Goal: Task Accomplishment & Management: Manage account settings

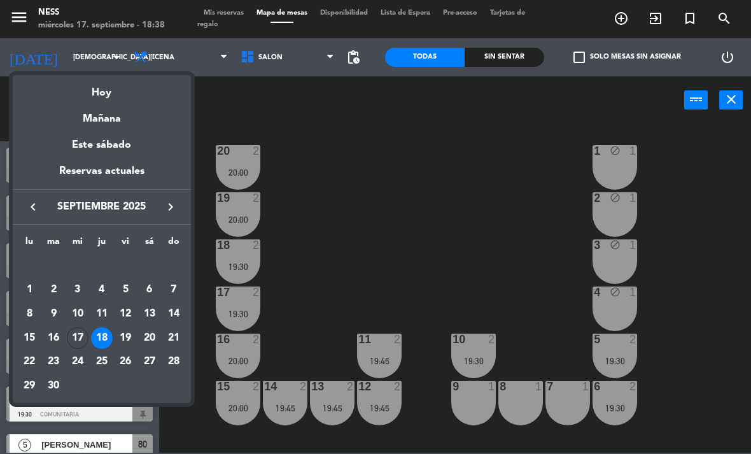
click at [104, 96] on div "Hoy" at bounding box center [102, 88] width 178 height 26
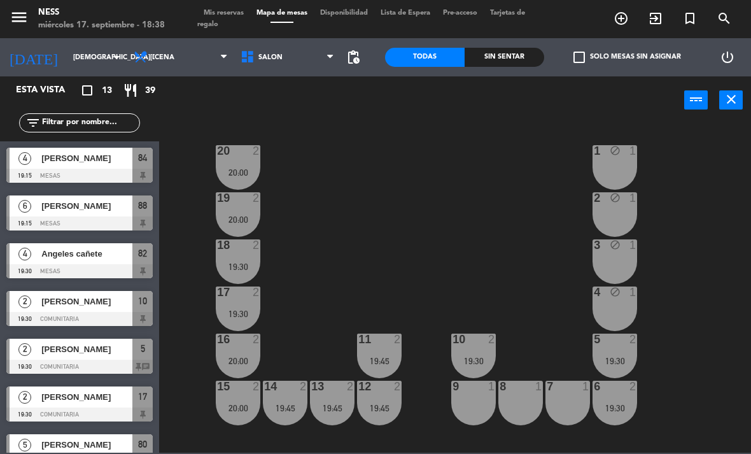
type input "[DATE]"
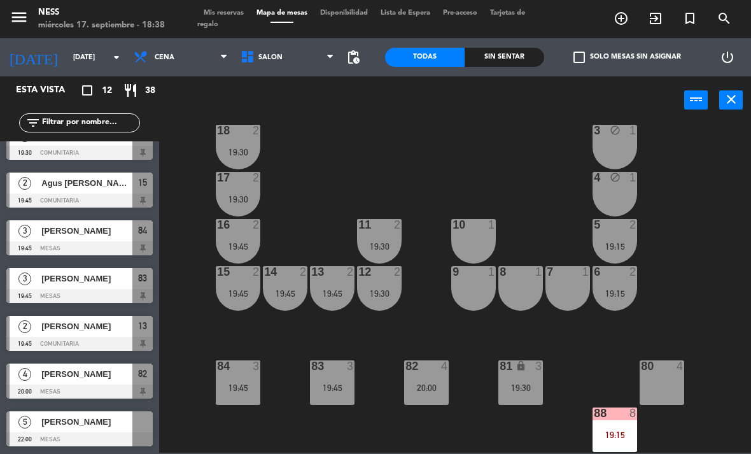
scroll to position [115, 0]
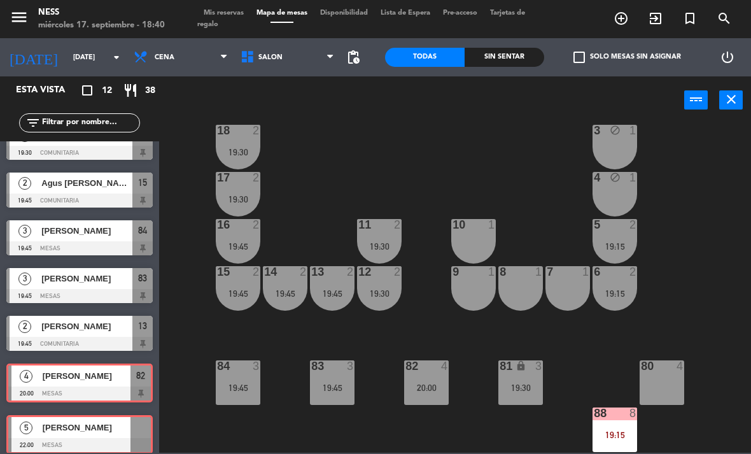
click at [718, 246] on div "20 2 19:15 1 block 1 19 2 19:15 2 block 1 18 2 19:30 3 block 1 17 2 19:30 4 blo…" at bounding box center [459, 288] width 585 height 330
click at [697, 186] on div "20 2 19:15 1 block 1 19 2 19:15 2 block 1 18 2 19:30 3 block 1 17 2 19:30 4 blo…" at bounding box center [459, 288] width 585 height 330
click at [721, 236] on div "20 2 19:15 1 block 1 19 2 19:15 2 block 1 18 2 19:30 3 block 1 17 2 19:30 4 blo…" at bounding box center [459, 288] width 585 height 330
click at [241, 14] on span "Mis reservas" at bounding box center [223, 13] width 53 height 7
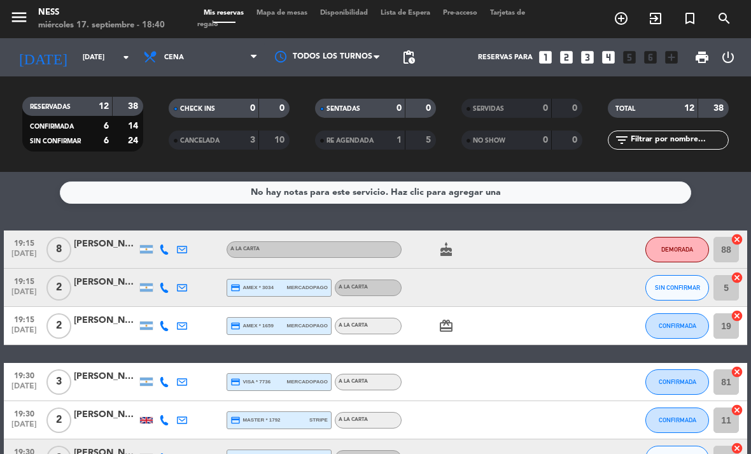
click at [310, 14] on span "Mapa de mesas" at bounding box center [282, 13] width 64 height 7
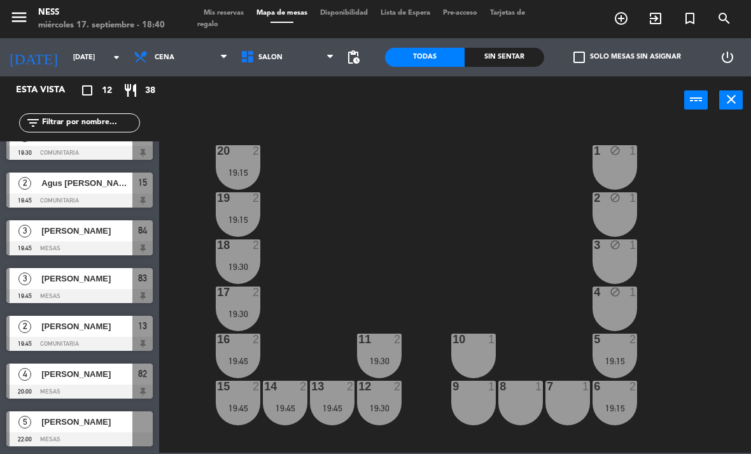
click at [726, 289] on div "20 2 19:15 1 block 1 19 2 19:15 2 block 1 18 2 19:30 3 block 1 17 2 19:30 4 blo…" at bounding box center [459, 288] width 585 height 330
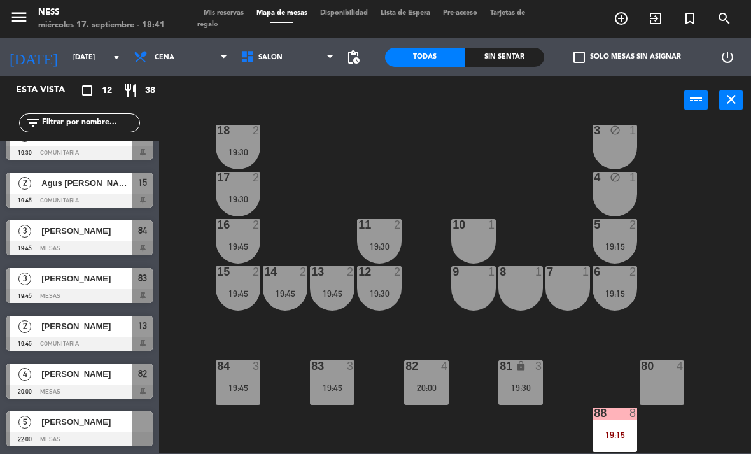
scroll to position [115, 0]
click at [620, 436] on div "19:15" at bounding box center [615, 435] width 45 height 9
click at [744, 243] on div "20 2 19:15 1 block 1 19 2 19:15 2 block 1 18 2 19:30 3 block 1 17 2 19:30 4 blo…" at bounding box center [459, 288] width 585 height 330
click at [34, 378] on div "4" at bounding box center [25, 374] width 31 height 21
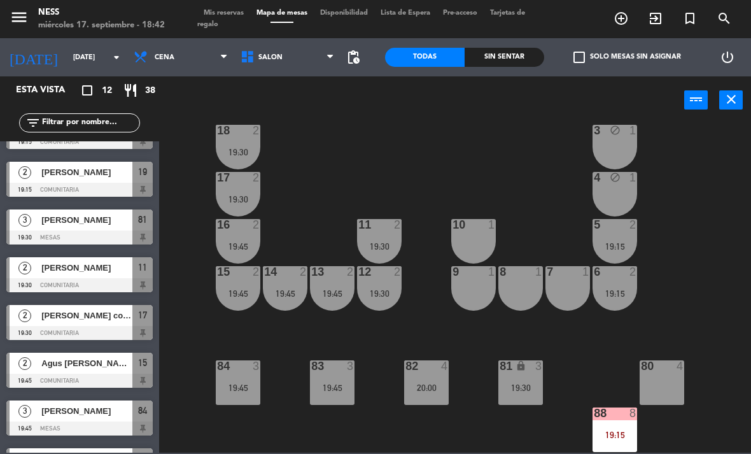
scroll to position [82, 0]
click at [518, 394] on div "81 lock 3 19:30" at bounding box center [521, 382] width 45 height 45
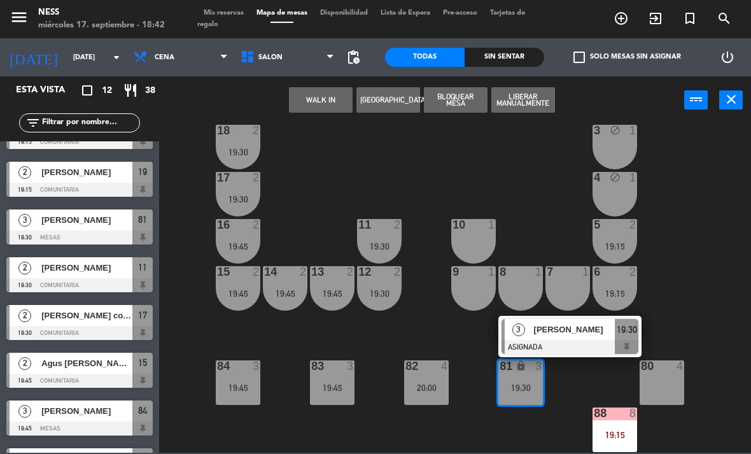
click at [733, 294] on div "20 2 19:15 1 block 1 19 2 19:15 2 block 1 18 2 19:30 3 block 1 17 2 19:30 4 blo…" at bounding box center [459, 288] width 585 height 330
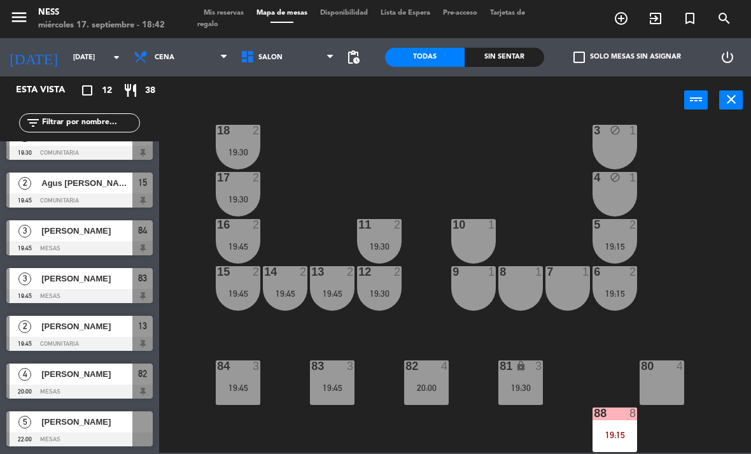
scroll to position [262, 0]
click at [245, 10] on span "Mis reservas" at bounding box center [223, 13] width 53 height 7
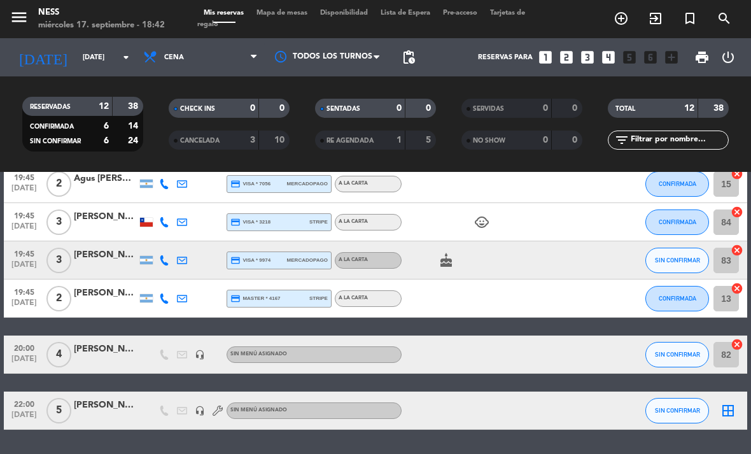
scroll to position [329, 0]
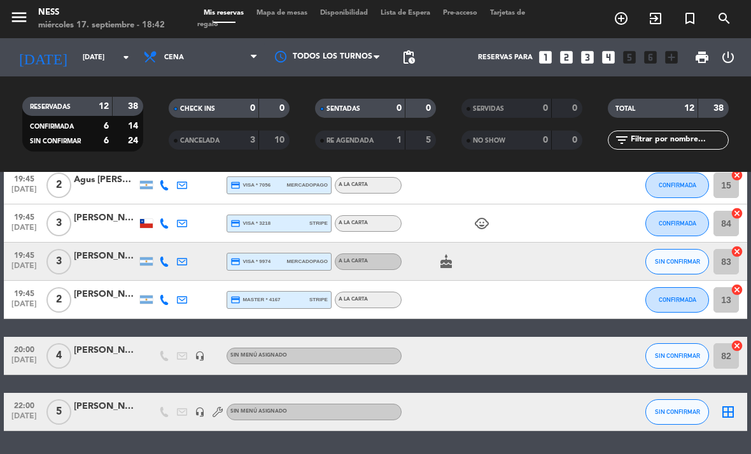
click at [542, 218] on div at bounding box center [526, 223] width 34 height 38
click at [295, 17] on span "Mapa de mesas" at bounding box center [282, 13] width 64 height 7
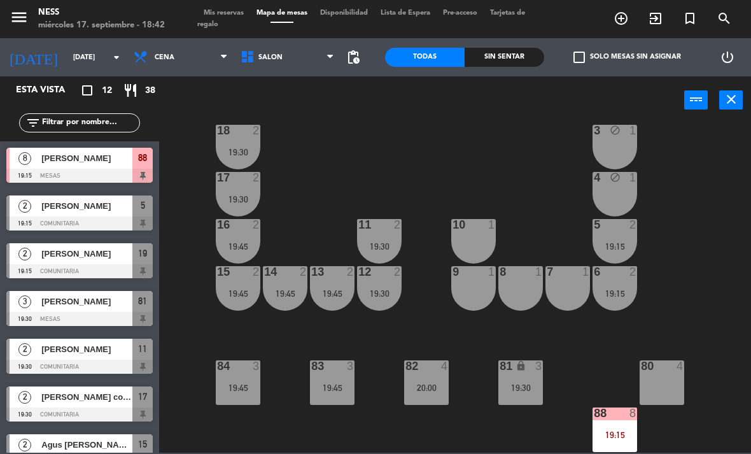
scroll to position [115, 0]
click at [534, 371] on div "3" at bounding box center [542, 366] width 21 height 12
click at [722, 273] on div "20 2 19:15 1 block 1 19 2 19:15 2 block 1 18 2 19:30 3 block 1 17 2 19:30 4 blo…" at bounding box center [459, 288] width 585 height 330
click at [332, 390] on div "19:45" at bounding box center [332, 387] width 45 height 9
click at [722, 303] on div "20 2 19:15 1 block 1 19 2 19:15 2 block 1 18 2 19:30 3 block 1 17 2 19:30 4 blo…" at bounding box center [459, 288] width 585 height 330
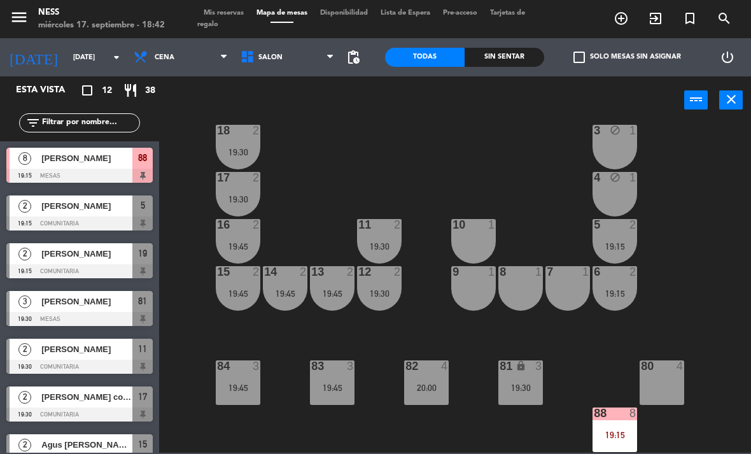
click at [252, 389] on div "19:45" at bounding box center [238, 387] width 45 height 9
click at [411, 427] on div "20 2 19:15 1 block 1 19 2 19:15 2 block 1 18 2 19:30 3 block 1 17 2 19:30 4 blo…" at bounding box center [459, 288] width 585 height 330
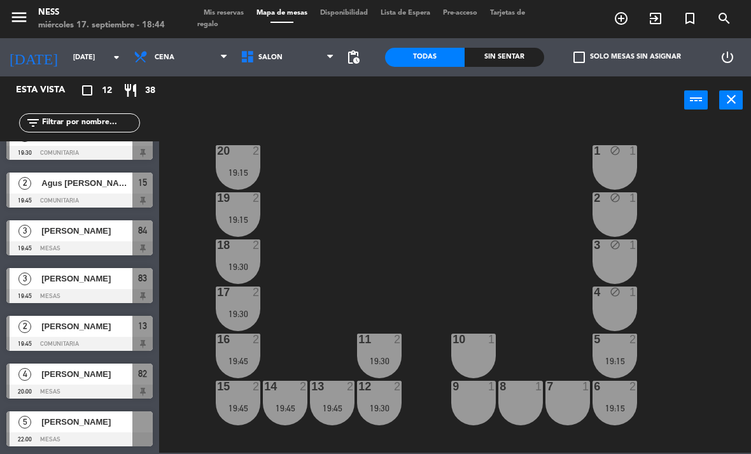
scroll to position [0, 0]
click at [75, 62] on input "[DATE]" at bounding box center [114, 57] width 94 height 21
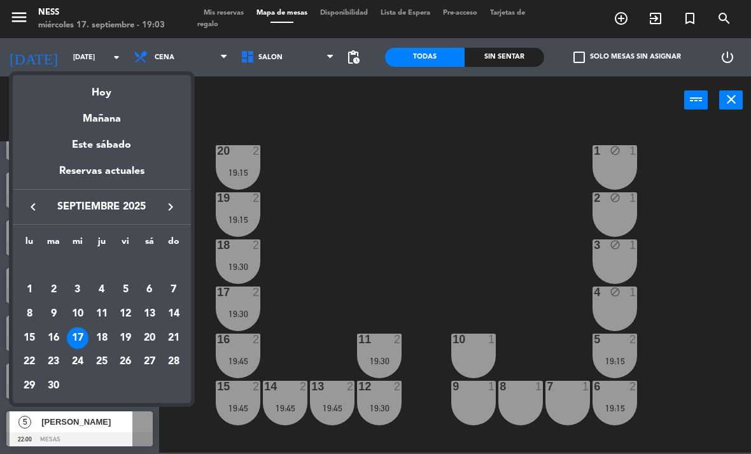
click at [82, 362] on div "24" at bounding box center [78, 363] width 22 height 22
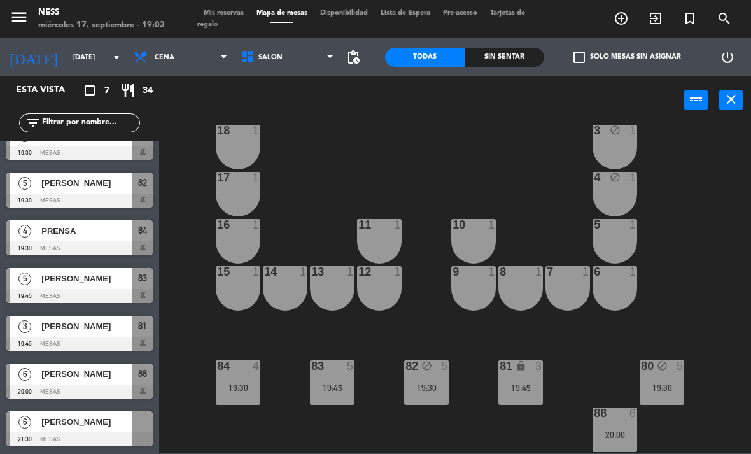
scroll to position [115, 0]
click at [73, 52] on input "[DATE]" at bounding box center [114, 57] width 94 height 21
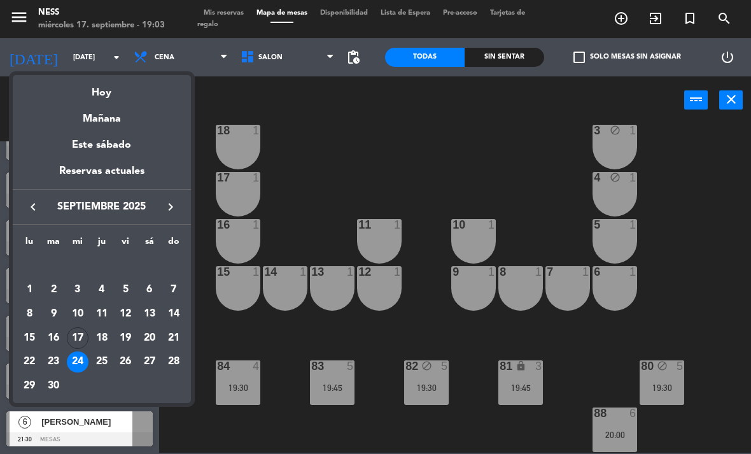
click at [97, 99] on div "Hoy" at bounding box center [102, 88] width 178 height 26
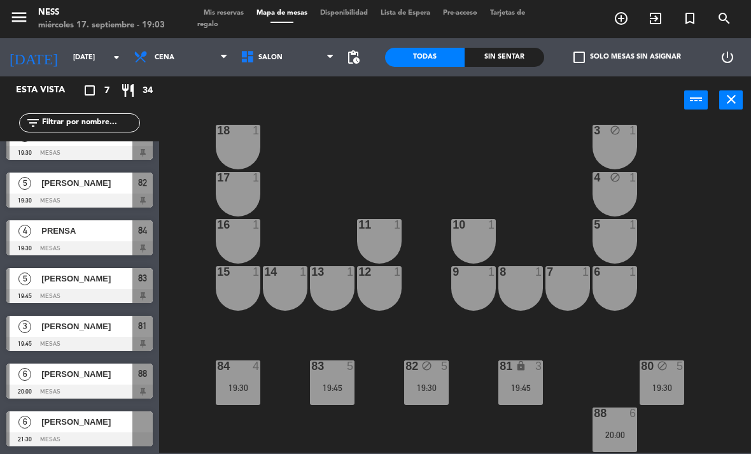
type input "[DATE]"
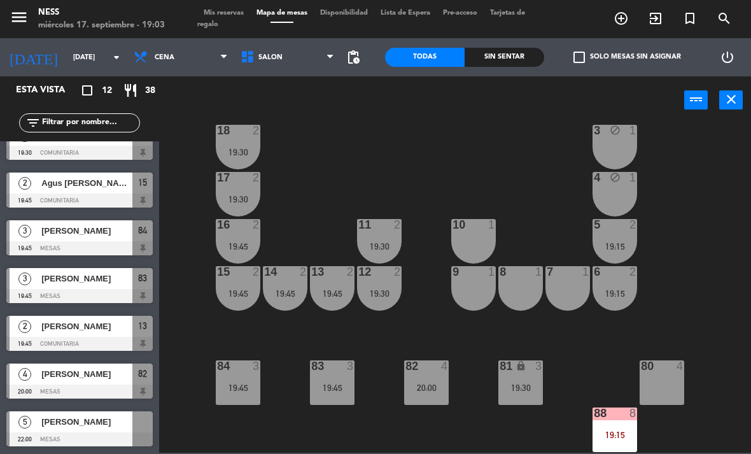
scroll to position [262, 0]
click at [678, 400] on div "80 4" at bounding box center [662, 382] width 45 height 45
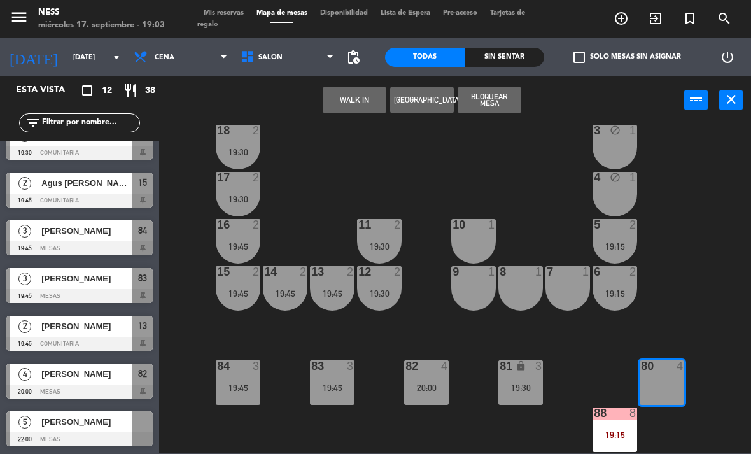
click at [419, 105] on button "[GEOGRAPHIC_DATA]" at bounding box center [422, 99] width 64 height 25
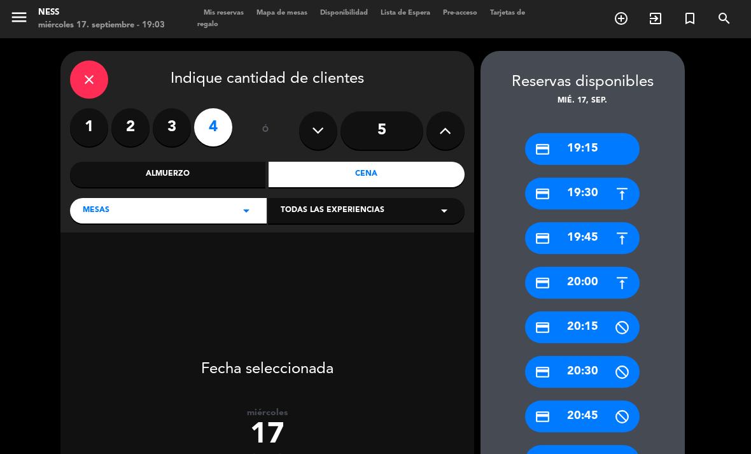
click at [352, 165] on div "Cena" at bounding box center [367, 174] width 196 height 25
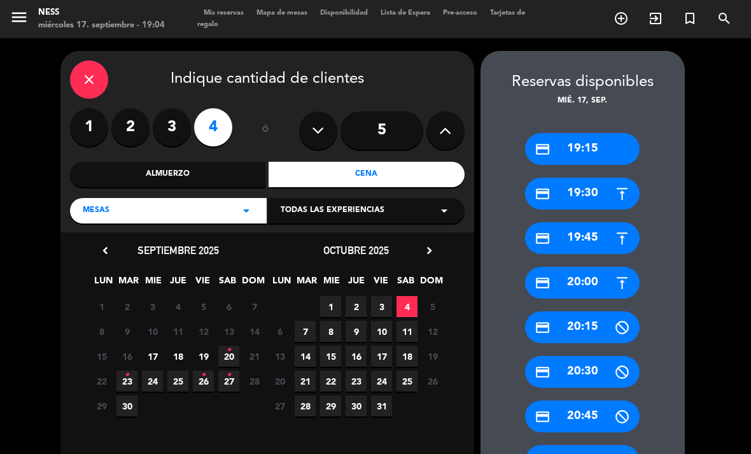
click at [155, 358] on span "17" at bounding box center [152, 356] width 21 height 21
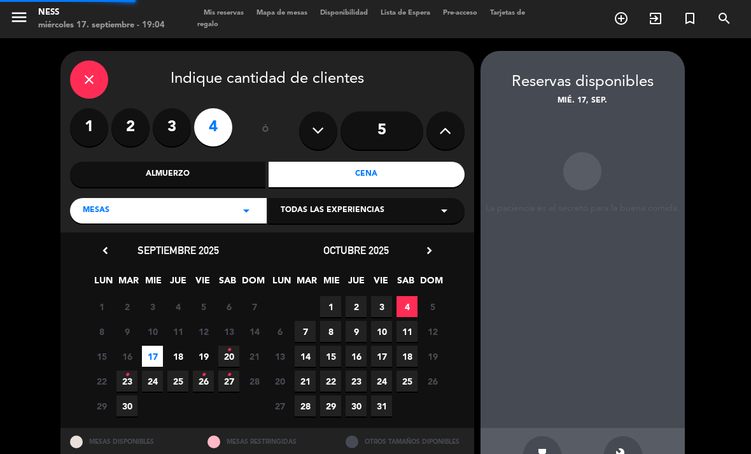
scroll to position [1, 0]
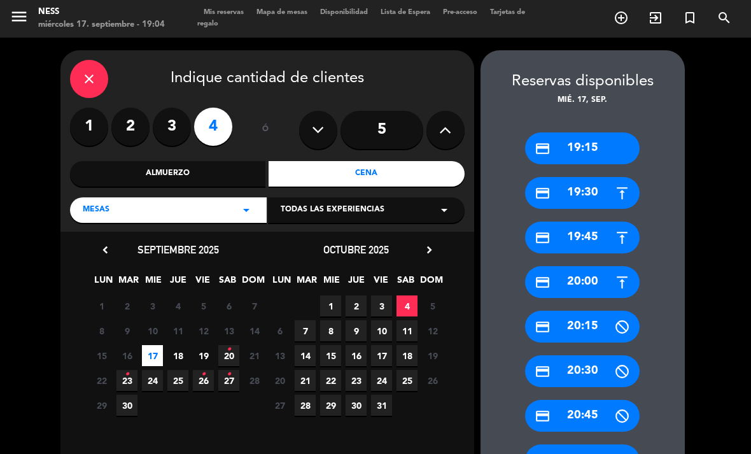
click at [700, 356] on div "close Indique cantidad de clientes 1 2 3 4 ó 5 Almuerzo Cena MESAS arrow_drop_d…" at bounding box center [375, 386] width 751 height 697
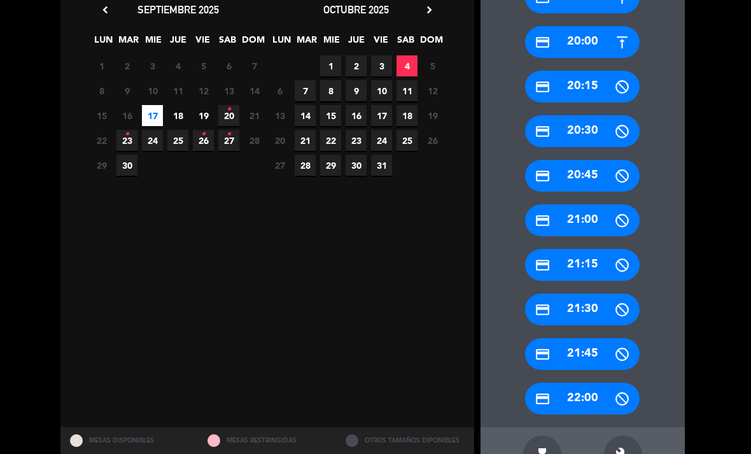
scroll to position [240, 0]
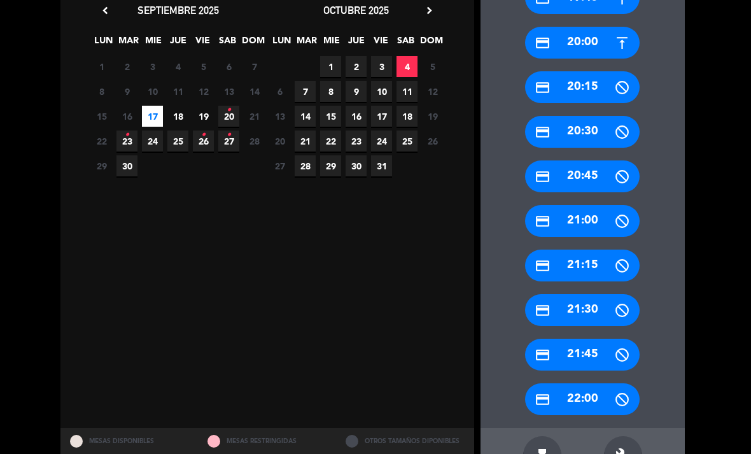
click at [622, 450] on icon "build" at bounding box center [623, 455] width 15 height 15
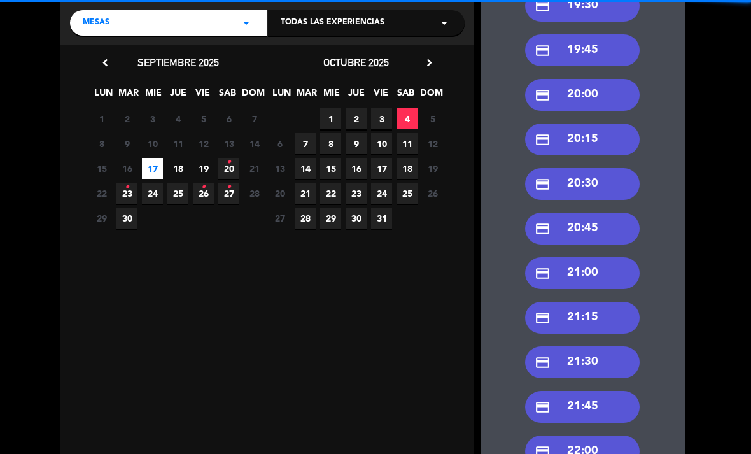
scroll to position [142, 0]
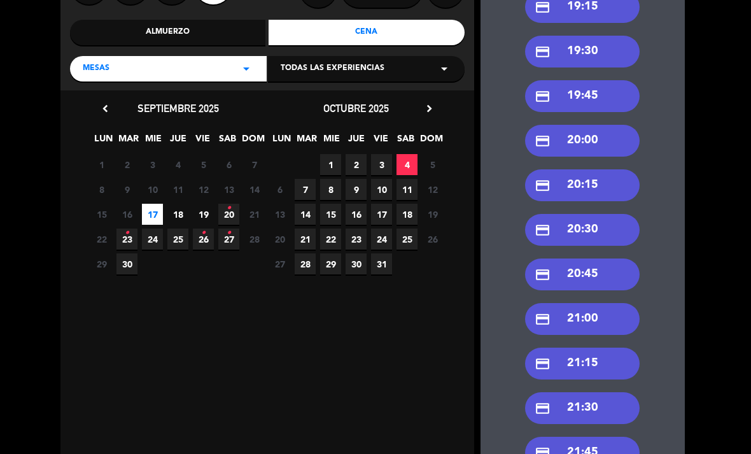
click at [597, 149] on div "credit_card 20:00" at bounding box center [582, 141] width 115 height 32
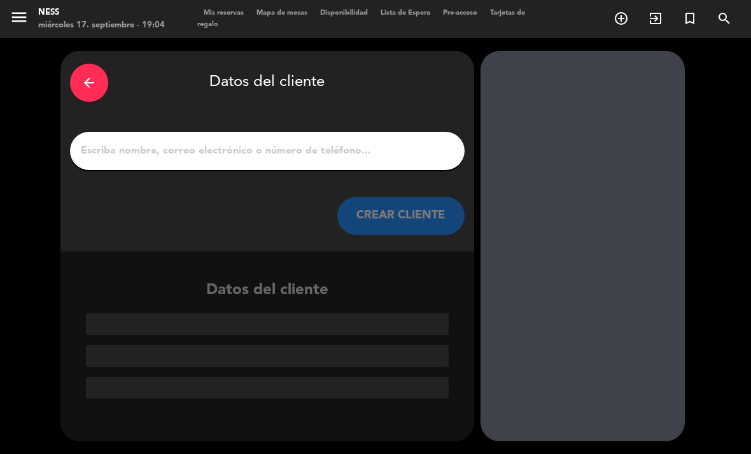
scroll to position [0, 0]
click at [327, 150] on input "1" at bounding box center [268, 151] width 376 height 18
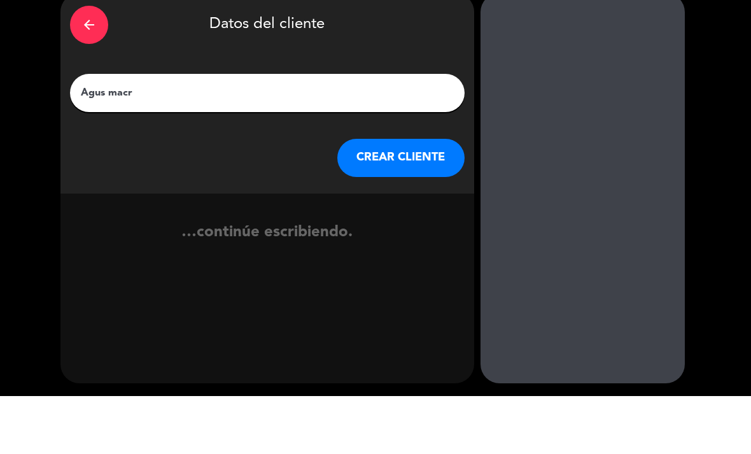
type input "Agus [PERSON_NAME]"
click at [416, 197] on button "CREAR CLIENTE" at bounding box center [401, 216] width 127 height 38
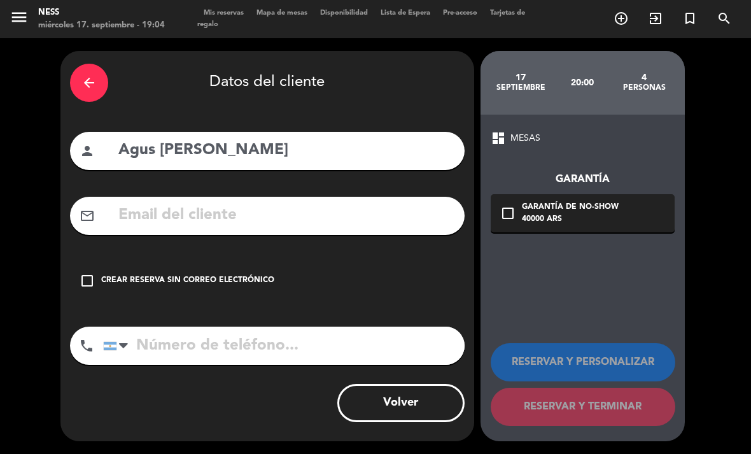
click at [124, 278] on div "Crear reserva sin correo electrónico" at bounding box center [187, 280] width 173 height 13
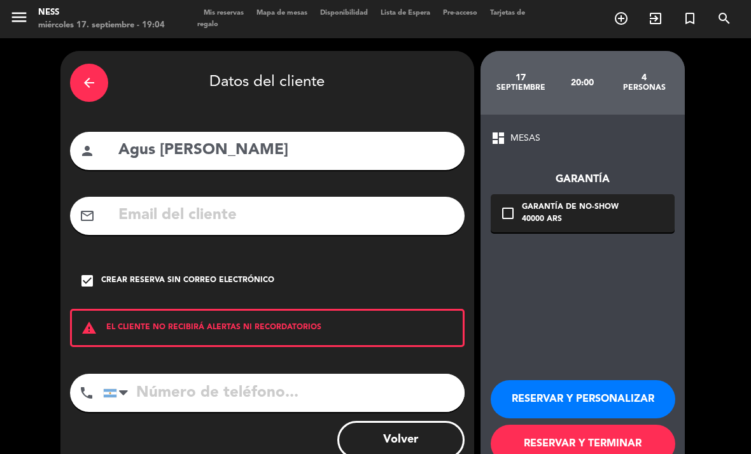
click at [553, 391] on button "RESERVAR Y PERSONALIZAR" at bounding box center [583, 399] width 185 height 38
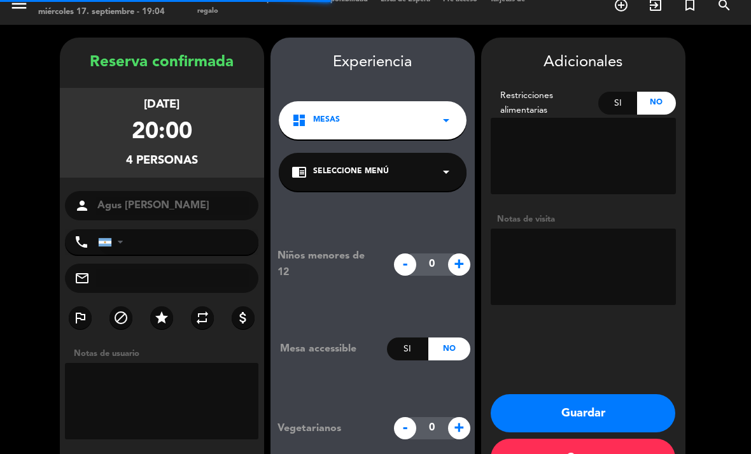
scroll to position [37, 0]
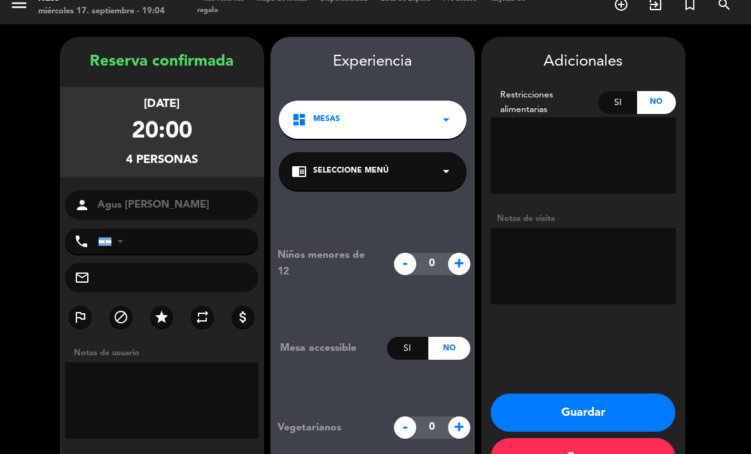
click at [601, 394] on button "Guardar" at bounding box center [583, 413] width 185 height 38
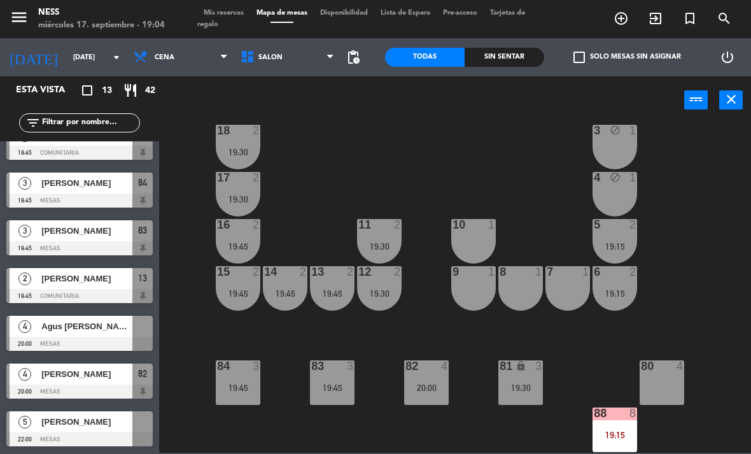
scroll to position [310, 0]
click at [89, 50] on input "[DATE]" at bounding box center [114, 57] width 94 height 21
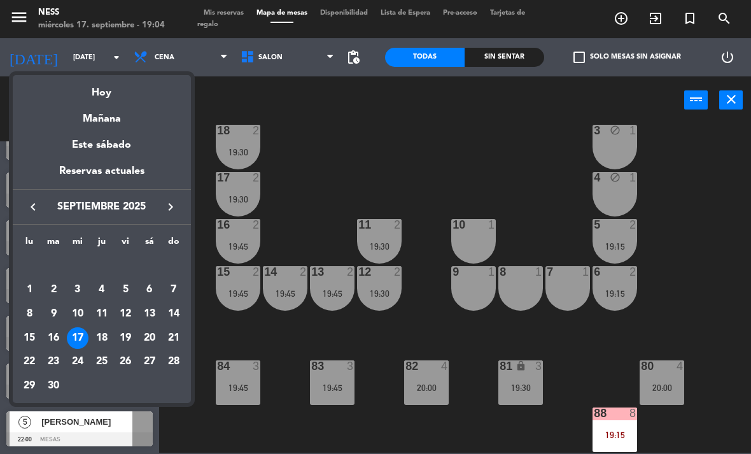
click at [81, 369] on div "24" at bounding box center [78, 363] width 22 height 22
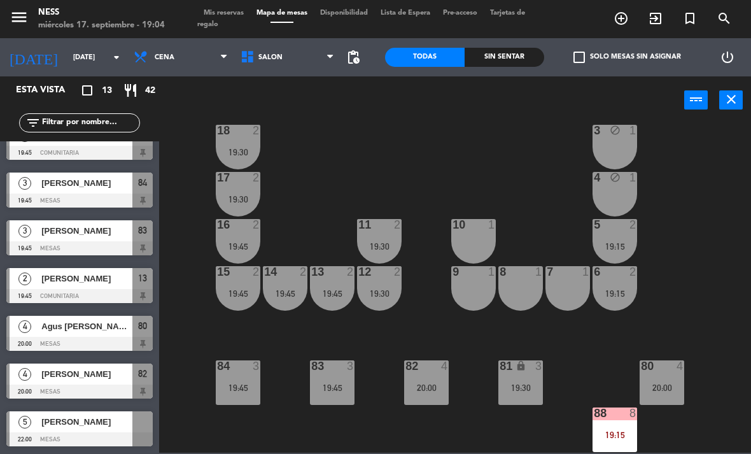
type input "[DATE]"
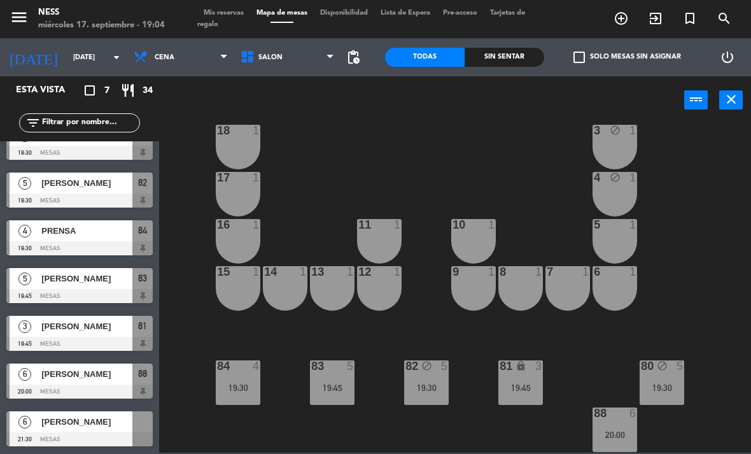
scroll to position [115, 0]
click at [628, 245] on div "5 1" at bounding box center [615, 241] width 45 height 45
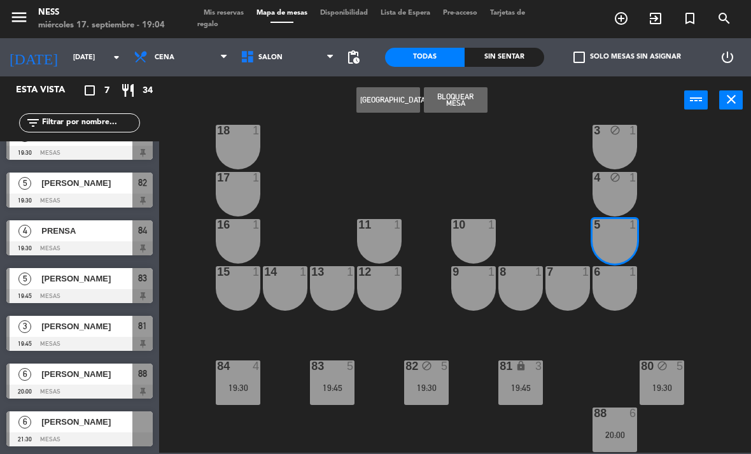
click at [390, 110] on button "[GEOGRAPHIC_DATA]" at bounding box center [389, 99] width 64 height 25
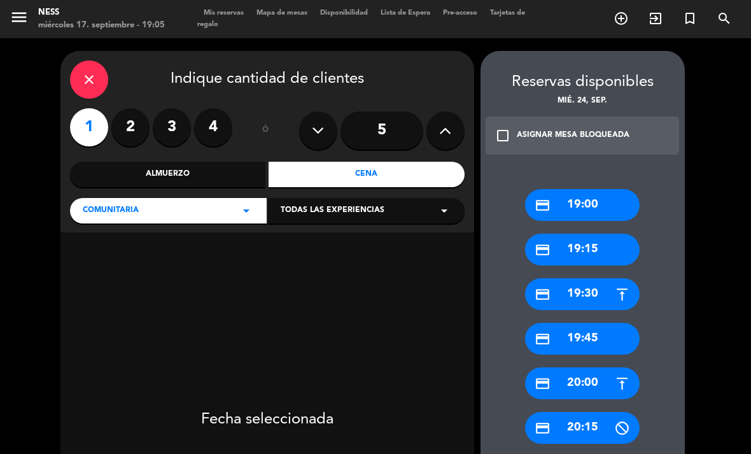
click at [126, 108] on label "2" at bounding box center [130, 127] width 38 height 38
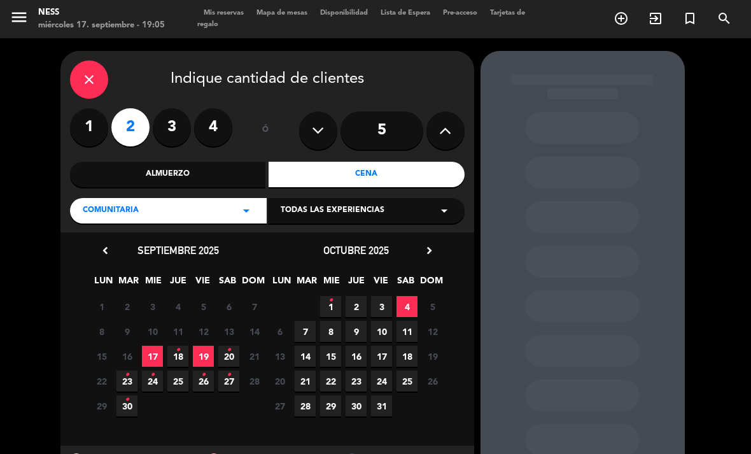
click at [395, 162] on div "Cena" at bounding box center [367, 174] width 196 height 25
click at [157, 371] on span "24 •" at bounding box center [152, 381] width 21 height 21
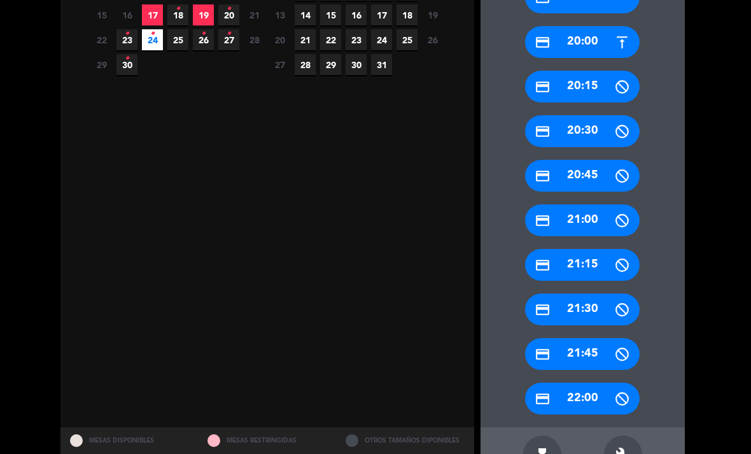
scroll to position [341, 0]
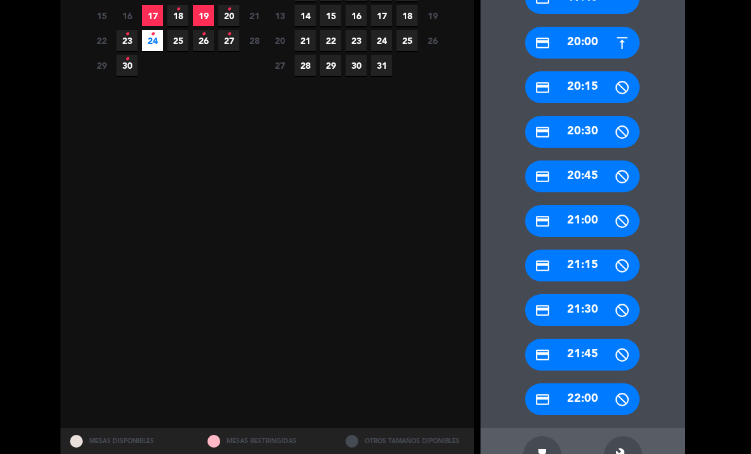
click at [620, 436] on div "build" at bounding box center [623, 455] width 38 height 38
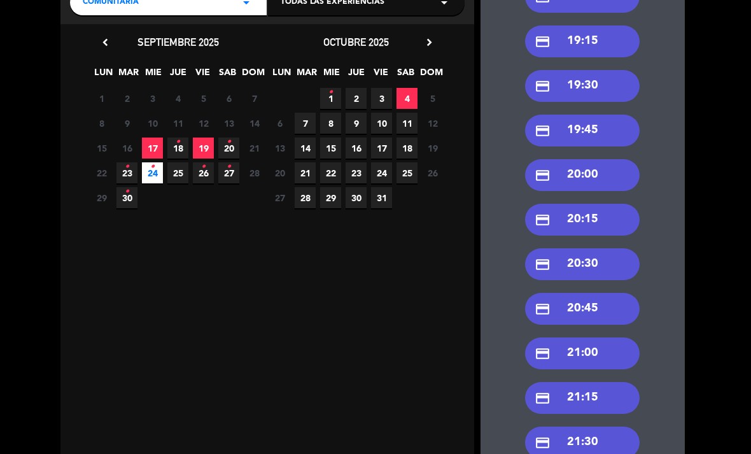
scroll to position [185, 0]
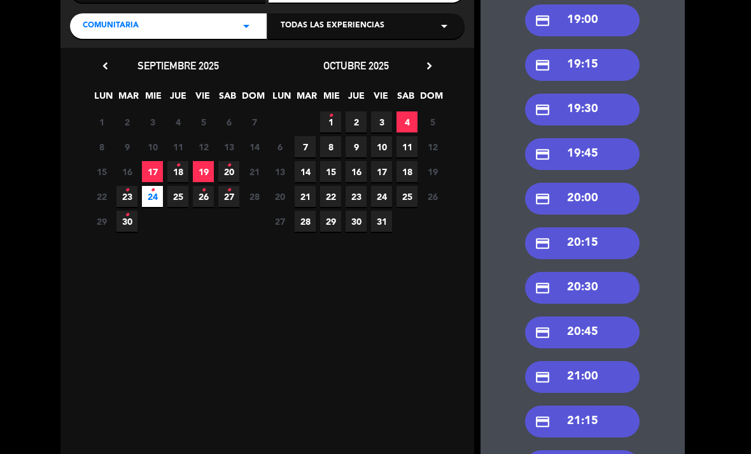
click at [595, 94] on div "credit_card 19:30" at bounding box center [582, 110] width 115 height 32
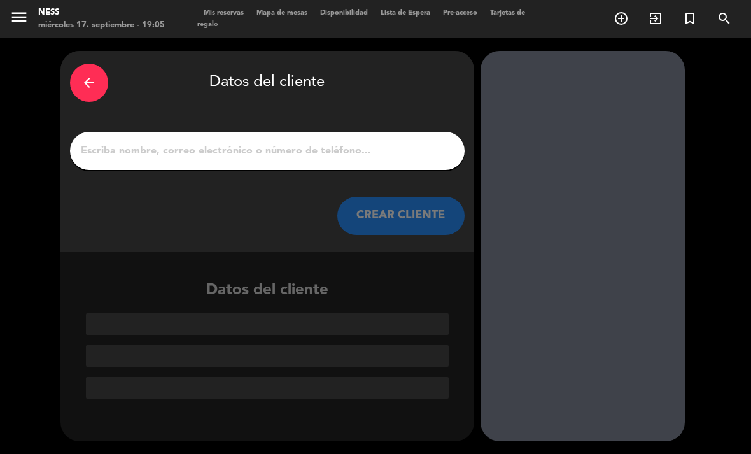
scroll to position [0, 0]
click at [373, 142] on input "1" at bounding box center [268, 151] width 376 height 18
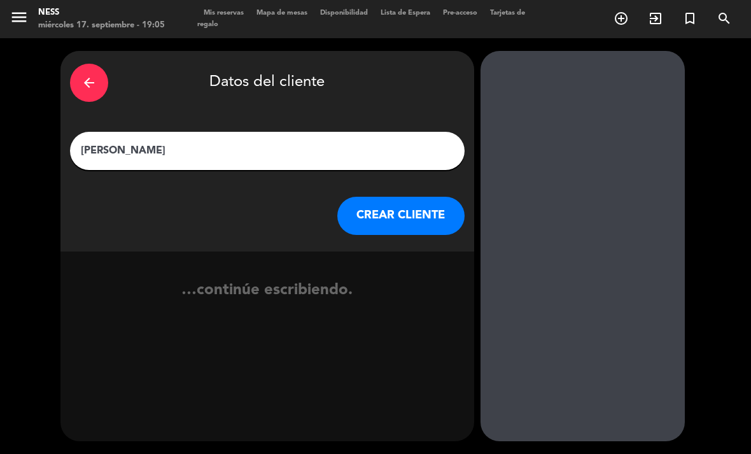
type input "[PERSON_NAME]"
click at [428, 197] on button "CREAR CLIENTE" at bounding box center [401, 216] width 127 height 38
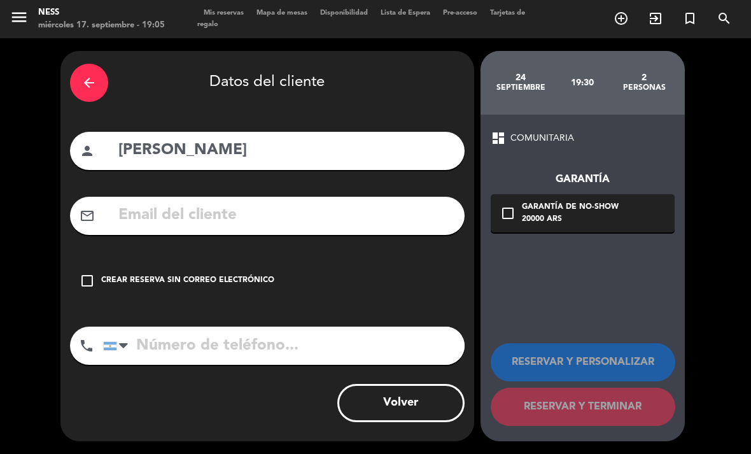
click at [123, 262] on div "check_box_outline_blank Crear reserva sin correo electrónico" at bounding box center [267, 281] width 395 height 38
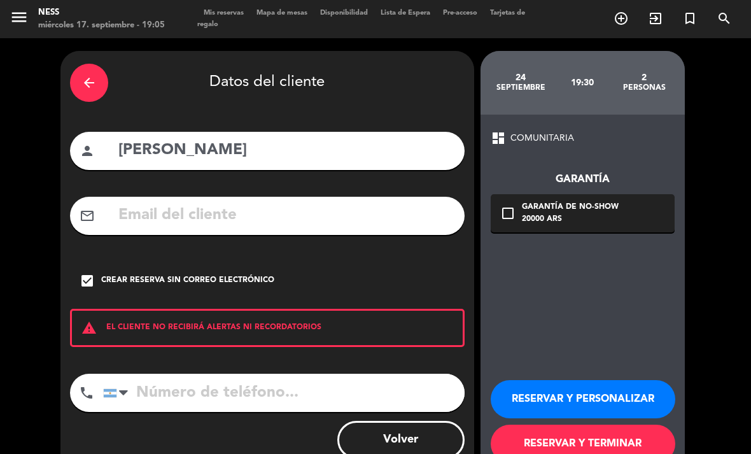
click at [580, 380] on button "RESERVAR Y PERSONALIZAR" at bounding box center [583, 399] width 185 height 38
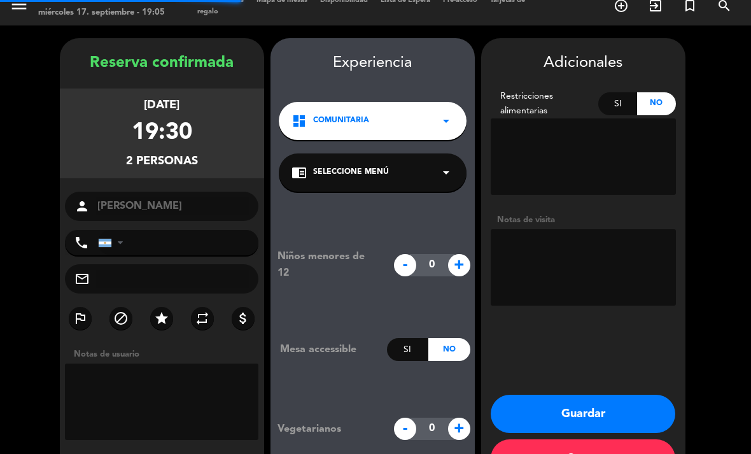
scroll to position [37, 0]
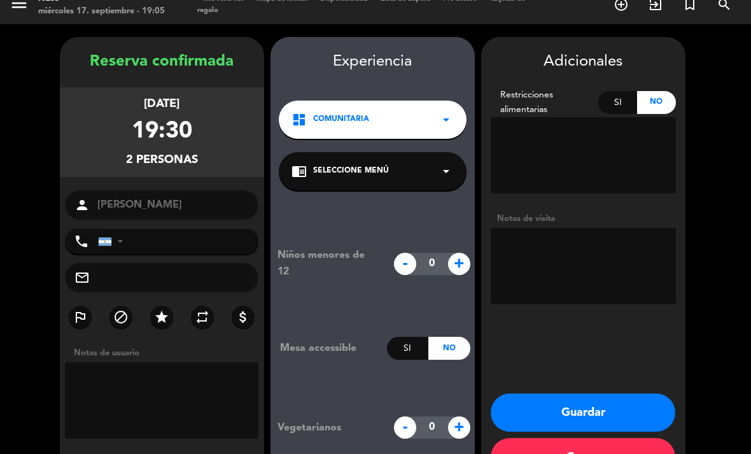
click at [634, 394] on button "Guardar" at bounding box center [583, 413] width 185 height 38
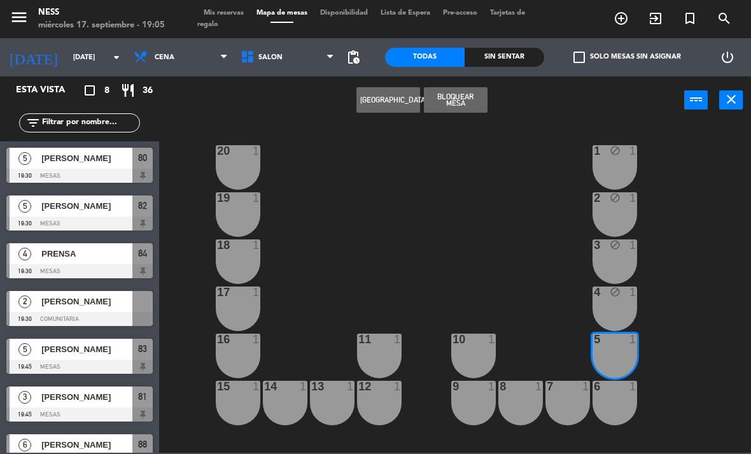
click at [68, 63] on input "[DATE]" at bounding box center [114, 57] width 94 height 21
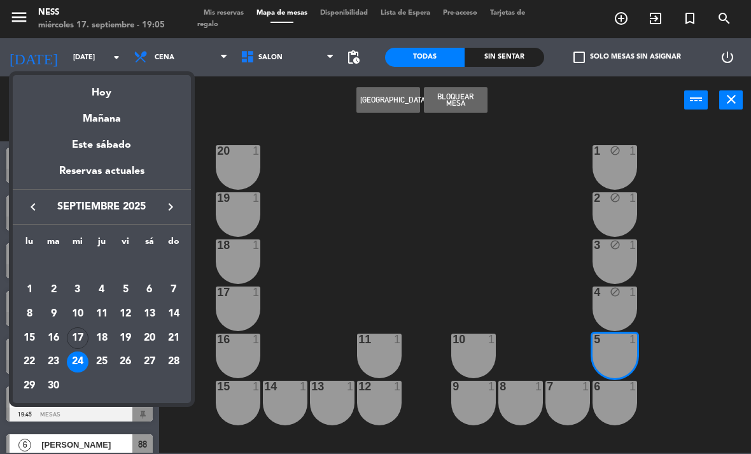
click at [109, 97] on div "Hoy" at bounding box center [102, 88] width 178 height 26
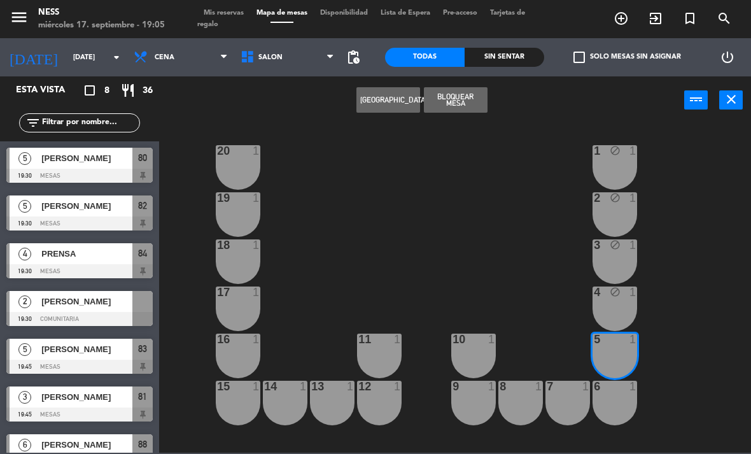
type input "[DATE]"
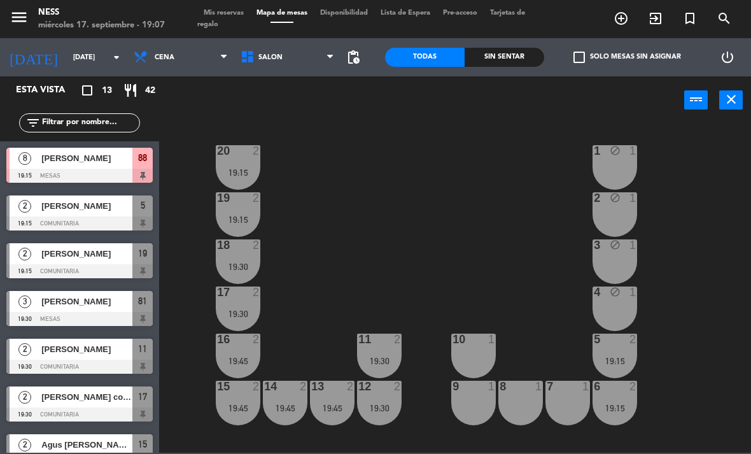
click at [101, 181] on div at bounding box center [79, 176] width 146 height 14
click at [476, 341] on div at bounding box center [474, 339] width 21 height 11
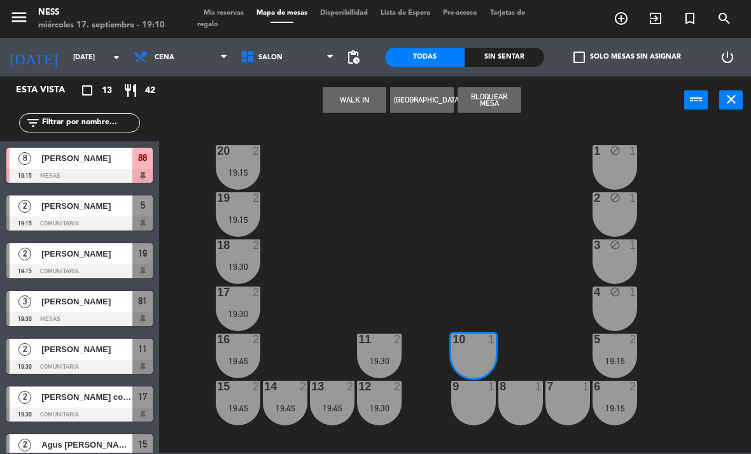
click at [430, 108] on button "[GEOGRAPHIC_DATA]" at bounding box center [422, 99] width 64 height 25
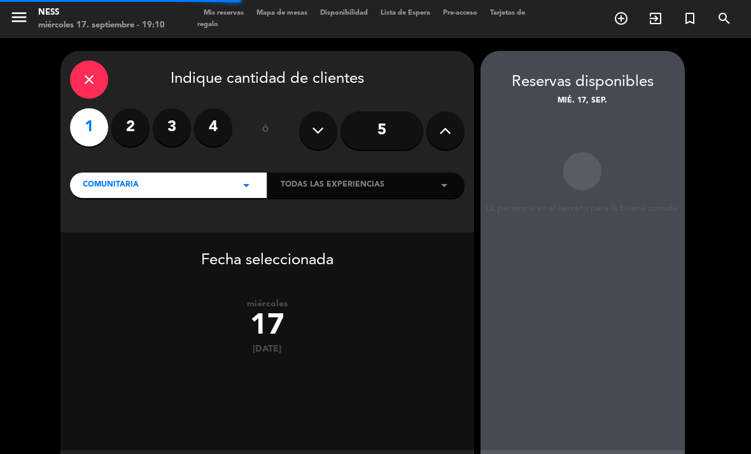
click at [143, 108] on label "2" at bounding box center [130, 127] width 38 height 38
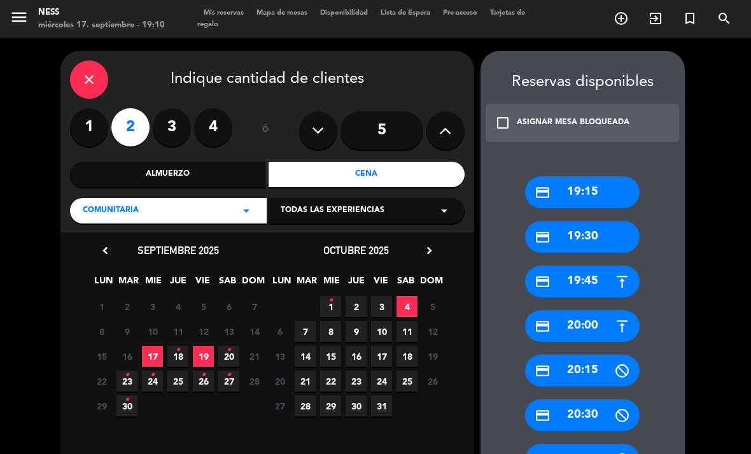
click at [376, 162] on div "Cena" at bounding box center [367, 174] width 196 height 25
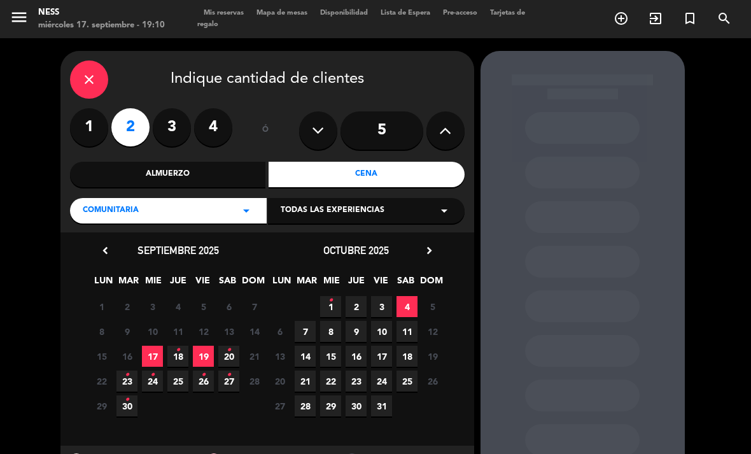
click at [157, 346] on span "17" at bounding box center [152, 356] width 21 height 21
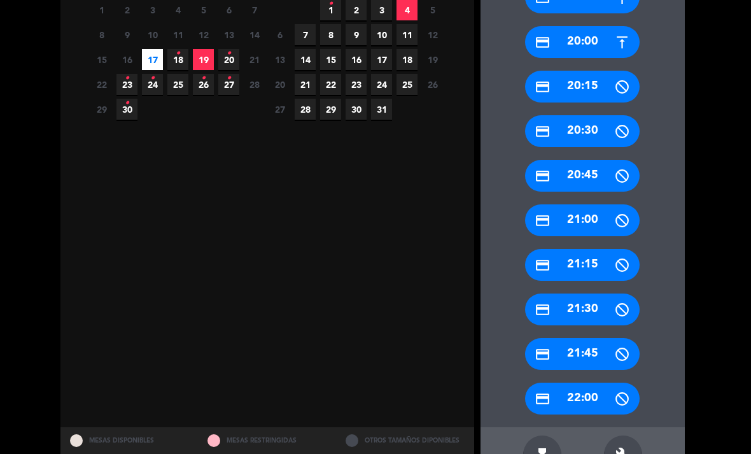
scroll to position [296, 0]
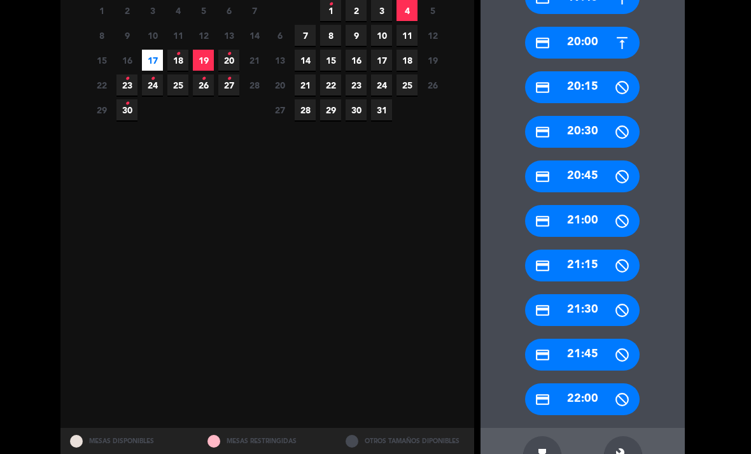
click at [625, 448] on icon "build" at bounding box center [623, 455] width 15 height 15
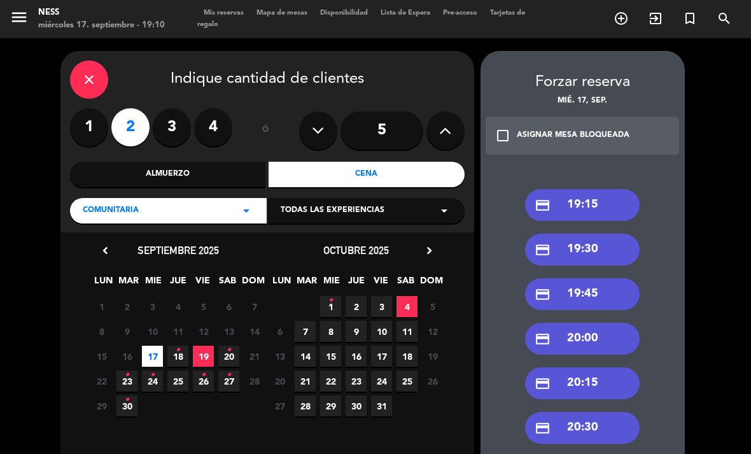
scroll to position [0, 0]
click at [613, 234] on div "credit_card 19:30" at bounding box center [582, 250] width 115 height 32
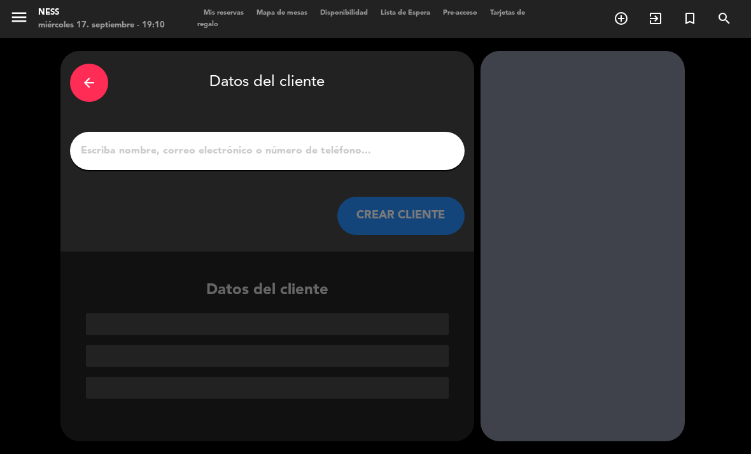
click at [397, 142] on input "1" at bounding box center [268, 151] width 376 height 18
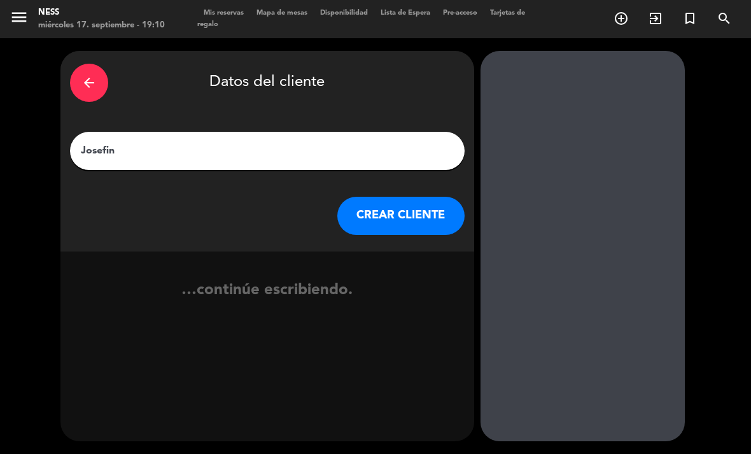
type input "[PERSON_NAME]"
click at [445, 197] on button "CREAR CLIENTE" at bounding box center [401, 216] width 127 height 38
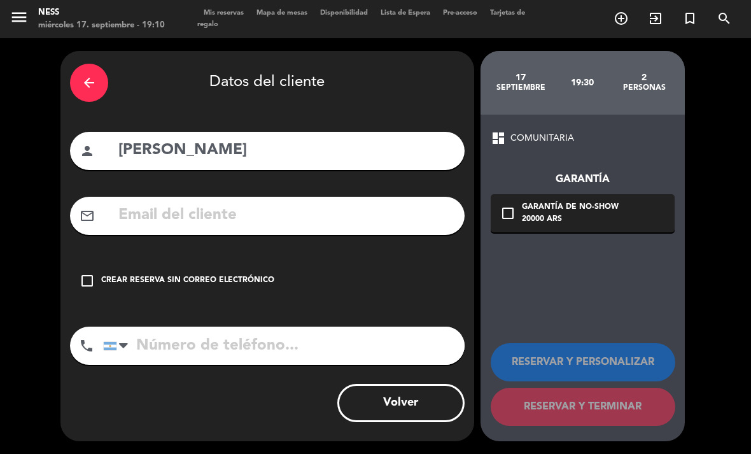
click at [126, 262] on div "check_box_outline_blank Crear reserva sin correo electrónico" at bounding box center [267, 281] width 395 height 38
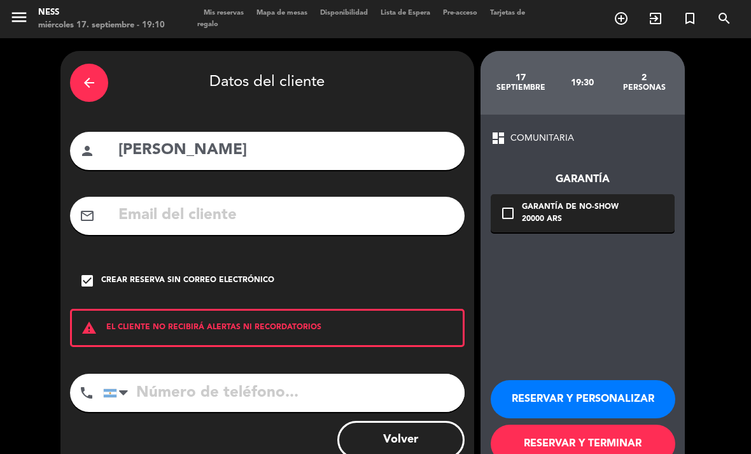
click at [527, 380] on button "RESERVAR Y PERSONALIZAR" at bounding box center [583, 399] width 185 height 38
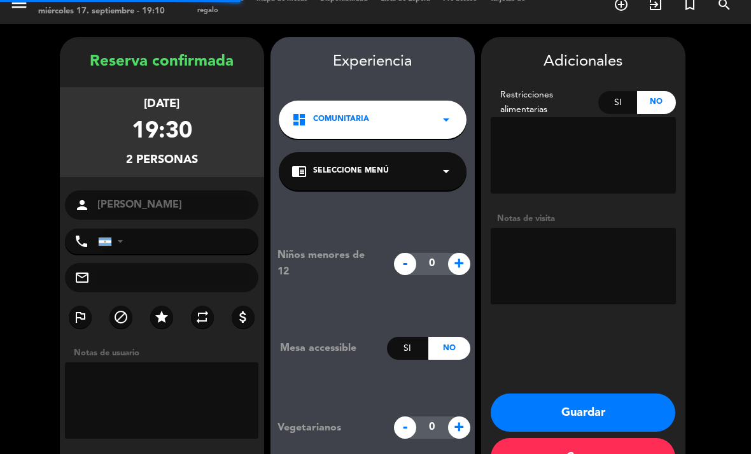
scroll to position [37, 0]
click at [625, 394] on button "Guardar" at bounding box center [583, 413] width 185 height 38
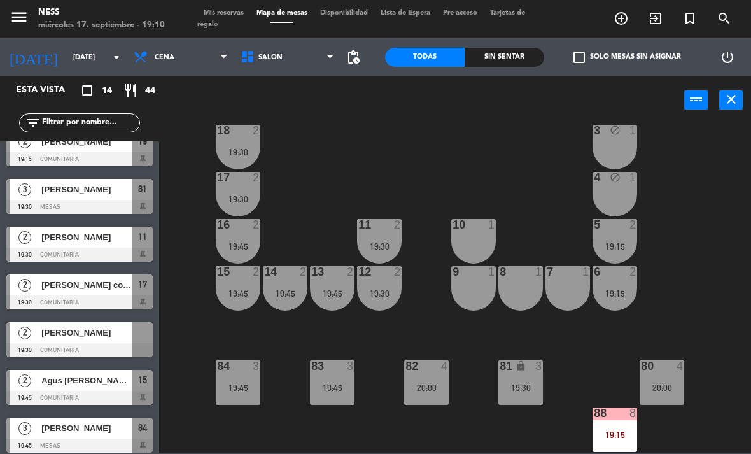
scroll to position [117, 0]
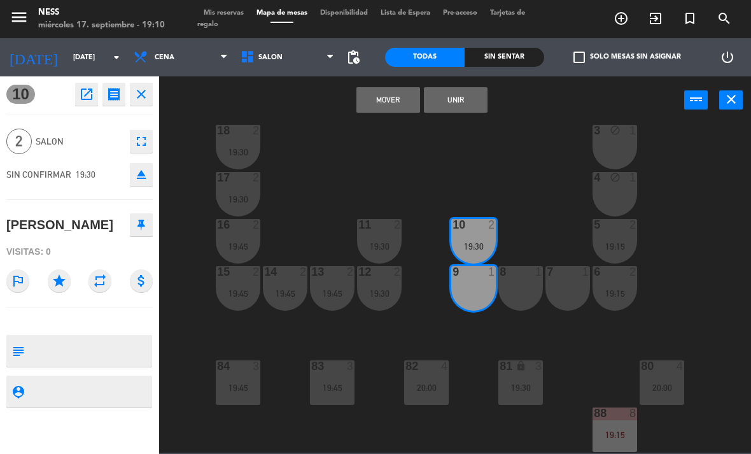
click at [465, 99] on button "Unir" at bounding box center [456, 99] width 64 height 25
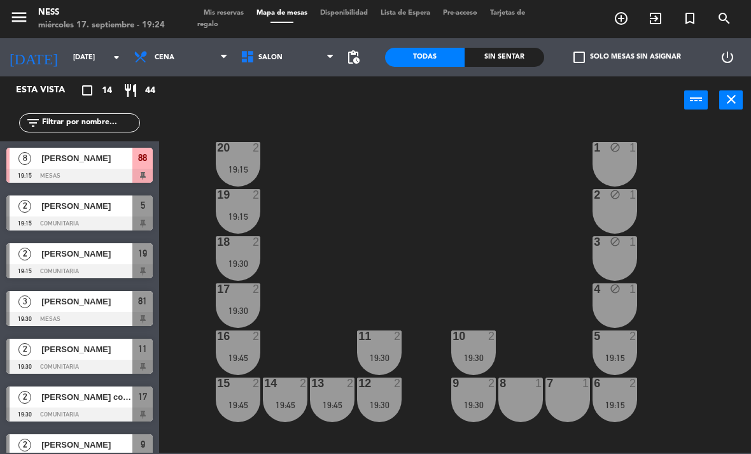
scroll to position [6, 0]
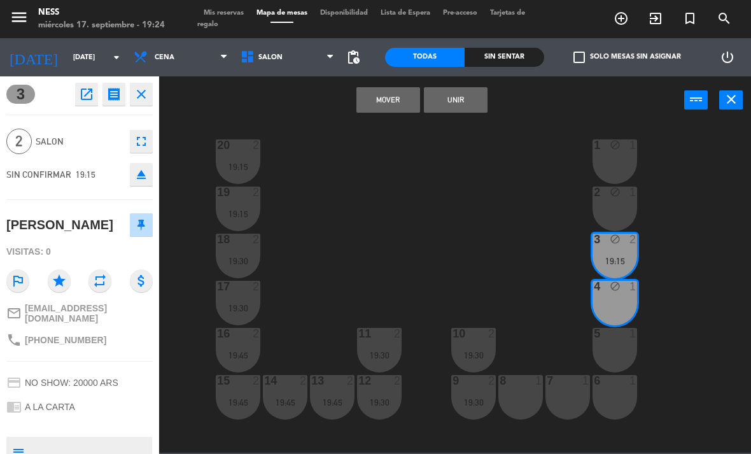
click at [465, 106] on button "Unir" at bounding box center [456, 99] width 64 height 25
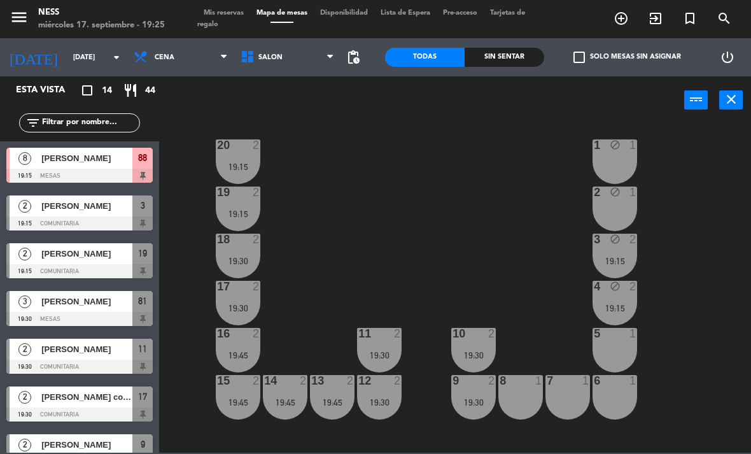
click at [632, 360] on div "5 1" at bounding box center [615, 350] width 45 height 45
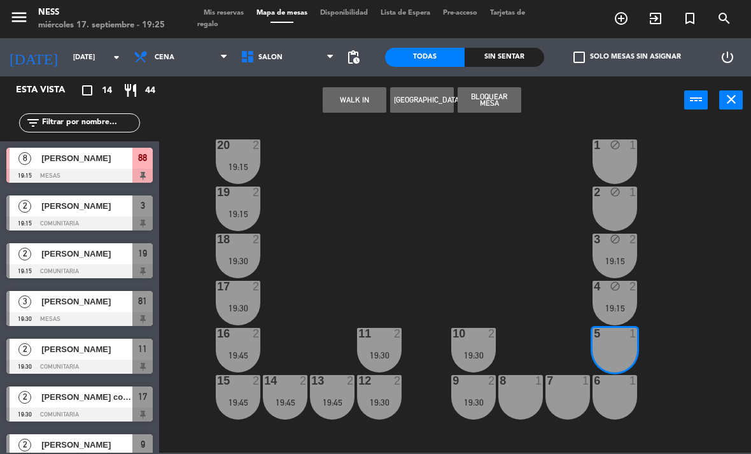
click at [352, 107] on button "WALK IN" at bounding box center [355, 99] width 64 height 25
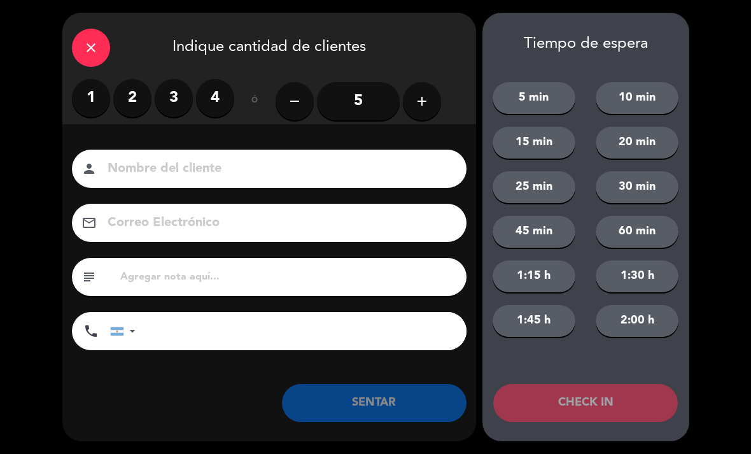
click at [125, 97] on label "2" at bounding box center [132, 98] width 38 height 38
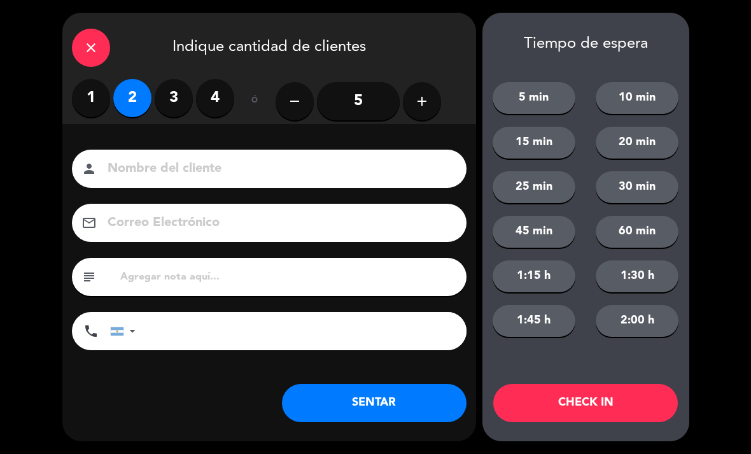
click at [408, 412] on button "SENTAR" at bounding box center [374, 403] width 185 height 38
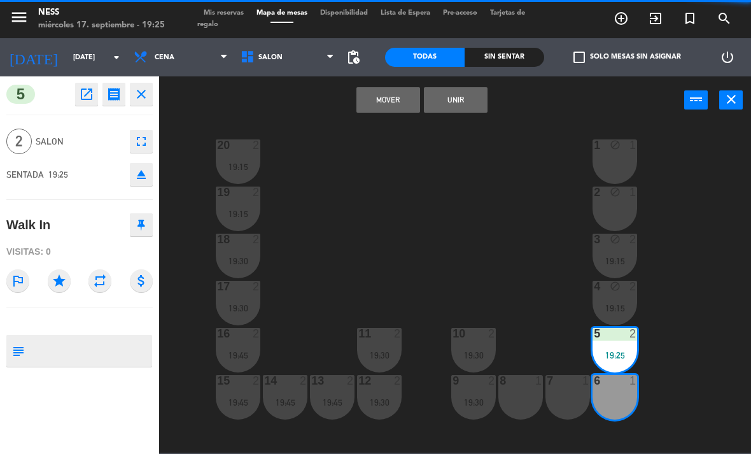
click at [477, 83] on div "Mover Unir power_input close" at bounding box center [421, 100] width 525 height 48
click at [481, 106] on button "Unir" at bounding box center [456, 99] width 64 height 25
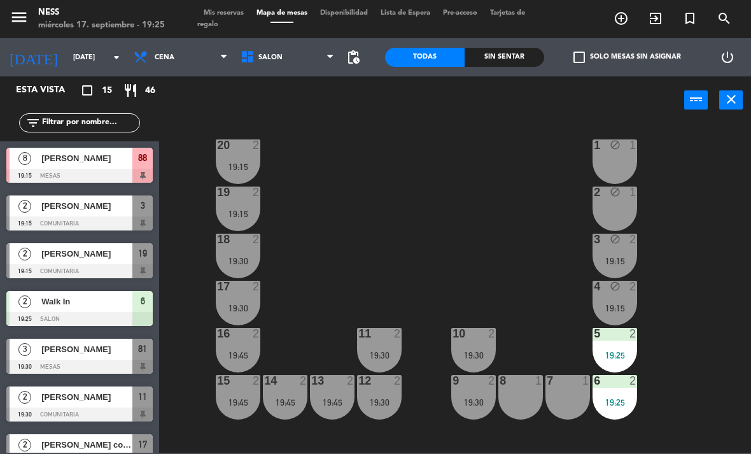
click at [697, 325] on div "20 2 19:15 1 block 1 19 2 19:15 2 block 1 18 2 19:30 3 block 2 19:15 17 2 19:30…" at bounding box center [459, 288] width 585 height 330
click at [90, 168] on div "[PERSON_NAME]" at bounding box center [86, 158] width 92 height 21
click at [628, 273] on div "3 block 2 19:15" at bounding box center [615, 256] width 45 height 45
click at [723, 387] on div "20 2 19:15 1 block 1 19 2 19:15 2 block 1 18 2 19:30 3 block 2 19:15 17 2 19:30…" at bounding box center [459, 288] width 585 height 330
click at [466, 351] on div "19:30" at bounding box center [474, 355] width 45 height 9
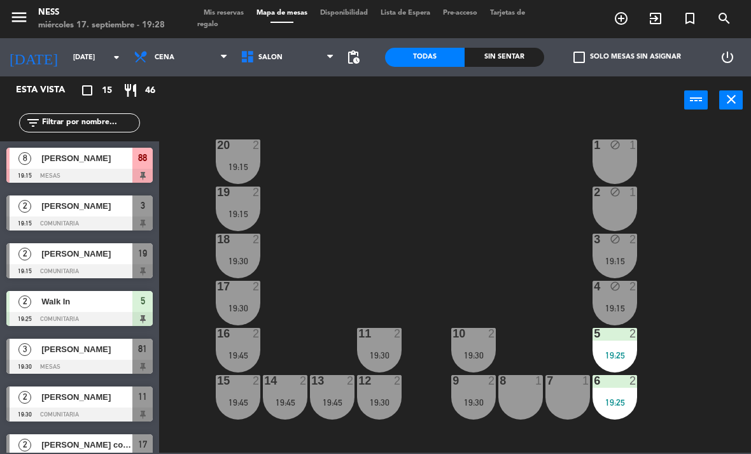
click at [716, 338] on div "20 2 19:15 1 block 1 19 2 19:15 2 block 1 18 2 19:30 3 block 2 19:15 17 2 19:30…" at bounding box center [459, 288] width 585 height 330
click at [480, 351] on div "19:30" at bounding box center [474, 355] width 45 height 9
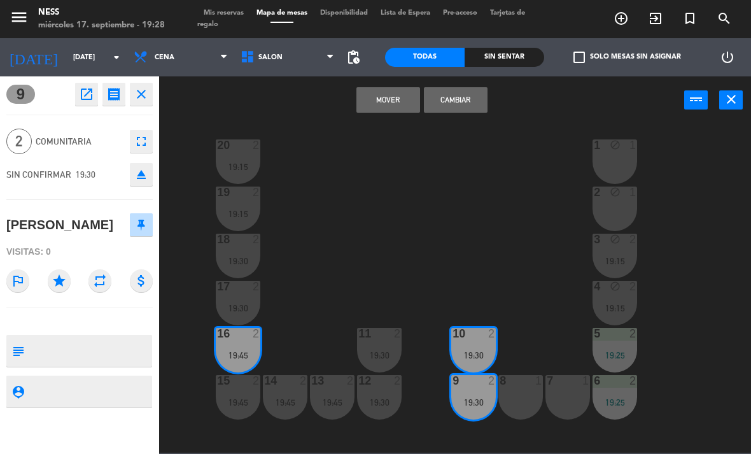
click at [471, 110] on button "Cambiar" at bounding box center [456, 99] width 64 height 25
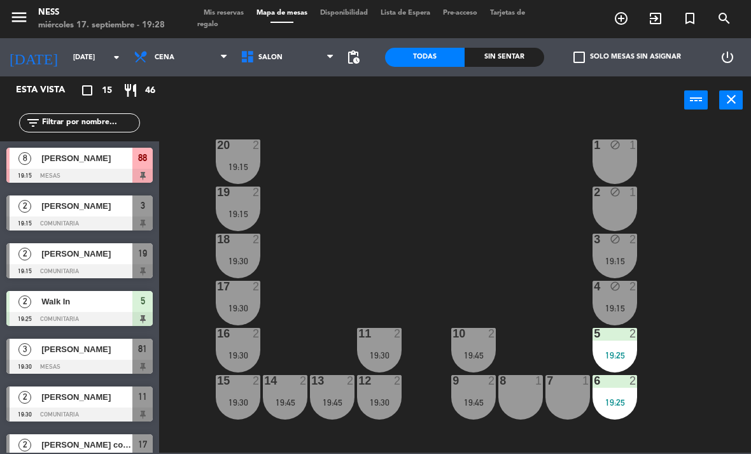
click at [229, 399] on div "19:30" at bounding box center [238, 402] width 45 height 9
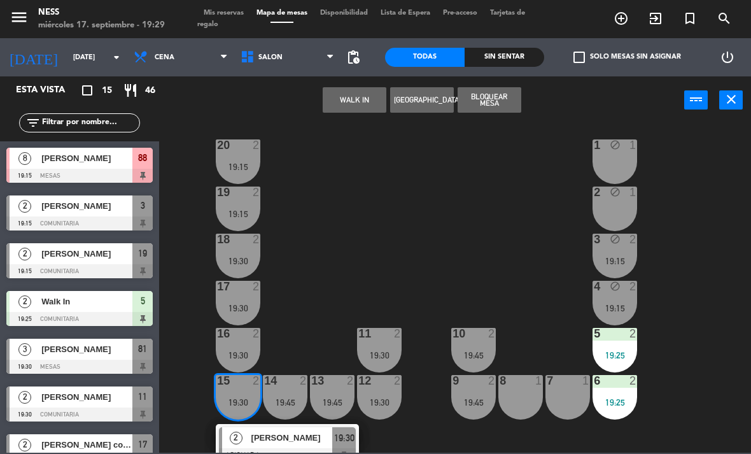
click at [276, 434] on span "[PERSON_NAME]" at bounding box center [293, 437] width 82 height 13
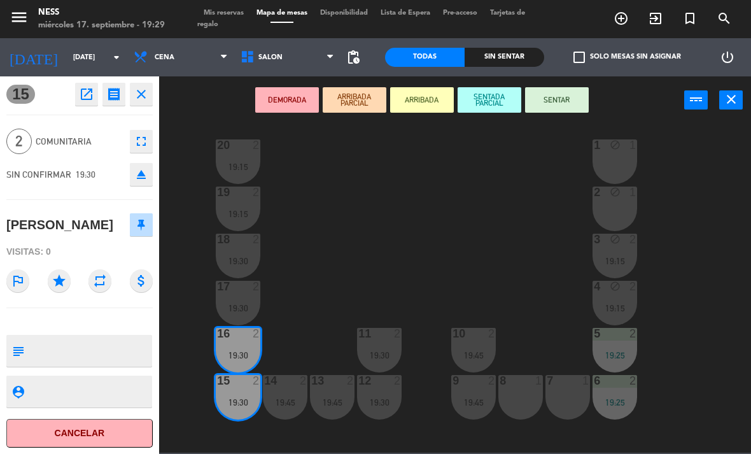
click at [555, 103] on button "SENTAR" at bounding box center [557, 99] width 64 height 25
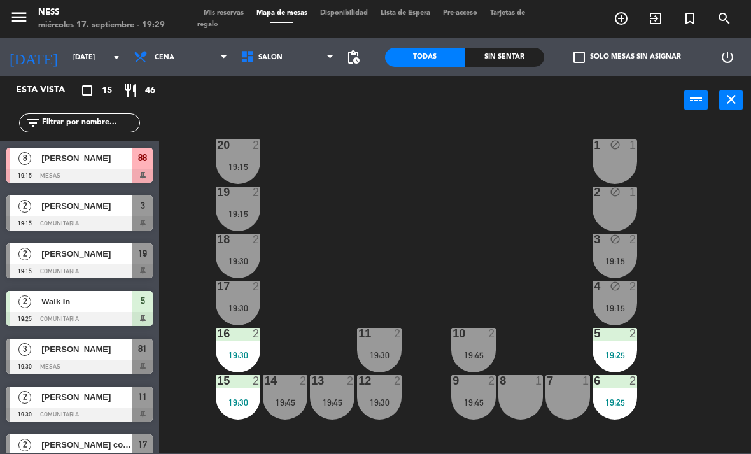
click at [117, 217] on div at bounding box center [79, 224] width 146 height 14
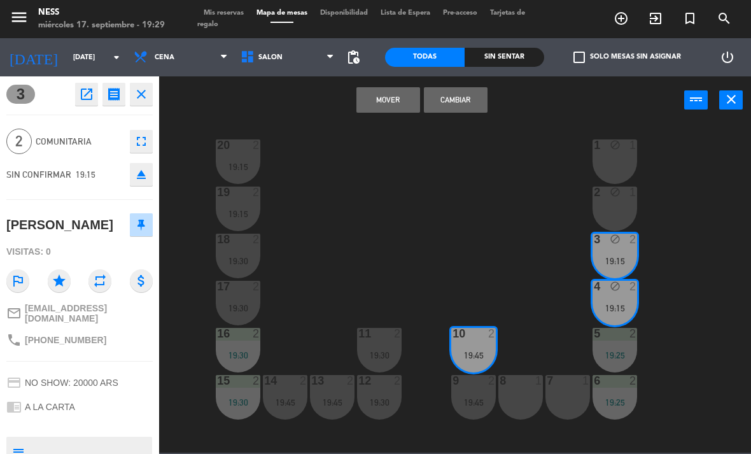
click at [487, 94] on button "Cambiar" at bounding box center [456, 99] width 64 height 25
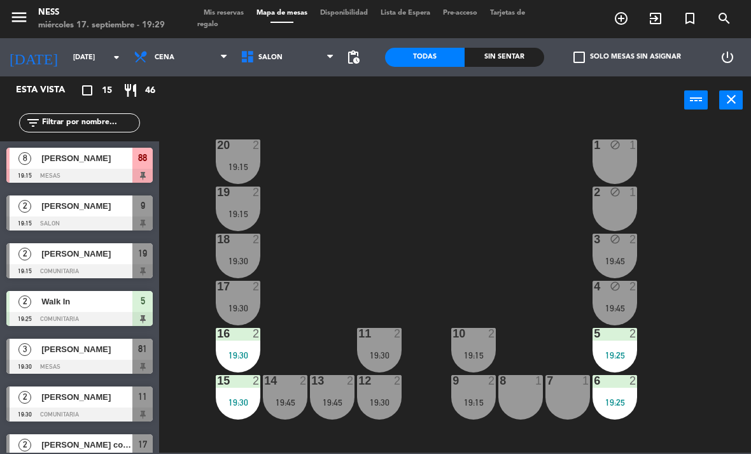
click at [486, 359] on div "19:15" at bounding box center [474, 355] width 45 height 9
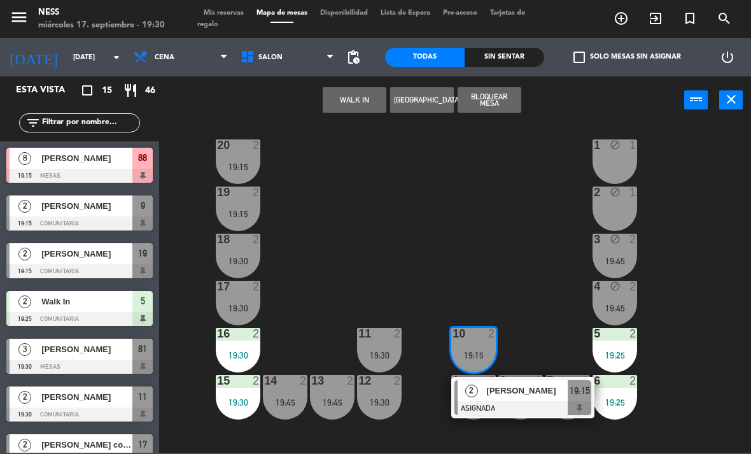
click at [530, 404] on div at bounding box center [523, 408] width 137 height 14
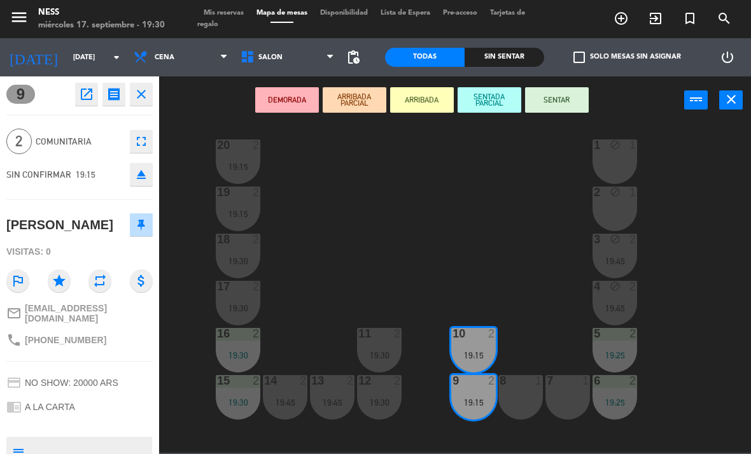
click at [569, 88] on button "SENTAR" at bounding box center [557, 99] width 64 height 25
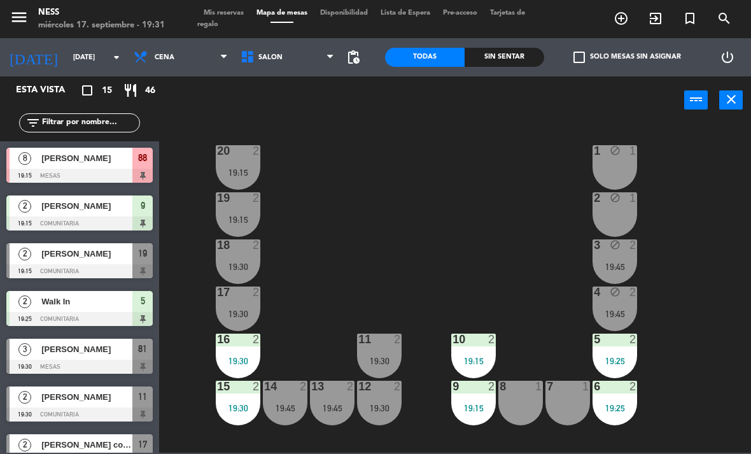
scroll to position [6, 0]
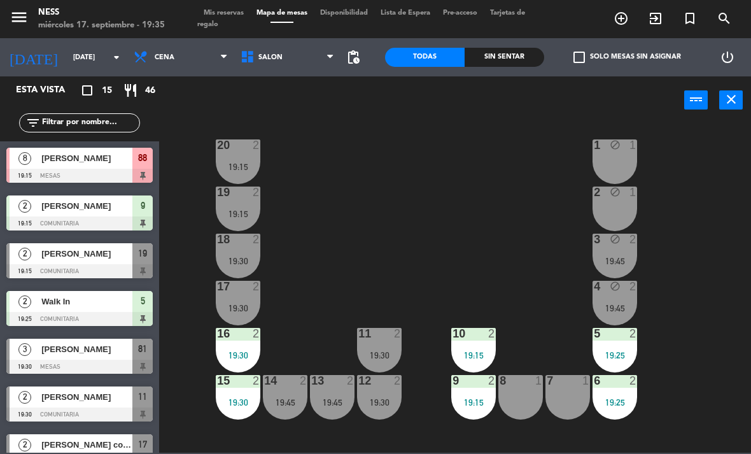
click at [90, 262] on div "[PERSON_NAME]" at bounding box center [86, 253] width 92 height 21
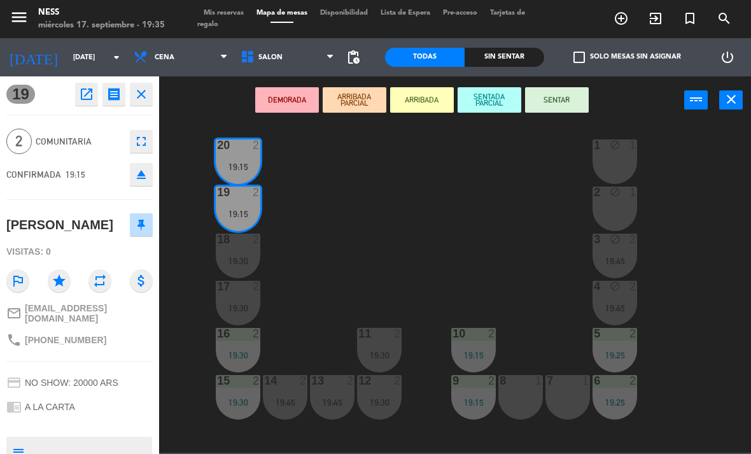
click at [553, 109] on button "SENTAR" at bounding box center [557, 99] width 64 height 25
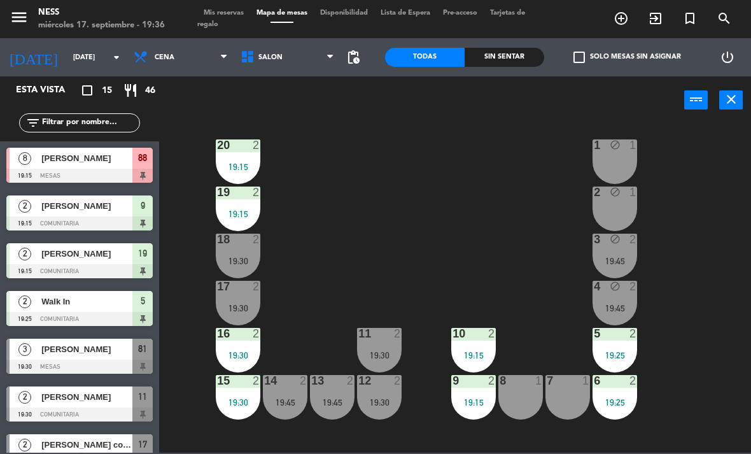
click at [75, 60] on input "[DATE]" at bounding box center [114, 57] width 94 height 21
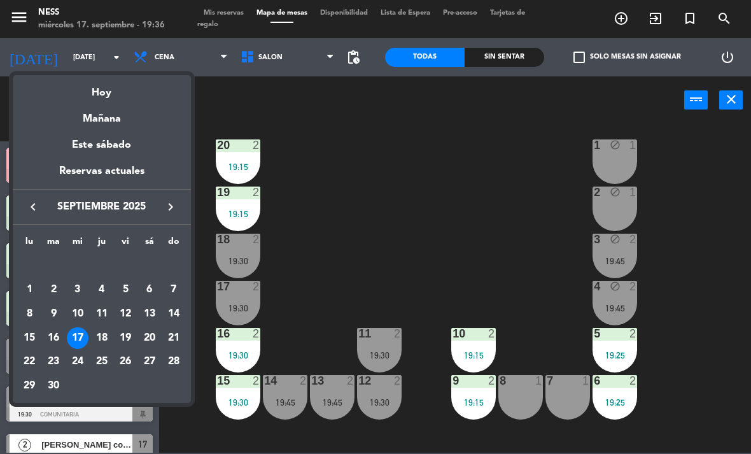
click at [104, 120] on div "Mañana" at bounding box center [102, 114] width 178 height 26
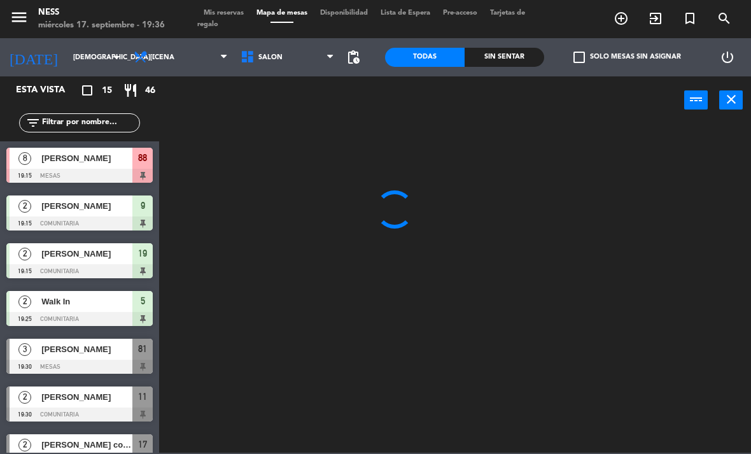
scroll to position [0, 0]
click at [167, 59] on span "Cena" at bounding box center [165, 57] width 20 height 8
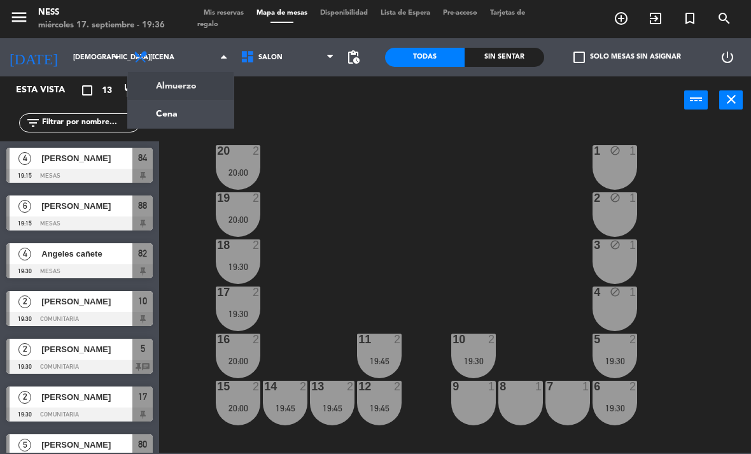
click at [208, 76] on ng-component "menu Ness [DATE] 17. septiembre - 19:36 Mis reservas Mapa de mesas Disponibilid…" at bounding box center [375, 226] width 751 height 453
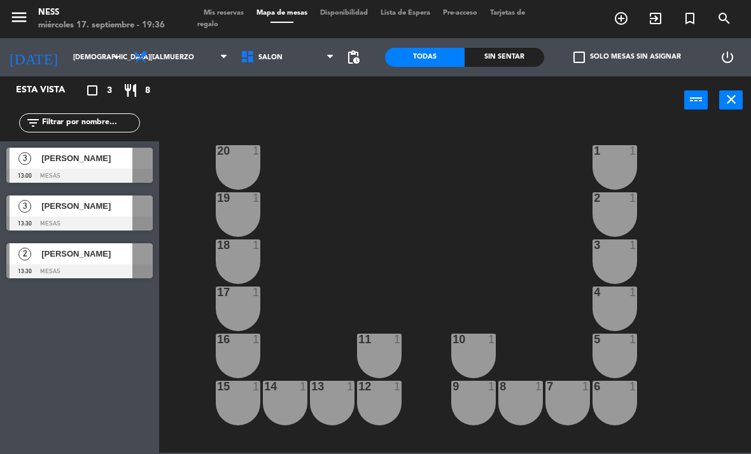
click at [87, 263] on div "[PERSON_NAME]" at bounding box center [86, 253] width 92 height 21
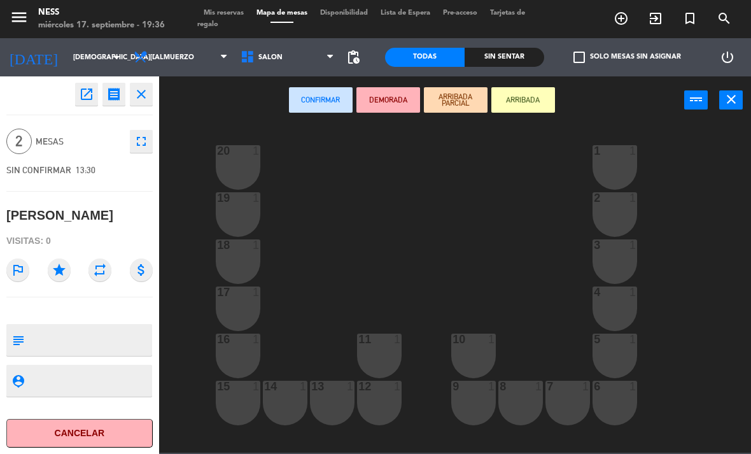
click at [106, 446] on button "Cancelar" at bounding box center [79, 433] width 146 height 29
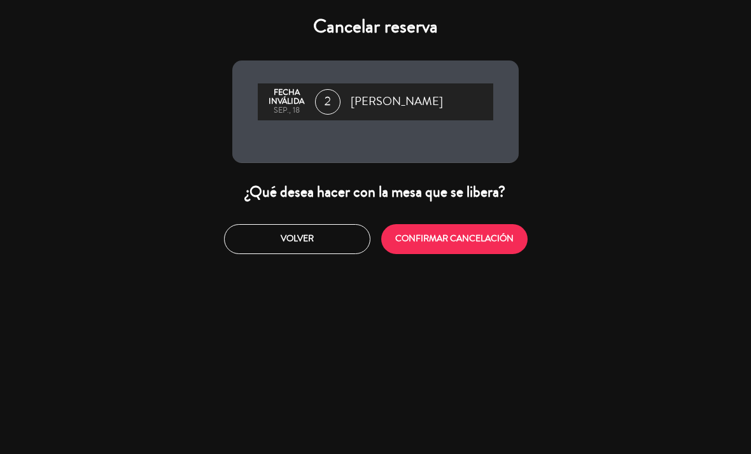
click at [490, 247] on button "CONFIRMAR CANCELACIÓN" at bounding box center [454, 239] width 146 height 30
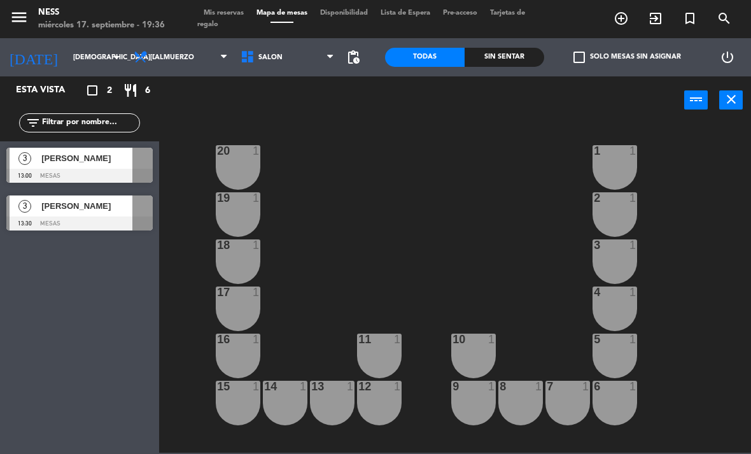
click at [75, 51] on input "[DEMOGRAPHIC_DATA][DATE]" at bounding box center [114, 57] width 94 height 21
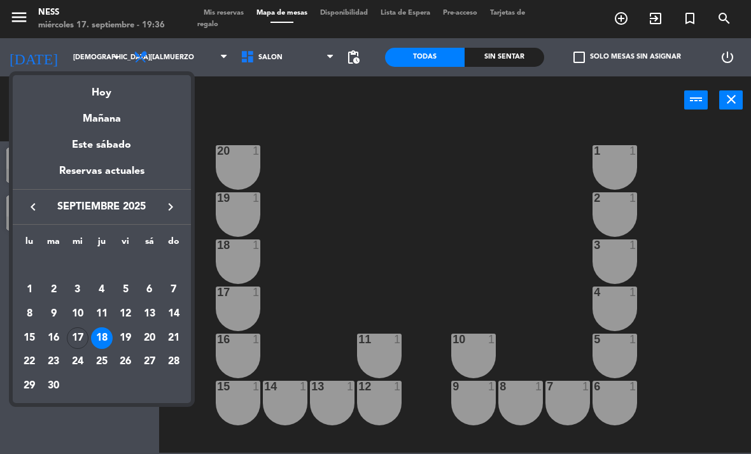
click at [93, 102] on div "Mañana" at bounding box center [102, 114] width 178 height 26
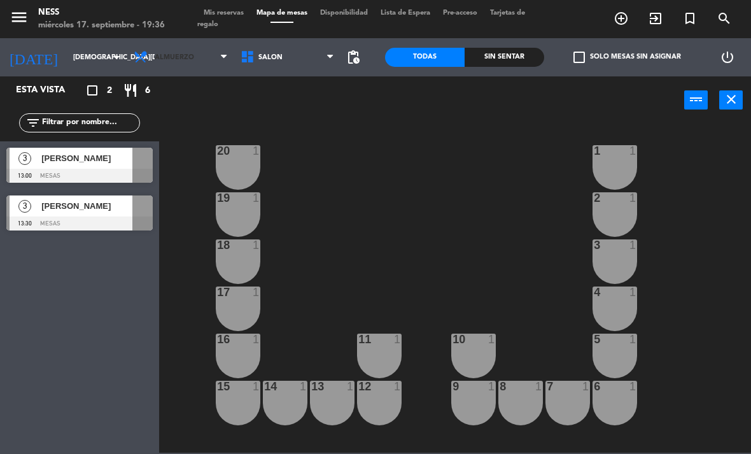
click at [186, 64] on span "Almuerzo" at bounding box center [180, 57] width 107 height 28
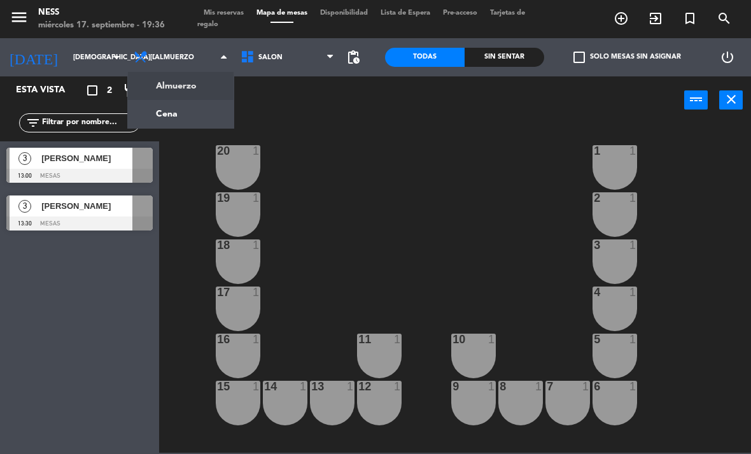
click at [190, 110] on ng-component "menu Ness [DATE] 17. septiembre - 19:36 Mis reservas Mapa de mesas Disponibilid…" at bounding box center [375, 226] width 751 height 453
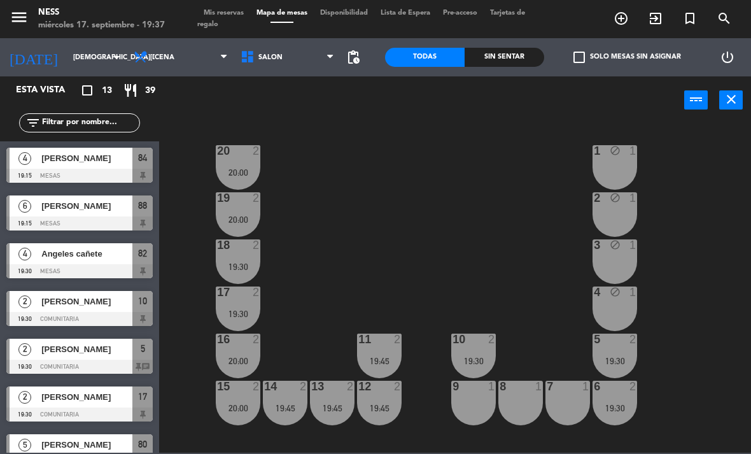
click at [81, 66] on input "[DEMOGRAPHIC_DATA][DATE]" at bounding box center [114, 57] width 94 height 21
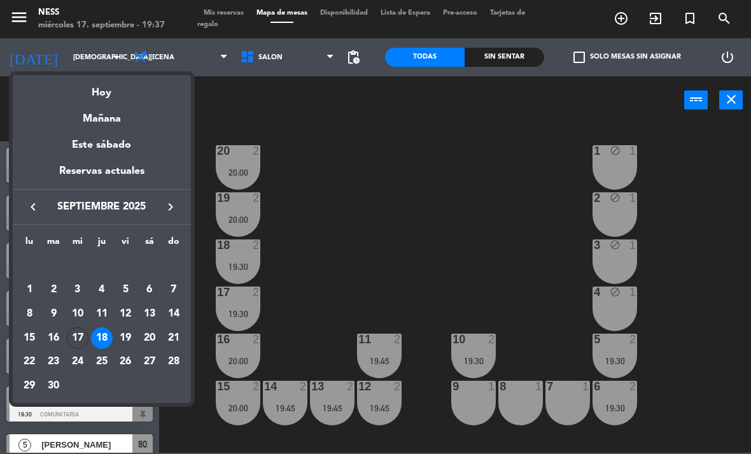
click at [105, 91] on div "Hoy" at bounding box center [102, 88] width 178 height 26
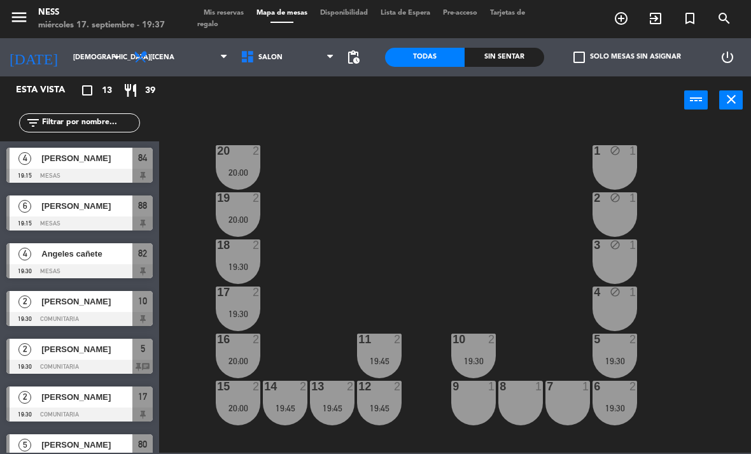
type input "[DATE]"
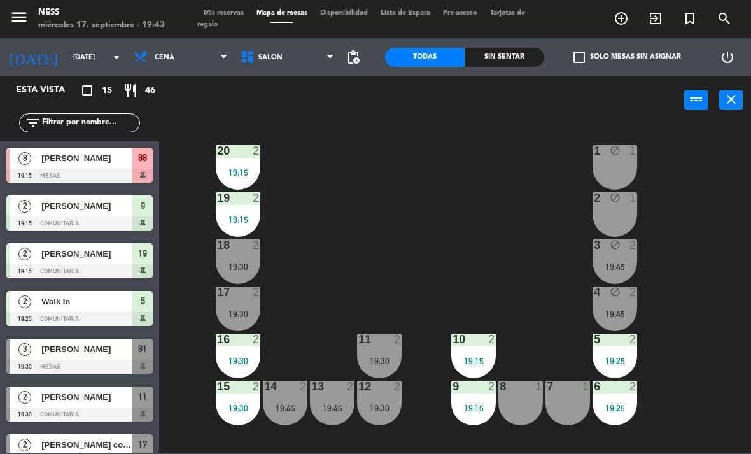
click at [58, 364] on div at bounding box center [79, 367] width 146 height 14
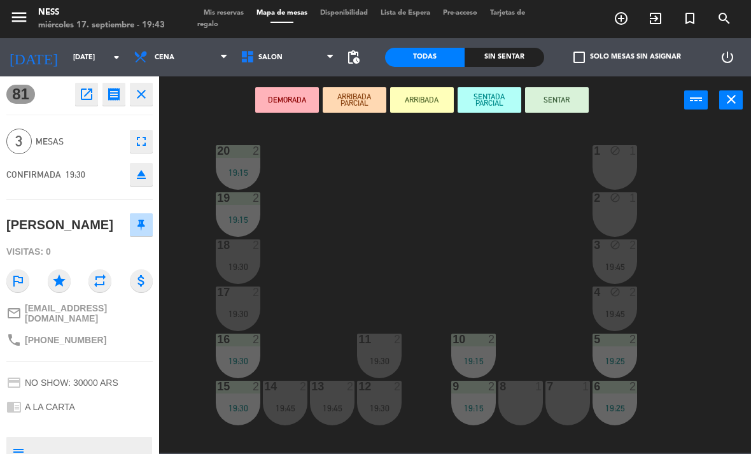
click at [355, 99] on button "ARRIBADA PARCIAL" at bounding box center [355, 99] width 64 height 25
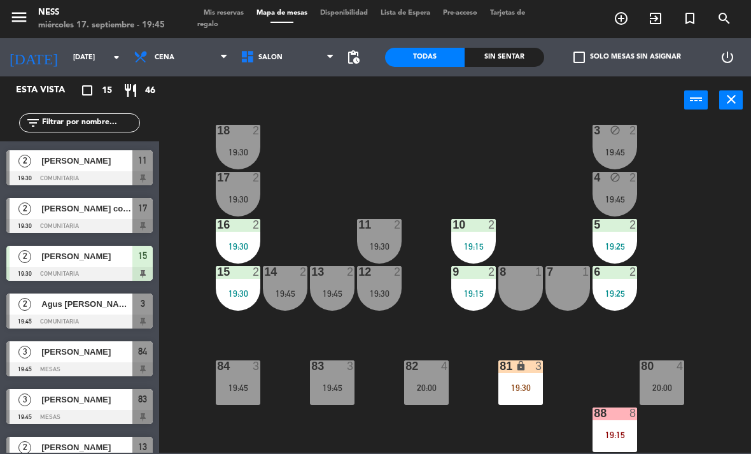
scroll to position [188, 0]
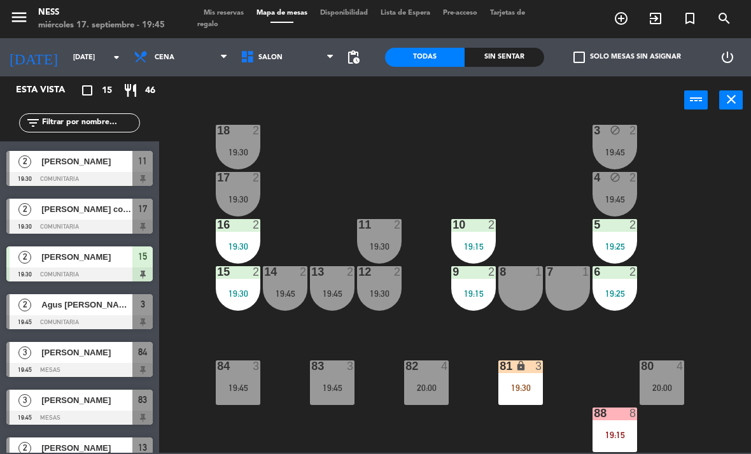
click at [111, 218] on div "[PERSON_NAME] conjarts" at bounding box center [86, 209] width 92 height 21
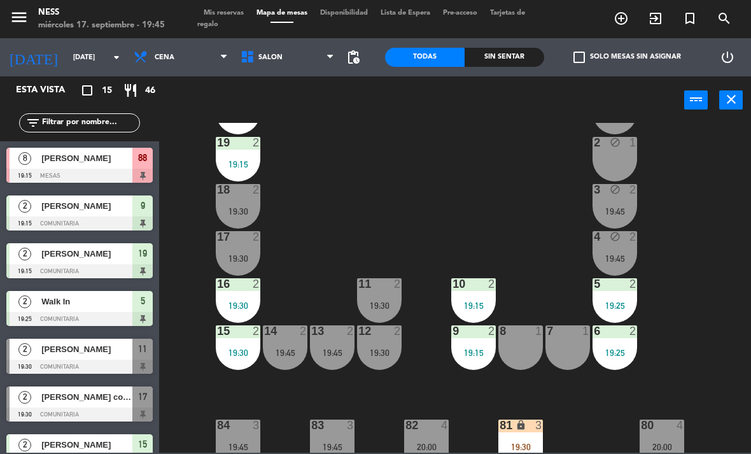
scroll to position [54, 0]
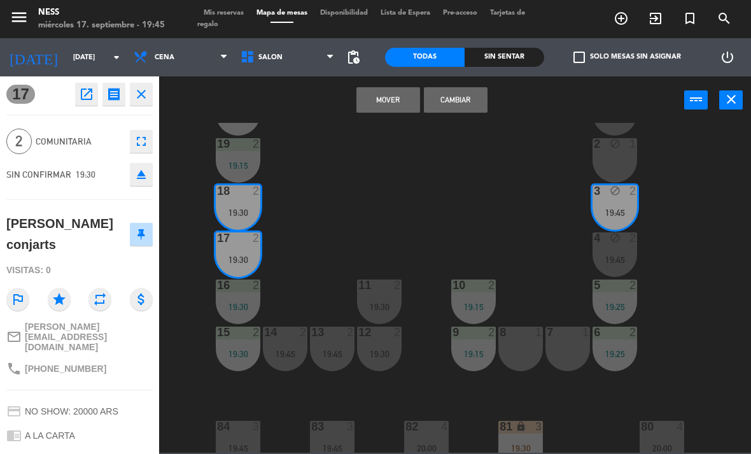
click at [468, 95] on button "Cambiar" at bounding box center [456, 99] width 64 height 25
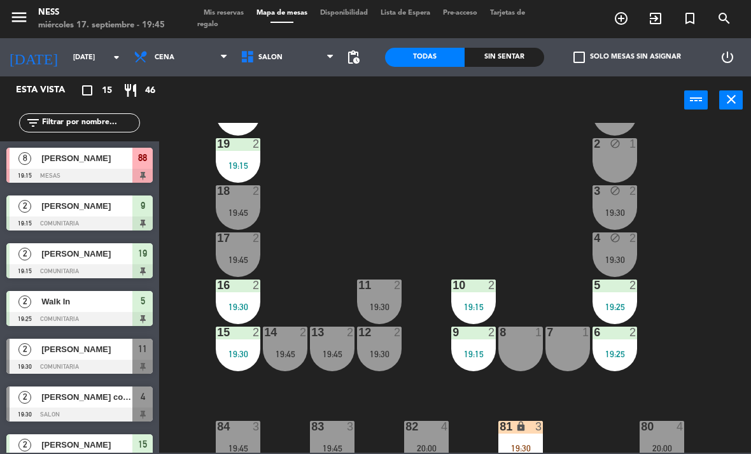
click at [618, 220] on div "3 block 2 19:30" at bounding box center [615, 207] width 45 height 45
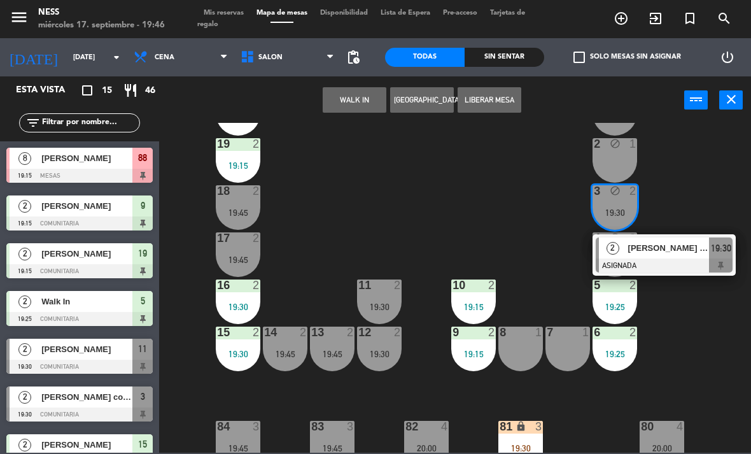
click at [655, 238] on div "[PERSON_NAME] conjarts" at bounding box center [668, 248] width 83 height 21
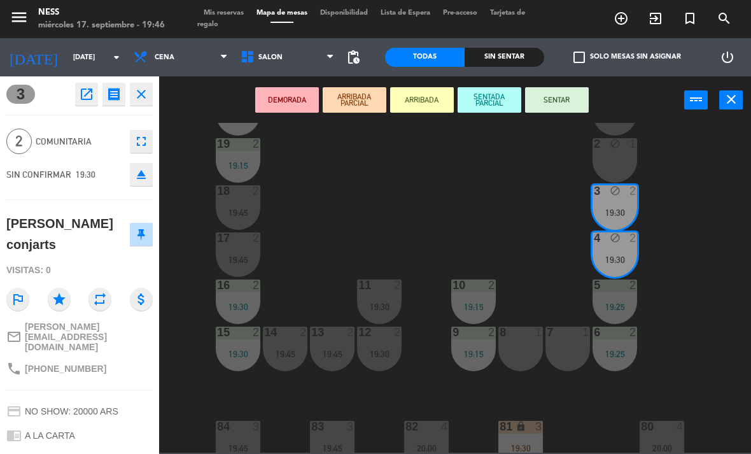
click at [560, 98] on button "SENTAR" at bounding box center [557, 99] width 64 height 25
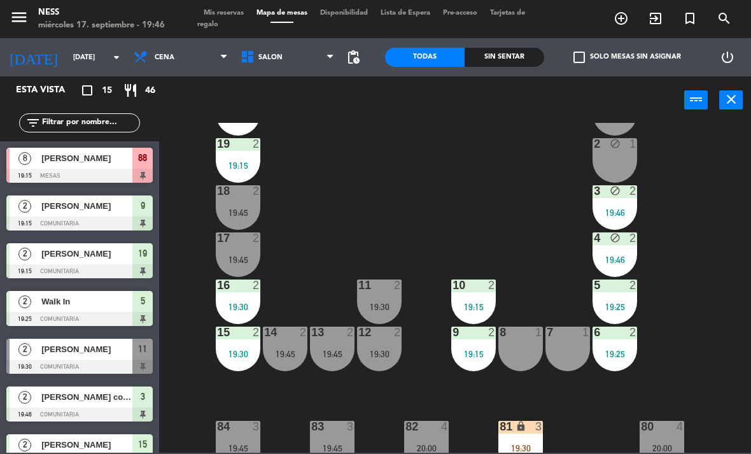
click at [610, 210] on div "19:46" at bounding box center [615, 212] width 45 height 9
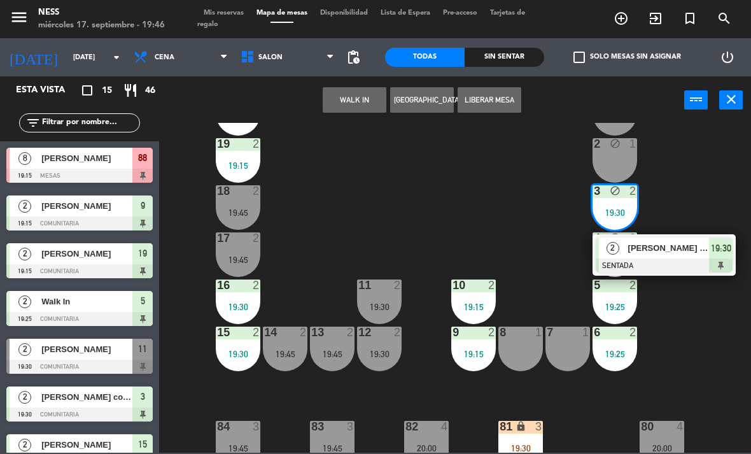
click at [515, 102] on button "Liberar Mesa" at bounding box center [490, 99] width 64 height 25
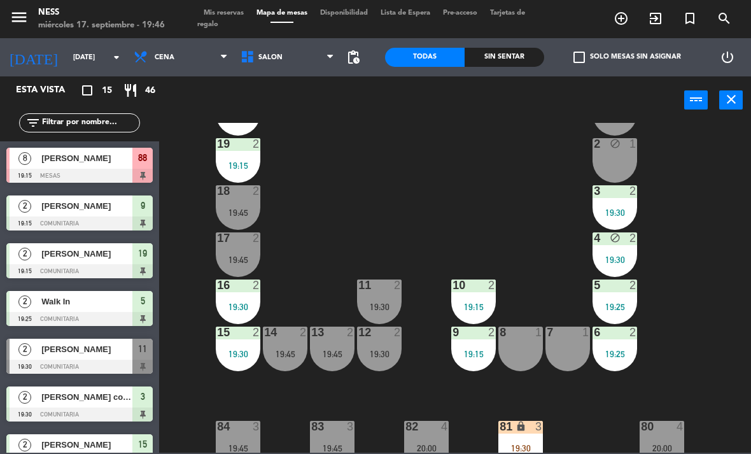
click at [616, 264] on div "19:30" at bounding box center [615, 259] width 45 height 9
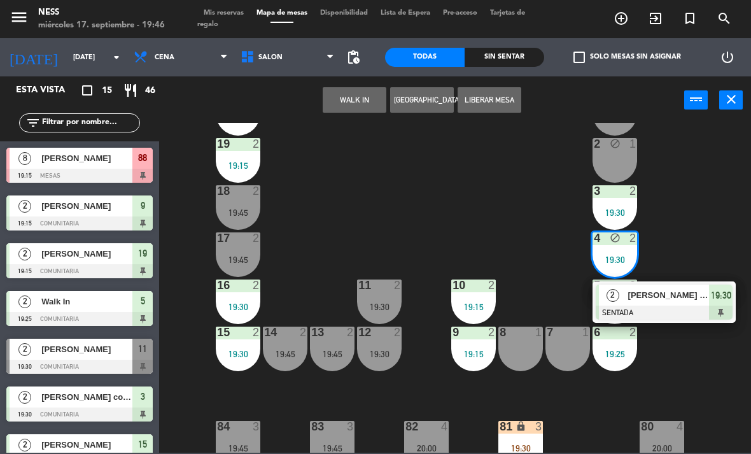
click at [508, 101] on button "Liberar Mesa" at bounding box center [490, 99] width 64 height 25
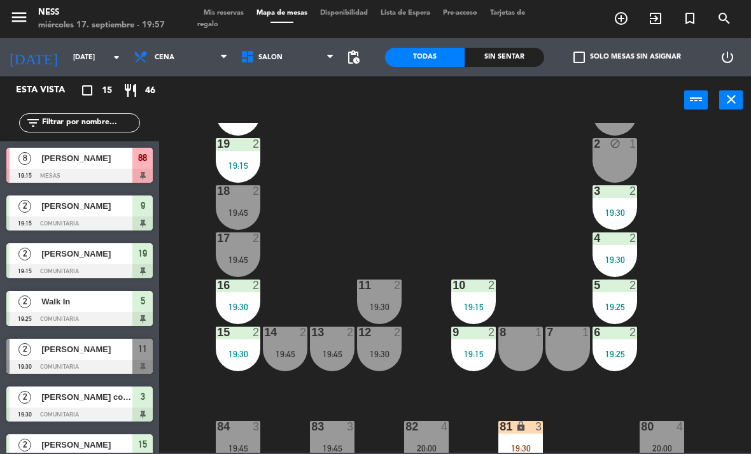
click at [85, 350] on span "[PERSON_NAME]" at bounding box center [86, 349] width 91 height 13
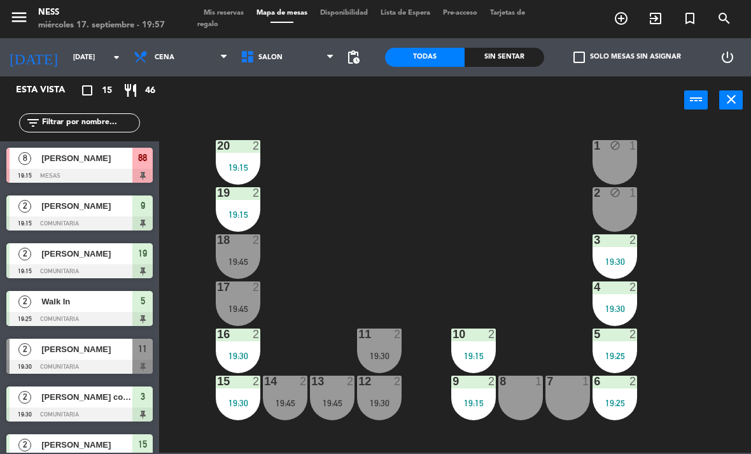
scroll to position [6, 0]
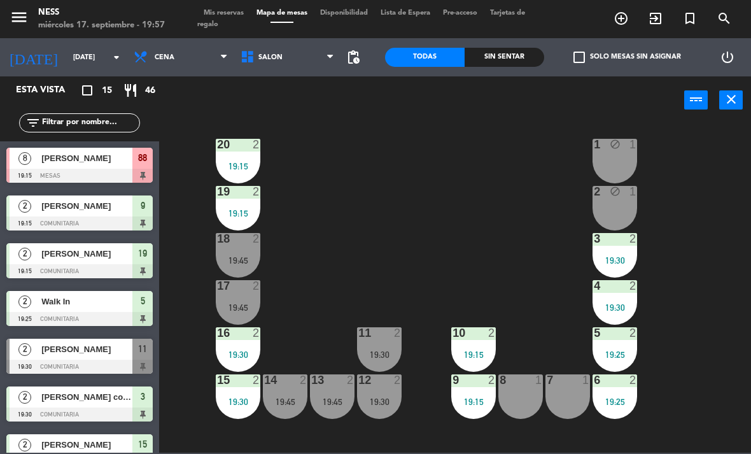
click at [391, 350] on div "19:30" at bounding box center [379, 354] width 45 height 9
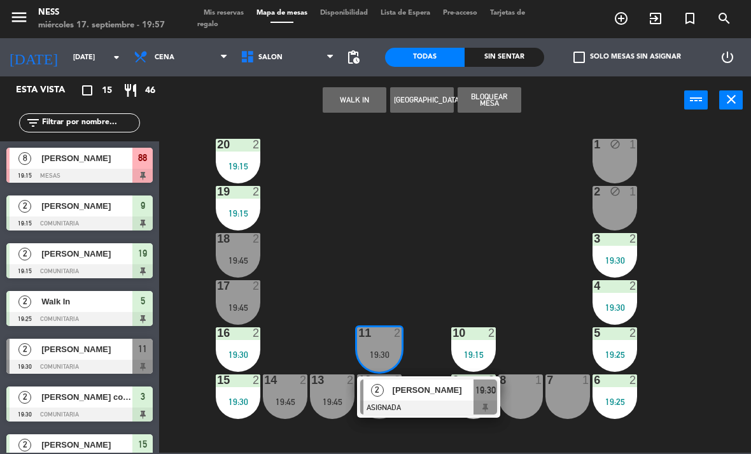
click at [422, 380] on div "[PERSON_NAME]" at bounding box center [433, 390] width 83 height 21
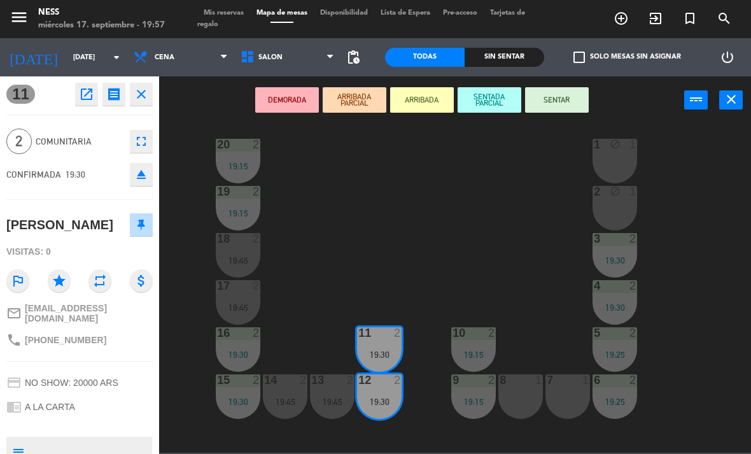
click at [575, 110] on button "SENTAR" at bounding box center [557, 99] width 64 height 25
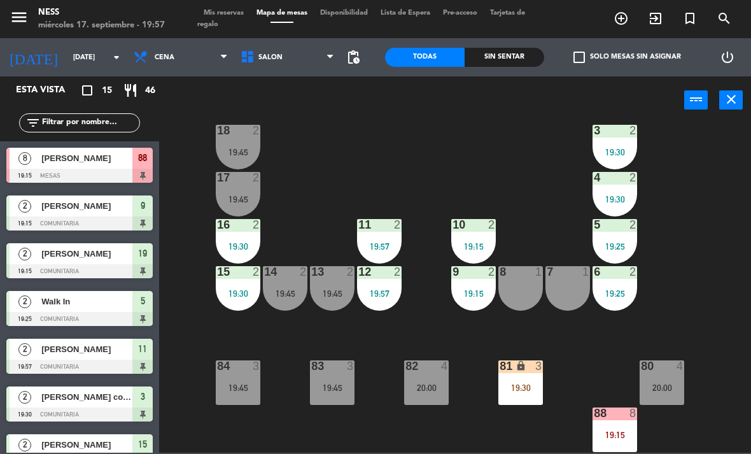
click at [746, 236] on div "20 2 19:15 1 block 1 19 2 19:15 2 block 1 18 2 19:45 3 2 19:30 17 2 19:45 4 2 1…" at bounding box center [459, 288] width 585 height 330
click at [536, 395] on div "81 lock 3 19:30" at bounding box center [521, 382] width 45 height 45
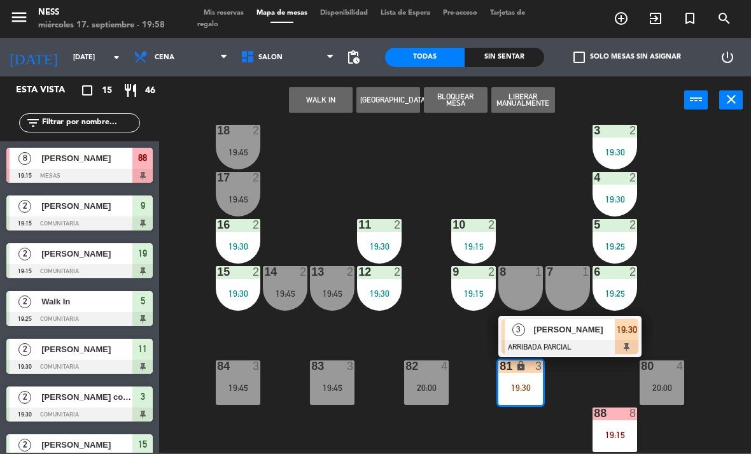
click at [562, 327] on span "[PERSON_NAME]" at bounding box center [575, 329] width 82 height 13
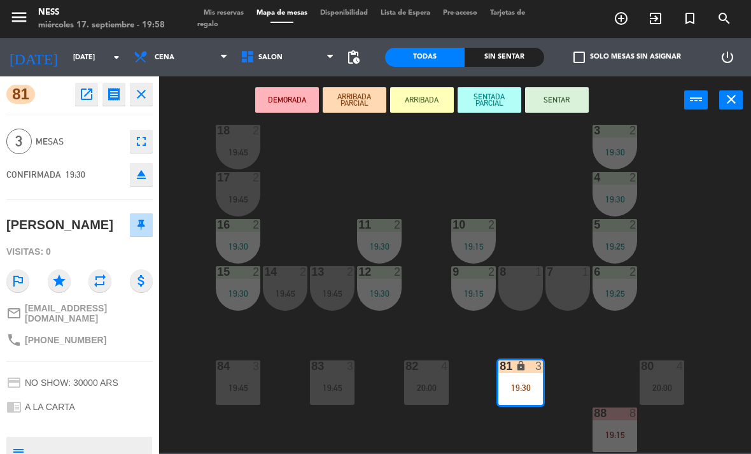
click at [584, 98] on button "SENTAR" at bounding box center [557, 99] width 64 height 25
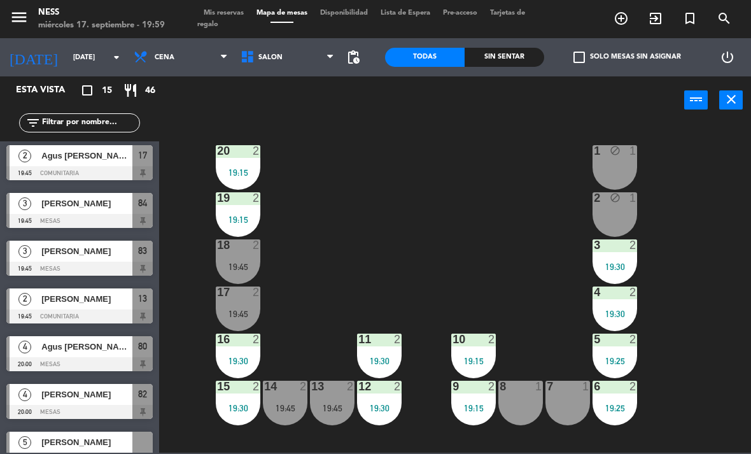
scroll to position [390, 0]
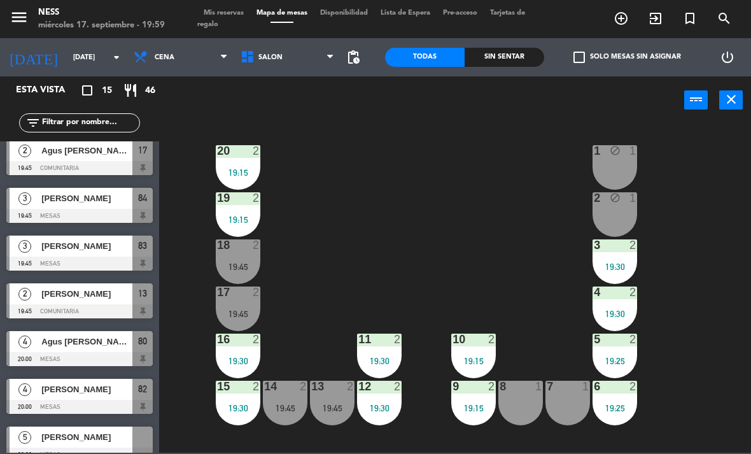
click at [92, 299] on span "[PERSON_NAME]" at bounding box center [86, 293] width 91 height 13
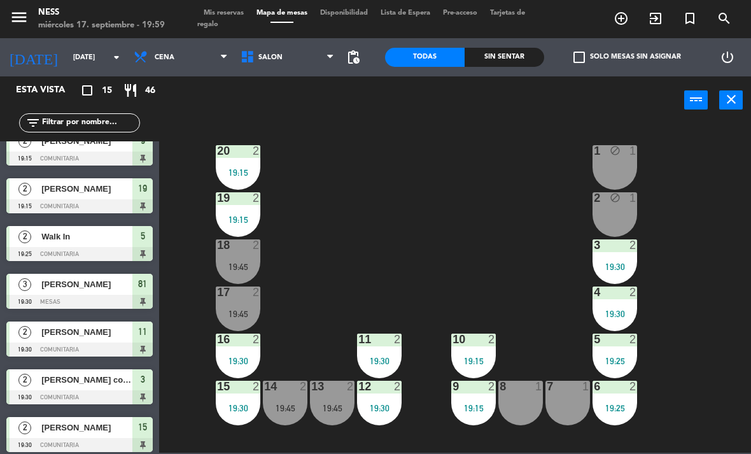
scroll to position [0, 0]
click at [238, 283] on div "18 2 19:45" at bounding box center [238, 261] width 45 height 45
click at [281, 405] on div "19:45" at bounding box center [285, 408] width 45 height 9
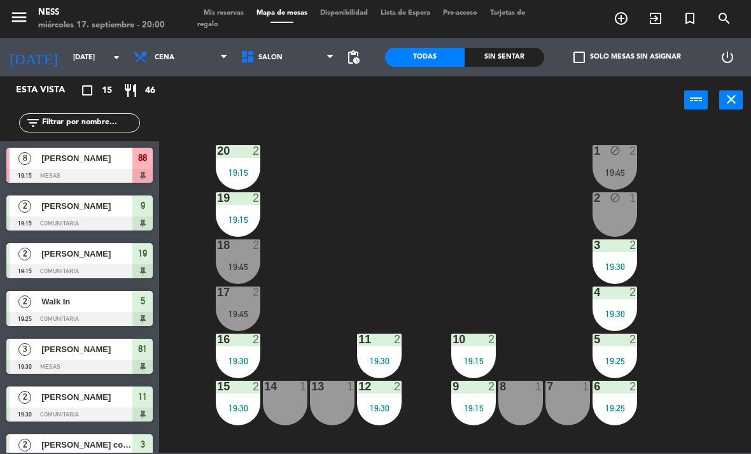
scroll to position [65, 0]
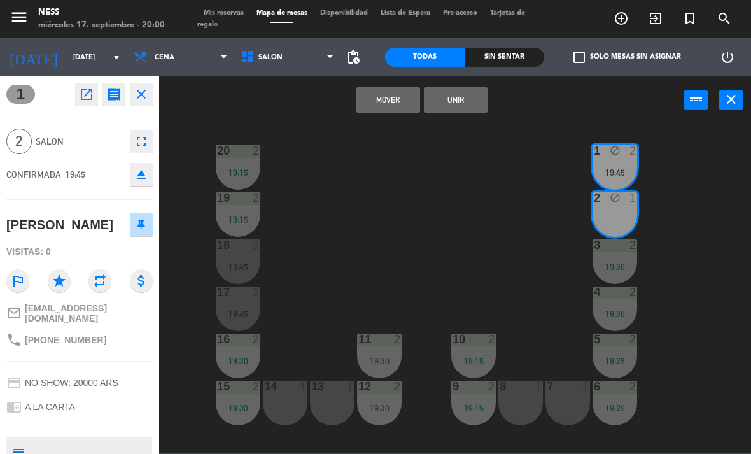
click at [459, 107] on button "Unir" at bounding box center [456, 99] width 64 height 25
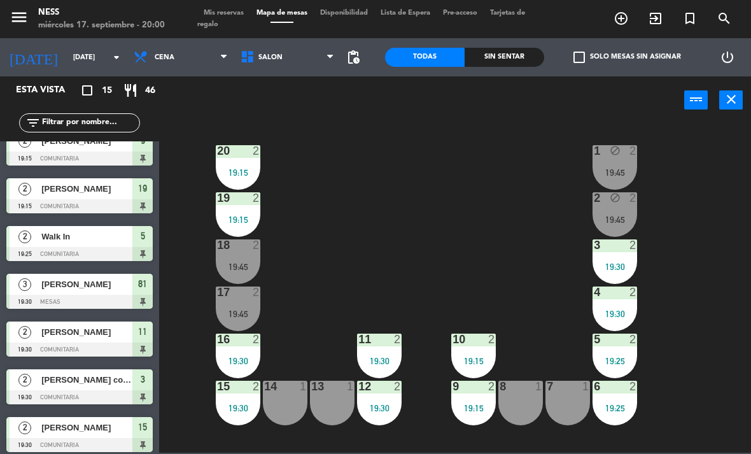
click at [612, 165] on div "1 block 2 19:45" at bounding box center [615, 167] width 45 height 45
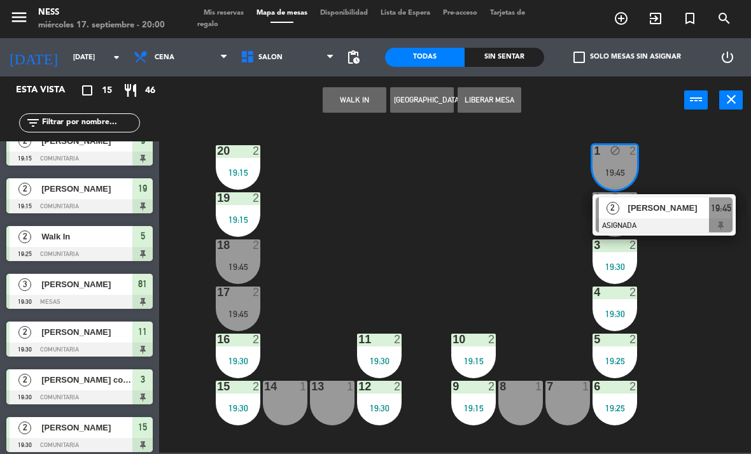
click at [490, 107] on button "Liberar Mesa" at bounding box center [490, 99] width 64 height 25
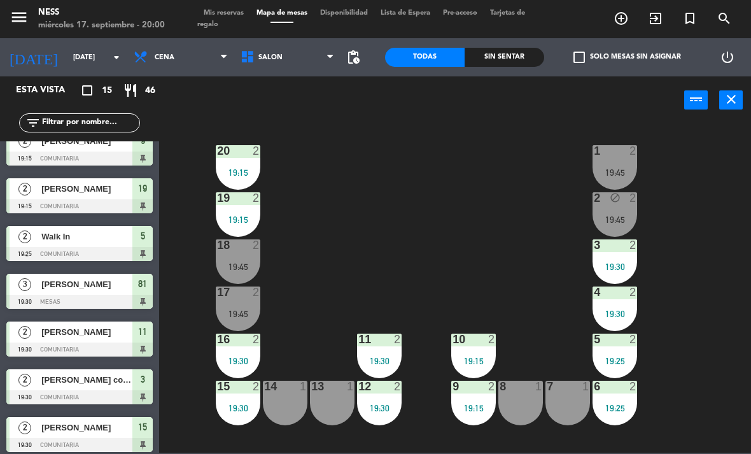
click at [626, 220] on div "19:45" at bounding box center [615, 219] width 45 height 9
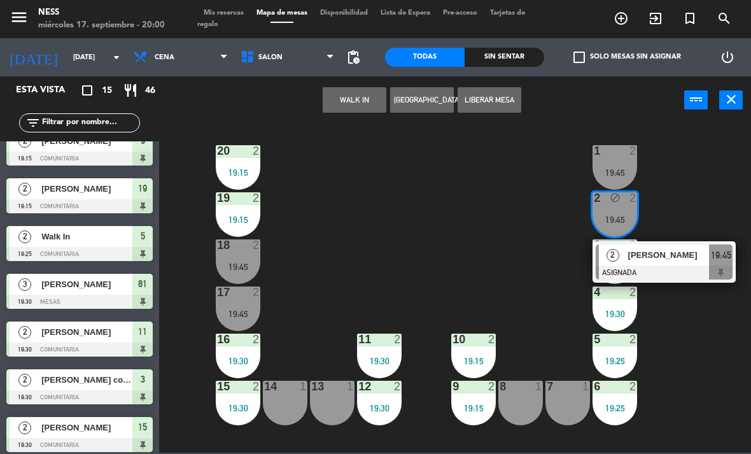
click at [505, 106] on button "Liberar Mesa" at bounding box center [490, 99] width 64 height 25
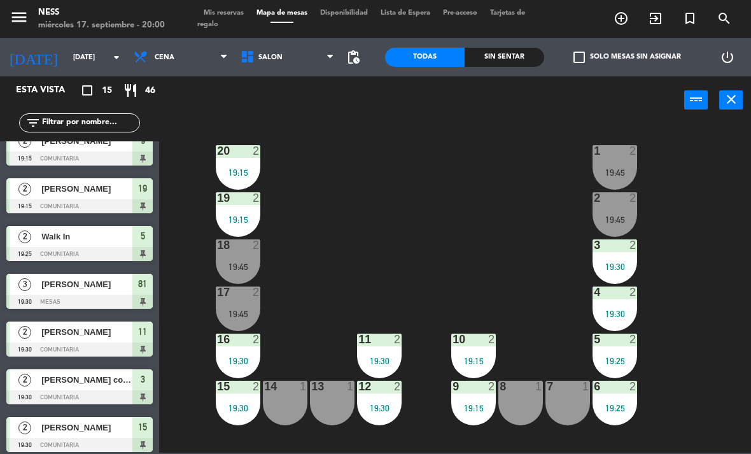
click at [620, 170] on div "19:45" at bounding box center [615, 172] width 45 height 9
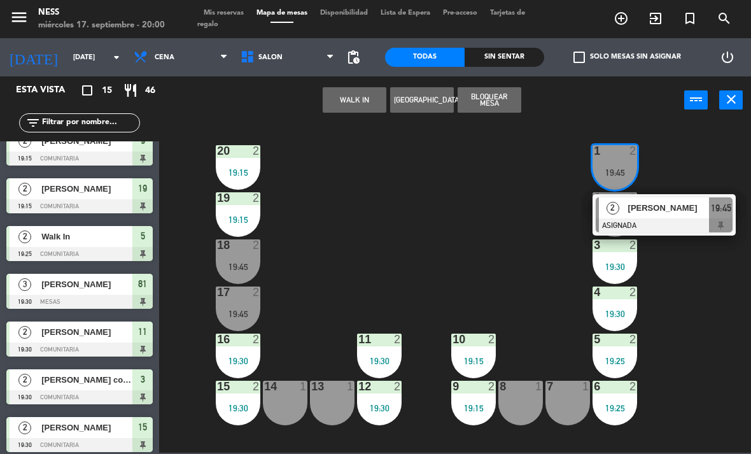
click at [627, 203] on div "[PERSON_NAME]" at bounding box center [668, 207] width 83 height 21
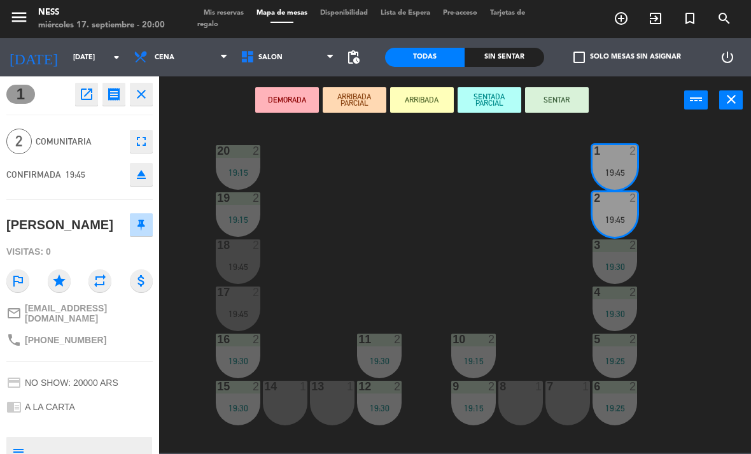
click at [567, 103] on button "SENTAR" at bounding box center [557, 99] width 64 height 25
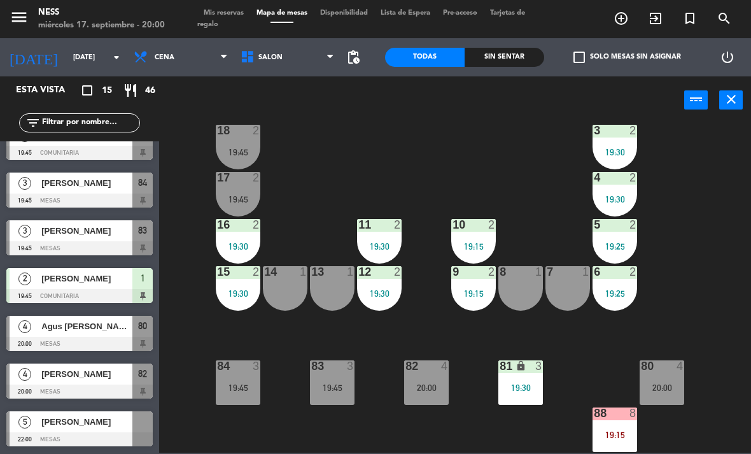
scroll to position [405, 0]
click at [97, 383] on div "[PERSON_NAME]" at bounding box center [86, 374] width 92 height 21
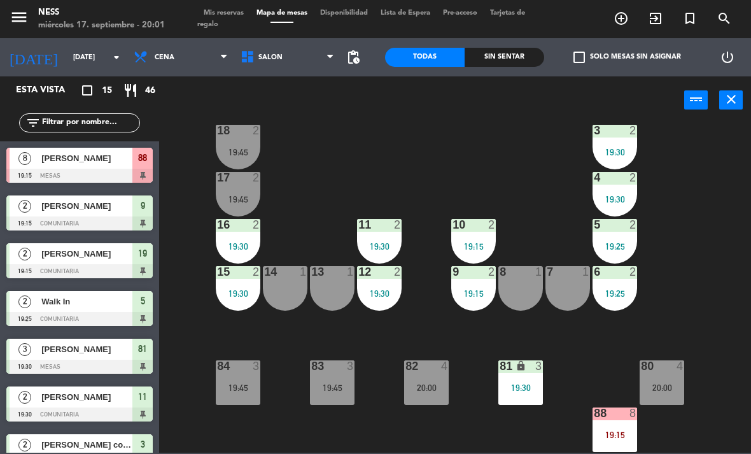
scroll to position [160, 0]
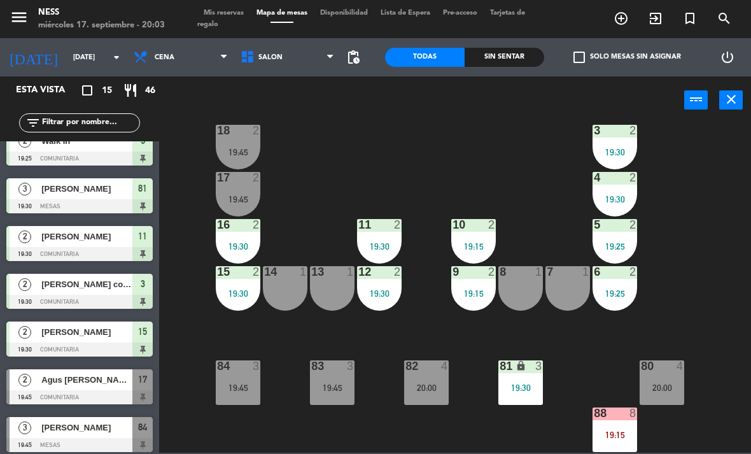
click at [433, 397] on div "82 4 20:00" at bounding box center [426, 382] width 45 height 45
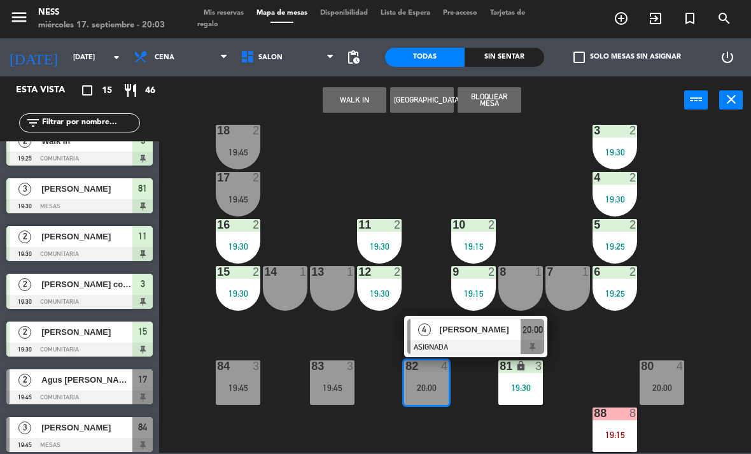
click at [473, 338] on div "[PERSON_NAME]" at bounding box center [480, 329] width 83 height 21
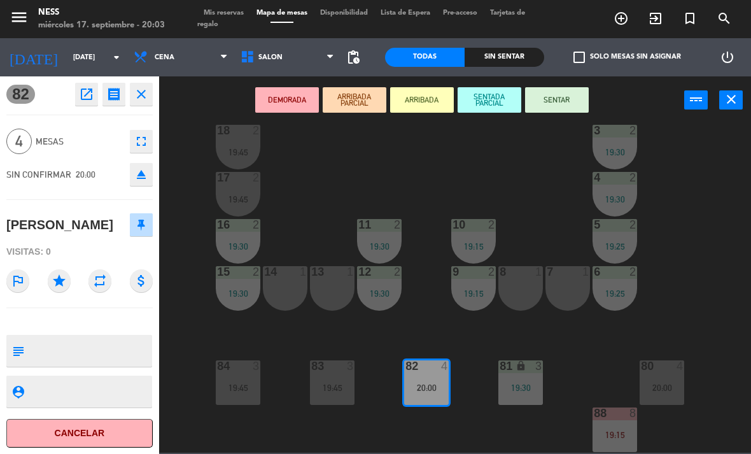
click at [355, 104] on button "ARRIBADA PARCIAL" at bounding box center [355, 99] width 64 height 25
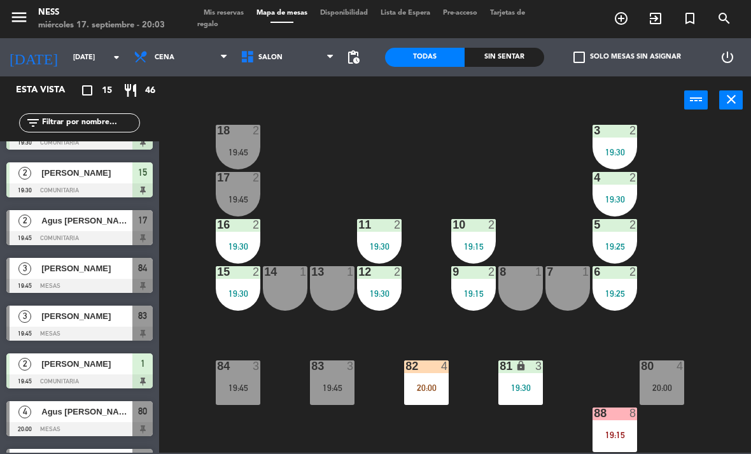
scroll to position [319, 0]
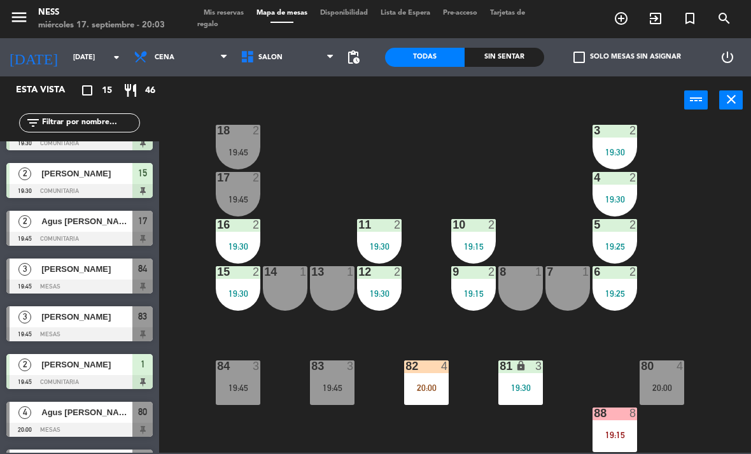
click at [62, 227] on span "Agus [PERSON_NAME]" at bounding box center [86, 221] width 91 height 13
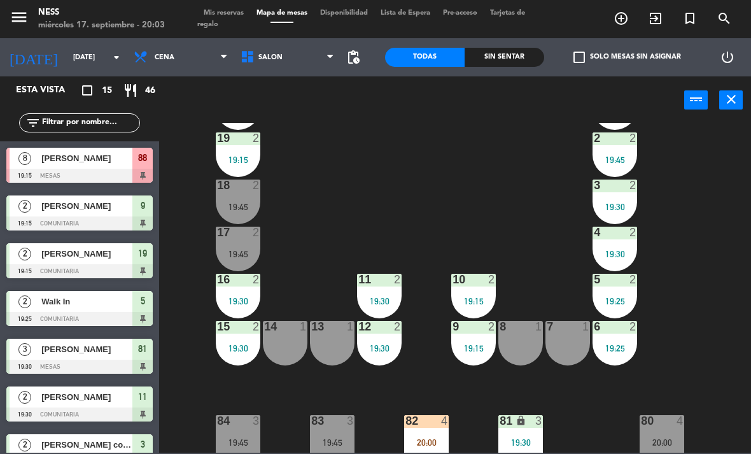
scroll to position [76, 0]
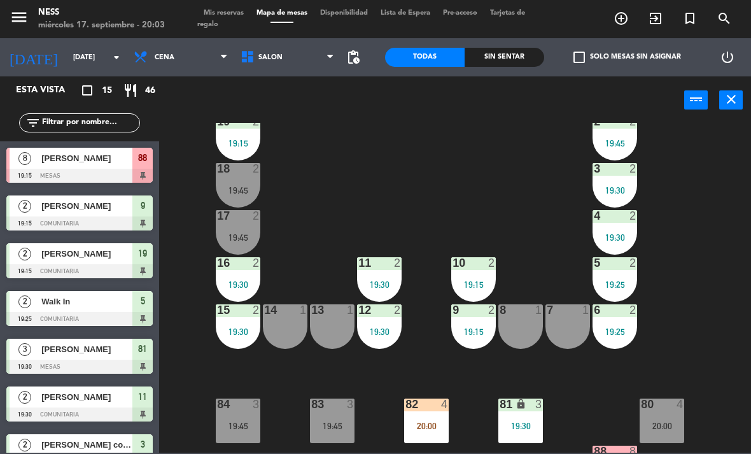
click at [251, 431] on div "84 3 19:45" at bounding box center [238, 421] width 45 height 45
click at [298, 422] on div "20 2 19:15 1 2 19:45 19 2 19:15 2 2 19:45 18 2 19:45 3 2 19:30 17 2 19:45 4 2 1…" at bounding box center [459, 288] width 585 height 330
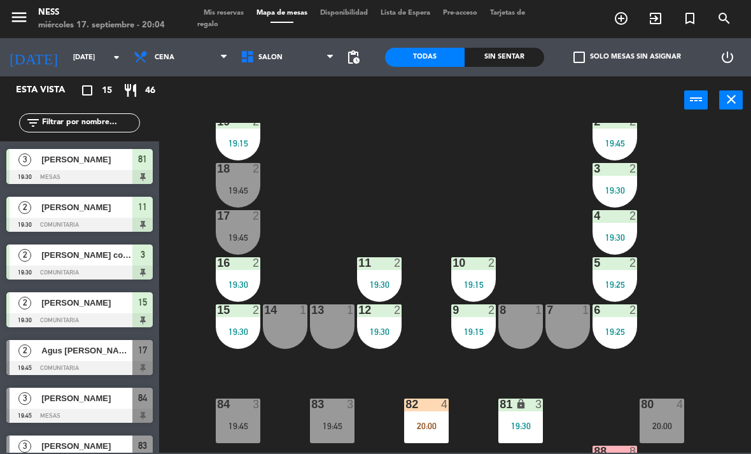
scroll to position [190, 0]
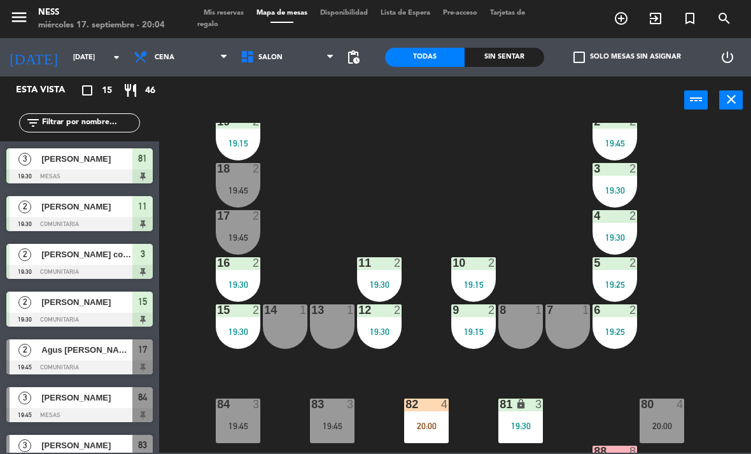
click at [95, 360] on div at bounding box center [79, 367] width 146 height 14
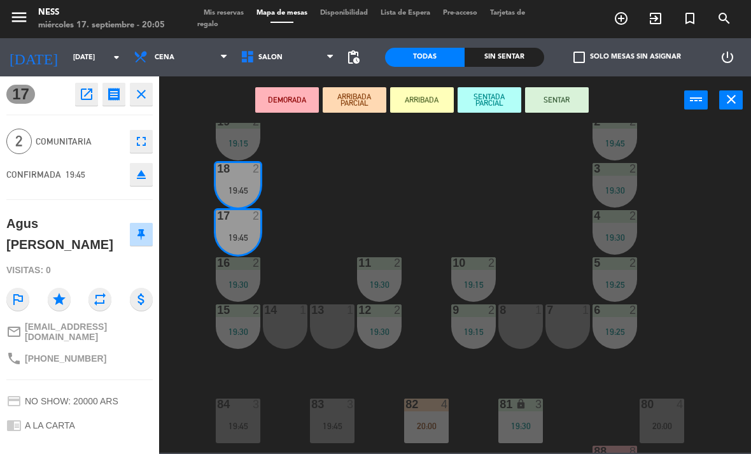
click at [567, 88] on button "SENTAR" at bounding box center [557, 99] width 64 height 25
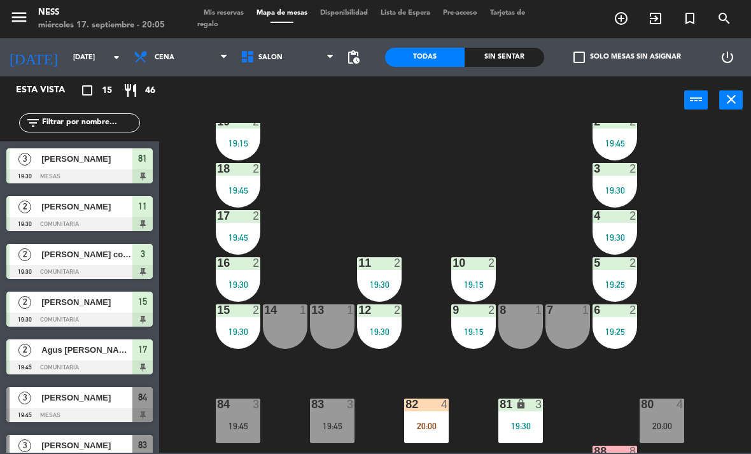
click at [92, 314] on div at bounding box center [79, 320] width 146 height 14
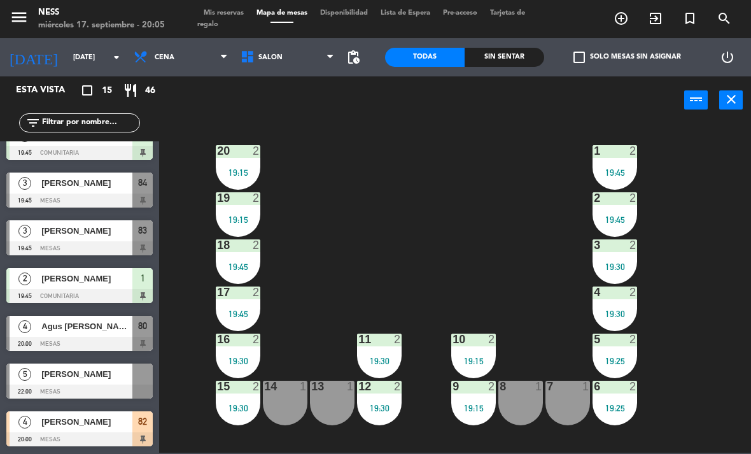
scroll to position [405, 0]
click at [106, 243] on div at bounding box center [79, 248] width 146 height 14
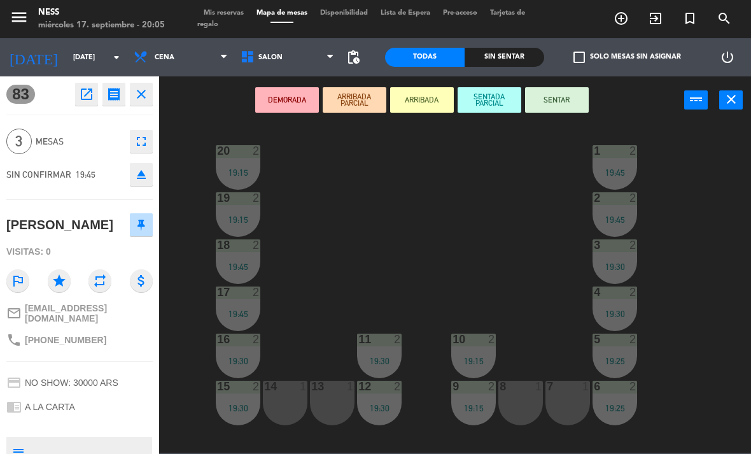
click at [355, 97] on button "ARRIBADA PARCIAL" at bounding box center [355, 99] width 64 height 25
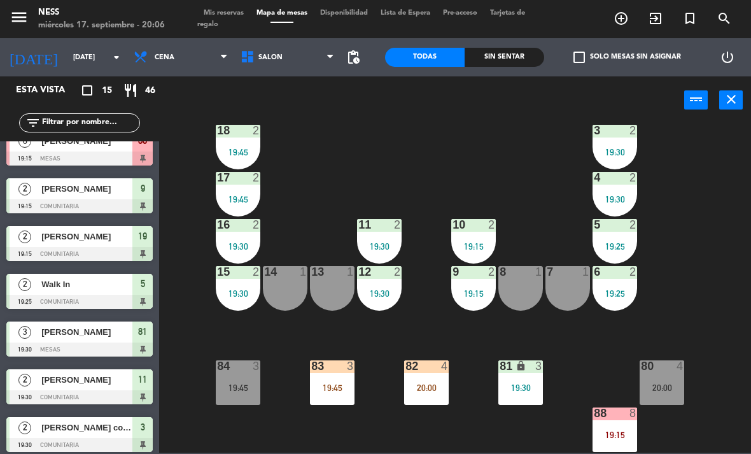
scroll to position [115, 0]
click at [334, 385] on div "19:45" at bounding box center [332, 387] width 45 height 9
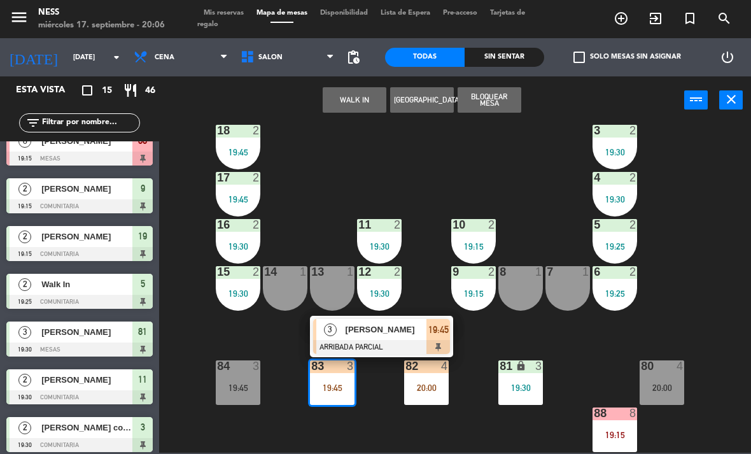
click at [383, 418] on div "20 2 19:15 1 2 19:45 19 2 19:15 2 2 19:45 18 2 19:45 3 2 19:30 17 2 19:45 4 2 1…" at bounding box center [459, 288] width 585 height 330
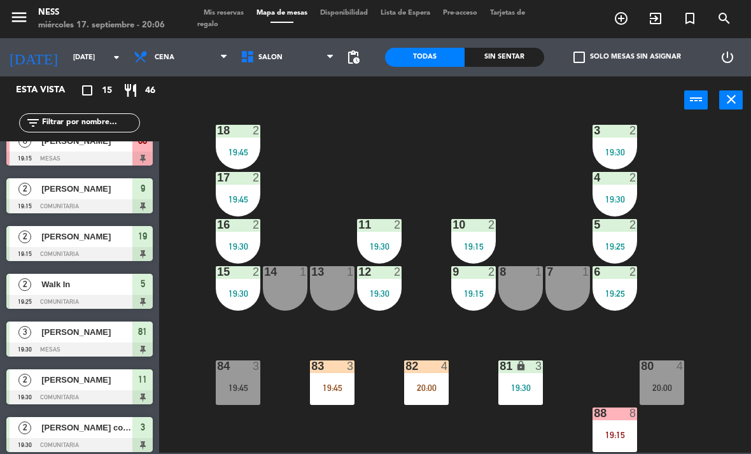
click at [332, 392] on div "19:45" at bounding box center [332, 387] width 45 height 9
click at [709, 308] on div "20 2 19:15 1 2 19:45 19 2 19:15 2 2 19:45 18 2 19:45 3 2 19:30 17 2 19:45 4 2 1…" at bounding box center [459, 288] width 585 height 330
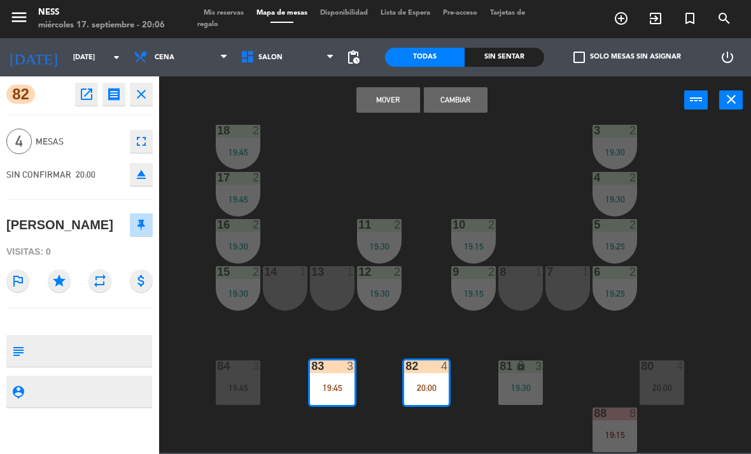
click at [469, 105] on button "Cambiar" at bounding box center [456, 99] width 64 height 25
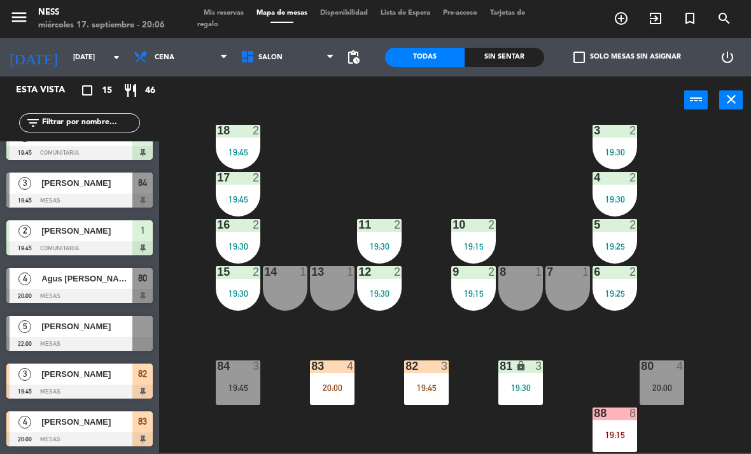
scroll to position [405, 0]
click at [680, 367] on div "4" at bounding box center [681, 365] width 8 height 11
click at [664, 376] on div "80 4 20:00" at bounding box center [662, 382] width 45 height 45
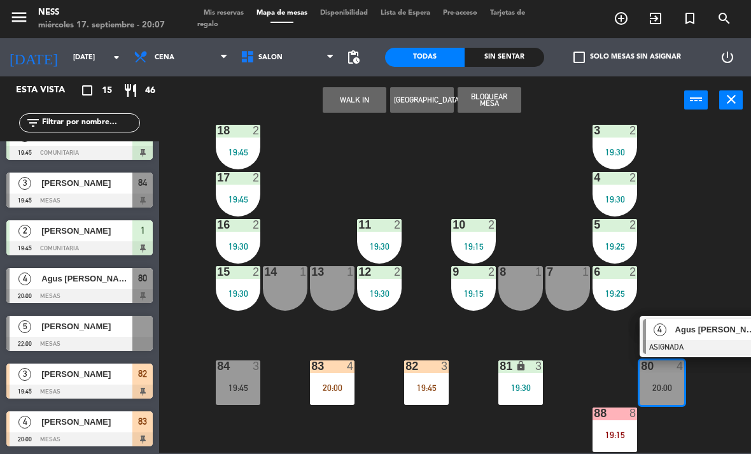
click at [704, 340] on div at bounding box center [711, 347] width 137 height 14
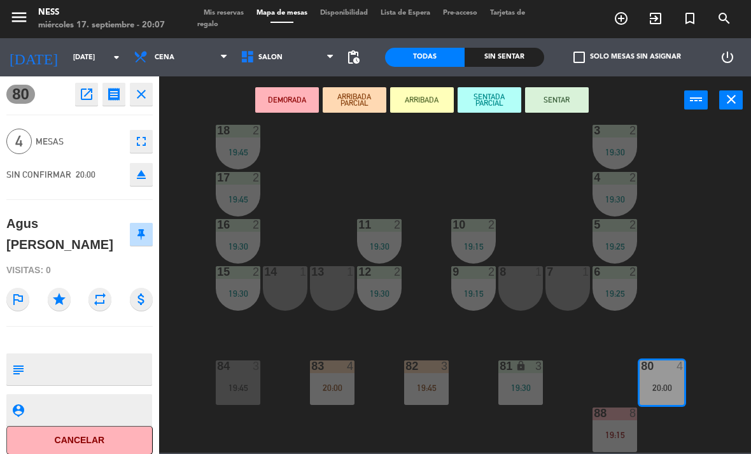
click at [141, 180] on icon "eject" at bounding box center [141, 174] width 15 height 15
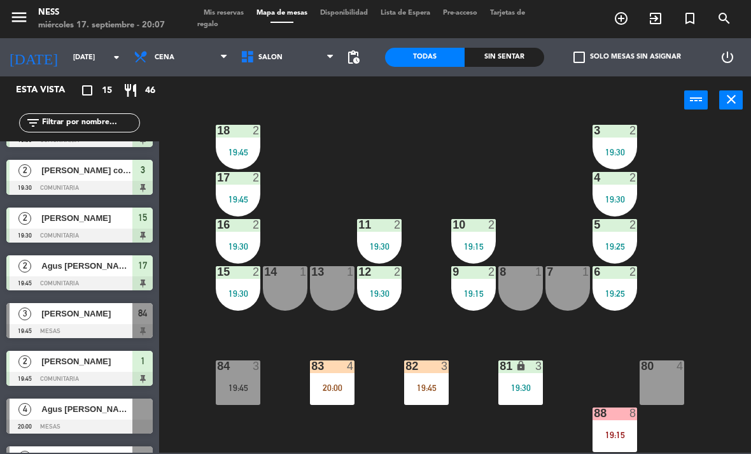
scroll to position [390, 0]
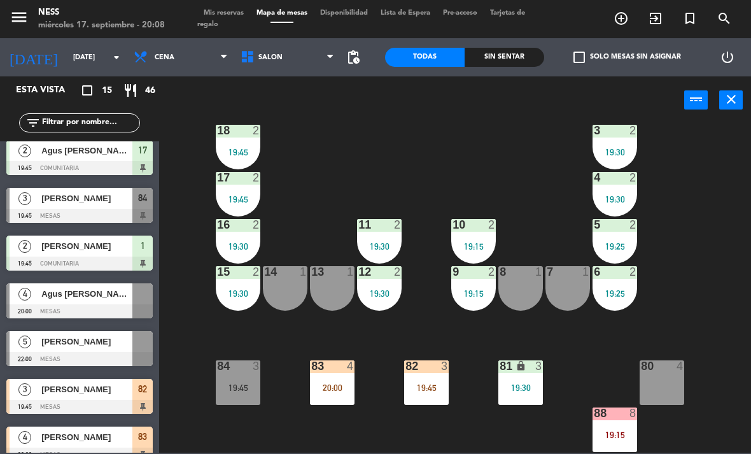
click at [594, 309] on div "6 2 19:25" at bounding box center [615, 288] width 45 height 45
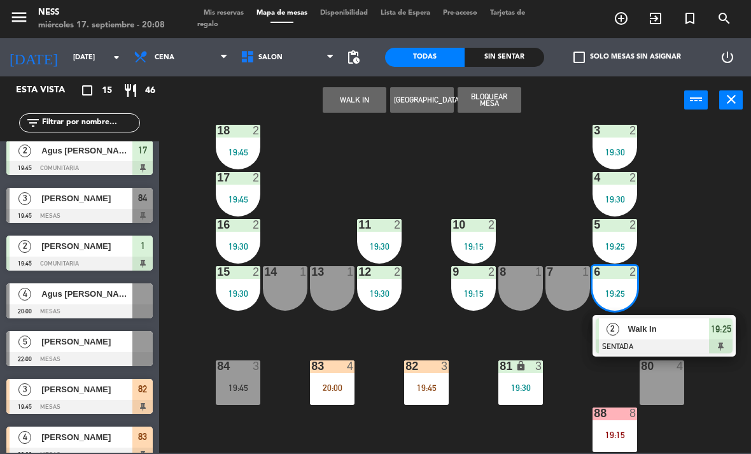
click at [562, 292] on div "7 1" at bounding box center [568, 288] width 45 height 45
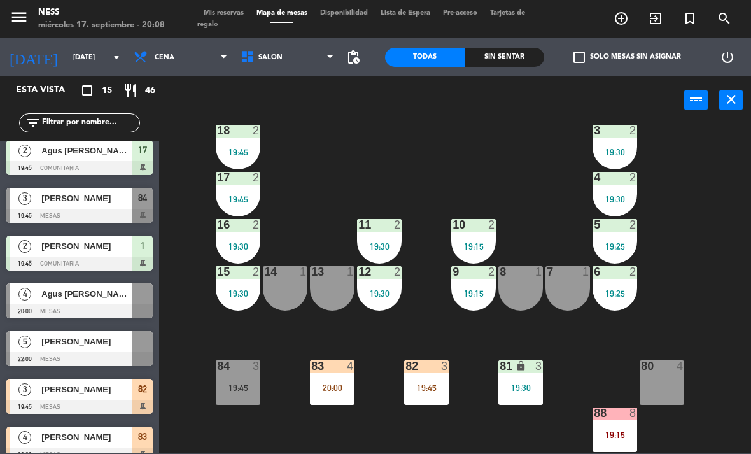
click at [715, 282] on div "20 2 19:15 1 2 19:45 19 2 19:15 2 2 19:45 18 2 19:45 3 2 19:30 17 2 19:45 4 2 1…" at bounding box center [459, 288] width 585 height 330
click at [567, 287] on div "7 1" at bounding box center [568, 288] width 45 height 45
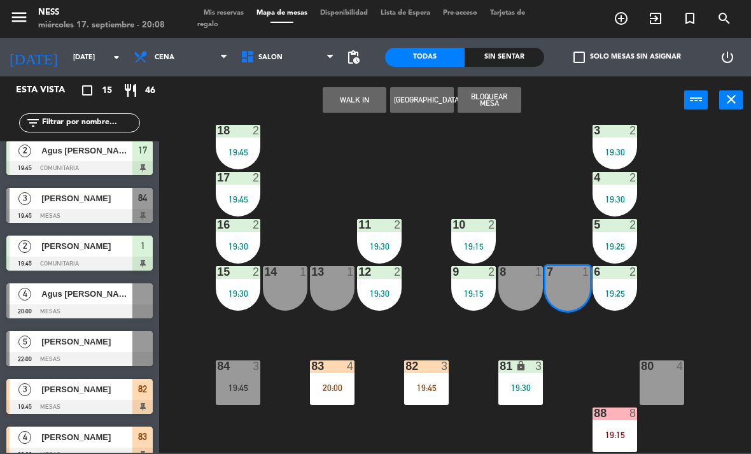
click at [362, 100] on button "WALK IN" at bounding box center [355, 99] width 64 height 25
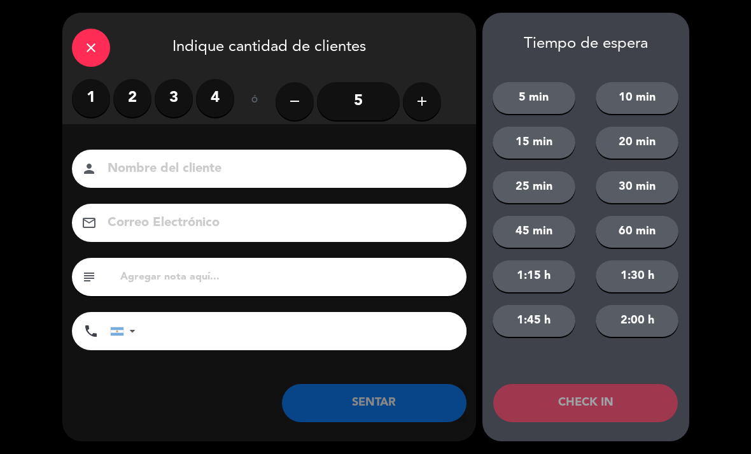
click at [134, 107] on label "2" at bounding box center [132, 98] width 38 height 38
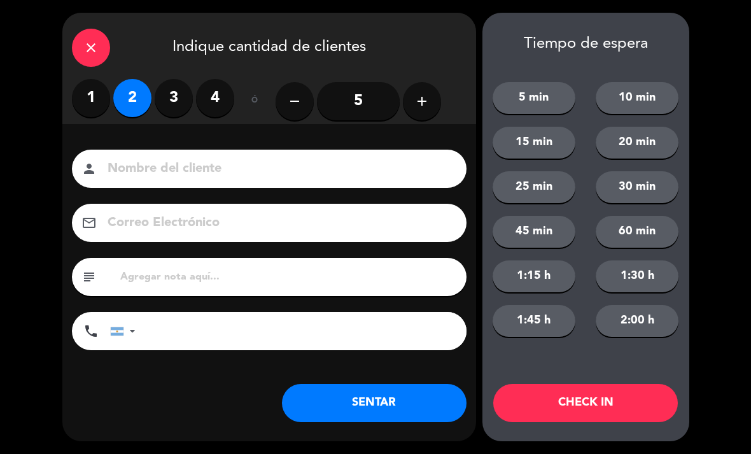
click at [375, 406] on button "SENTAR" at bounding box center [374, 403] width 185 height 38
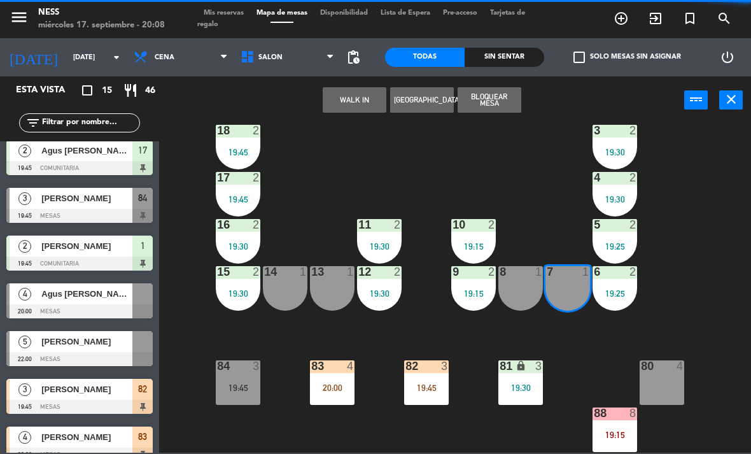
scroll to position [0, 0]
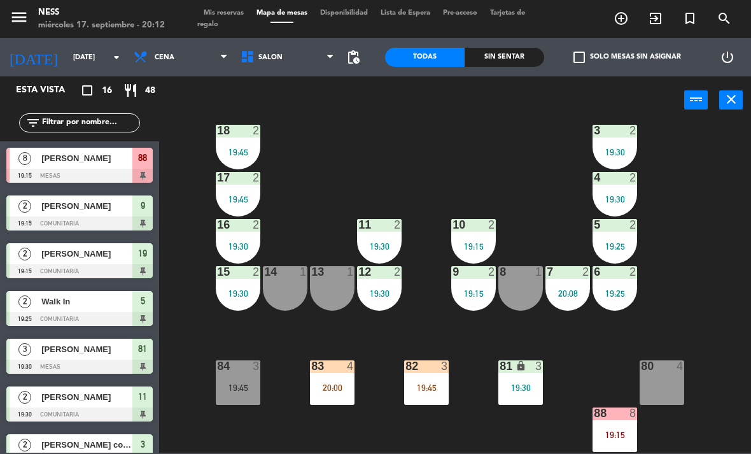
click at [634, 443] on div "88 8 19:15" at bounding box center [615, 430] width 45 height 45
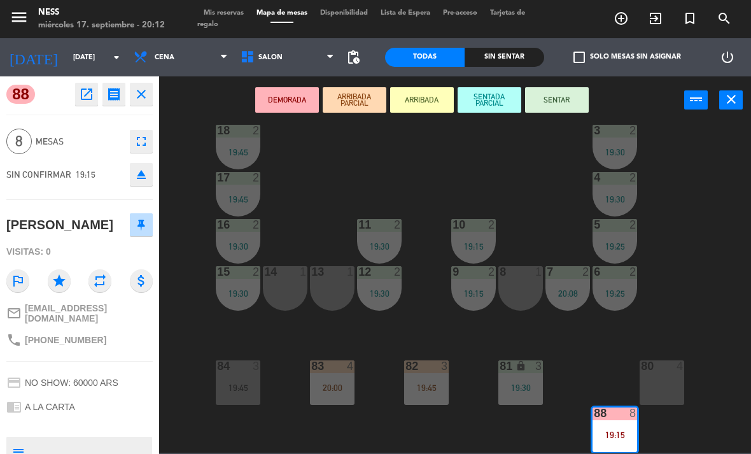
click at [579, 106] on button "SENTAR" at bounding box center [557, 99] width 64 height 25
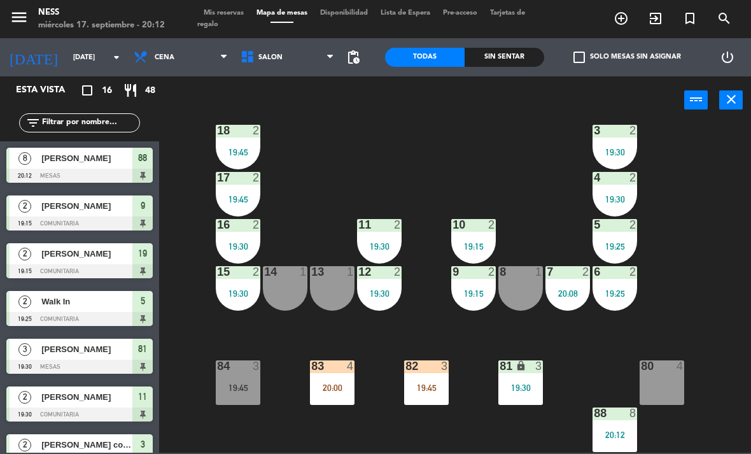
click at [330, 387] on div "20:00" at bounding box center [332, 387] width 45 height 9
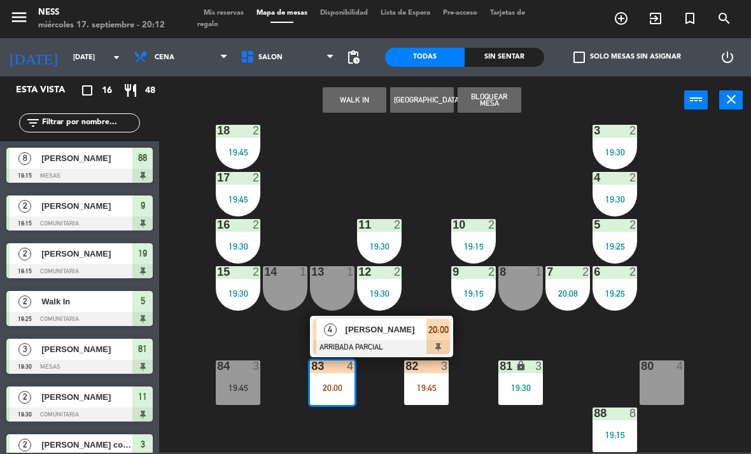
click at [355, 405] on div "83 4 20:00 4 [PERSON_NAME] ARRIBADA PARCIAL 20:00" at bounding box center [332, 382] width 45 height 45
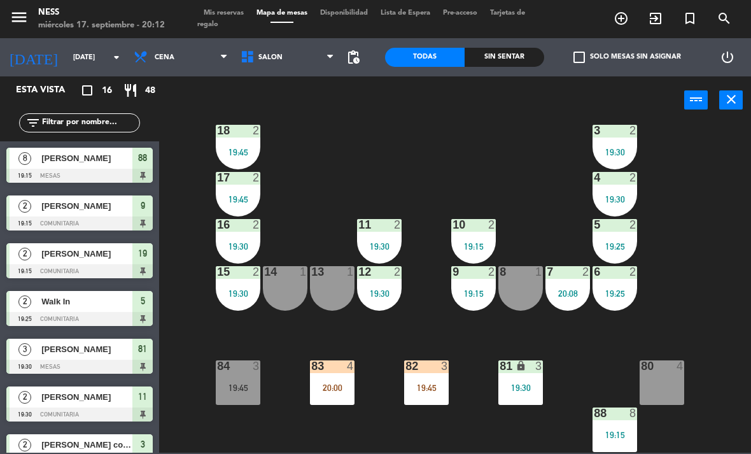
click at [416, 432] on div "20 2 19:15 1 2 19:45 19 2 19:15 2 2 19:45 18 2 19:45 3 2 19:30 17 2 19:45 4 2 1…" at bounding box center [459, 288] width 585 height 330
click at [436, 374] on div "82 3 19:45" at bounding box center [426, 382] width 45 height 45
click at [611, 350] on div "20 2 19:15 1 2 19:45 19 2 19:15 2 2 19:45 18 2 19:45 3 2 19:30 17 2 19:45 4 2 1…" at bounding box center [459, 288] width 585 height 330
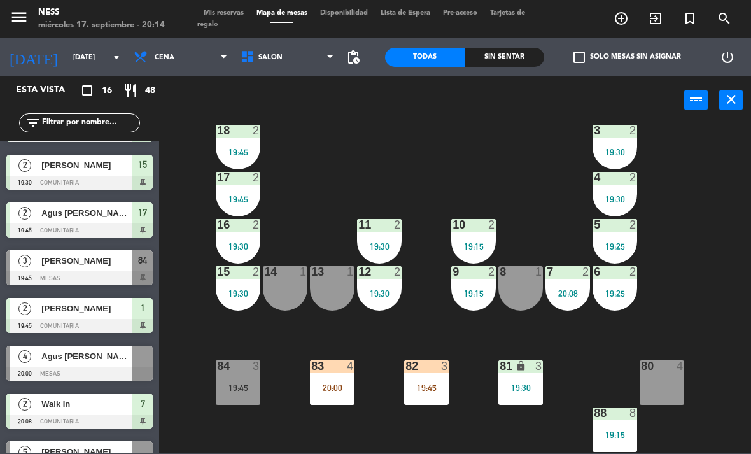
scroll to position [326, 0]
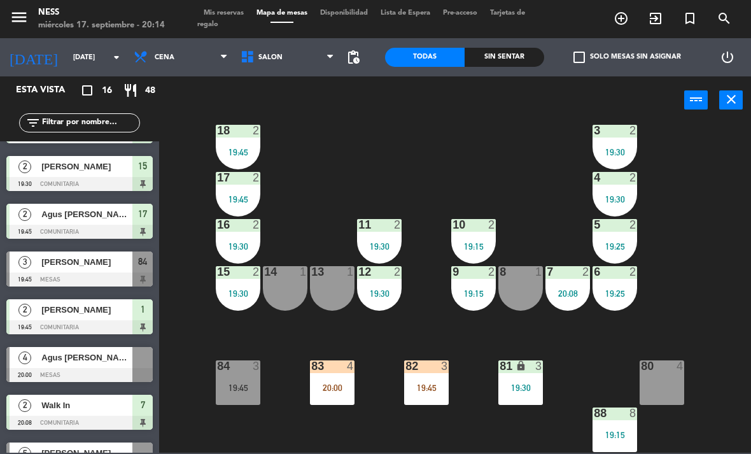
click at [61, 364] on span "Agus [PERSON_NAME]" at bounding box center [86, 357] width 91 height 13
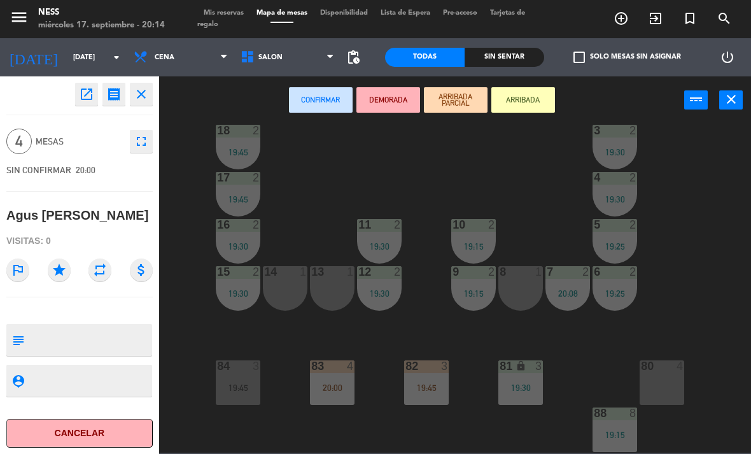
click at [114, 438] on button "Cancelar" at bounding box center [79, 433] width 146 height 29
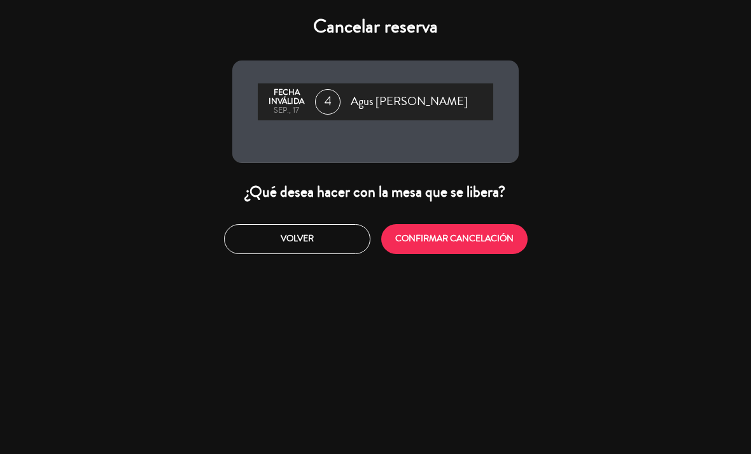
click at [482, 242] on button "CONFIRMAR CANCELACIÓN" at bounding box center [454, 239] width 146 height 30
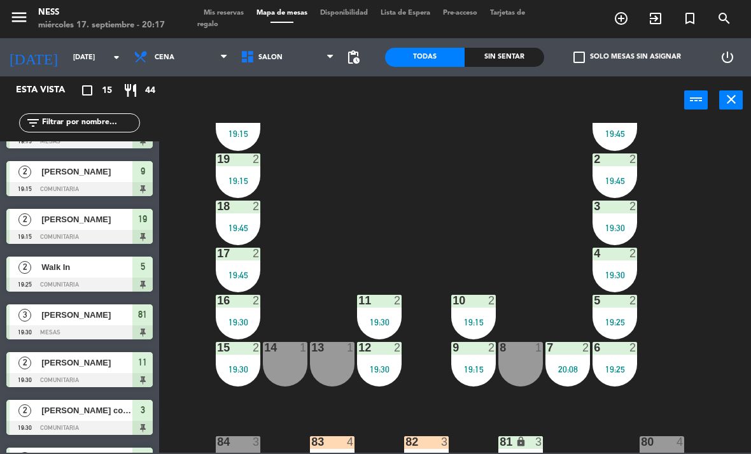
scroll to position [61, 0]
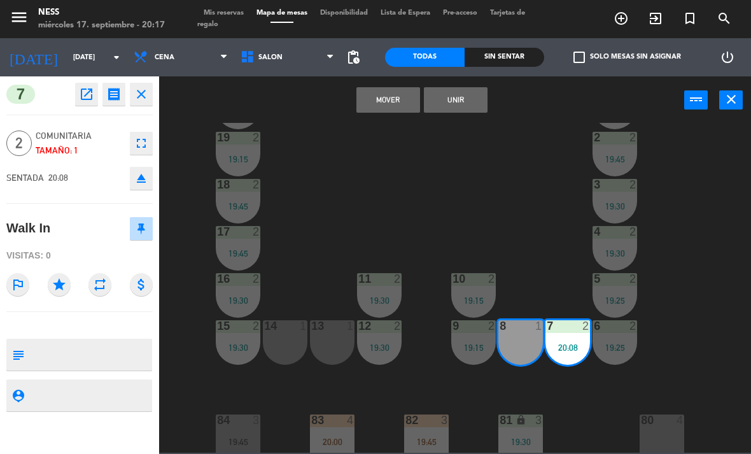
click at [474, 101] on button "Unir" at bounding box center [456, 99] width 64 height 25
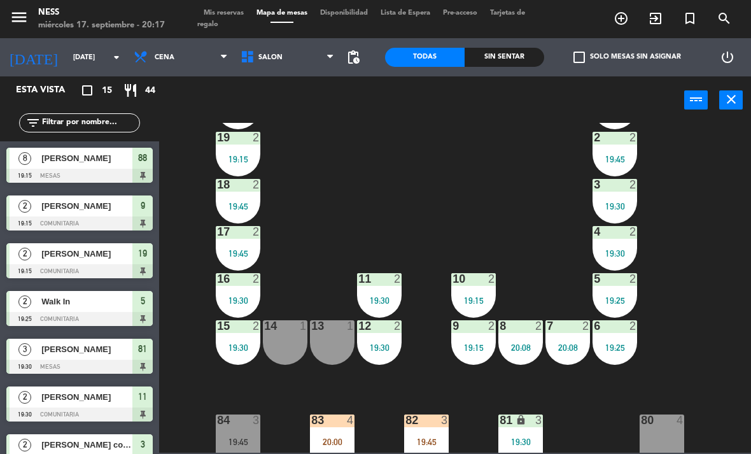
scroll to position [0, 0]
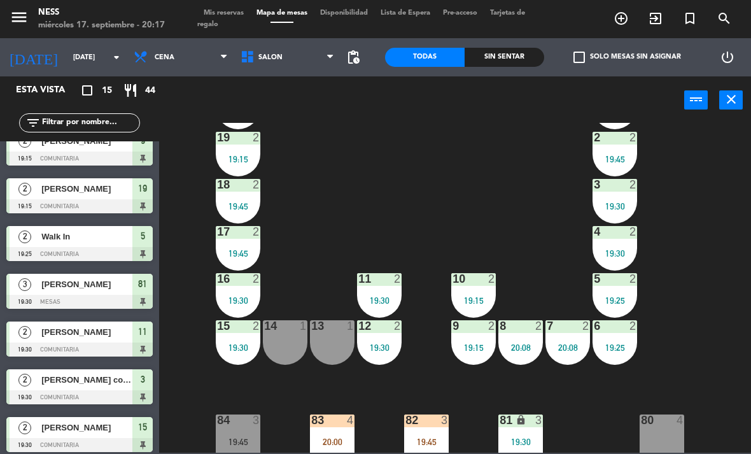
click at [294, 362] on div "14 1" at bounding box center [285, 342] width 45 height 45
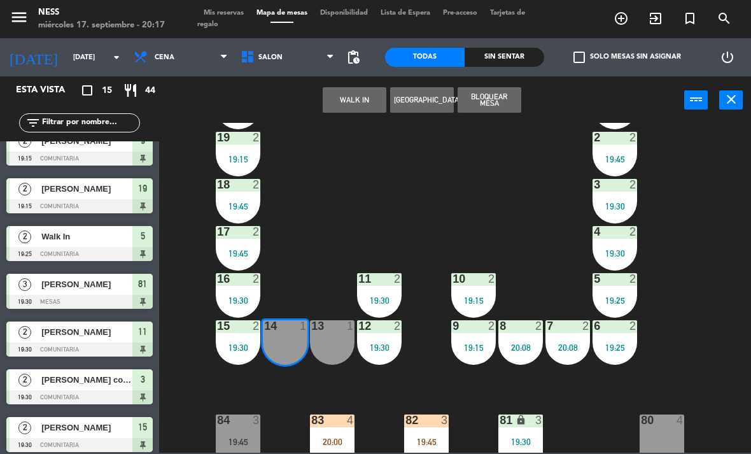
click at [374, 110] on button "WALK IN" at bounding box center [355, 99] width 64 height 25
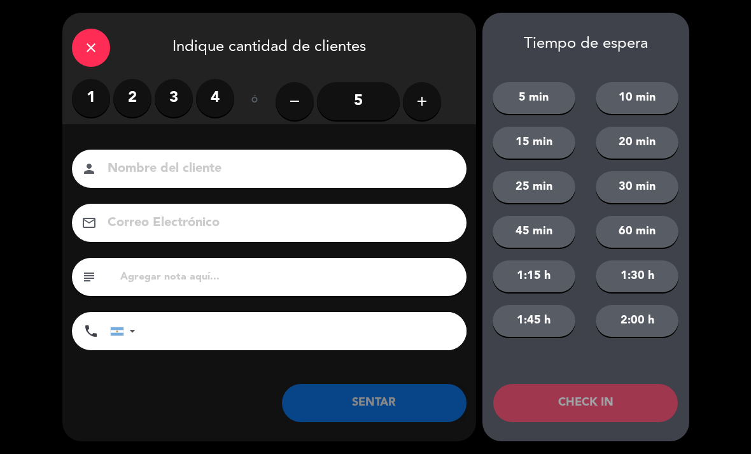
click at [143, 99] on label "2" at bounding box center [132, 98] width 38 height 38
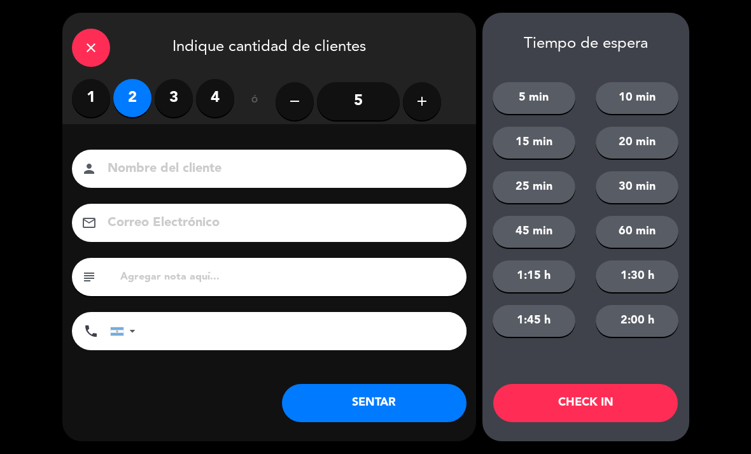
click at [625, 409] on button "CHECK IN" at bounding box center [586, 403] width 185 height 38
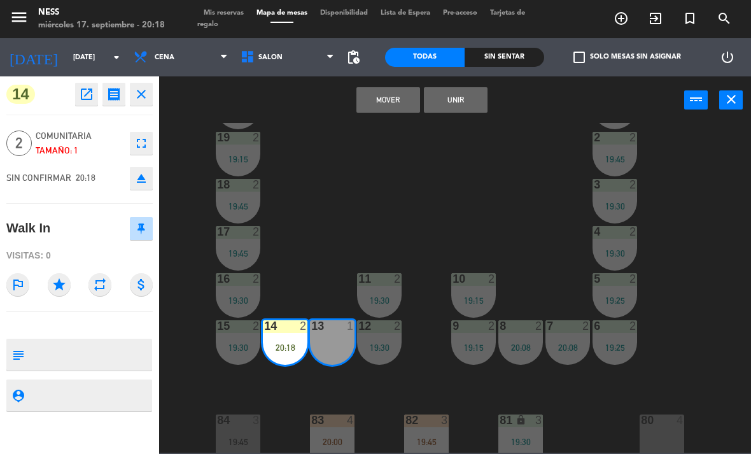
click at [464, 102] on button "Unir" at bounding box center [456, 99] width 64 height 25
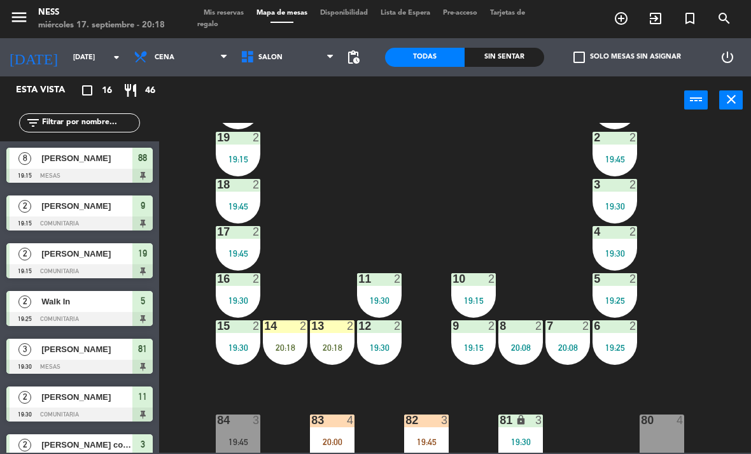
scroll to position [82, 0]
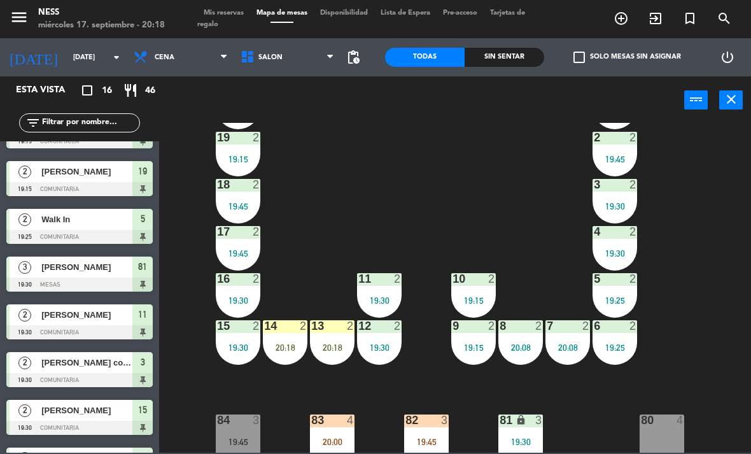
click at [292, 340] on div "14 2 20:18" at bounding box center [285, 342] width 45 height 45
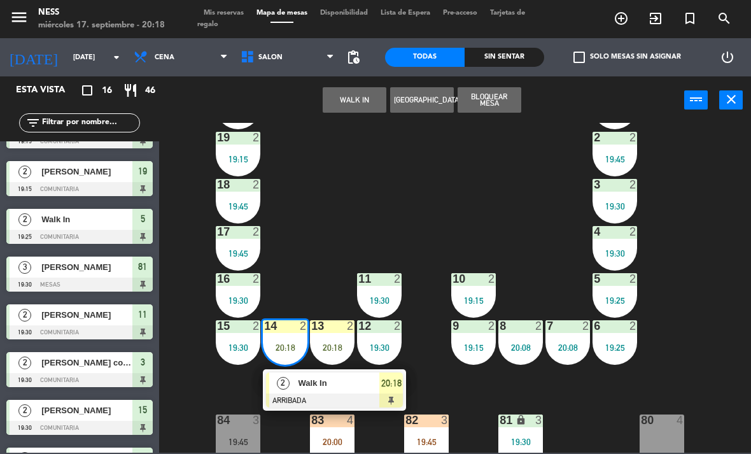
click at [326, 397] on div at bounding box center [334, 401] width 137 height 14
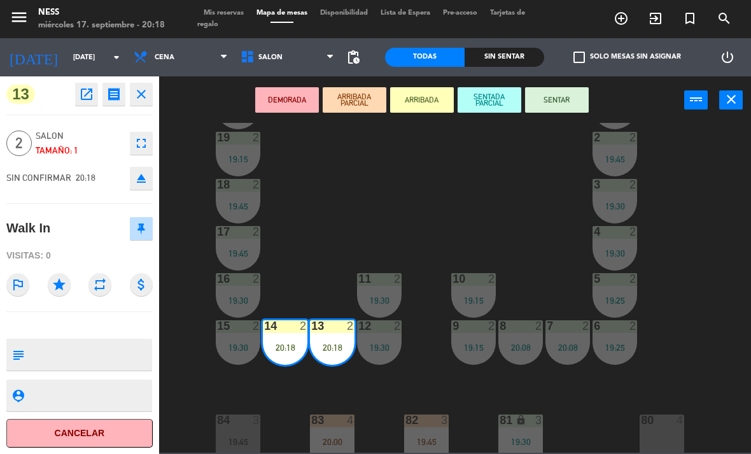
click at [581, 104] on button "SENTAR" at bounding box center [557, 99] width 64 height 25
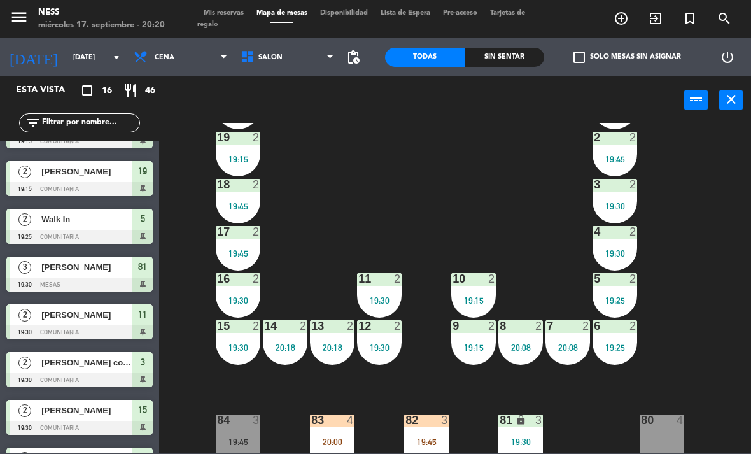
click at [255, 433] on div "84 3 19:45" at bounding box center [238, 437] width 45 height 45
click at [285, 430] on div "20 2 19:15 1 2 19:45 19 2 19:15 2 2 19:45 18 2 19:45 3 2 19:30 17 2 19:45 4 2 1…" at bounding box center [459, 288] width 585 height 330
click at [620, 417] on div "20 2 19:15 1 2 19:45 19 2 19:15 2 2 19:45 18 2 19:45 3 2 19:30 17 2 19:45 4 2 1…" at bounding box center [459, 288] width 585 height 330
click at [421, 446] on div "19:45" at bounding box center [426, 442] width 45 height 9
click at [613, 416] on div "20 2 19:15 1 2 19:45 19 2 19:15 2 2 19:45 18 2 19:45 3 2 19:30 17 2 19:45 4 2 1…" at bounding box center [459, 288] width 585 height 330
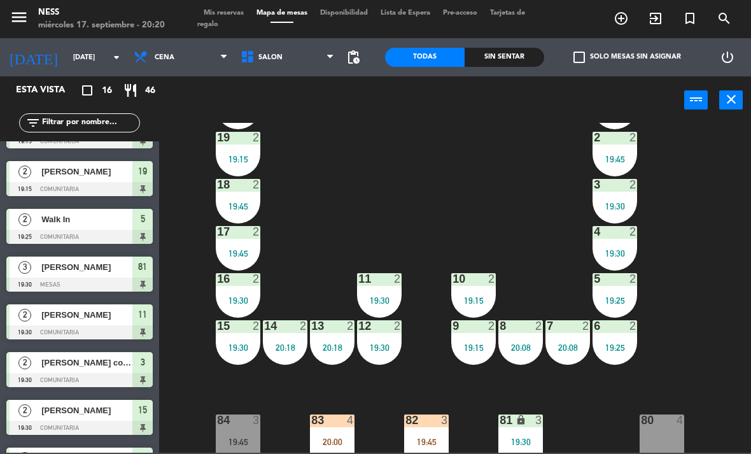
click at [433, 425] on div at bounding box center [427, 420] width 21 height 11
click at [629, 430] on div "20 2 19:15 1 2 19:45 19 2 19:15 2 2 19:45 18 2 19:45 3 2 19:30 17 2 19:45 4 2 1…" at bounding box center [459, 288] width 585 height 330
click at [234, 17] on span "Mis reservas" at bounding box center [223, 13] width 53 height 7
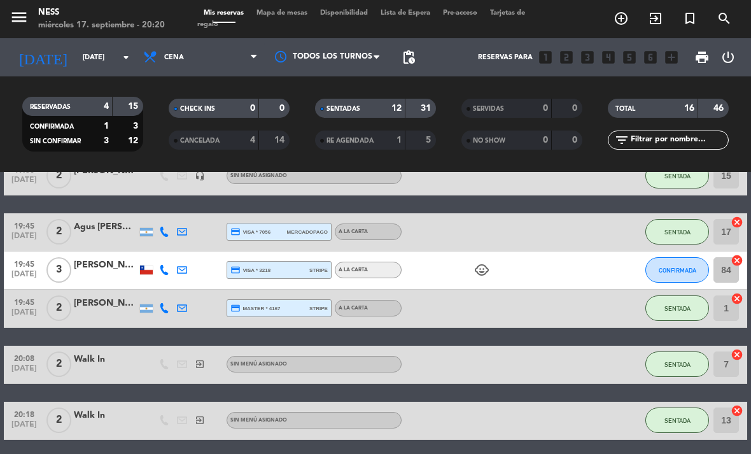
click at [308, 16] on span "Mapa de mesas" at bounding box center [282, 13] width 64 height 7
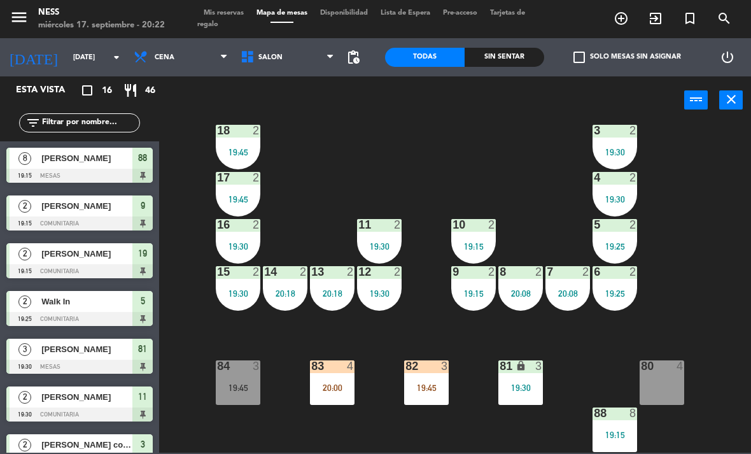
scroll to position [115, 0]
click at [345, 399] on div "83 4 20:00" at bounding box center [332, 382] width 45 height 45
click at [402, 441] on div "20 2 19:15 1 2 19:45 19 2 19:15 2 2 19:45 18 2 19:45 3 2 19:30 17 2 19:45 4 2 1…" at bounding box center [459, 288] width 585 height 330
click at [446, 401] on div "82 3 19:45" at bounding box center [426, 382] width 45 height 45
click at [488, 444] on div "20 2 19:15 1 2 19:45 19 2 19:15 2 2 19:45 18 2 19:45 3 2 19:30 17 2 19:45 4 2 1…" at bounding box center [459, 288] width 585 height 330
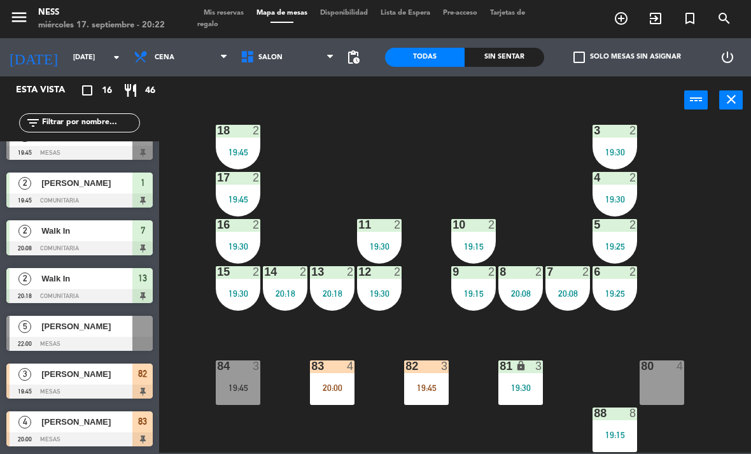
click at [424, 399] on div "82 3 19:45" at bounding box center [426, 382] width 45 height 45
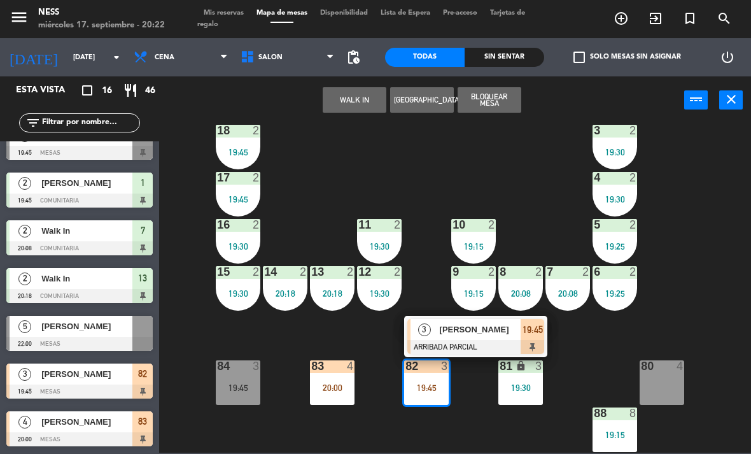
scroll to position [453, 0]
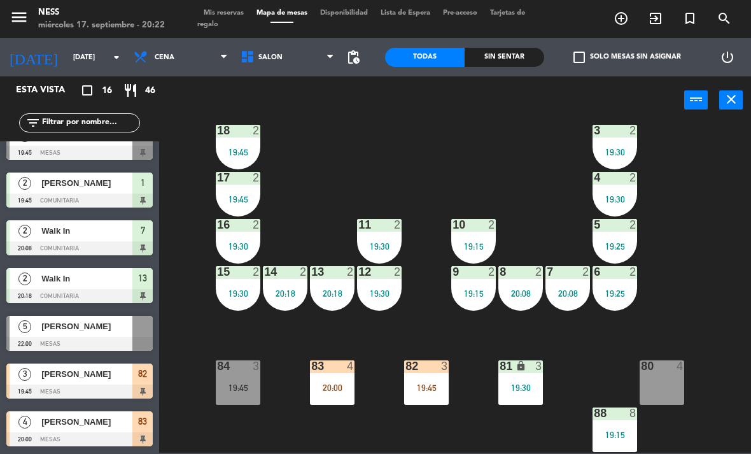
click at [283, 434] on div "20 2 19:15 1 2 19:45 19 2 19:15 2 2 19:45 18 2 19:45 3 2 19:30 17 2 19:45 4 2 1…" at bounding box center [459, 288] width 585 height 330
click at [249, 397] on div "84 3 19:45" at bounding box center [238, 382] width 45 height 45
click at [448, 445] on div "20 2 19:15 1 2 19:45 19 2 19:15 2 2 19:45 18 2 19:45 3 2 19:30 17 2 19:45 4 2 1…" at bounding box center [459, 288] width 585 height 330
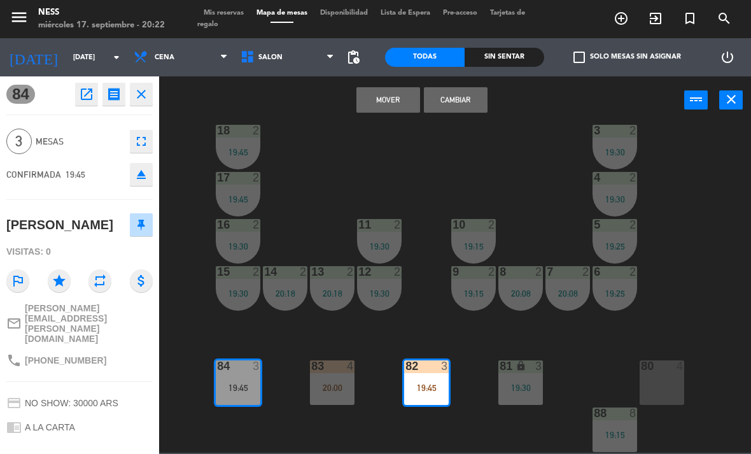
click at [471, 96] on button "Cambiar" at bounding box center [456, 99] width 64 height 25
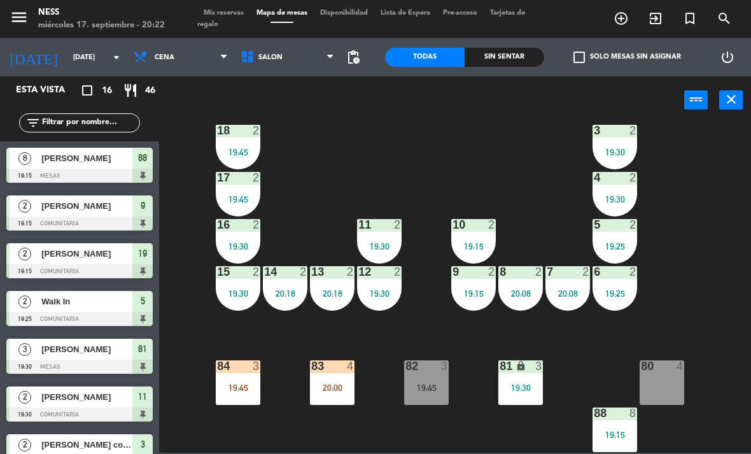
scroll to position [0, 0]
click at [409, 390] on div "19:45" at bounding box center [426, 387] width 45 height 9
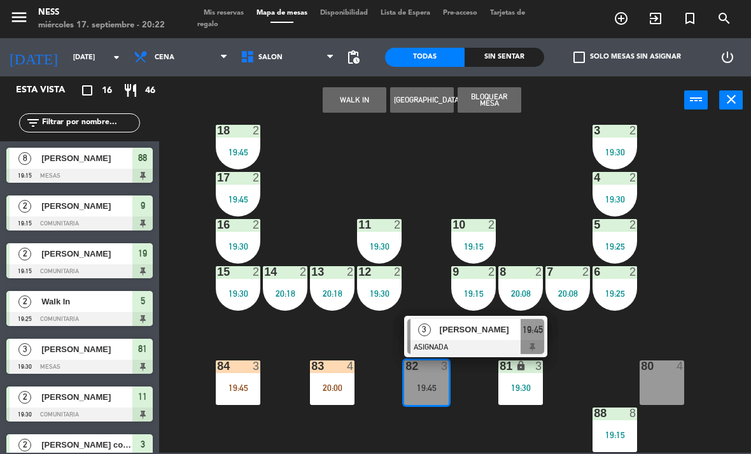
click at [439, 391] on div "19:45" at bounding box center [426, 387] width 45 height 9
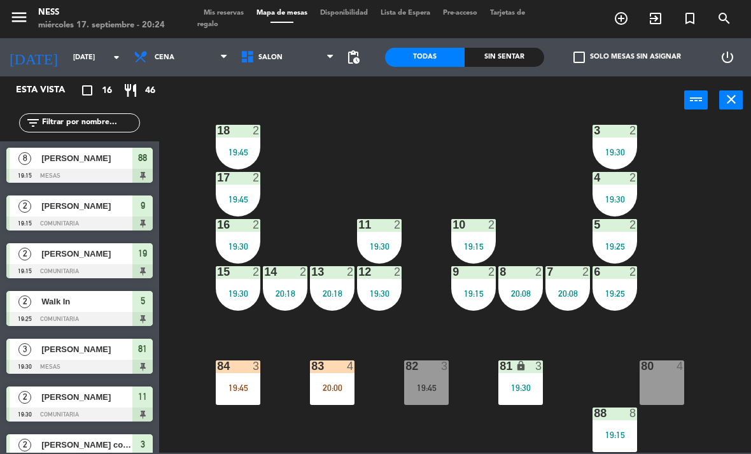
click at [417, 387] on div "19:45" at bounding box center [426, 387] width 45 height 9
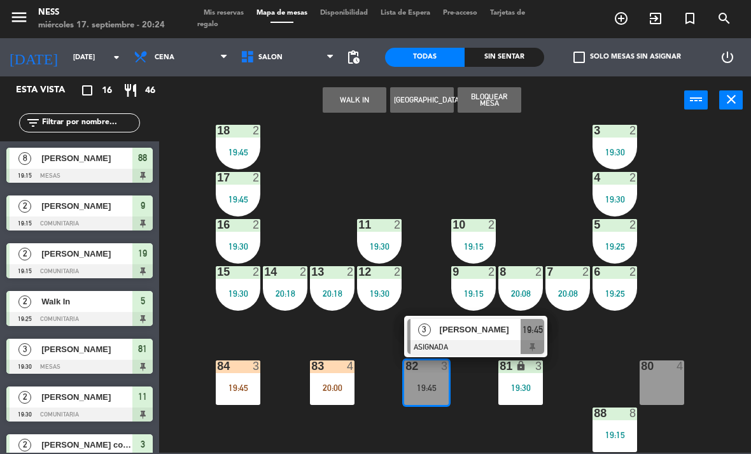
click at [485, 331] on span "[PERSON_NAME]" at bounding box center [481, 329] width 82 height 13
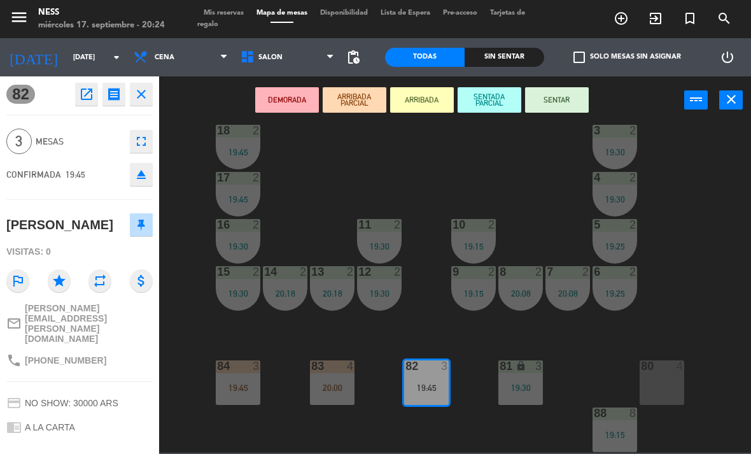
click at [562, 111] on button "SENTAR" at bounding box center [557, 99] width 64 height 25
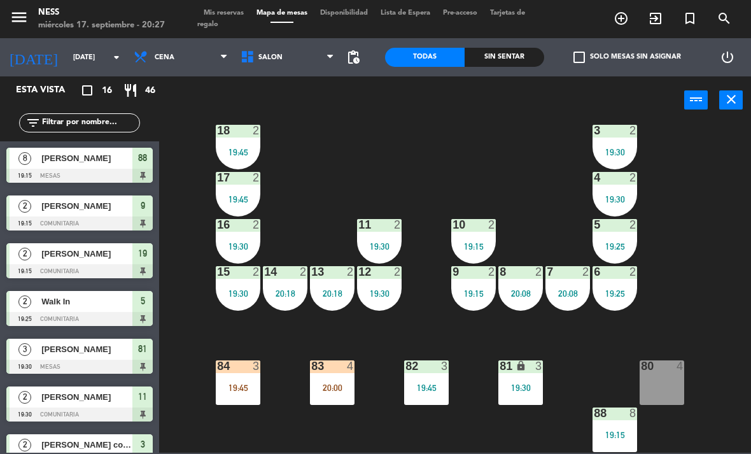
click at [448, 389] on div "19:45" at bounding box center [426, 387] width 45 height 9
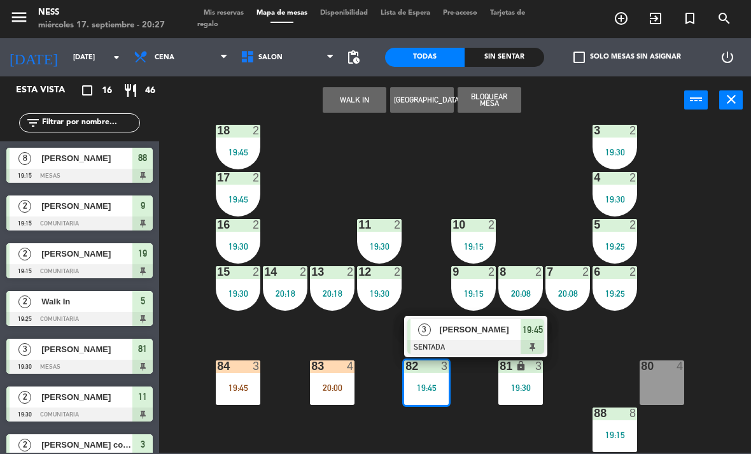
click at [467, 335] on span "[PERSON_NAME]" at bounding box center [481, 329] width 82 height 13
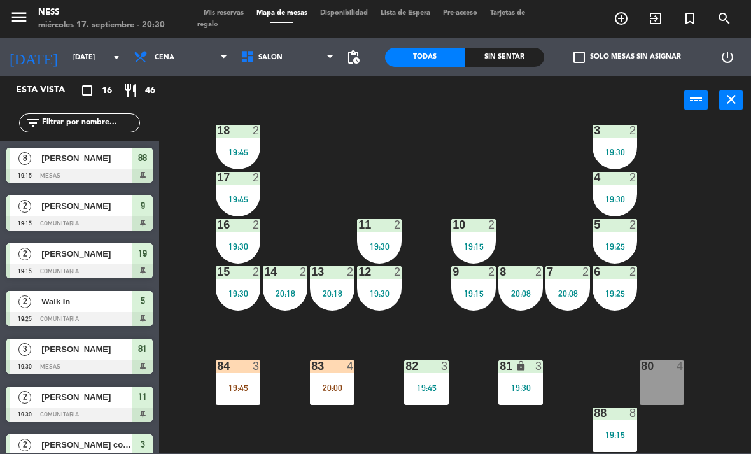
click at [323, 401] on div "83 4 20:00" at bounding box center [332, 382] width 45 height 45
click at [192, 342] on div "20 2 19:15 1 2 19:45 19 2 19:15 2 2 19:45 18 2 19:45 3 2 19:30 17 2 19:45 4 2 1…" at bounding box center [459, 288] width 585 height 330
click at [236, 304] on div "15 2 19:30" at bounding box center [238, 288] width 45 height 45
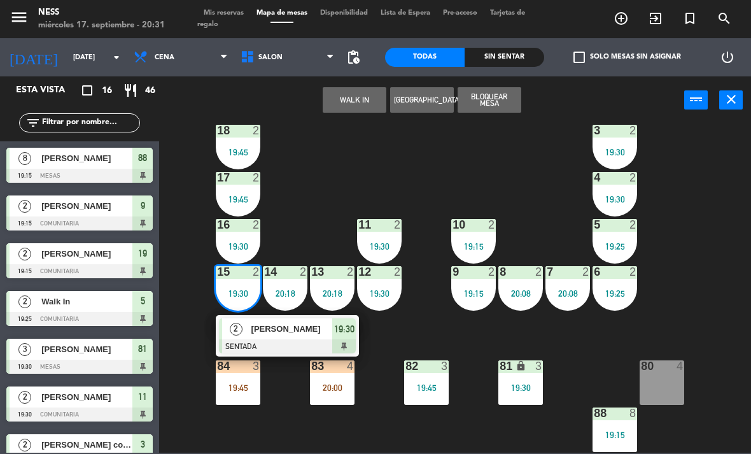
click at [280, 350] on div at bounding box center [287, 346] width 137 height 14
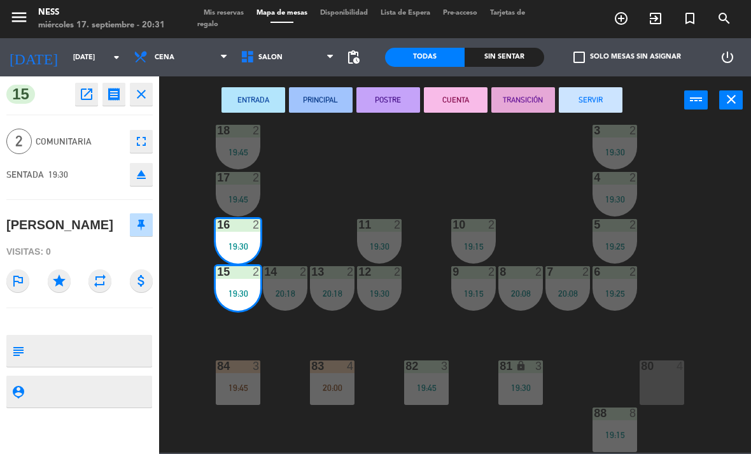
click at [587, 102] on button "SERVIR" at bounding box center [591, 99] width 64 height 25
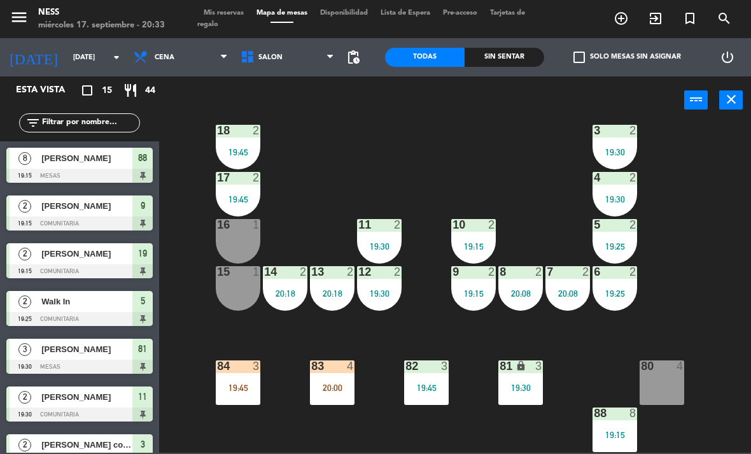
click at [345, 402] on div "83 4 20:00" at bounding box center [332, 382] width 45 height 45
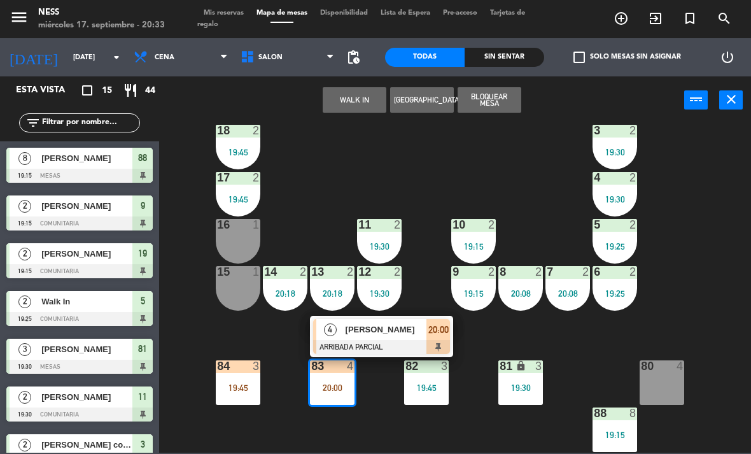
click at [385, 337] on div "[PERSON_NAME]" at bounding box center [386, 329] width 83 height 21
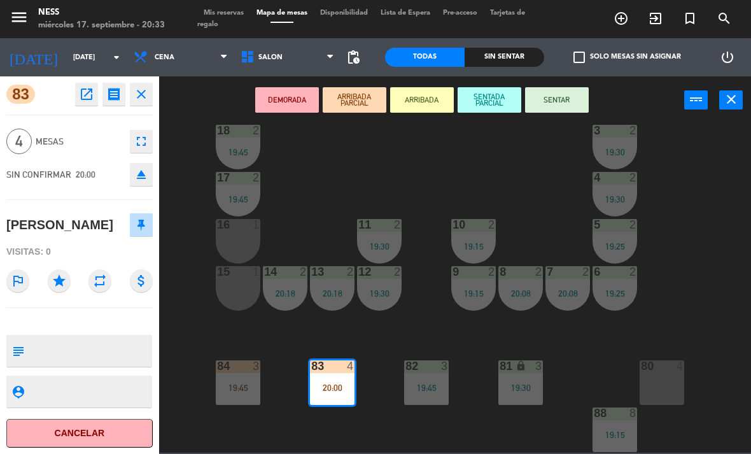
click at [566, 102] on button "SENTAR" at bounding box center [557, 99] width 64 height 25
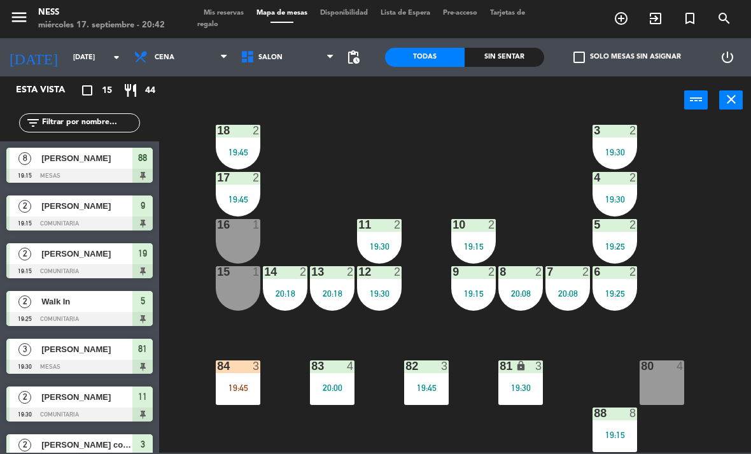
click at [252, 387] on div "19:45" at bounding box center [238, 387] width 45 height 9
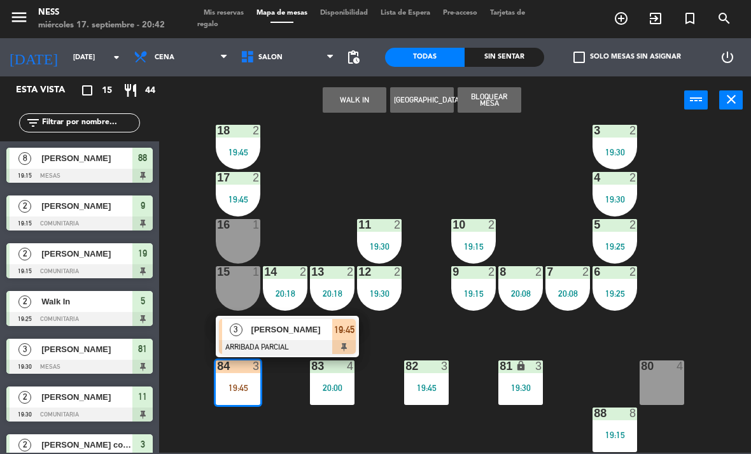
click at [306, 350] on div at bounding box center [287, 347] width 137 height 14
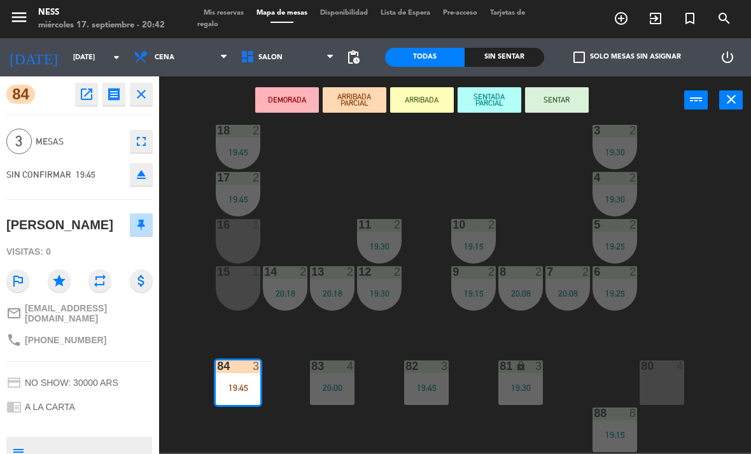
click at [560, 105] on button "SENTAR" at bounding box center [557, 99] width 64 height 25
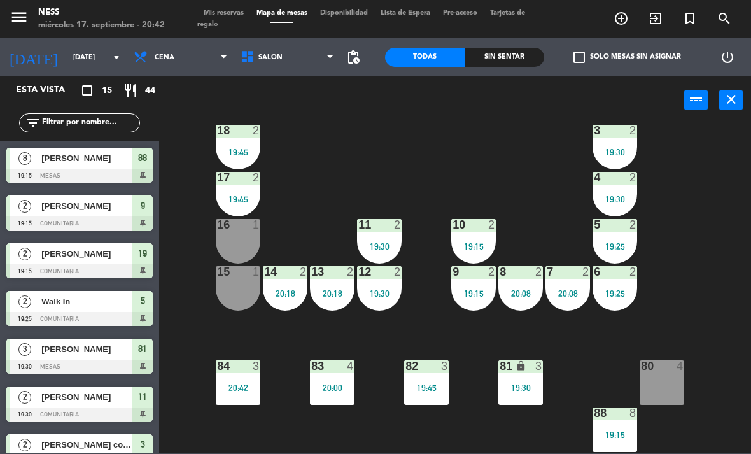
scroll to position [208, 0]
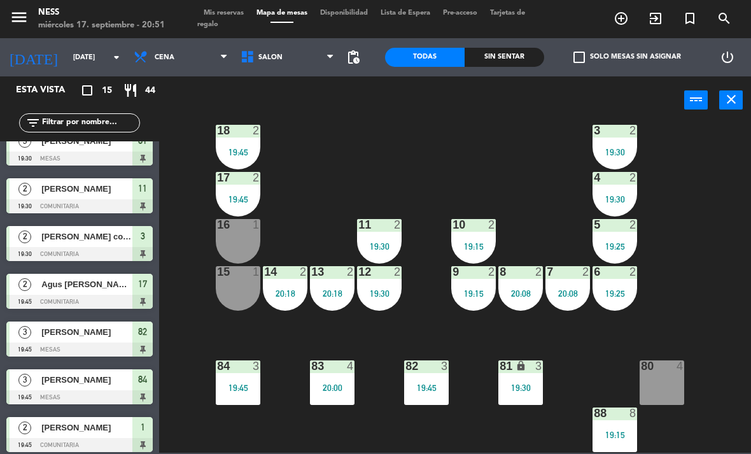
click at [615, 252] on div "5 2 19:25" at bounding box center [615, 241] width 45 height 45
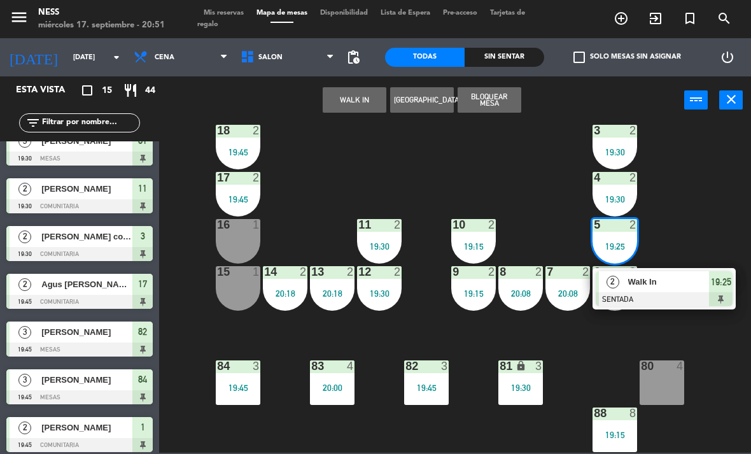
click at [671, 306] on div "2 Walk In SENTADA 19:25" at bounding box center [664, 288] width 143 height 41
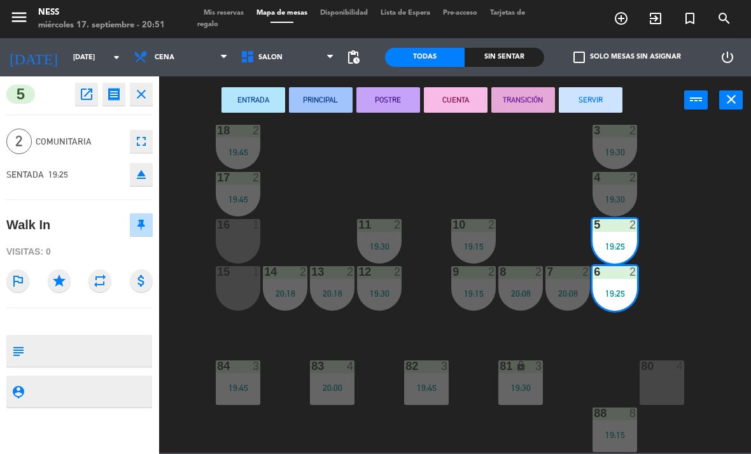
click at [454, 97] on button "CUENTA" at bounding box center [456, 99] width 64 height 25
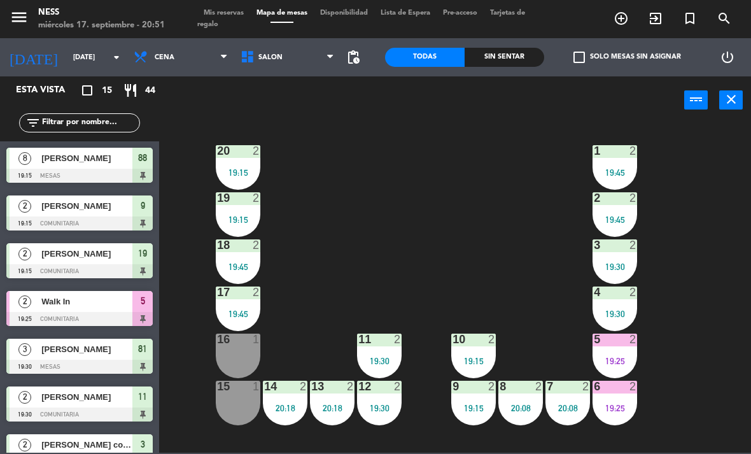
scroll to position [0, 0]
click at [228, 167] on div "19:15" at bounding box center [238, 172] width 45 height 10
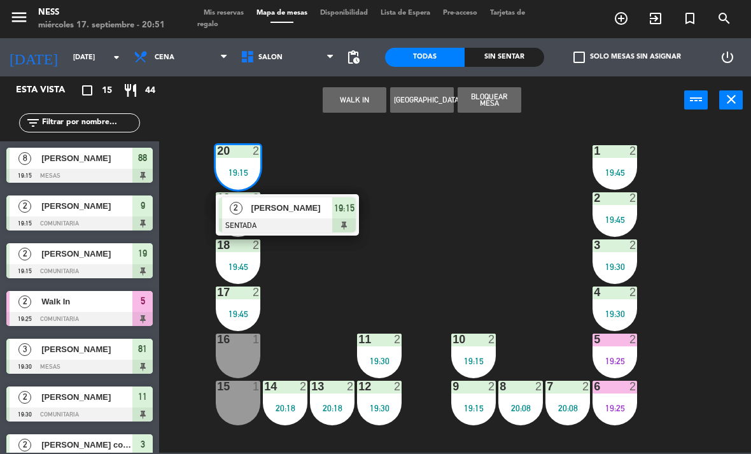
click at [276, 218] on div "[PERSON_NAME]" at bounding box center [291, 207] width 83 height 21
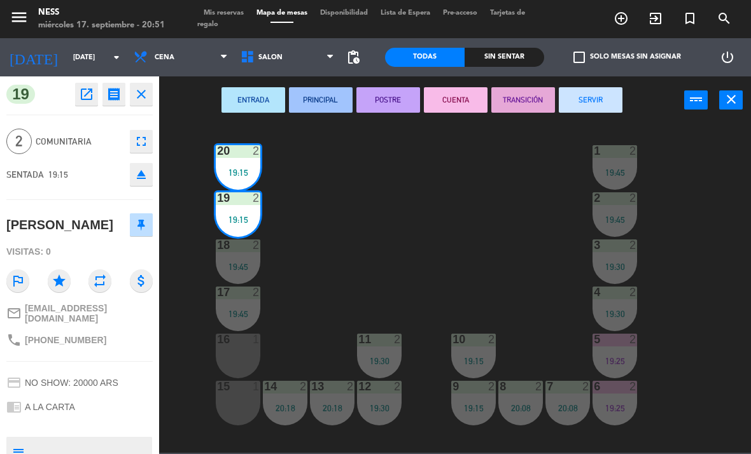
click at [413, 99] on button "POSTRE" at bounding box center [389, 99] width 64 height 25
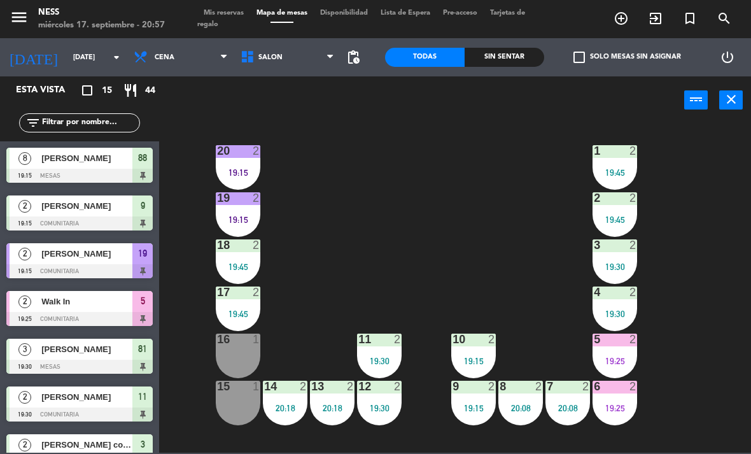
click at [67, 55] on input "[DATE]" at bounding box center [114, 57] width 94 height 21
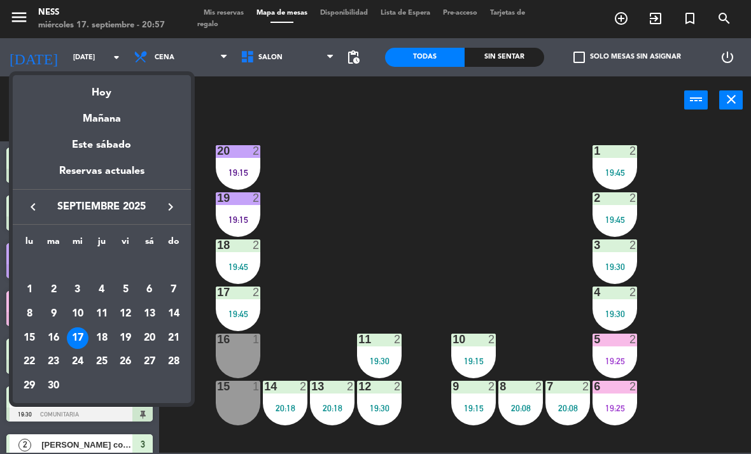
click at [117, 125] on div "Mañana" at bounding box center [102, 114] width 178 height 26
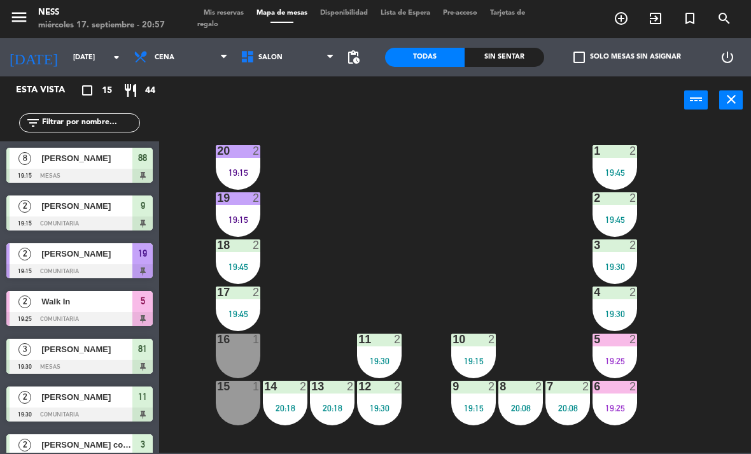
type input "[DEMOGRAPHIC_DATA][DATE]"
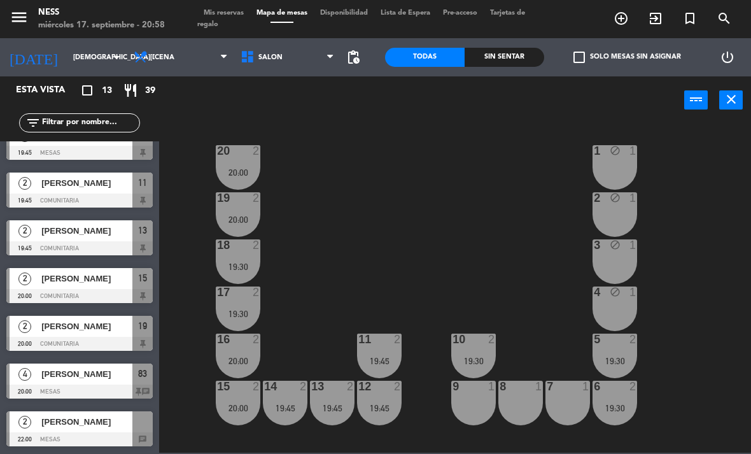
scroll to position [310, 0]
click at [623, 15] on icon "add_circle_outline" at bounding box center [621, 18] width 15 height 15
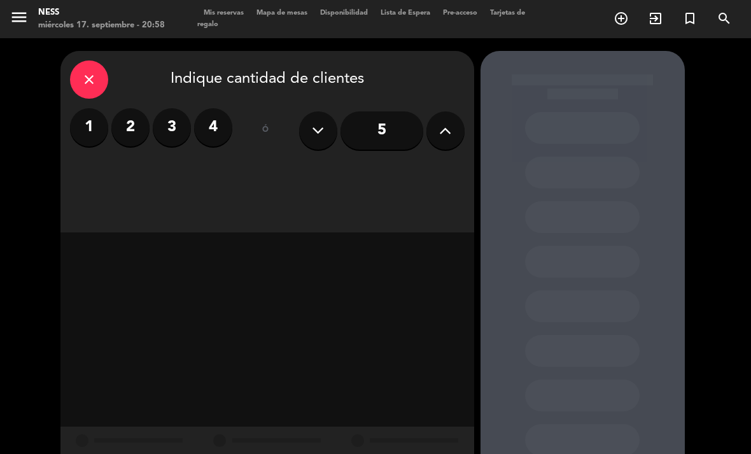
click at [206, 125] on label "4" at bounding box center [213, 127] width 38 height 38
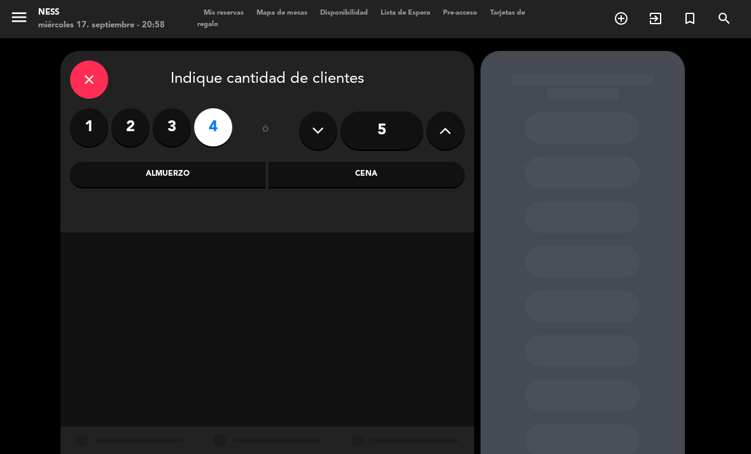
click at [388, 173] on div "Cena" at bounding box center [367, 174] width 196 height 25
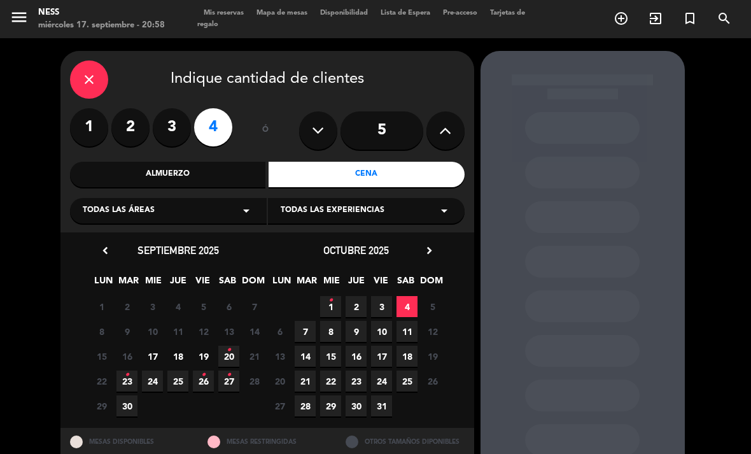
click at [180, 361] on span "18" at bounding box center [177, 356] width 21 height 21
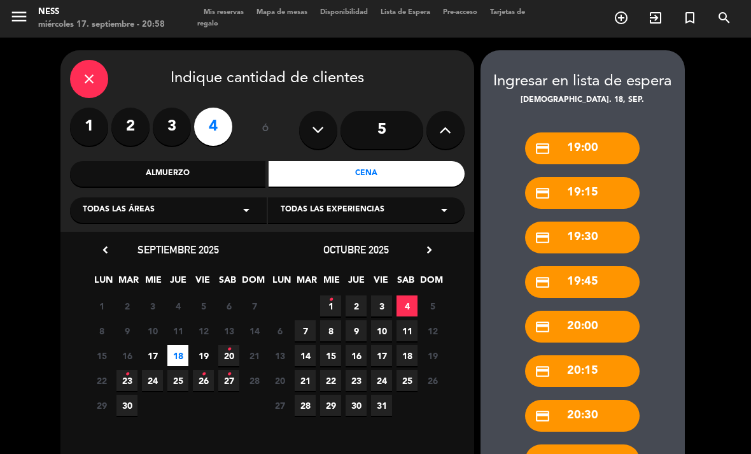
scroll to position [41, 0]
click at [736, 296] on div "close Indique cantidad de clientes 1 2 3 4 ó 5 Almuerzo Cena Todas las áreas ar…" at bounding box center [375, 409] width 751 height 742
click at [734, 318] on div "close Indique cantidad de clientes 1 2 3 4 ó 5 Almuerzo Cena Todas las áreas ar…" at bounding box center [375, 409] width 751 height 742
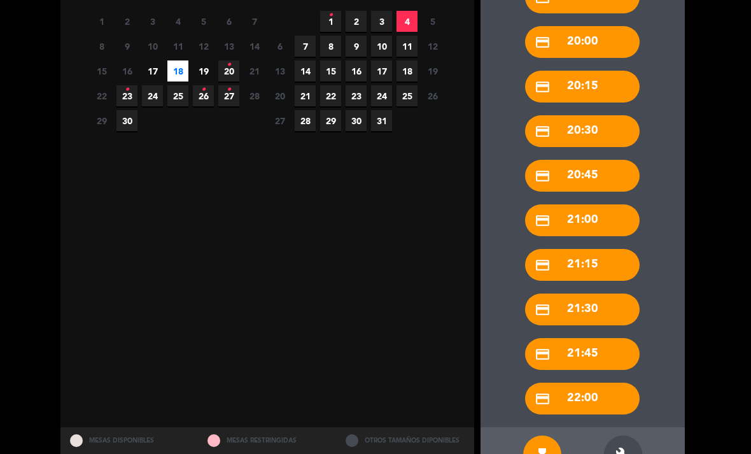
scroll to position [285, 0]
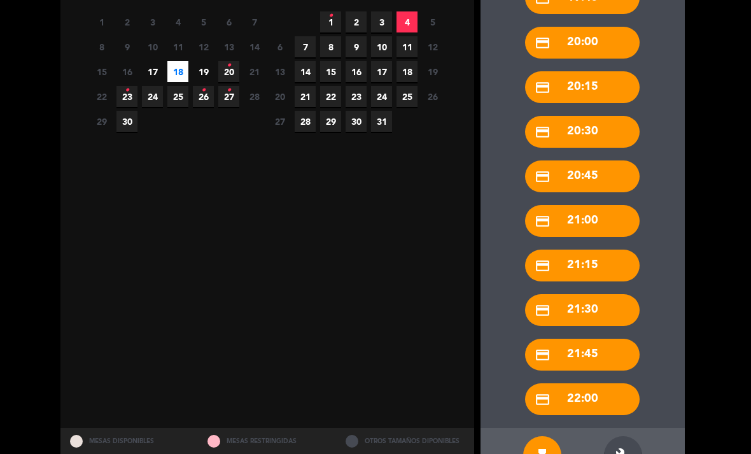
click at [628, 448] on icon "build" at bounding box center [623, 455] width 15 height 15
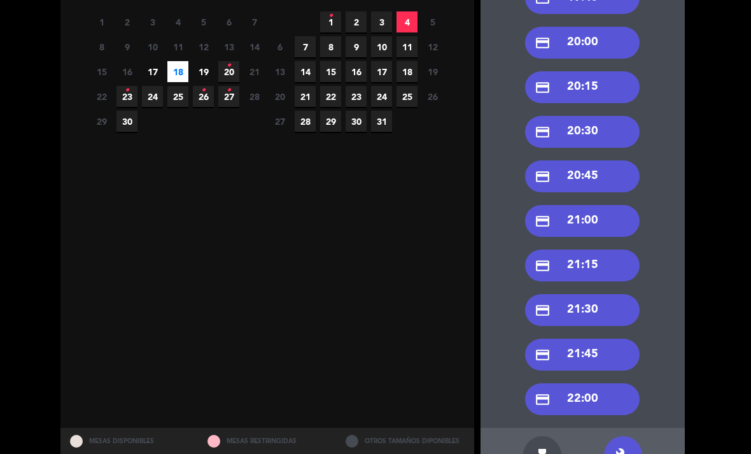
click at [595, 294] on div "credit_card 21:30" at bounding box center [582, 310] width 115 height 32
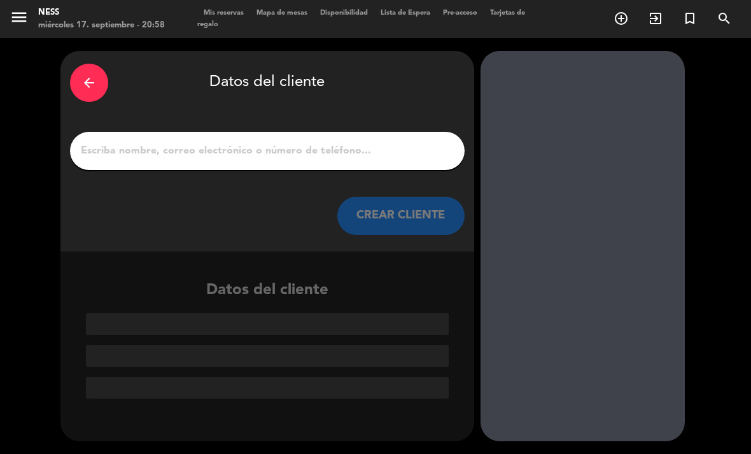
click at [321, 142] on input "1" at bounding box center [268, 151] width 376 height 18
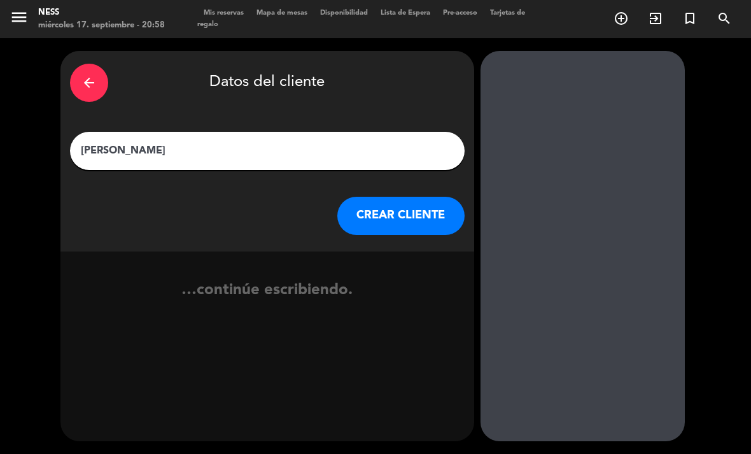
type input "[PERSON_NAME]"
click at [406, 197] on button "CREAR CLIENTE" at bounding box center [401, 216] width 127 height 38
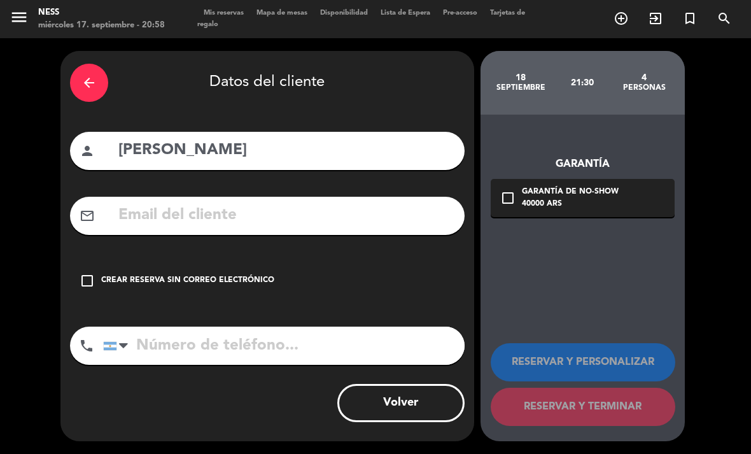
click at [138, 262] on div "check_box_outline_blank Crear reserva sin correo electrónico" at bounding box center [267, 281] width 395 height 38
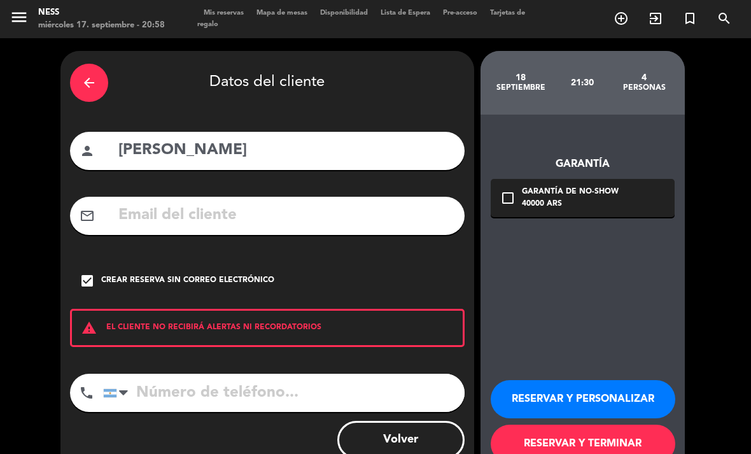
click at [529, 380] on button "RESERVAR Y PERSONALIZAR" at bounding box center [583, 399] width 185 height 38
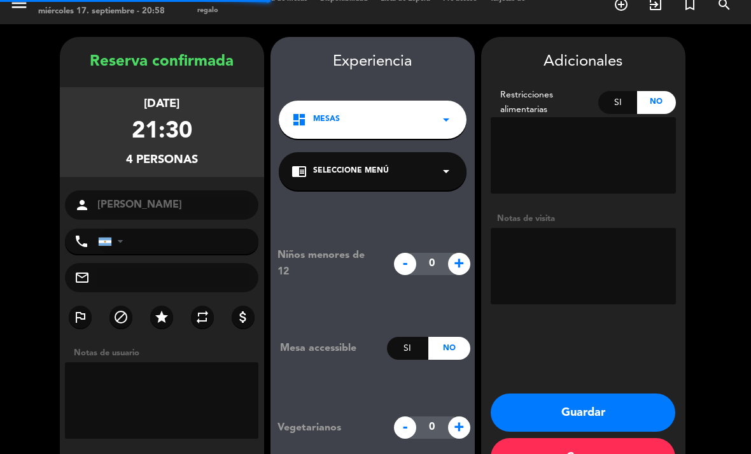
scroll to position [37, 0]
click at [622, 394] on button "Guardar" at bounding box center [583, 413] width 185 height 38
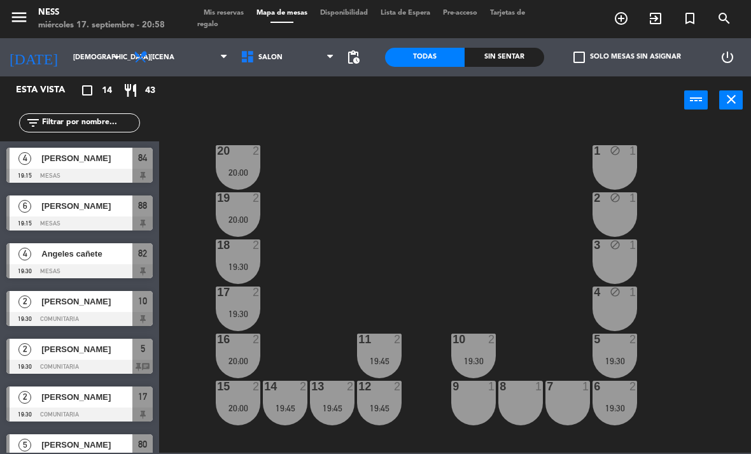
click at [67, 62] on input "[DEMOGRAPHIC_DATA][DATE]" at bounding box center [114, 57] width 94 height 21
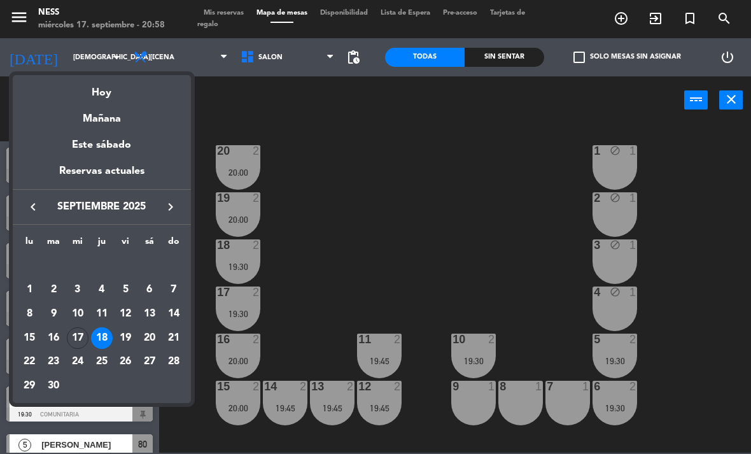
click at [148, 335] on div "20" at bounding box center [150, 338] width 22 height 22
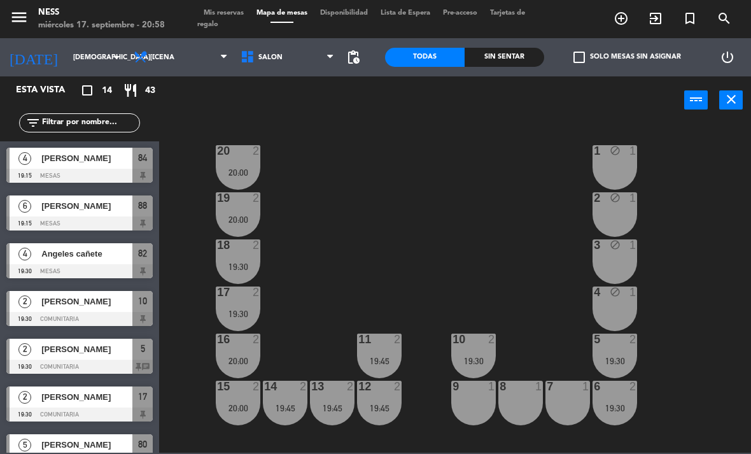
type input "[DATE]"
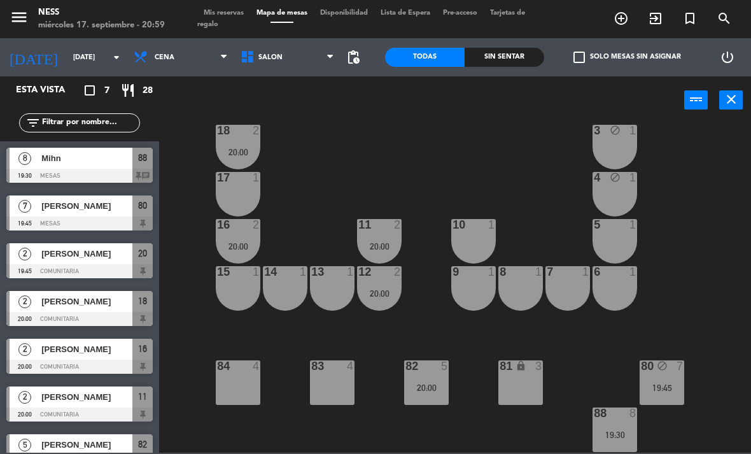
click at [512, 404] on div "81 lock 3" at bounding box center [521, 382] width 45 height 45
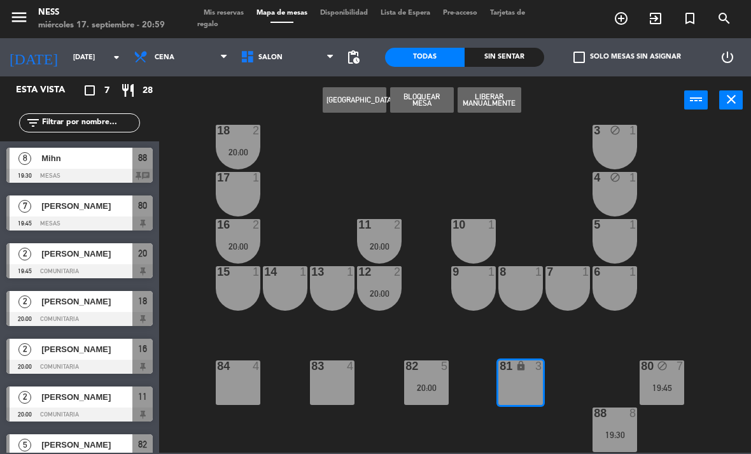
click at [359, 102] on button "[GEOGRAPHIC_DATA]" at bounding box center [355, 99] width 64 height 25
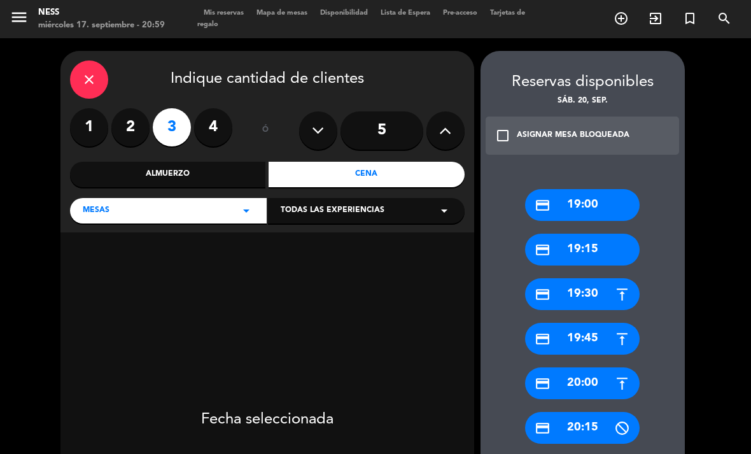
click at [400, 162] on div "Cena" at bounding box center [367, 174] width 196 height 25
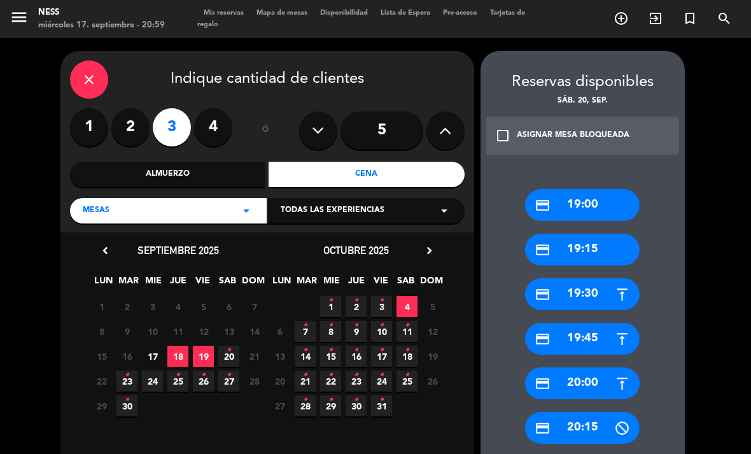
click at [226, 346] on span "20 •" at bounding box center [228, 356] width 21 height 21
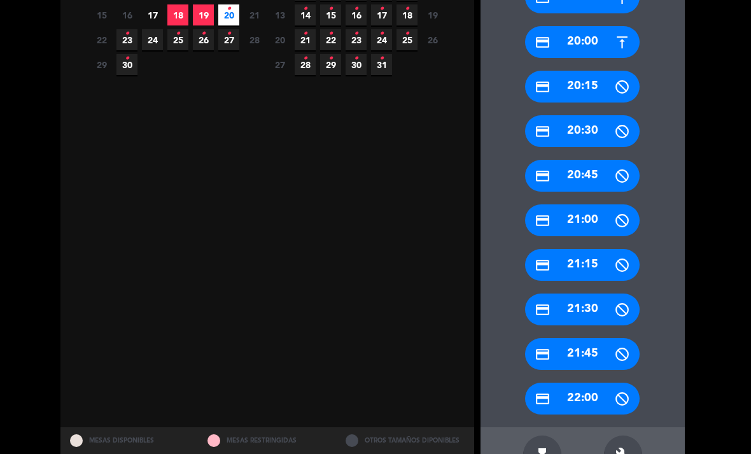
scroll to position [341, 0]
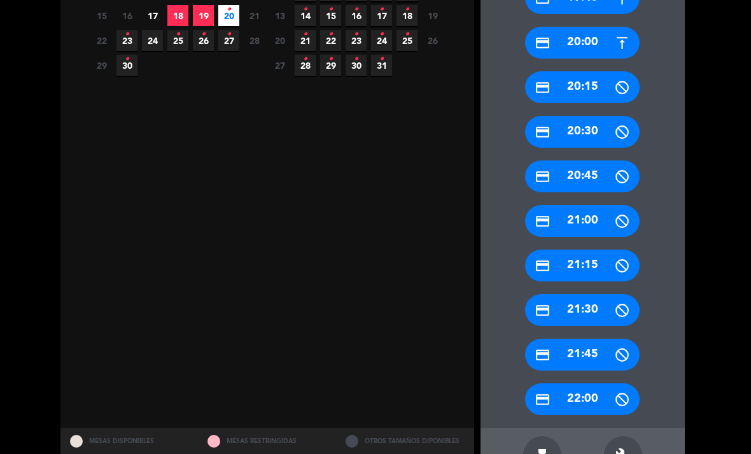
click at [632, 450] on div "build" at bounding box center [623, 455] width 38 height 38
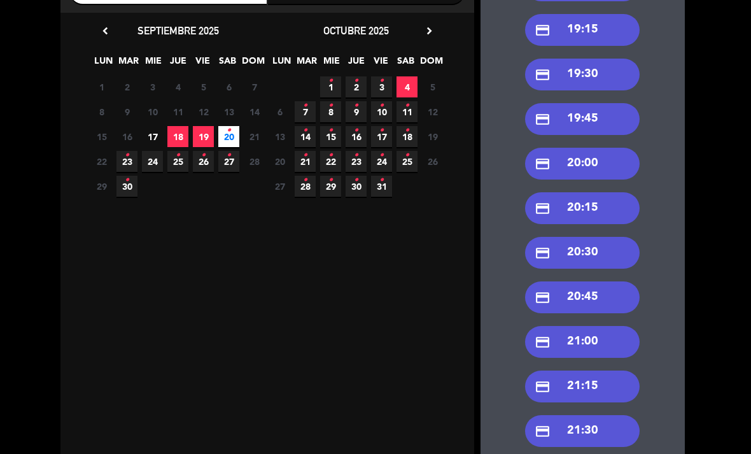
scroll to position [219, 0]
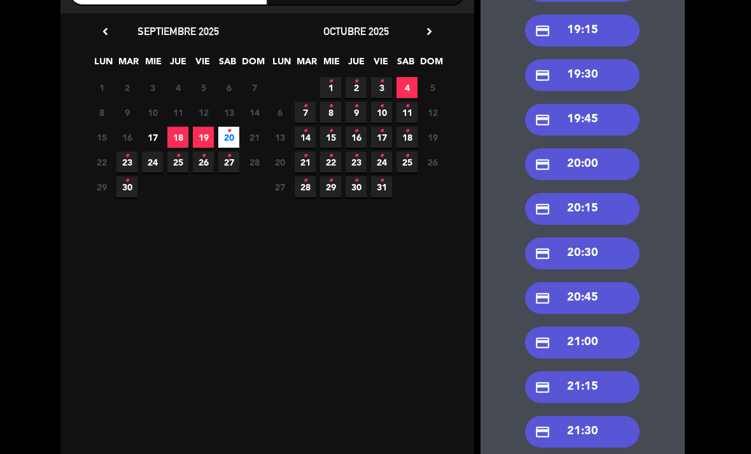
click at [611, 165] on div "credit_card 20:00" at bounding box center [582, 164] width 115 height 32
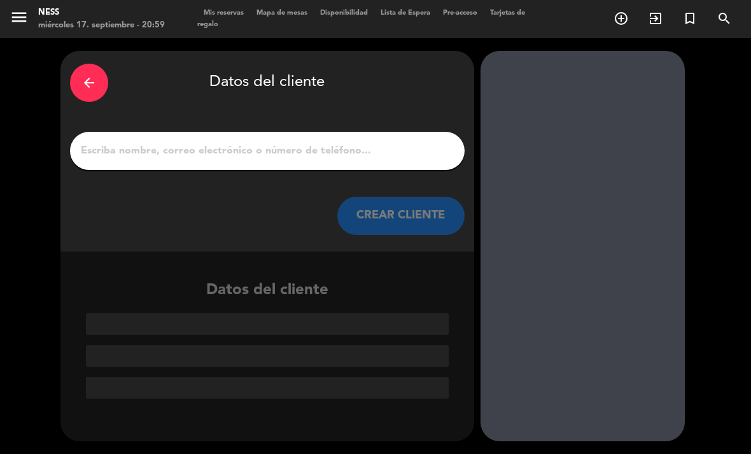
scroll to position [0, 0]
click at [309, 149] on input "1" at bounding box center [268, 151] width 376 height 18
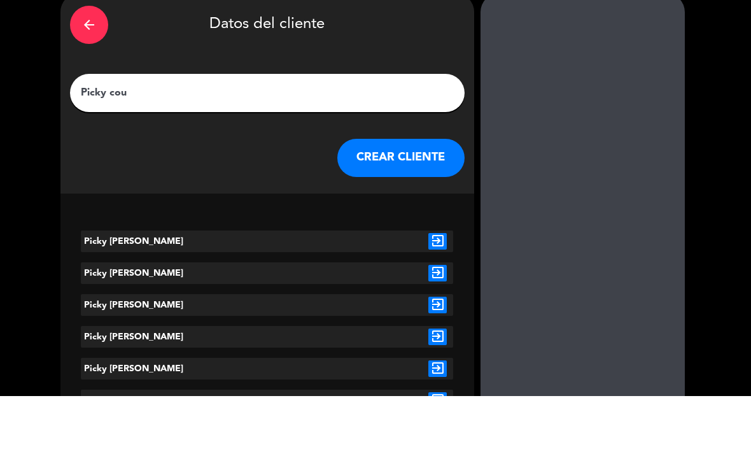
type input "Picky cour"
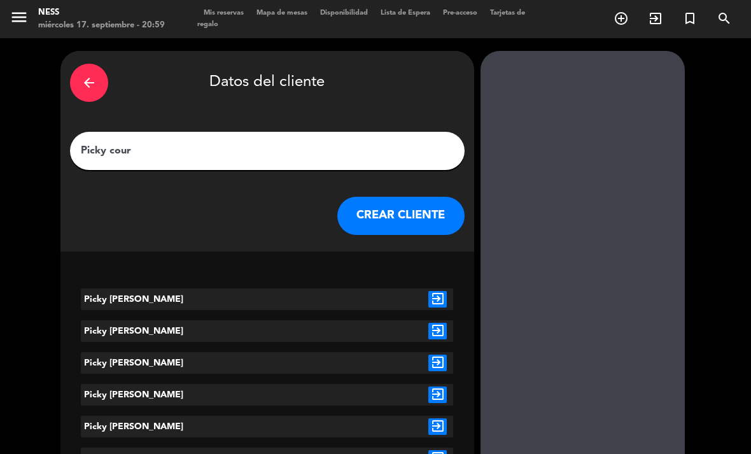
click at [441, 298] on icon "exit_to_app" at bounding box center [438, 299] width 18 height 17
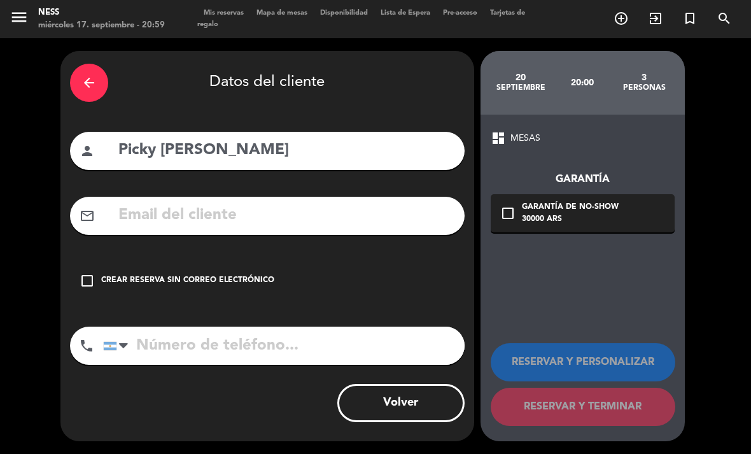
click at [186, 286] on div "Crear reserva sin correo electrónico" at bounding box center [187, 280] width 173 height 13
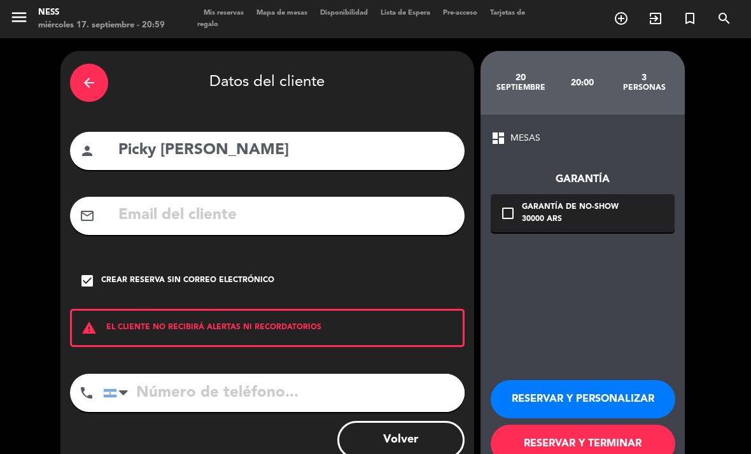
click at [584, 399] on button "RESERVAR Y PERSONALIZAR" at bounding box center [583, 399] width 185 height 38
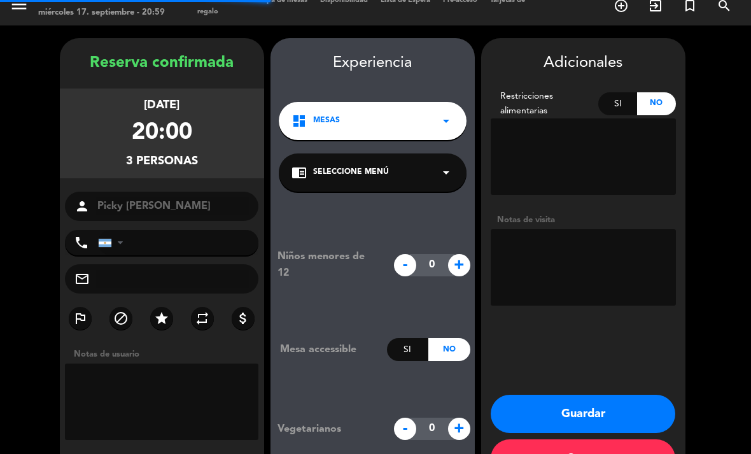
scroll to position [37, 0]
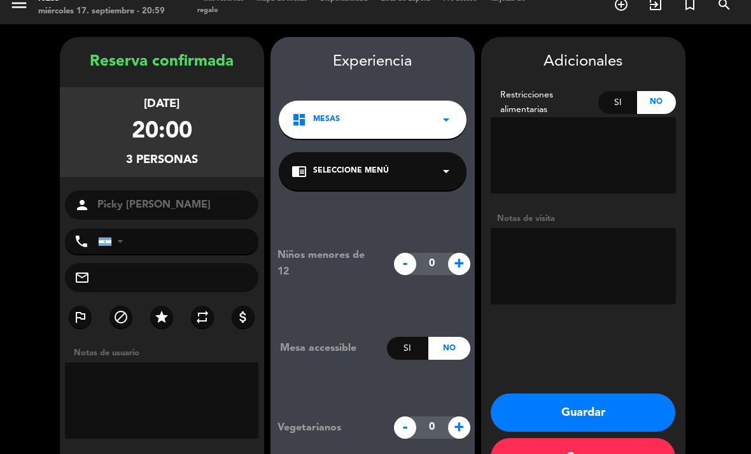
click at [645, 394] on button "Guardar" at bounding box center [583, 413] width 185 height 38
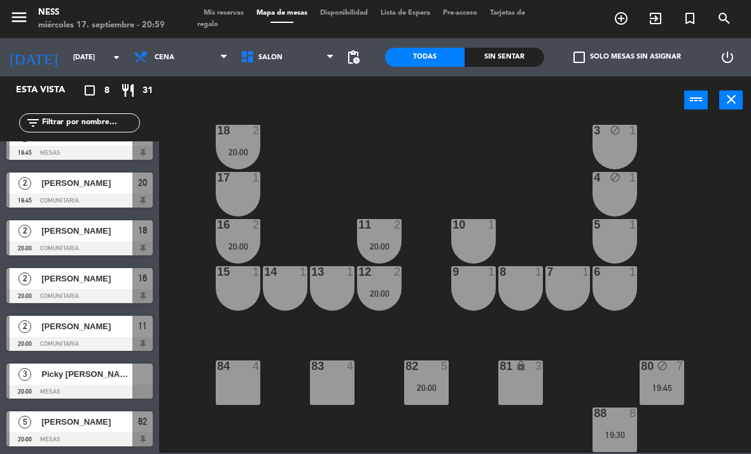
scroll to position [115, 0]
click at [87, 60] on input "[DATE]" at bounding box center [114, 57] width 94 height 21
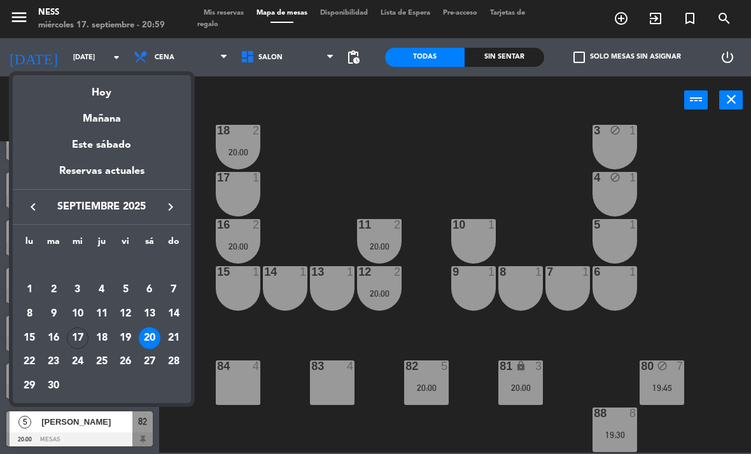
click at [100, 99] on div "Hoy" at bounding box center [102, 88] width 178 height 26
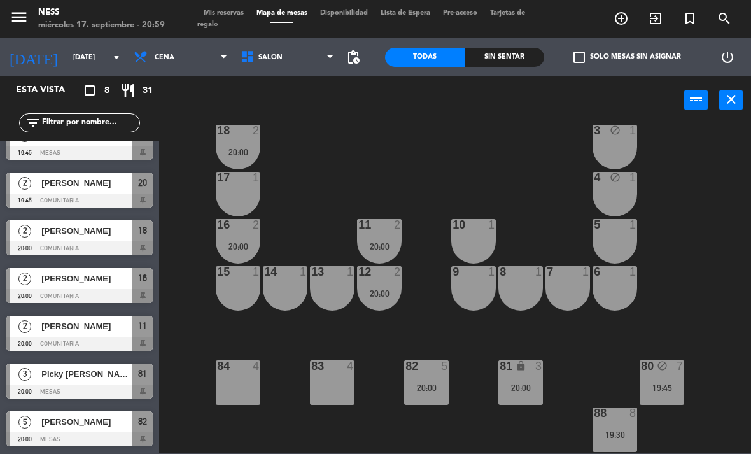
type input "[DATE]"
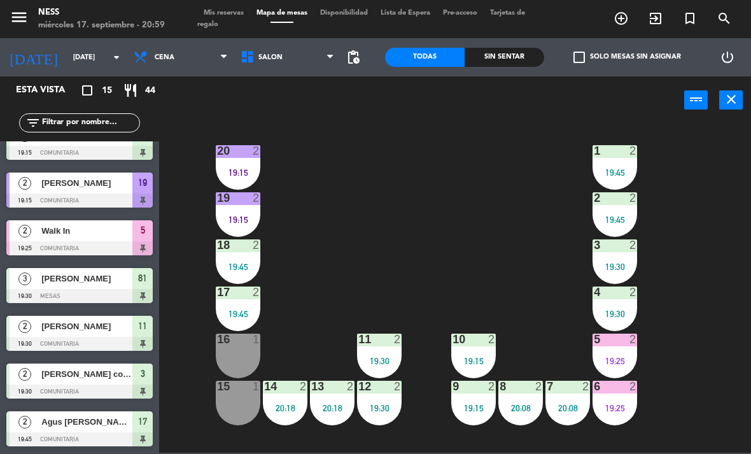
click at [632, 364] on div "19:25" at bounding box center [615, 361] width 45 height 9
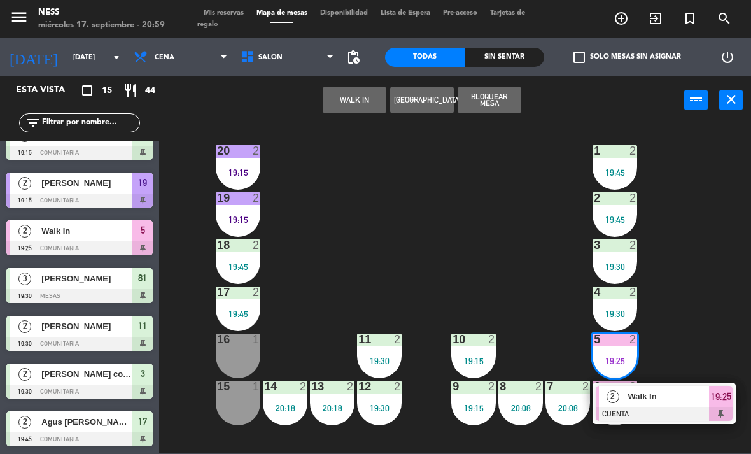
click at [654, 398] on span "Walk In" at bounding box center [670, 396] width 82 height 13
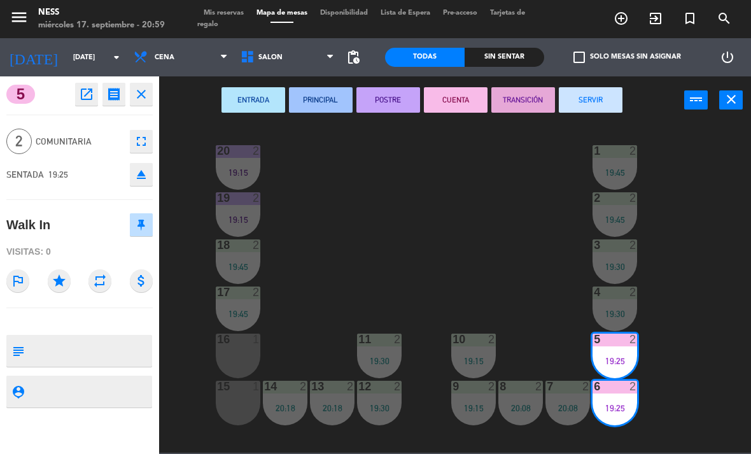
click at [588, 96] on button "SERVIR" at bounding box center [591, 99] width 64 height 25
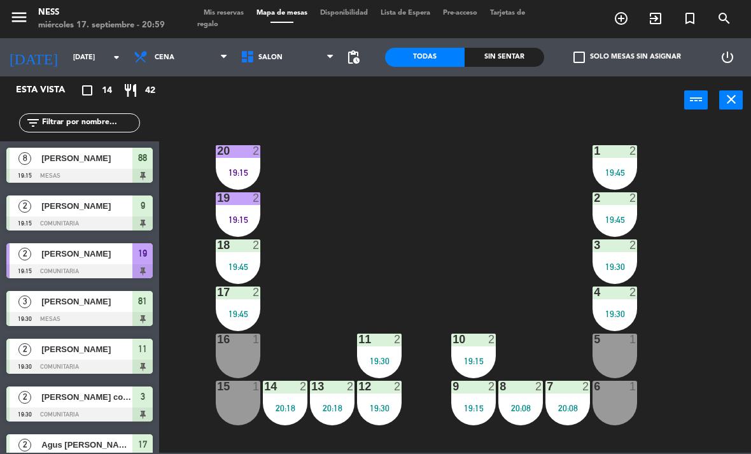
click at [383, 352] on div "11 2 19:30" at bounding box center [379, 356] width 45 height 45
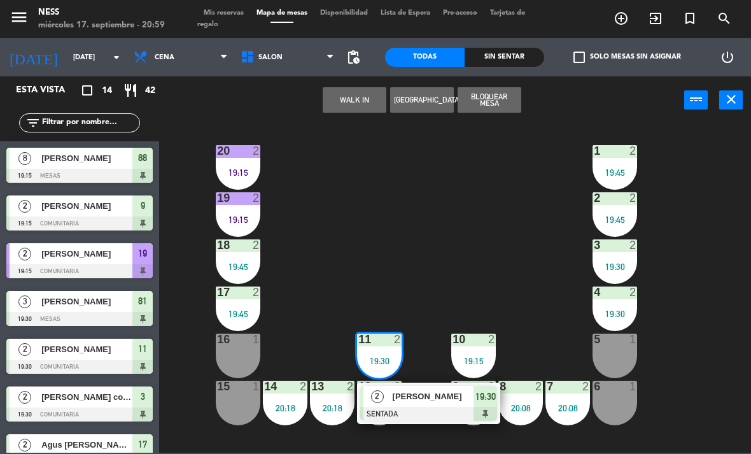
click at [417, 413] on div at bounding box center [428, 414] width 137 height 14
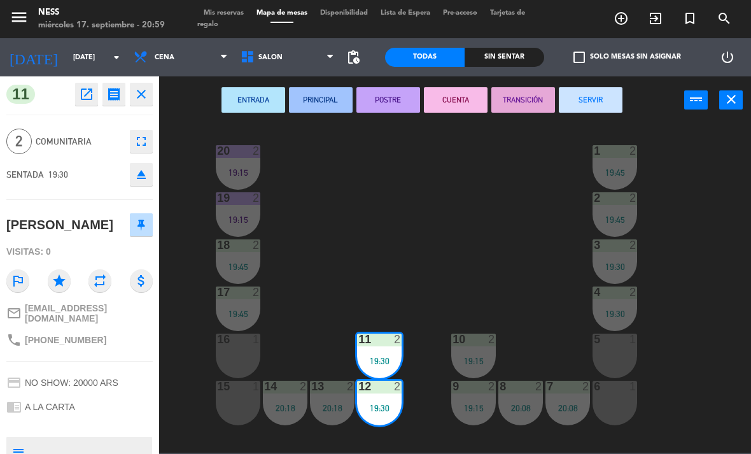
click at [402, 108] on button "POSTRE" at bounding box center [389, 99] width 64 height 25
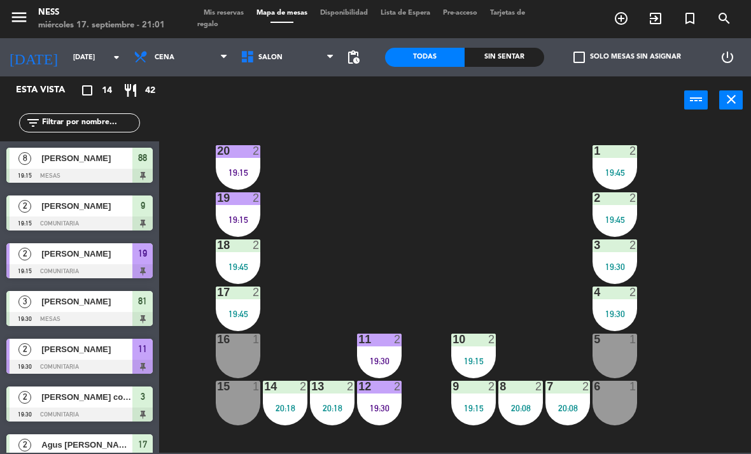
click at [246, 243] on div at bounding box center [238, 244] width 21 height 11
click at [350, 216] on div "20 2 19:15 1 2 19:45 19 2 19:15 2 2 19:45 18 2 19:45 3 2 19:30 17 2 19:45 4 2 1…" at bounding box center [459, 288] width 585 height 330
click at [246, 201] on div at bounding box center [238, 197] width 21 height 11
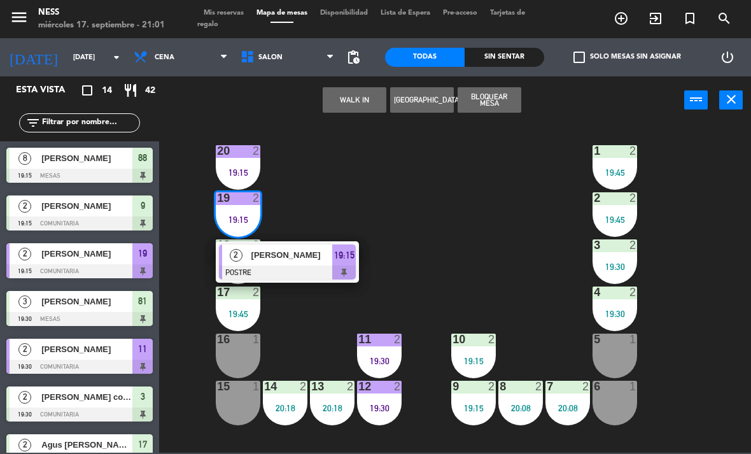
click at [309, 274] on div at bounding box center [287, 273] width 137 height 14
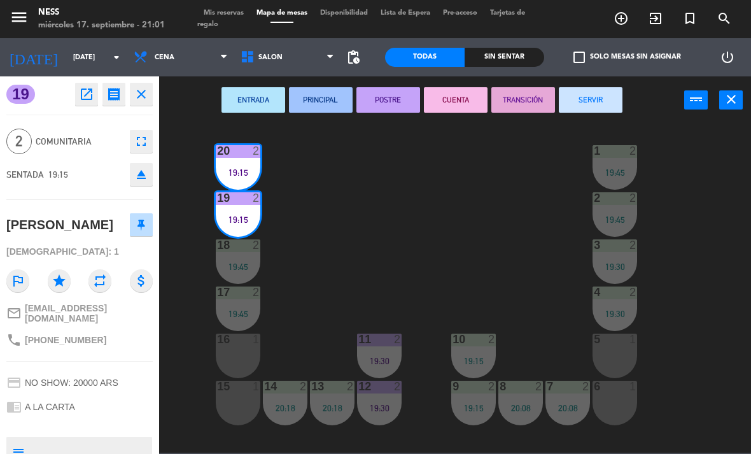
click at [468, 87] on button "CUENTA" at bounding box center [456, 99] width 64 height 25
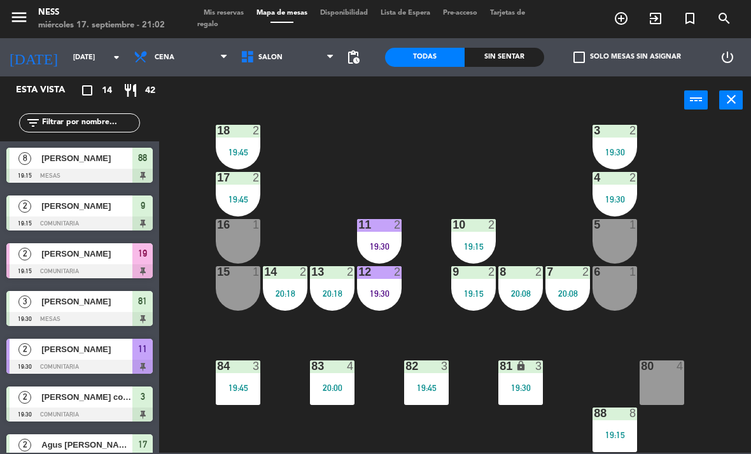
scroll to position [115, 0]
click at [729, 308] on div "20 2 19:15 1 2 19:45 19 2 19:15 2 2 19:45 18 2 19:45 3 2 19:30 17 2 19:45 4 2 1…" at bounding box center [459, 288] width 585 height 330
click at [683, 375] on div "80 4" at bounding box center [662, 382] width 45 height 45
click at [719, 289] on div "20 2 19:15 1 2 19:45 19 2 19:15 2 2 19:45 18 2 19:45 3 2 19:30 17 2 19:45 4 2 1…" at bounding box center [459, 288] width 585 height 330
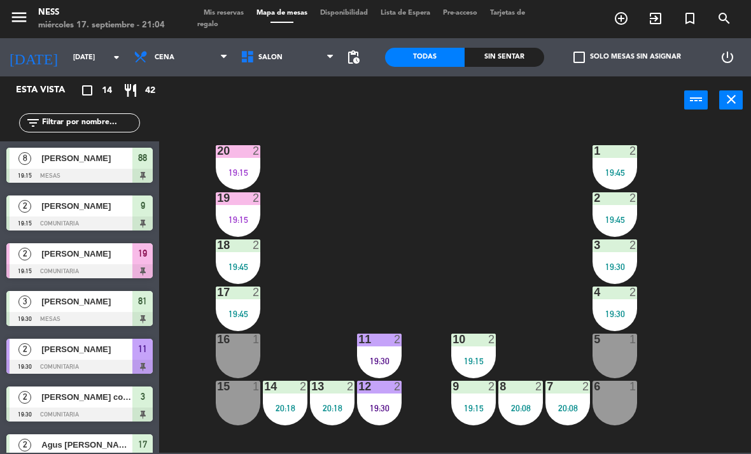
scroll to position [0, 0]
click at [244, 216] on div "19:15" at bounding box center [238, 219] width 45 height 9
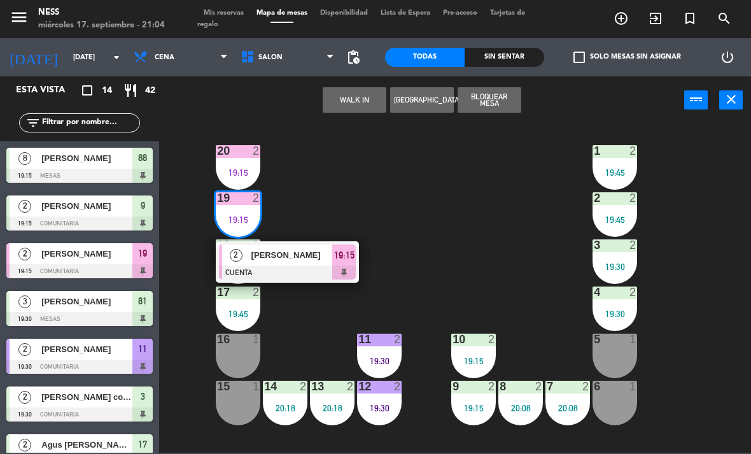
click at [304, 270] on div at bounding box center [287, 273] width 137 height 14
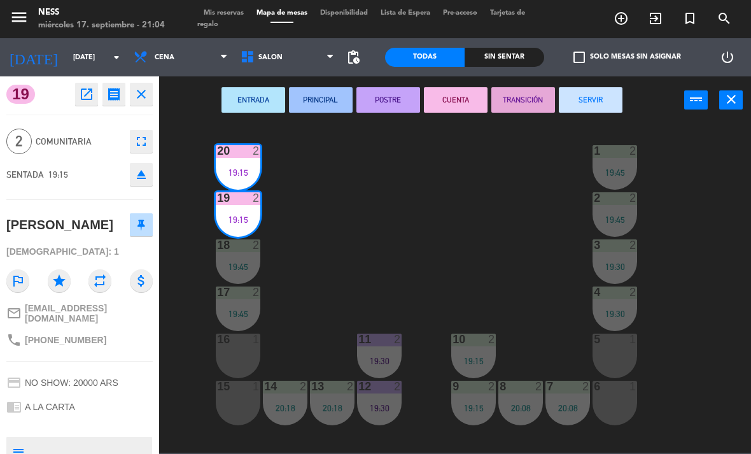
click at [605, 103] on button "SERVIR" at bounding box center [591, 99] width 64 height 25
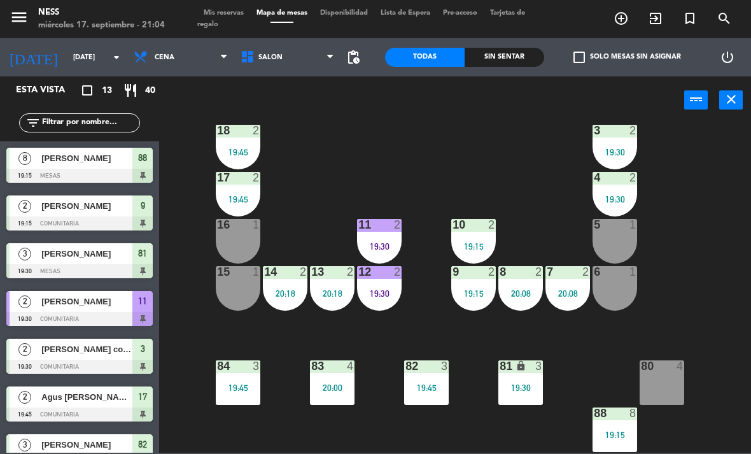
scroll to position [115, 0]
click at [665, 383] on div "80 4" at bounding box center [662, 382] width 45 height 45
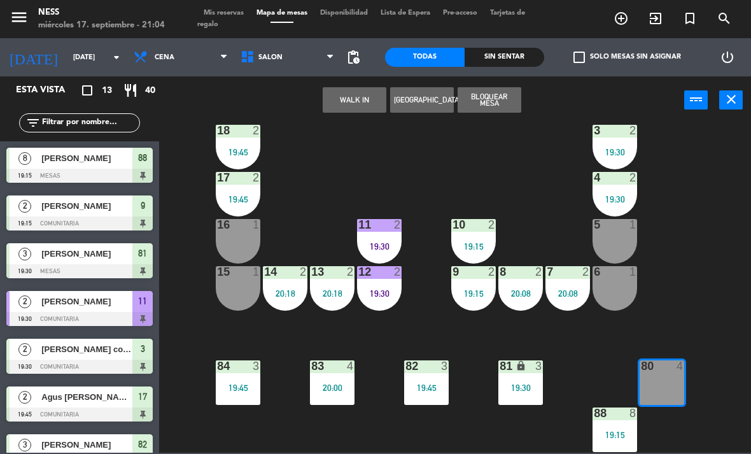
click at [361, 99] on button "WALK IN" at bounding box center [355, 99] width 64 height 25
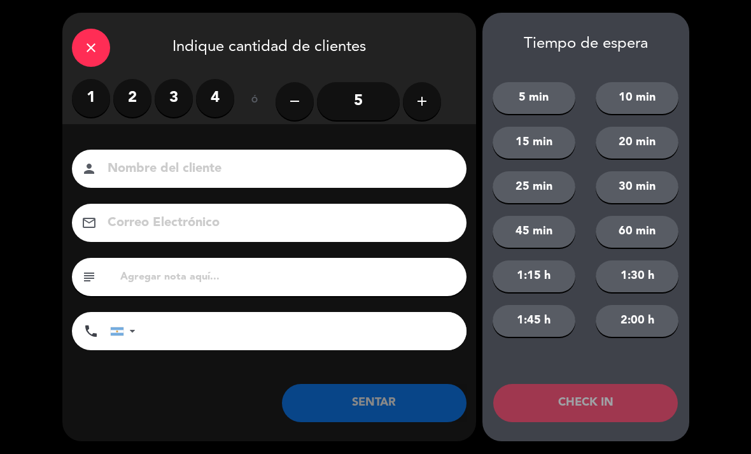
click at [175, 100] on label "3" at bounding box center [174, 98] width 38 height 38
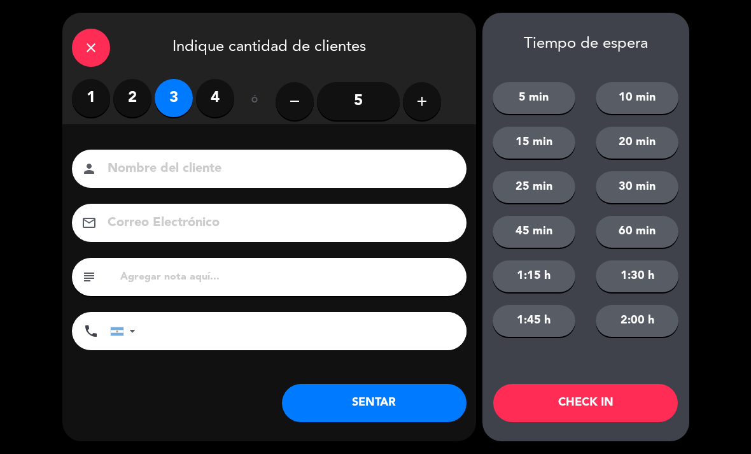
click at [601, 404] on button "CHECK IN" at bounding box center [586, 403] width 185 height 38
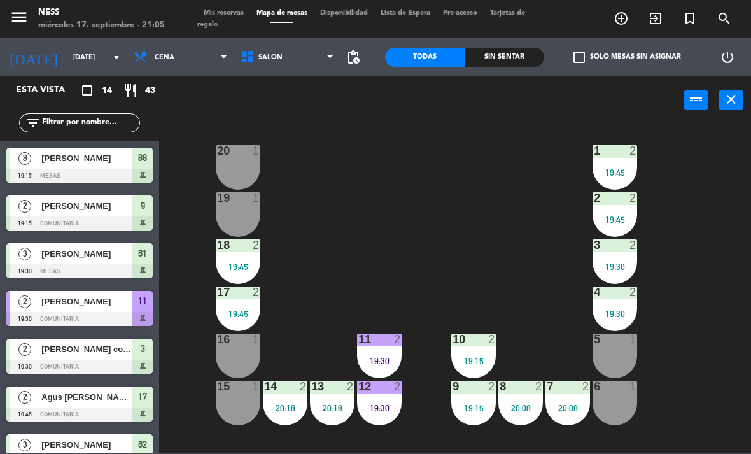
scroll to position [0, 0]
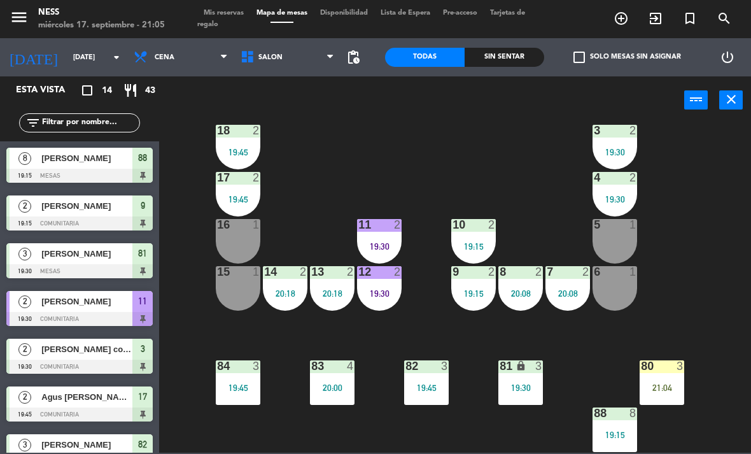
click at [746, 327] on div "20 1 1 2 19:45 19 1 2 2 19:45 18 2 19:45 3 2 19:30 17 2 19:45 4 2 19:30 16 1 11…" at bounding box center [459, 288] width 585 height 330
click at [730, 288] on div "20 1 1 2 19:45 19 1 2 2 19:45 18 2 19:45 3 2 19:30 17 2 19:45 4 2 19:30 16 1 11…" at bounding box center [459, 288] width 585 height 330
click at [693, 339] on div "20 1 1 2 19:45 19 1 2 2 19:45 18 2 19:45 3 2 19:30 17 2 19:45 4 2 19:30 16 1 11…" at bounding box center [459, 288] width 585 height 330
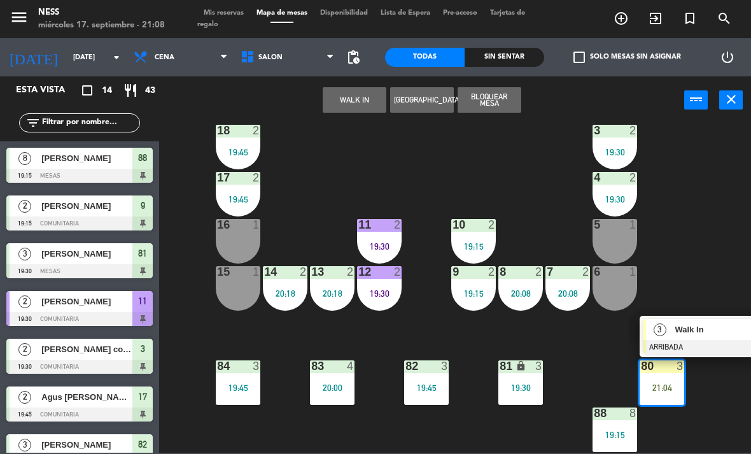
click at [715, 345] on div at bounding box center [711, 347] width 137 height 14
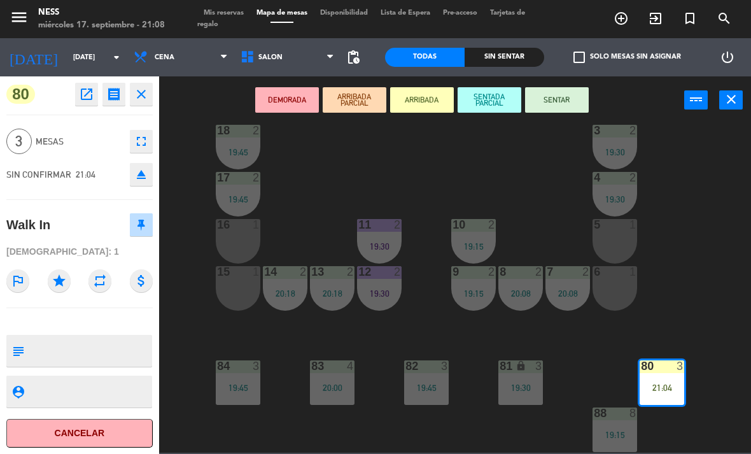
click at [569, 88] on button "SENTAR" at bounding box center [557, 99] width 64 height 25
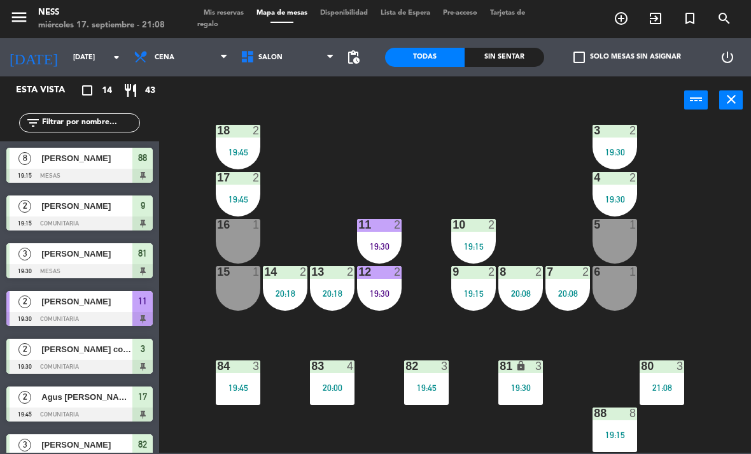
scroll to position [144, 0]
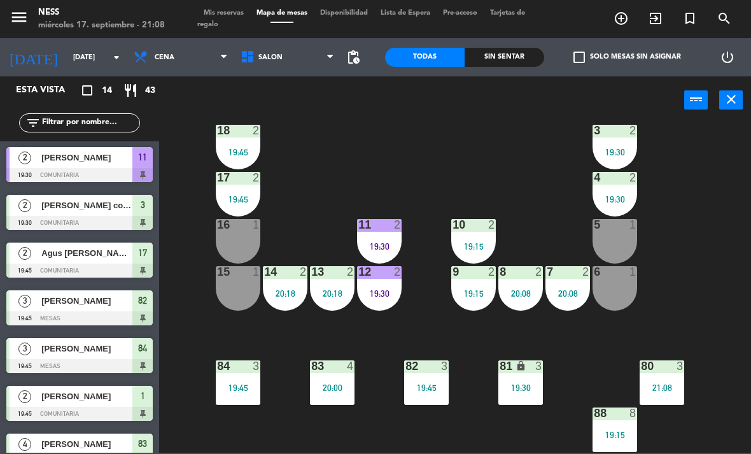
click at [472, 309] on div "9 2 19:15" at bounding box center [474, 288] width 45 height 45
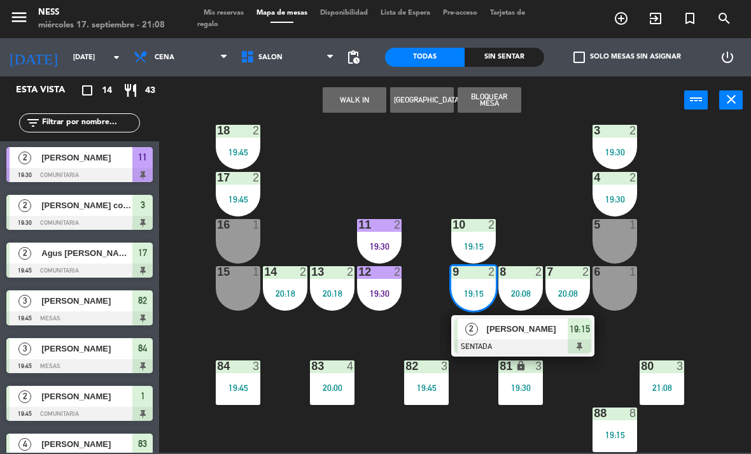
click at [520, 364] on icon "lock" at bounding box center [521, 365] width 11 height 11
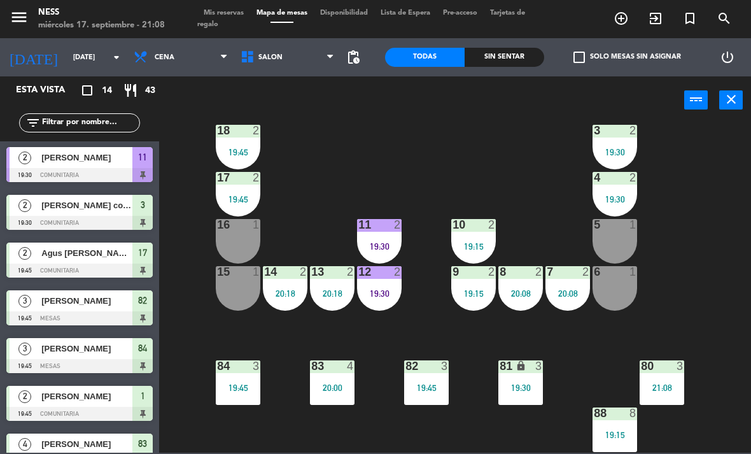
click at [611, 362] on div "20 1 1 2 19:45 19 1 2 2 19:45 18 2 19:45 3 2 19:30 17 2 19:45 4 2 19:30 16 1 11…" at bounding box center [459, 288] width 585 height 330
click at [487, 301] on div "9 2 19:15" at bounding box center [474, 288] width 45 height 45
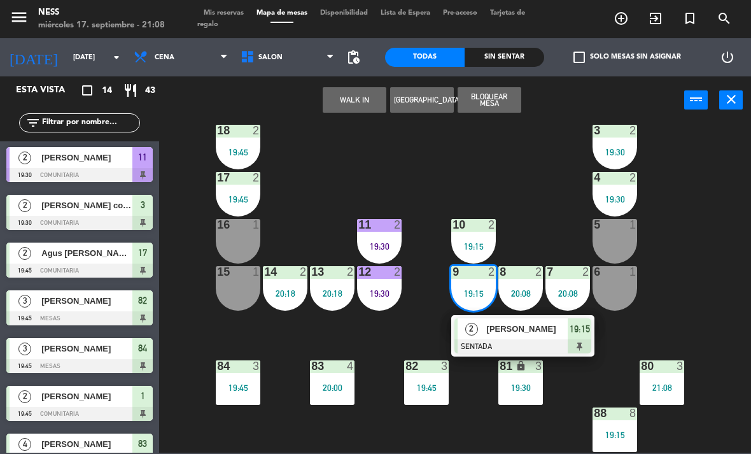
click at [517, 331] on span "[PERSON_NAME]" at bounding box center [528, 328] width 82 height 13
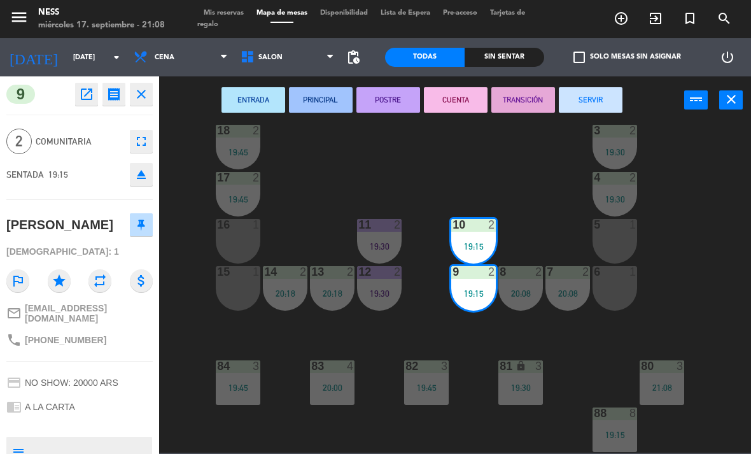
click at [402, 104] on button "POSTRE" at bounding box center [389, 99] width 64 height 25
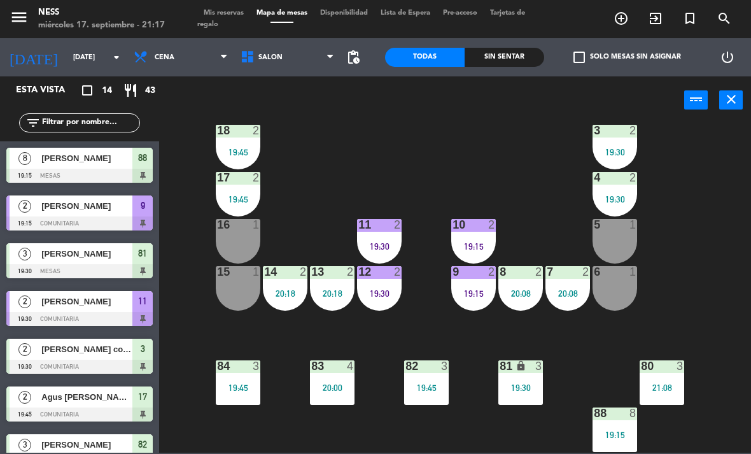
click at [483, 308] on div "9 2 19:15" at bounding box center [474, 288] width 45 height 45
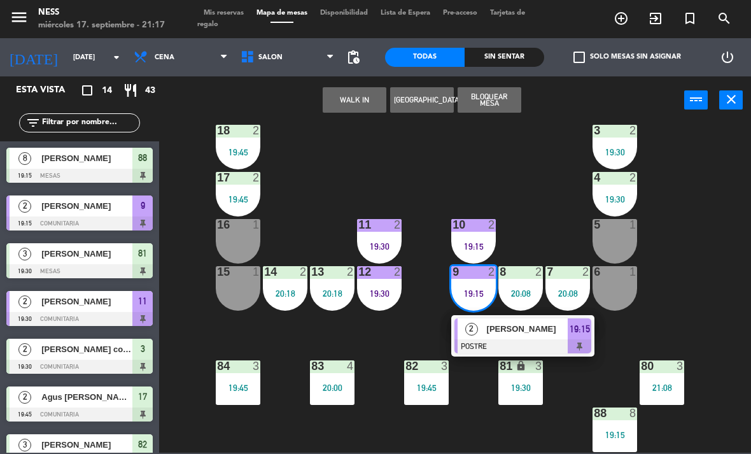
click at [524, 339] on div at bounding box center [523, 346] width 137 height 14
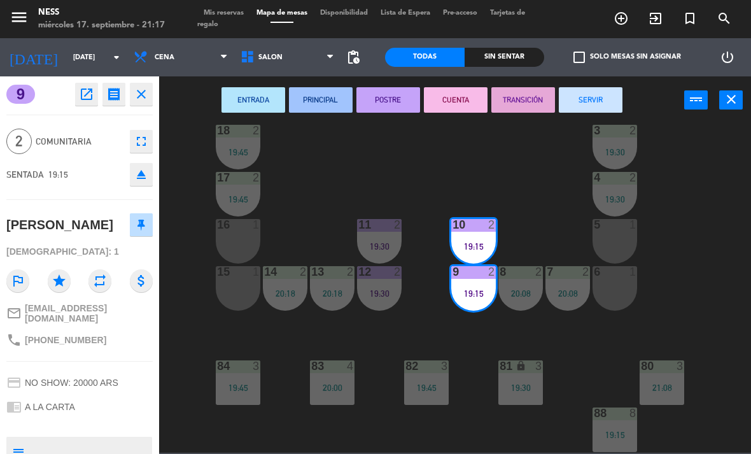
click at [456, 111] on button "CUENTA" at bounding box center [456, 99] width 64 height 25
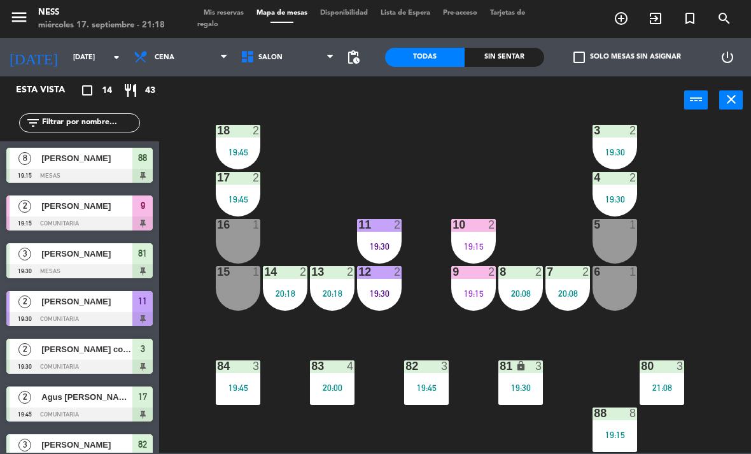
click at [482, 298] on div "19:15" at bounding box center [474, 293] width 45 height 9
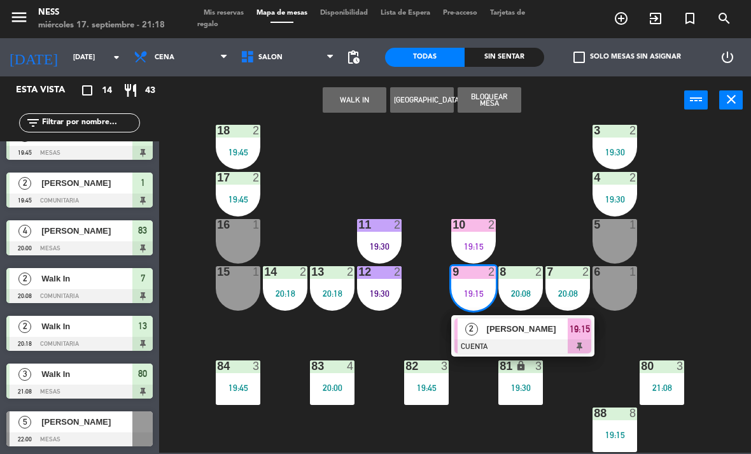
scroll to position [357, 0]
click at [243, 11] on span "Mis reservas" at bounding box center [223, 13] width 53 height 7
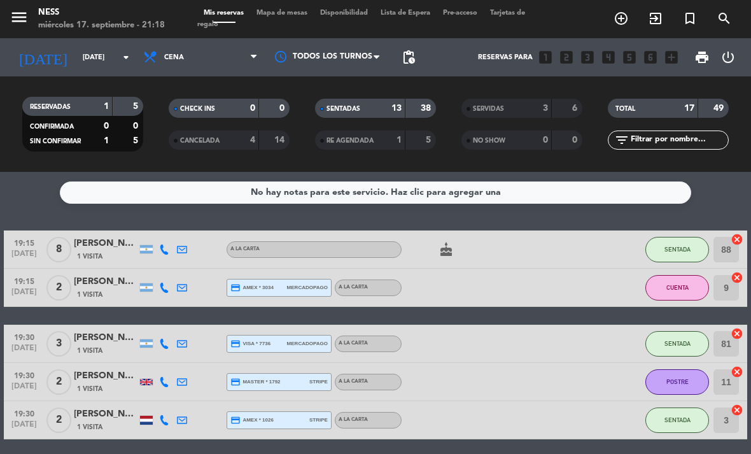
click at [314, 12] on span "Mapa de mesas" at bounding box center [282, 13] width 64 height 7
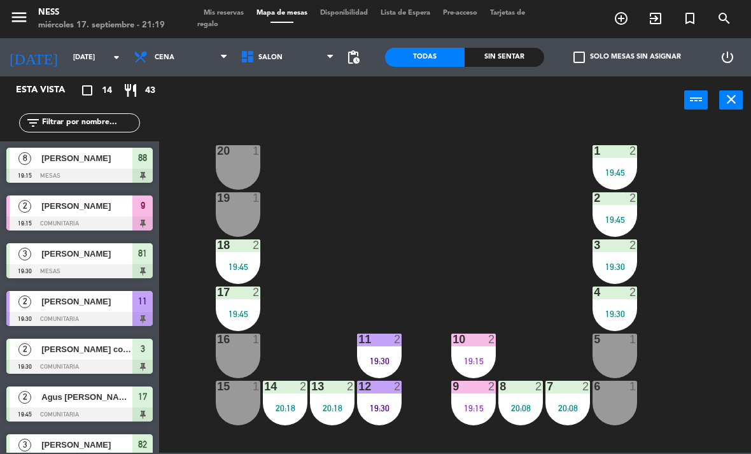
click at [464, 407] on div "19:15" at bounding box center [474, 408] width 45 height 9
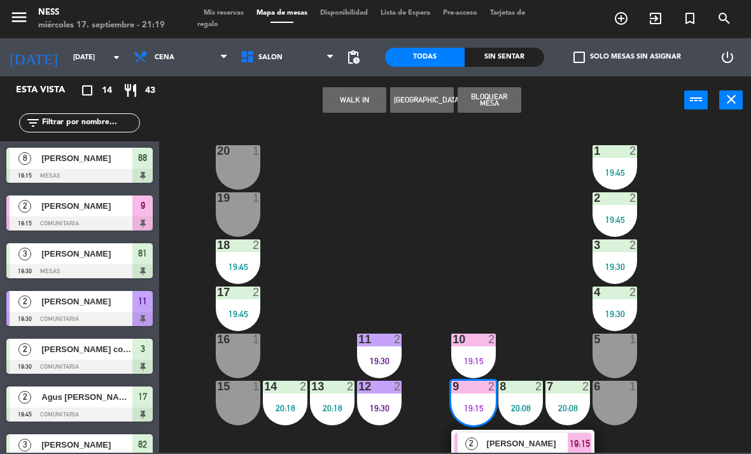
click at [520, 450] on span "[PERSON_NAME]" at bounding box center [528, 443] width 82 height 13
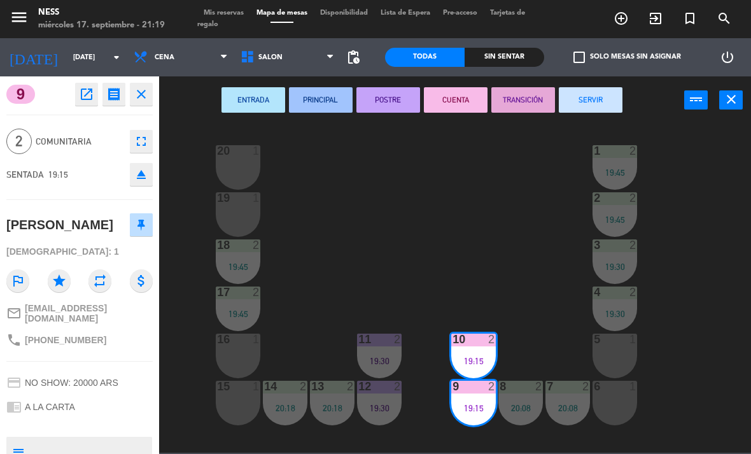
click at [597, 111] on button "SERVIR" at bounding box center [591, 99] width 64 height 25
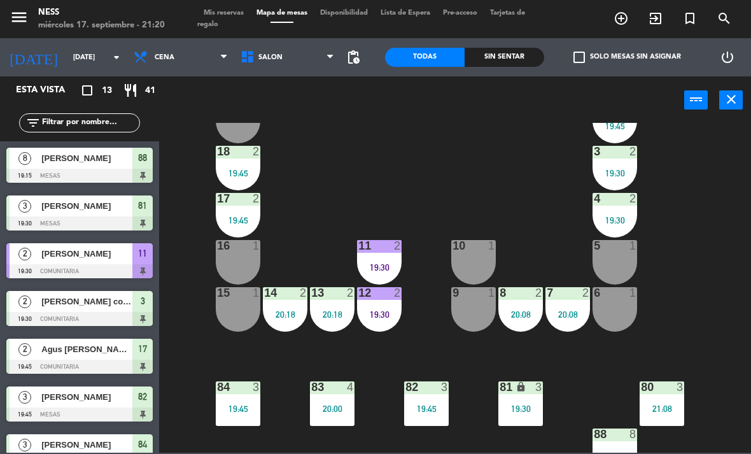
scroll to position [98, 0]
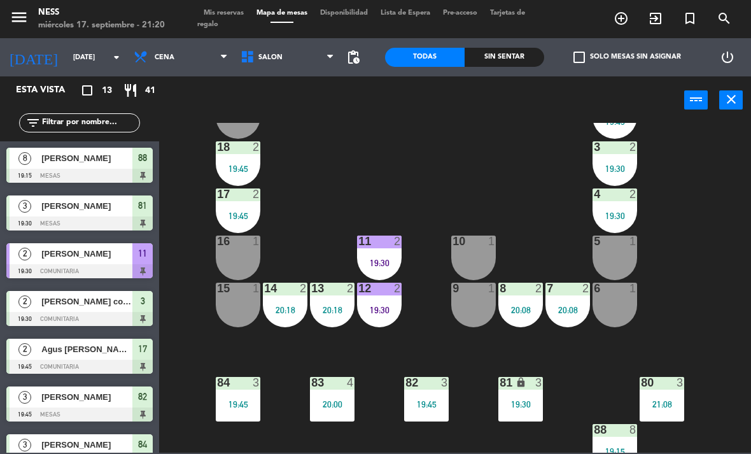
click at [349, 306] on div "20:18" at bounding box center [332, 310] width 45 height 9
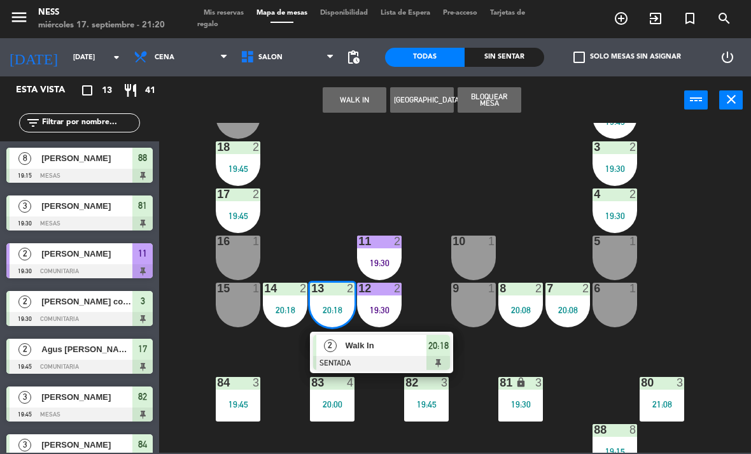
click at [379, 361] on div at bounding box center [381, 363] width 137 height 14
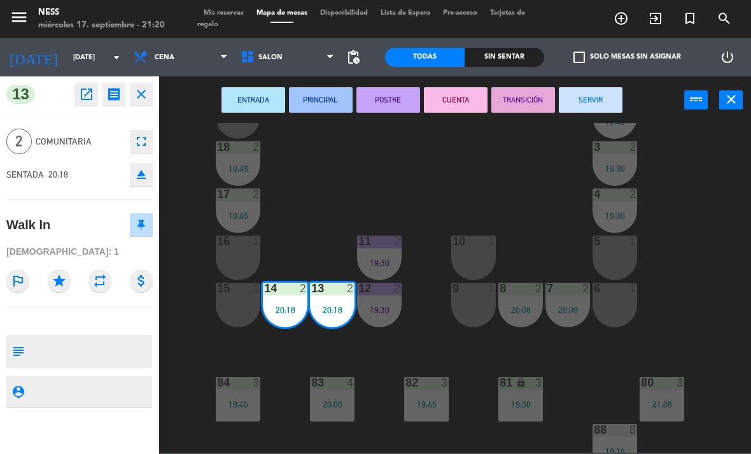
click at [402, 105] on button "POSTRE" at bounding box center [389, 99] width 64 height 25
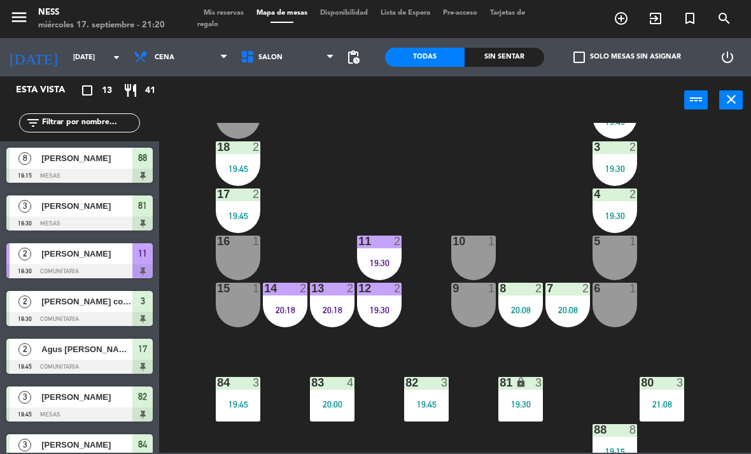
scroll to position [80, 0]
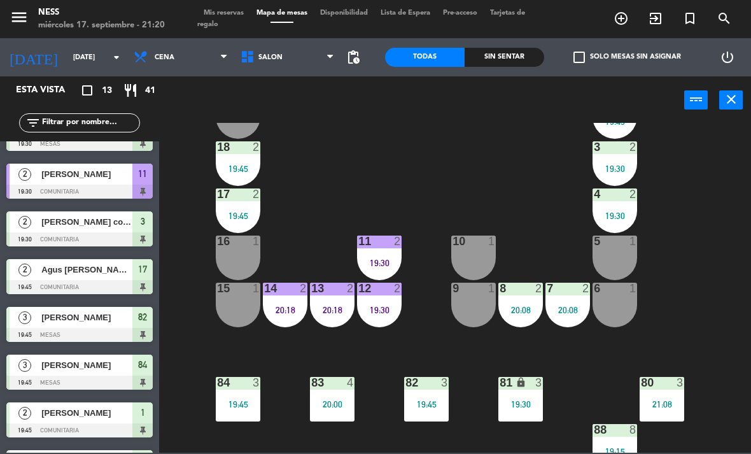
click at [238, 213] on div "19:45" at bounding box center [238, 215] width 45 height 9
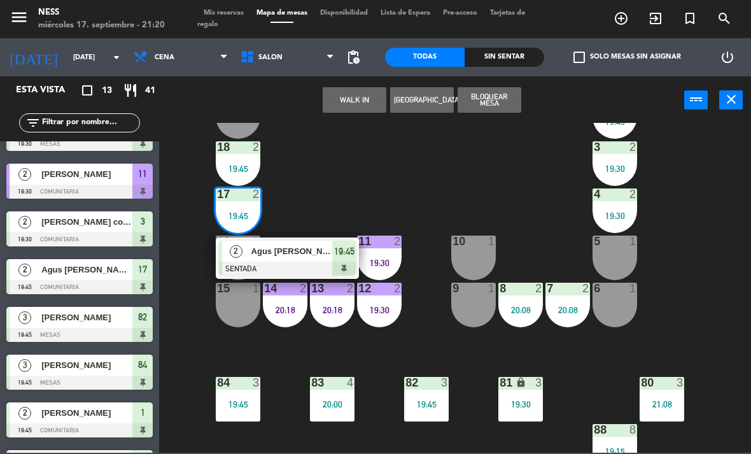
click at [291, 260] on div "Agus [PERSON_NAME]" at bounding box center [291, 251] width 83 height 21
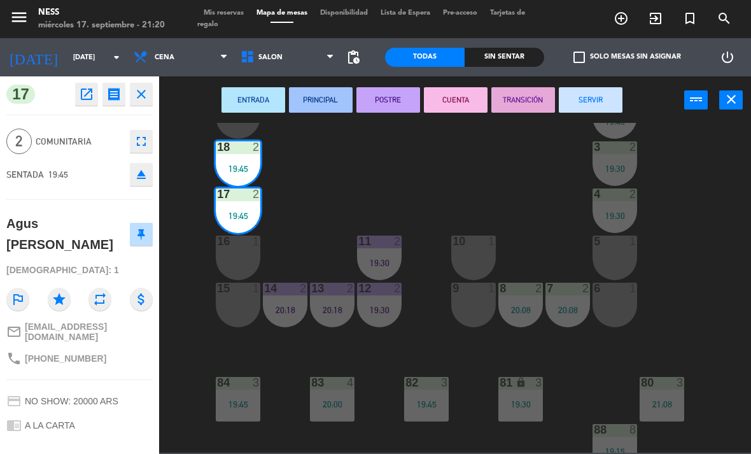
click at [397, 106] on button "POSTRE" at bounding box center [389, 99] width 64 height 25
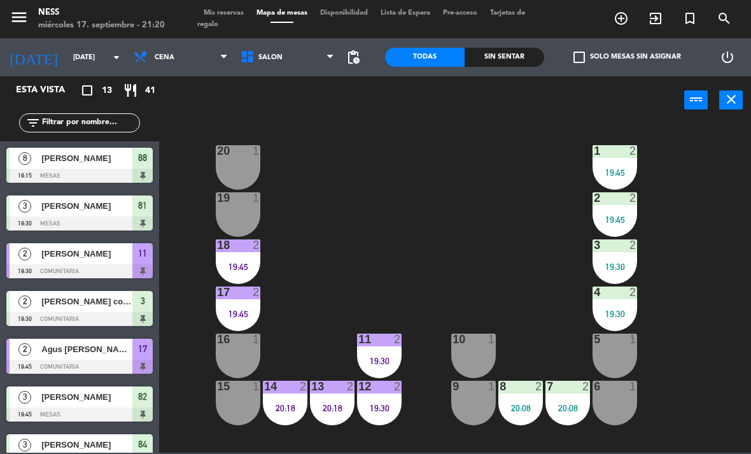
scroll to position [0, 0]
click at [246, 160] on div "20 1" at bounding box center [238, 167] width 45 height 45
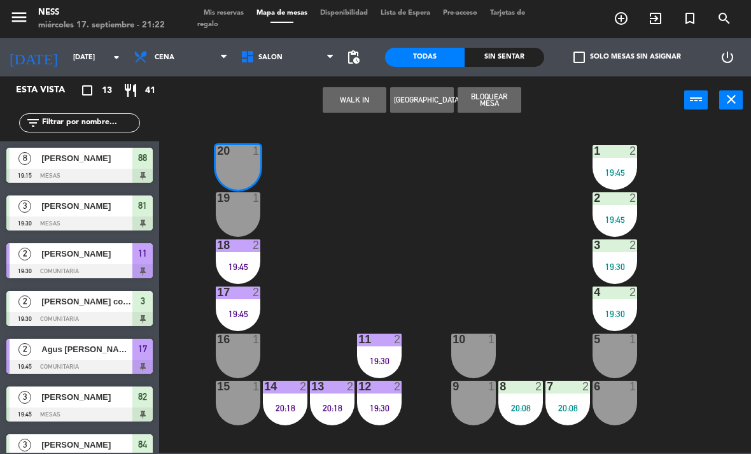
click at [329, 111] on button "WALK IN" at bounding box center [355, 99] width 64 height 25
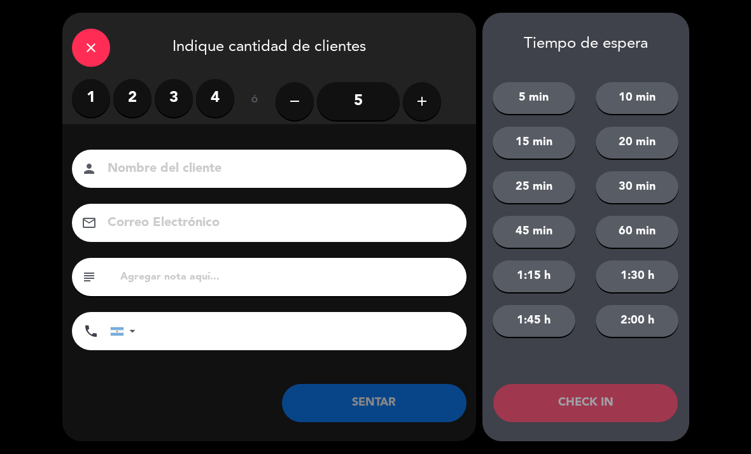
click at [130, 101] on label "2" at bounding box center [132, 98] width 38 height 38
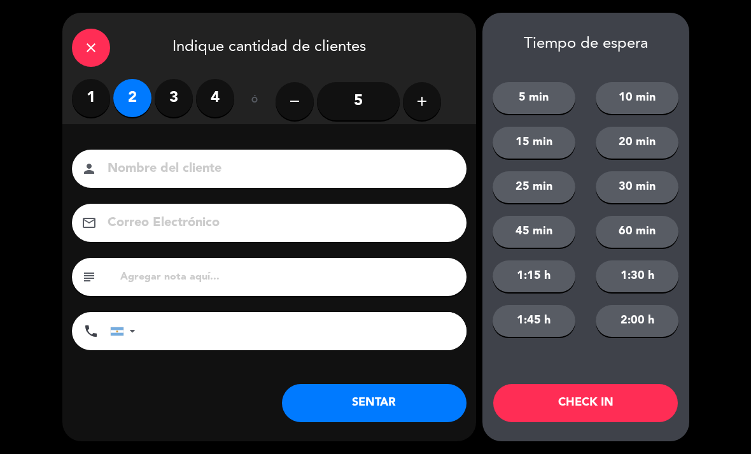
click at [355, 409] on button "SENTAR" at bounding box center [374, 403] width 185 height 38
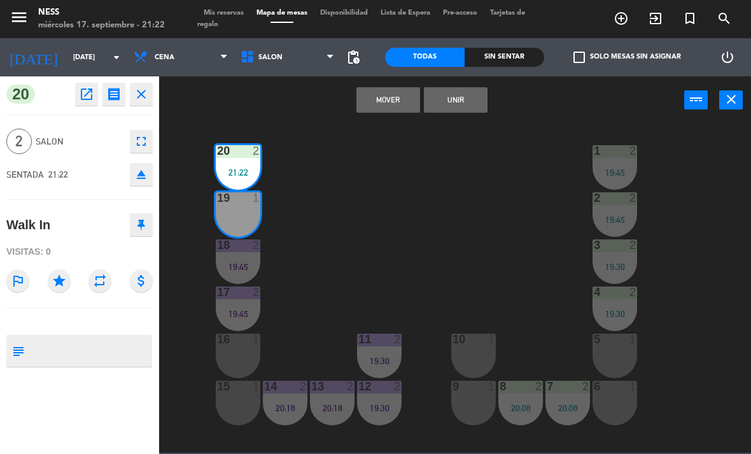
click at [486, 101] on button "Unir" at bounding box center [456, 99] width 64 height 25
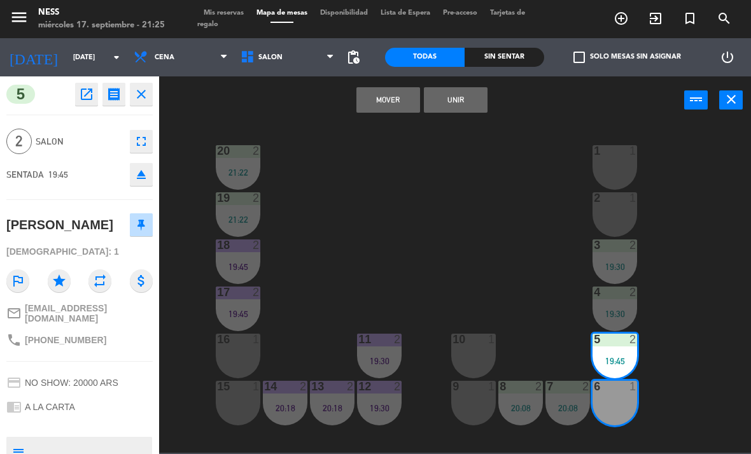
click at [482, 89] on button "Unir" at bounding box center [456, 99] width 64 height 25
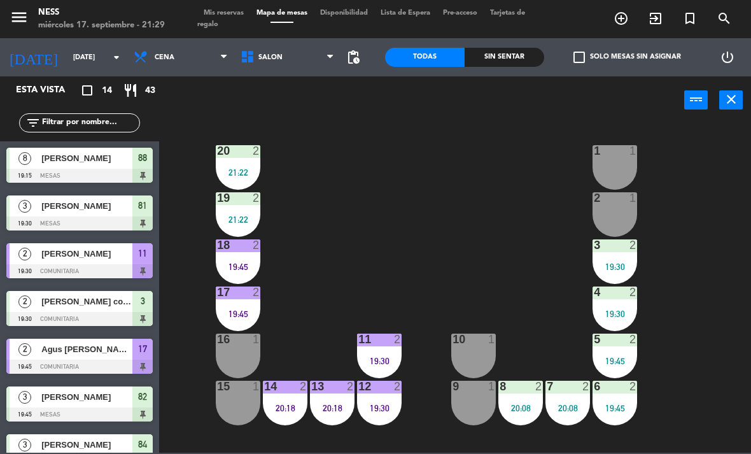
click at [221, 402] on div "15 1" at bounding box center [238, 403] width 45 height 45
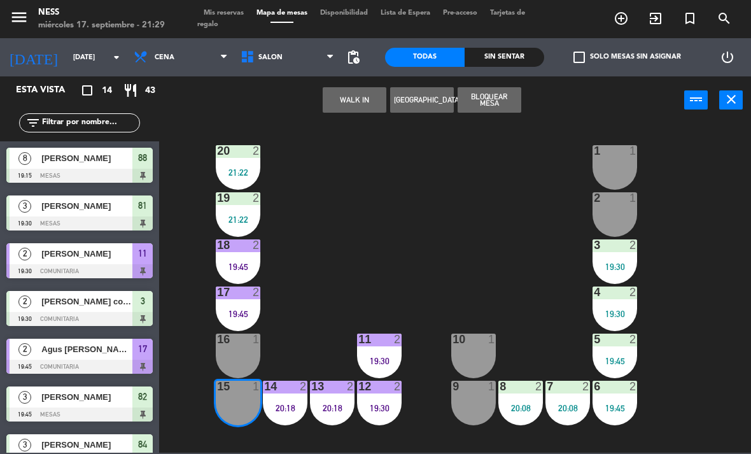
click at [352, 112] on button "WALK IN" at bounding box center [355, 99] width 64 height 25
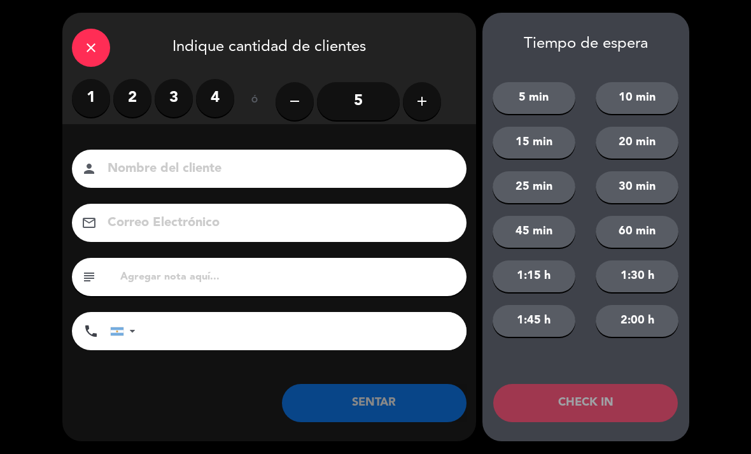
click at [149, 92] on label "2" at bounding box center [132, 98] width 38 height 38
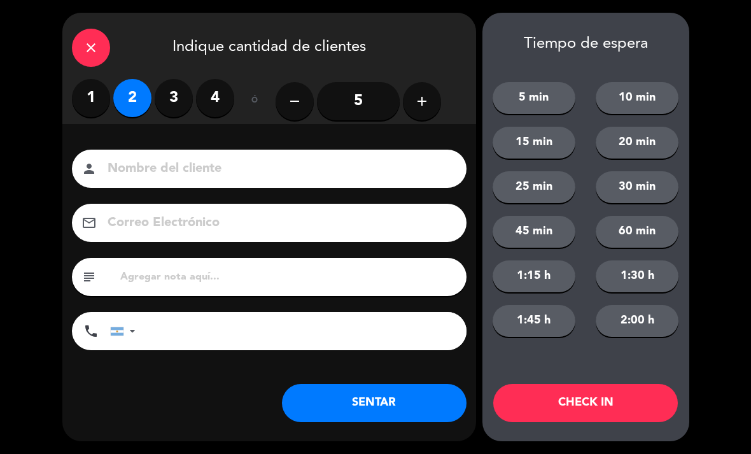
click at [378, 402] on button "SENTAR" at bounding box center [374, 403] width 185 height 38
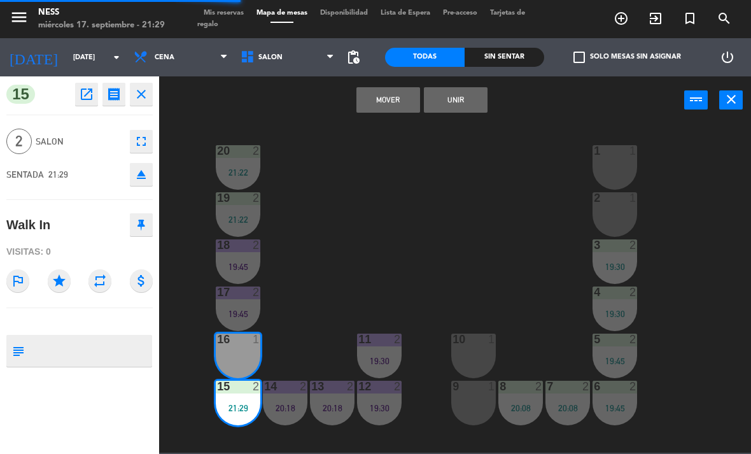
click at [479, 92] on button "Unir" at bounding box center [456, 99] width 64 height 25
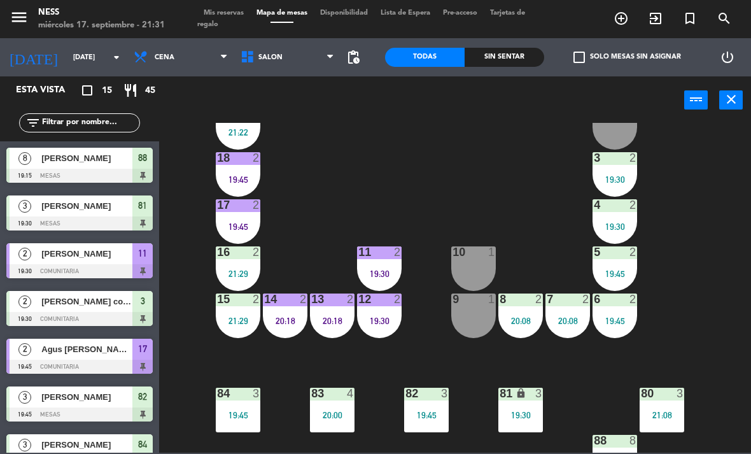
scroll to position [89, 0]
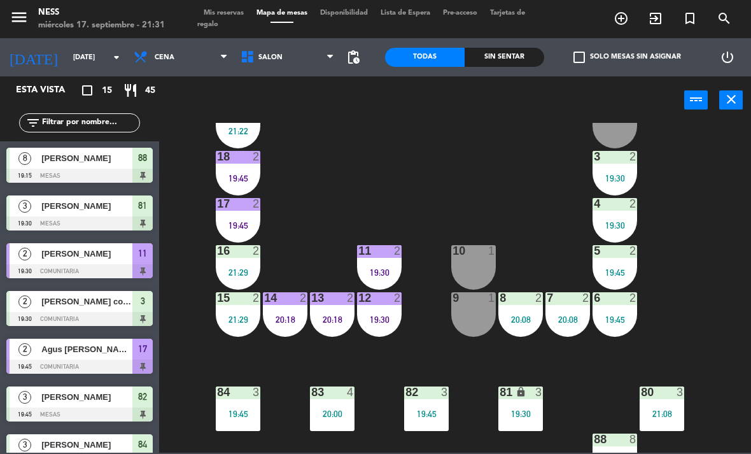
click at [574, 316] on div "20:08" at bounding box center [568, 319] width 45 height 9
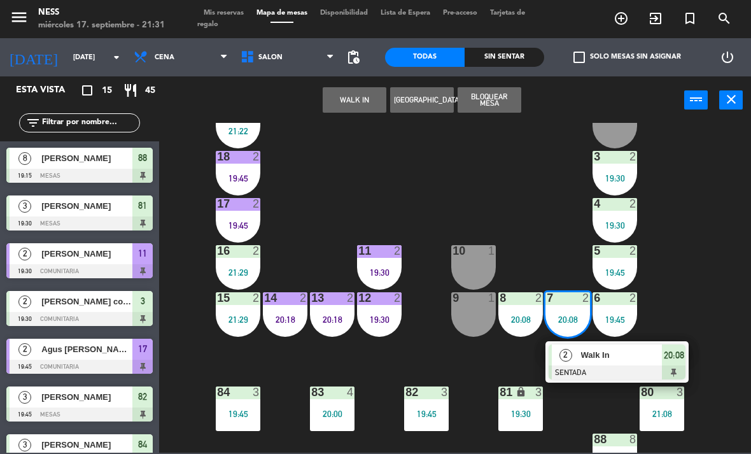
click at [598, 367] on div at bounding box center [617, 373] width 137 height 14
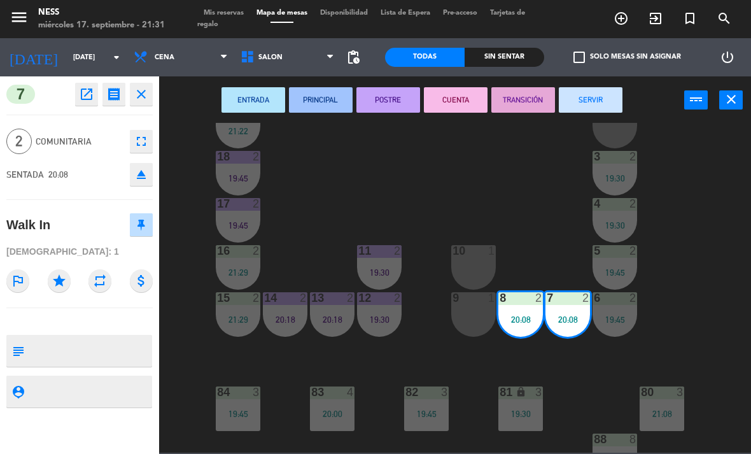
click at [455, 111] on button "CUENTA" at bounding box center [456, 99] width 64 height 25
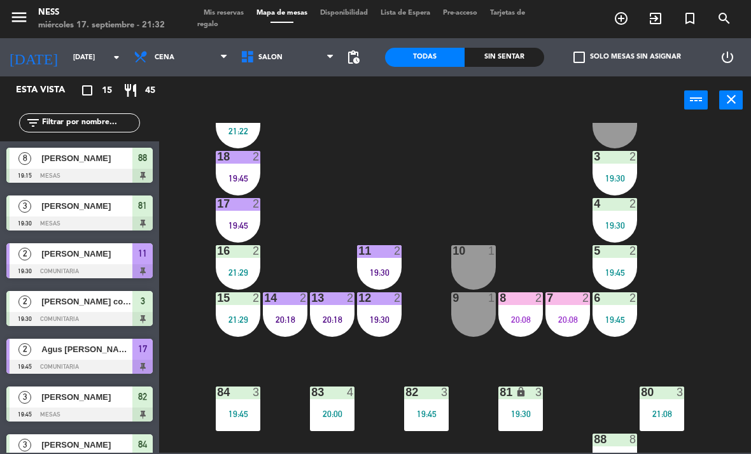
scroll to position [0, 0]
click at [571, 315] on div "20:08" at bounding box center [568, 319] width 45 height 9
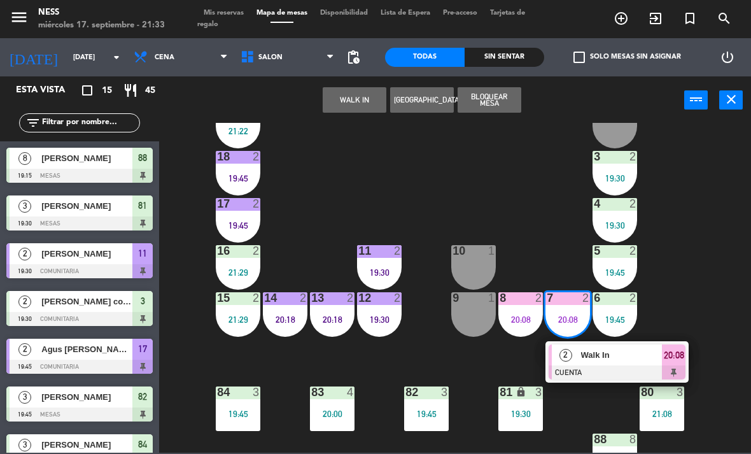
click at [585, 370] on div at bounding box center [617, 373] width 137 height 14
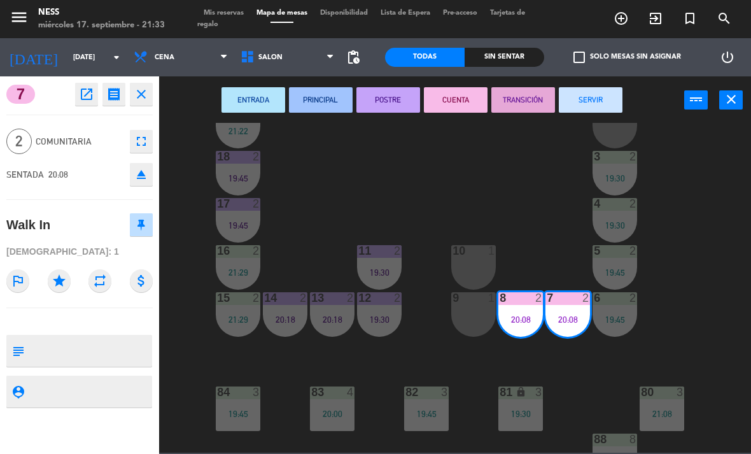
click at [602, 98] on button "SERVIR" at bounding box center [591, 99] width 64 height 25
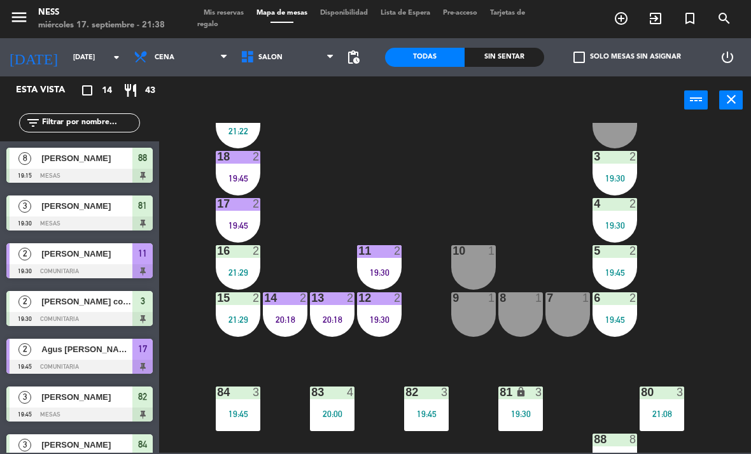
click at [379, 279] on div "11 2 19:30" at bounding box center [379, 267] width 45 height 45
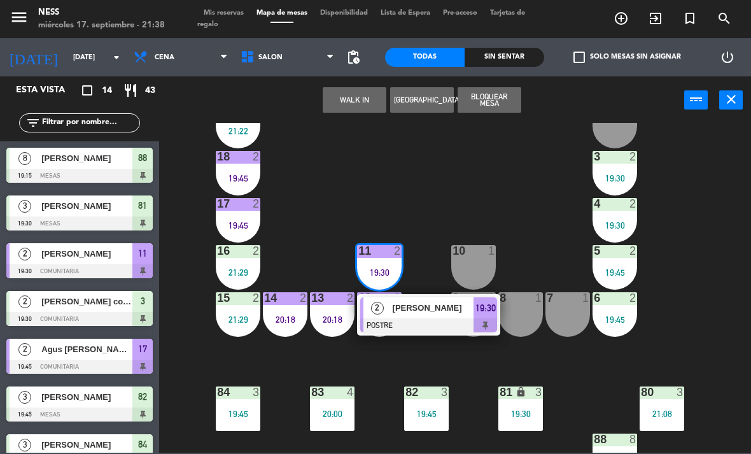
click at [413, 333] on div "2 [PERSON_NAME] POSTRE 19:30" at bounding box center [428, 314] width 143 height 41
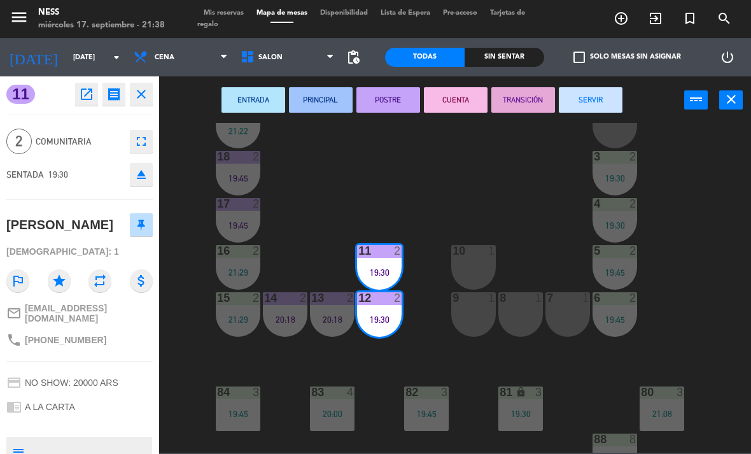
click at [468, 101] on button "CUENTA" at bounding box center [456, 99] width 64 height 25
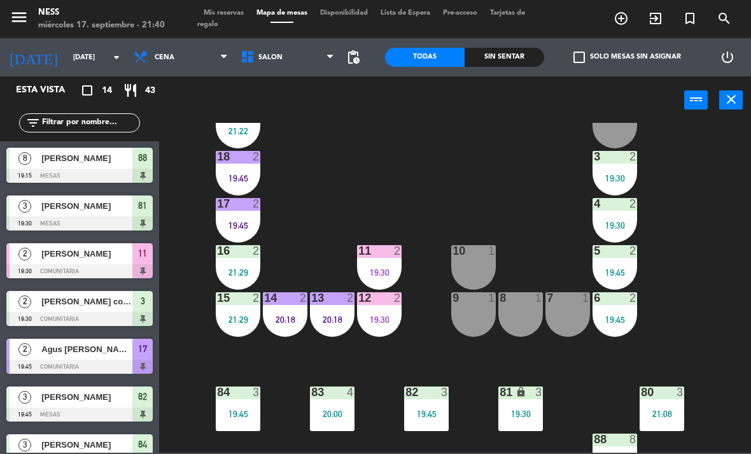
click at [331, 321] on div "20:18" at bounding box center [332, 319] width 45 height 9
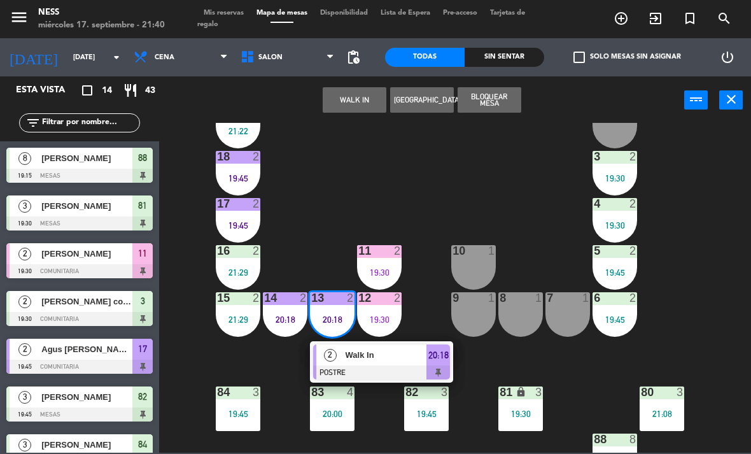
click at [388, 373] on div at bounding box center [381, 373] width 137 height 14
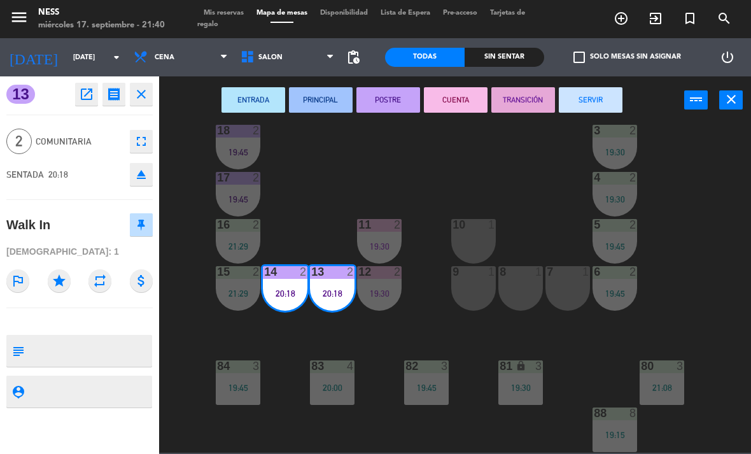
scroll to position [115, 0]
click at [592, 102] on button "SERVIR" at bounding box center [591, 99] width 64 height 25
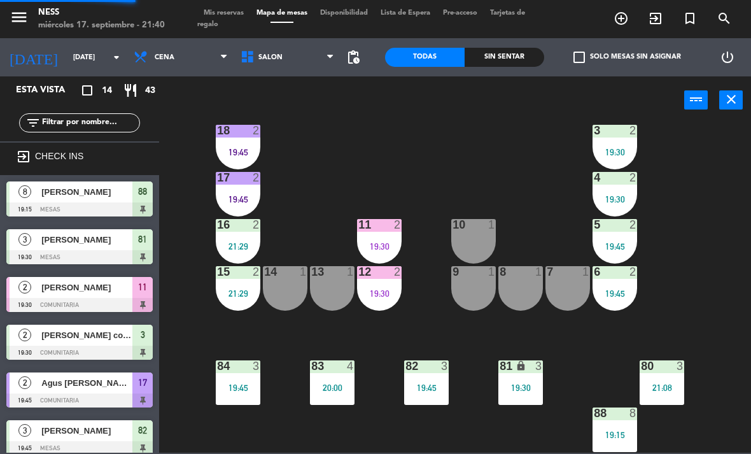
scroll to position [115, 0]
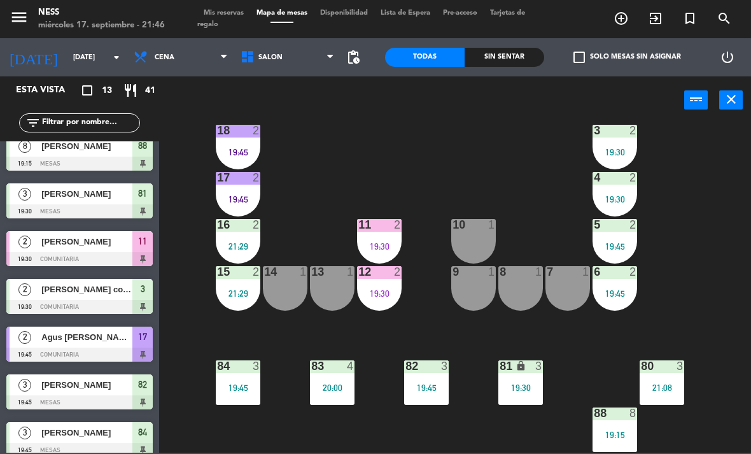
click at [535, 394] on div "81 lock 3 19:30" at bounding box center [521, 382] width 45 height 45
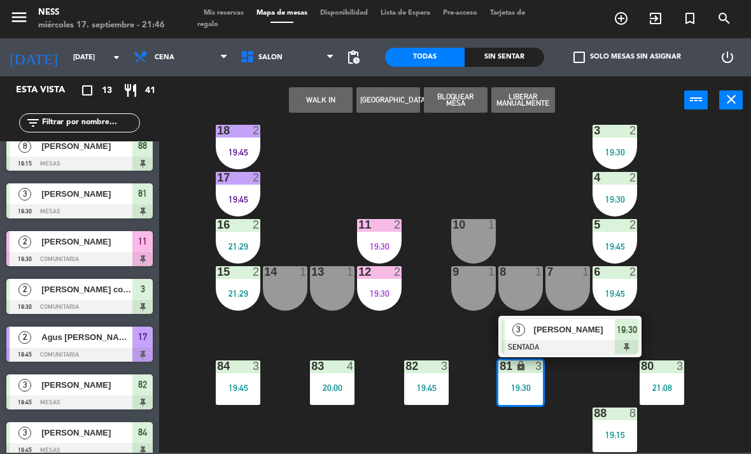
click at [596, 333] on span "[PERSON_NAME]" at bounding box center [575, 329] width 82 height 13
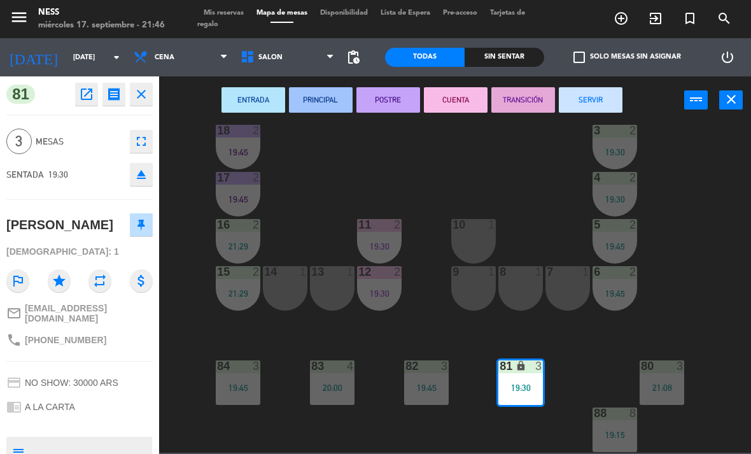
click at [455, 104] on button "CUENTA" at bounding box center [456, 99] width 64 height 25
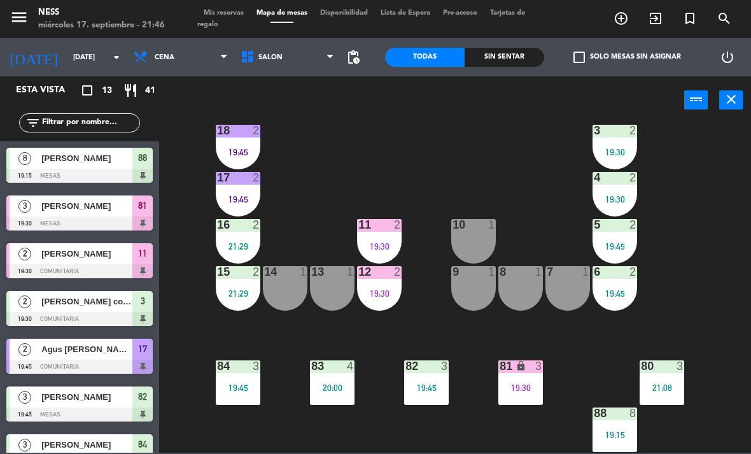
click at [393, 297] on div "19:30" at bounding box center [379, 293] width 45 height 9
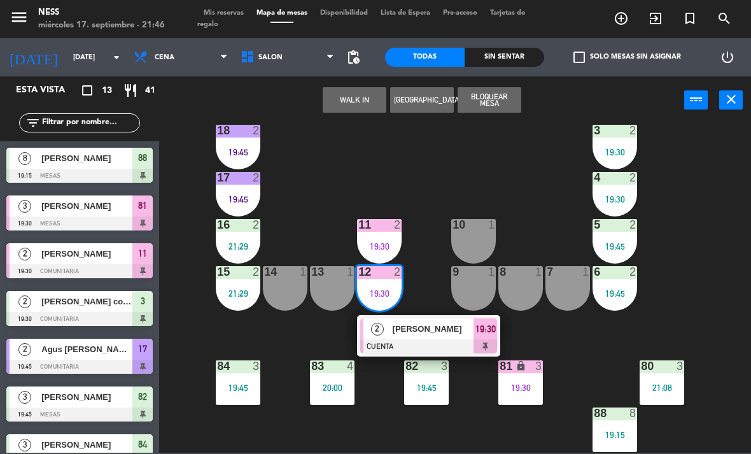
click at [406, 337] on div "[PERSON_NAME]" at bounding box center [433, 328] width 83 height 21
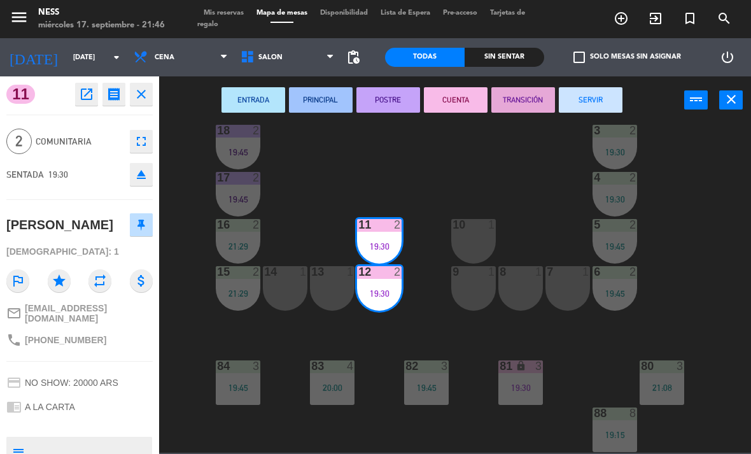
click at [589, 103] on button "SERVIR" at bounding box center [591, 99] width 64 height 25
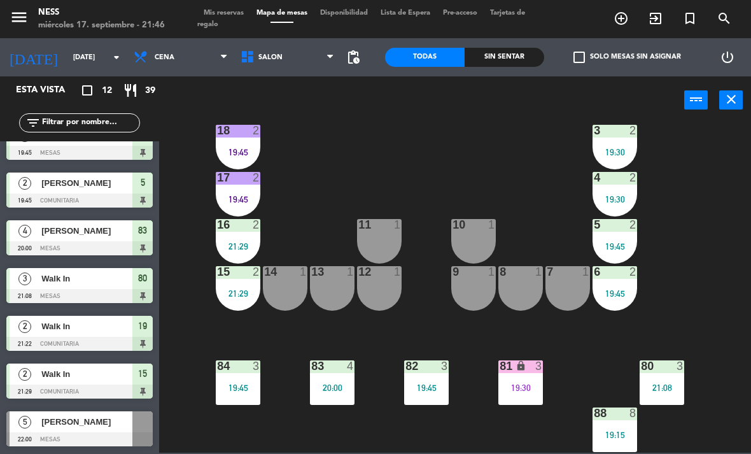
scroll to position [262, 0]
click at [241, 16] on span "Mis reservas" at bounding box center [223, 13] width 53 height 7
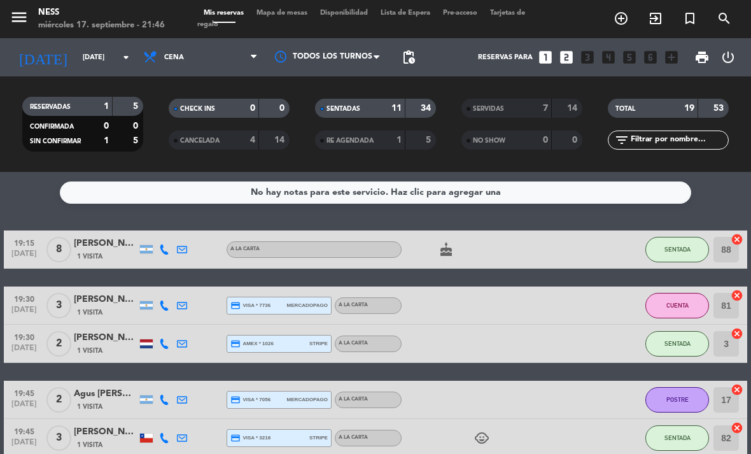
click at [274, 17] on span "Mapa de mesas" at bounding box center [282, 13] width 64 height 7
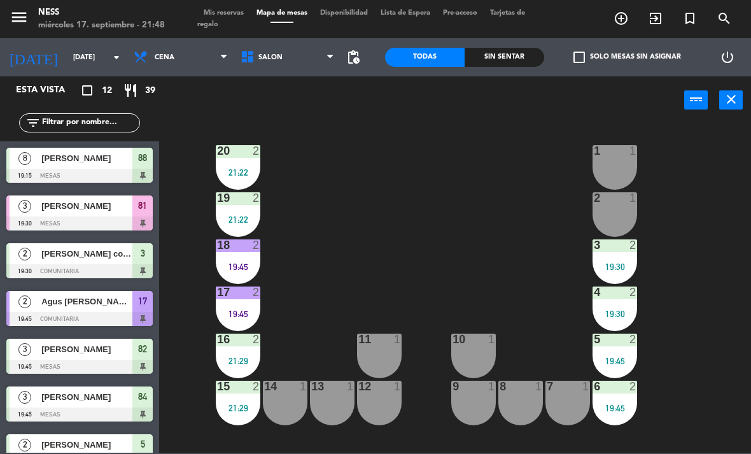
click at [644, 371] on div "20 2 21:22 1 1 19 2 21:22 2 1 18 2 19:45 3 2 19:30 17 2 19:45 4 2 19:30 16 2 21…" at bounding box center [459, 288] width 585 height 330
click at [617, 369] on div "5 2 19:45" at bounding box center [615, 356] width 45 height 45
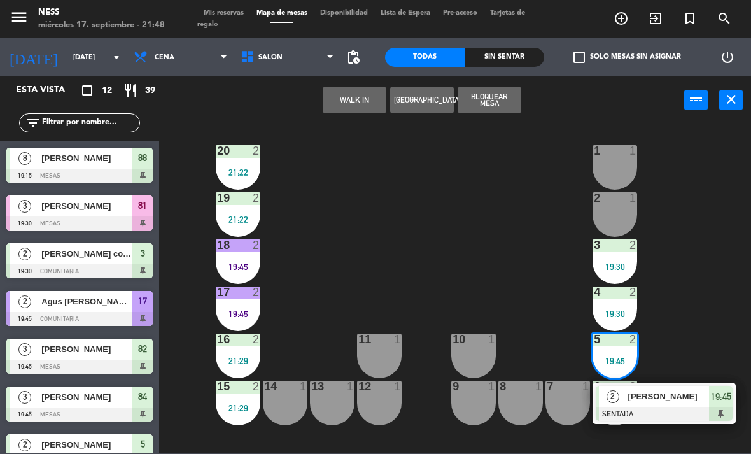
click at [654, 415] on div at bounding box center [664, 414] width 137 height 14
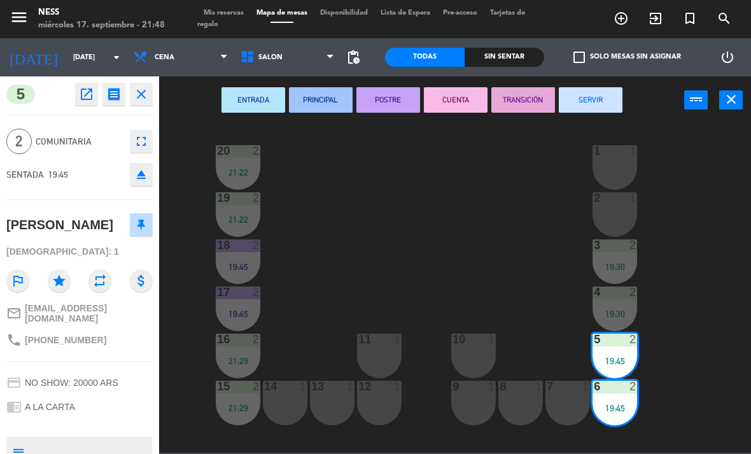
click at [473, 108] on button "CUENTA" at bounding box center [456, 99] width 64 height 25
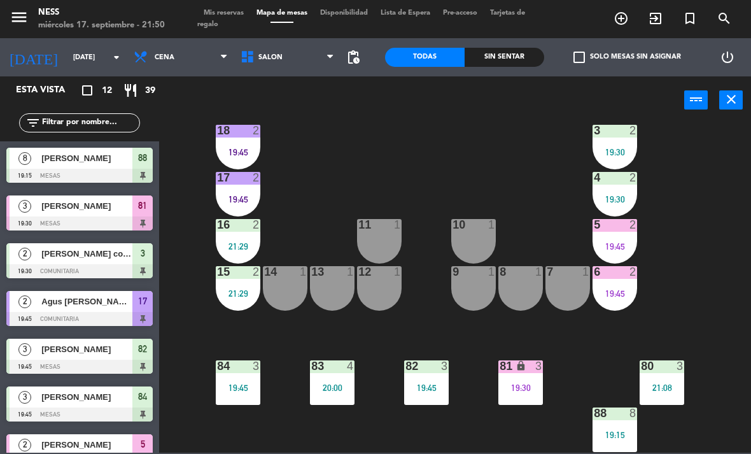
scroll to position [115, 0]
click at [539, 401] on div "81 lock 3 19:30" at bounding box center [521, 382] width 45 height 45
click at [612, 378] on div "20 2 21:22 1 1 19 2 21:22 2 1 18 2 19:45 3 2 19:30 17 2 19:45 4 2 19:30 16 2 21…" at bounding box center [459, 288] width 585 height 330
click at [539, 383] on div "19:30" at bounding box center [521, 387] width 45 height 9
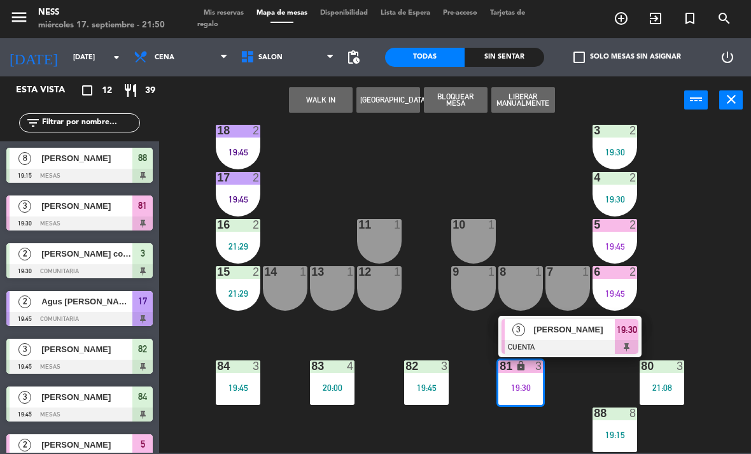
click at [597, 333] on span "[PERSON_NAME]" at bounding box center [575, 329] width 82 height 13
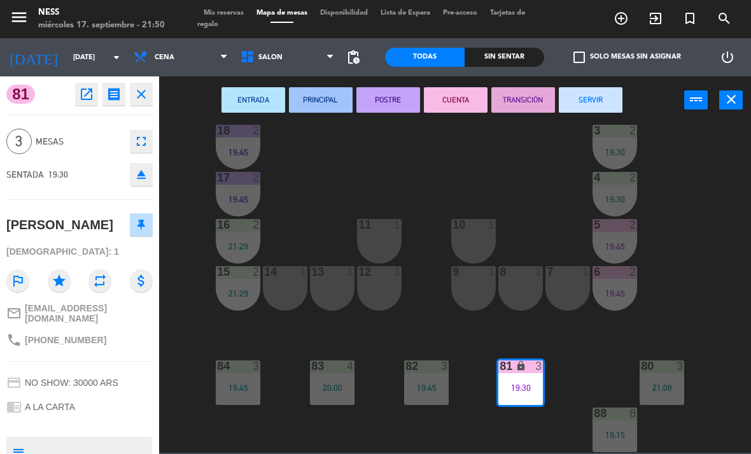
click at [611, 101] on button "SERVIR" at bounding box center [591, 99] width 64 height 25
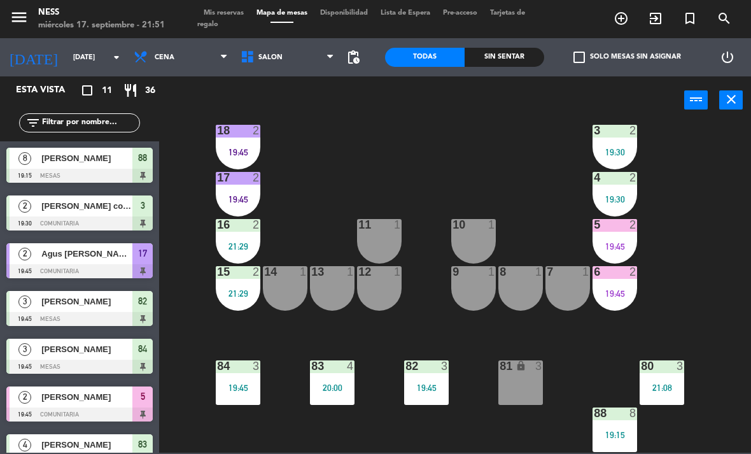
click at [636, 246] on div "19:45" at bounding box center [615, 246] width 45 height 9
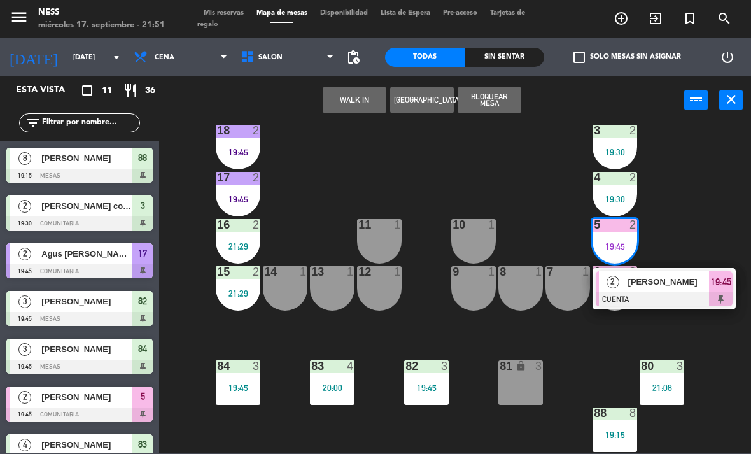
click at [671, 285] on span "[PERSON_NAME]" at bounding box center [670, 281] width 82 height 13
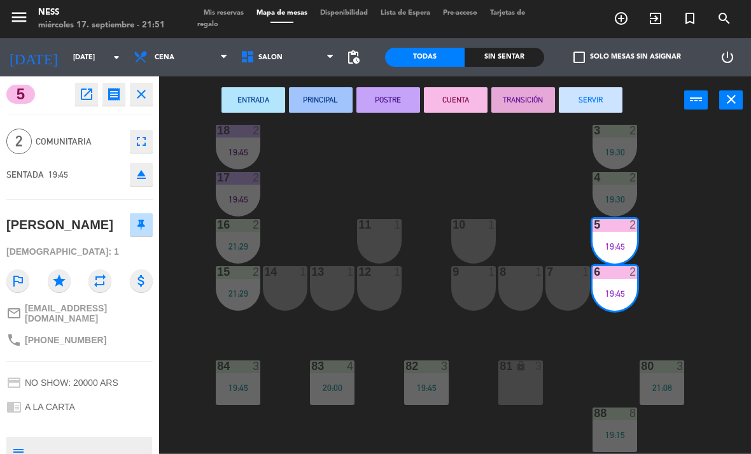
click at [599, 97] on button "SERVIR" at bounding box center [591, 99] width 64 height 25
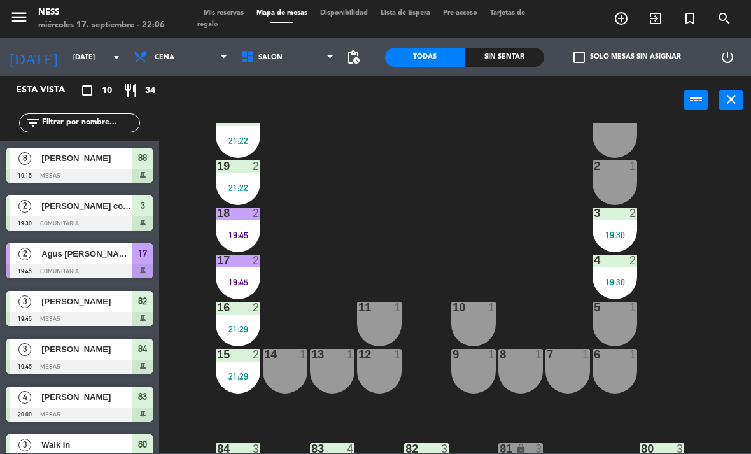
scroll to position [38, 0]
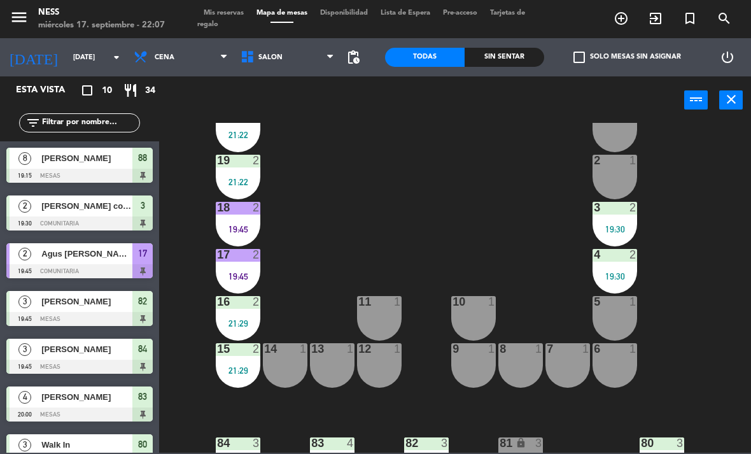
click at [476, 388] on div "9 1" at bounding box center [474, 365] width 45 height 45
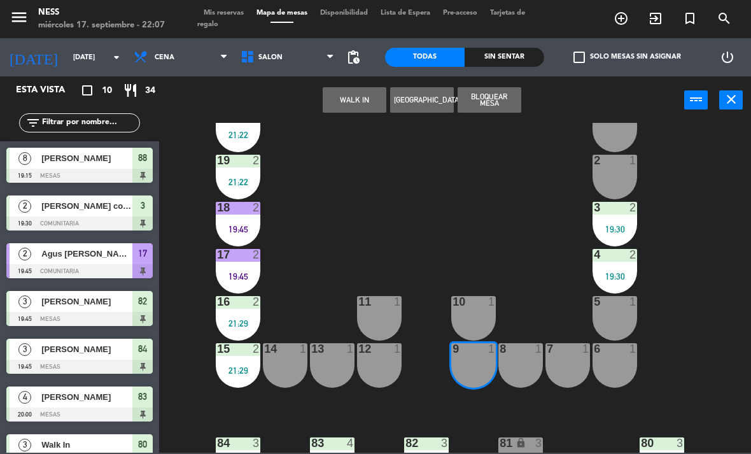
click at [368, 103] on button "WALK IN" at bounding box center [355, 99] width 64 height 25
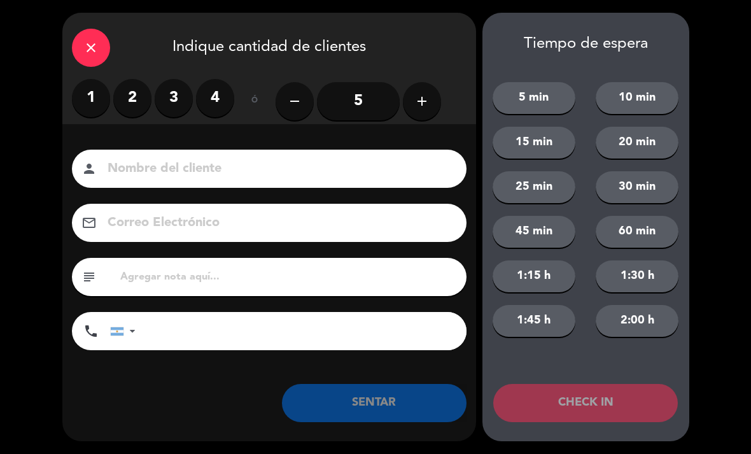
click at [134, 99] on label "2" at bounding box center [132, 98] width 38 height 38
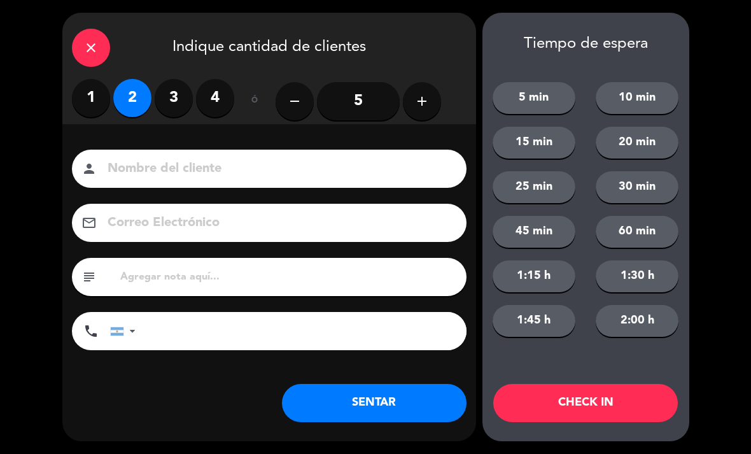
click at [415, 408] on button "SENTAR" at bounding box center [374, 403] width 185 height 38
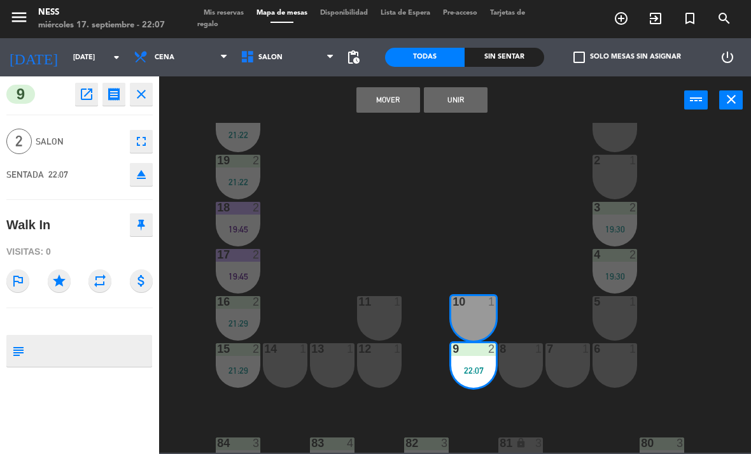
click at [462, 109] on button "Unir" at bounding box center [456, 99] width 64 height 25
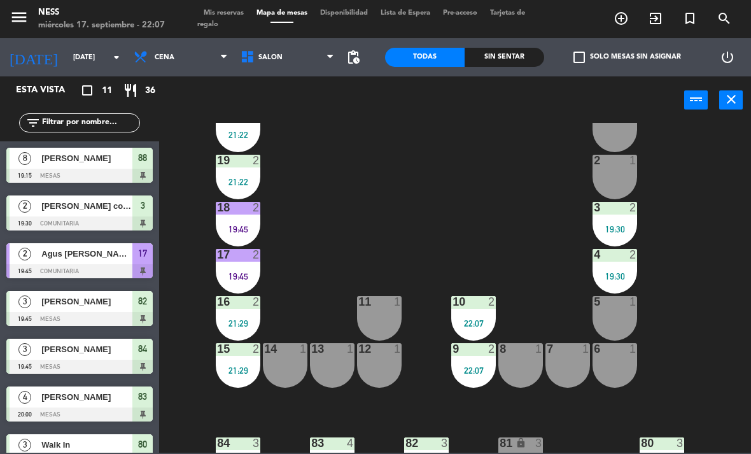
scroll to position [141, 0]
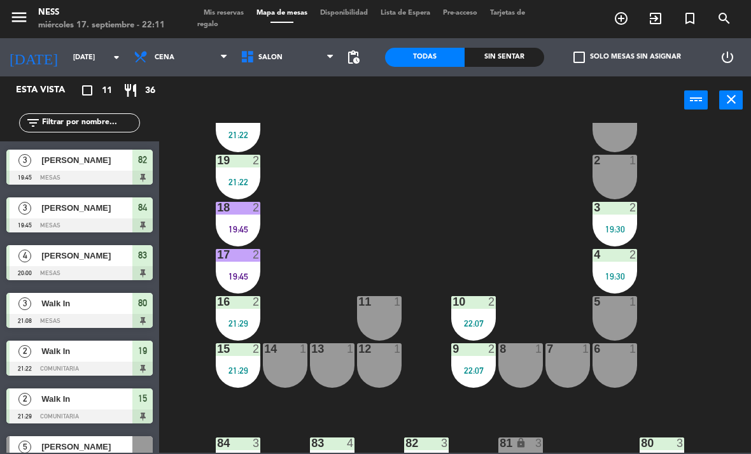
click at [234, 450] on div "84 3" at bounding box center [238, 444] width 45 height 13
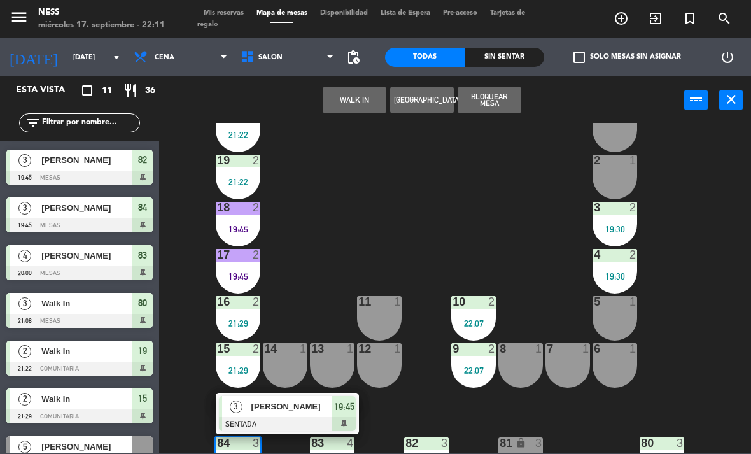
click at [294, 419] on div at bounding box center [287, 424] width 137 height 14
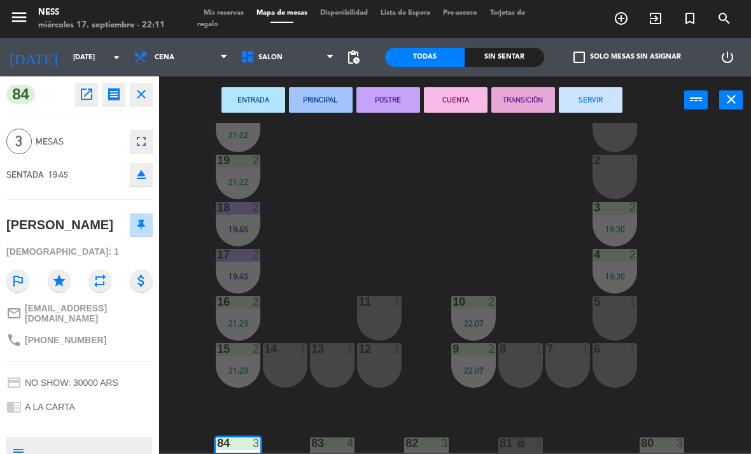
click at [454, 94] on button "CUENTA" at bounding box center [456, 99] width 64 height 25
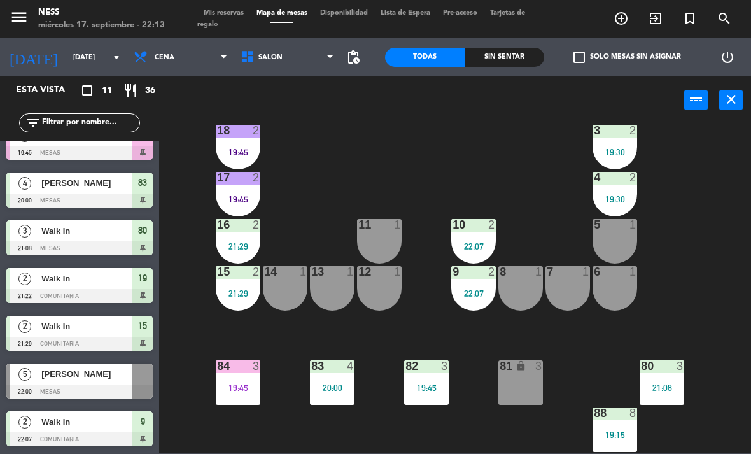
scroll to position [115, 0]
click at [87, 51] on input "[DATE]" at bounding box center [114, 57] width 94 height 21
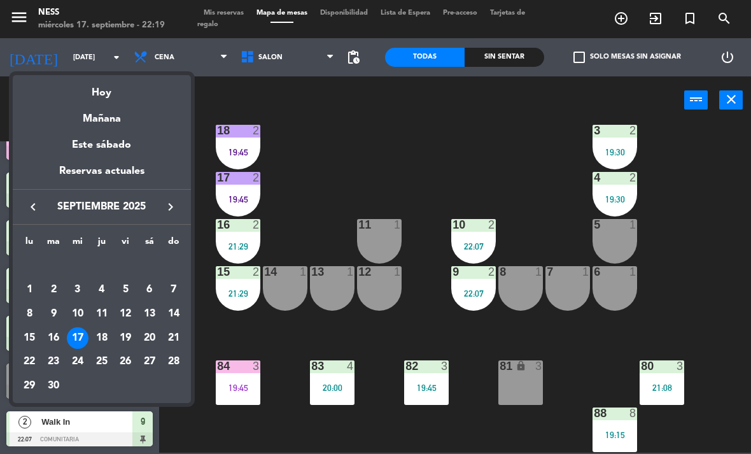
click at [344, 184] on div at bounding box center [375, 227] width 751 height 454
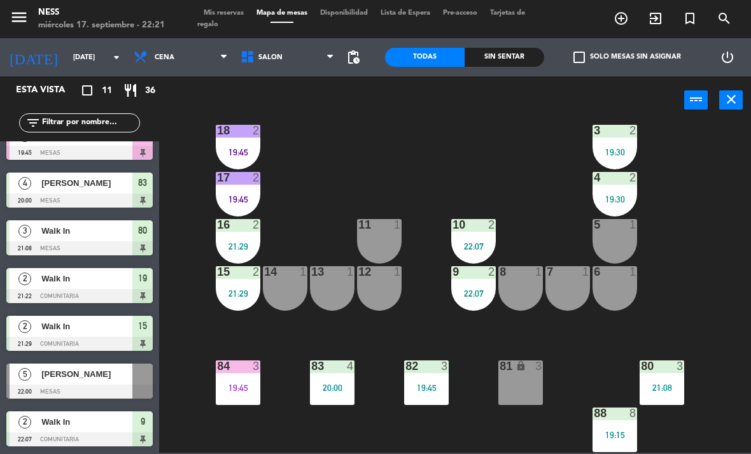
click at [428, 388] on div "19:45" at bounding box center [426, 387] width 45 height 9
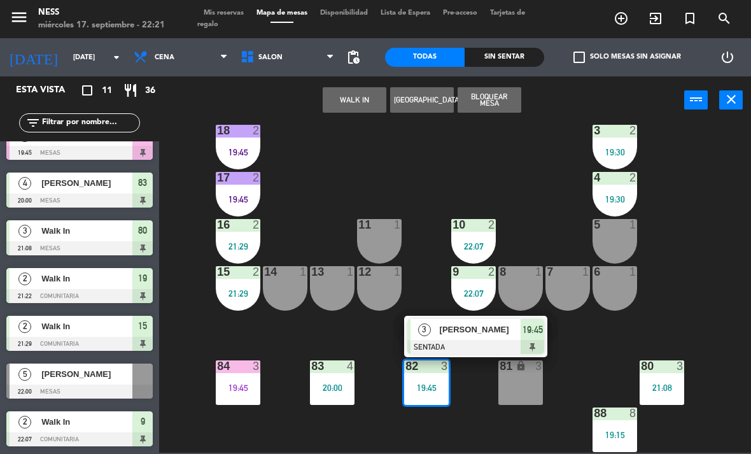
click at [499, 344] on div at bounding box center [476, 347] width 137 height 14
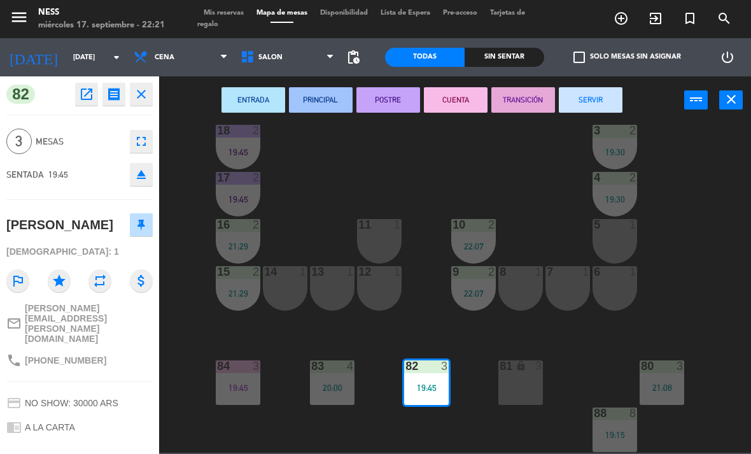
click at [608, 98] on button "SERVIR" at bounding box center [591, 99] width 64 height 25
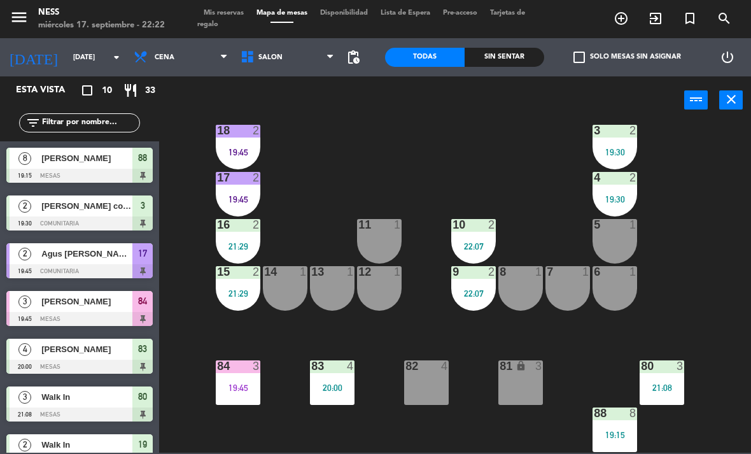
click at [237, 387] on div "19:45" at bounding box center [238, 387] width 45 height 9
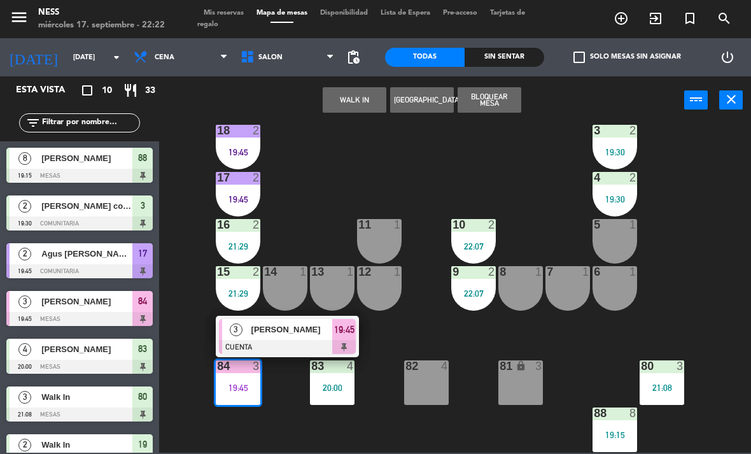
click at [269, 345] on div at bounding box center [287, 347] width 137 height 14
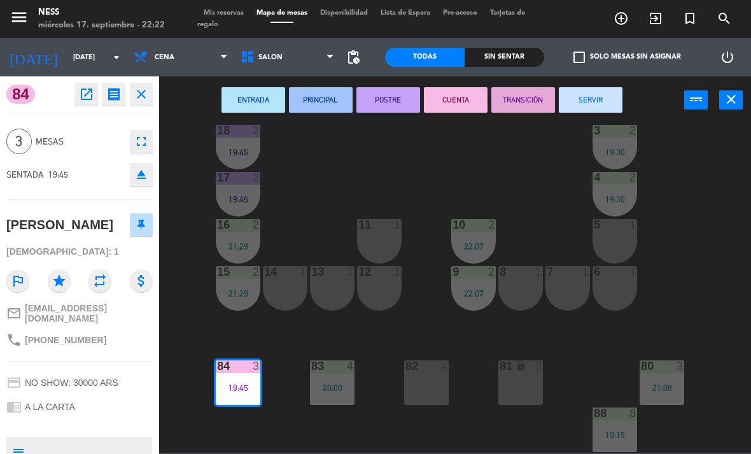
click at [590, 96] on button "SERVIR" at bounding box center [591, 99] width 64 height 25
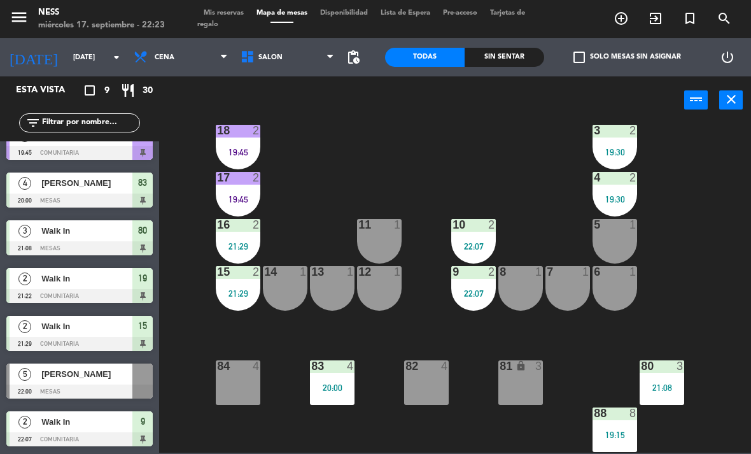
scroll to position [118, 0]
click at [238, 15] on span "Mis reservas" at bounding box center [223, 13] width 53 height 7
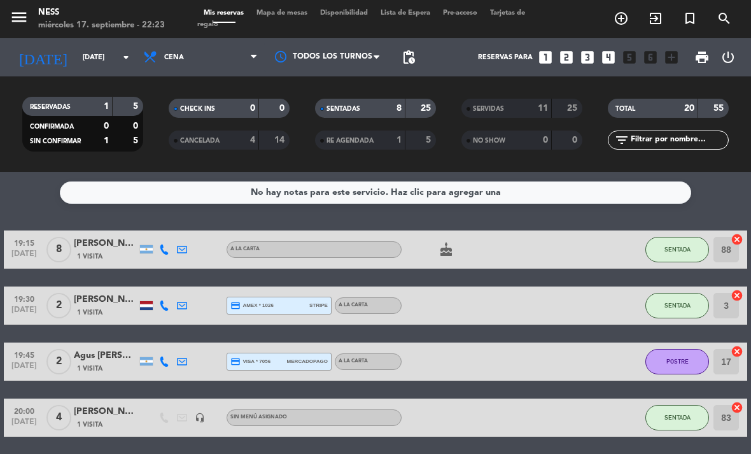
click at [292, 17] on span "Mapa de mesas" at bounding box center [282, 13] width 64 height 7
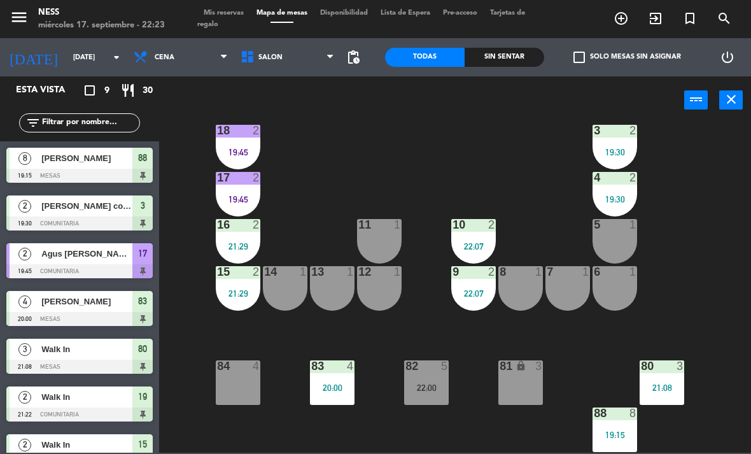
scroll to position [115, 0]
click at [427, 394] on div "82 5 22:00" at bounding box center [426, 382] width 45 height 45
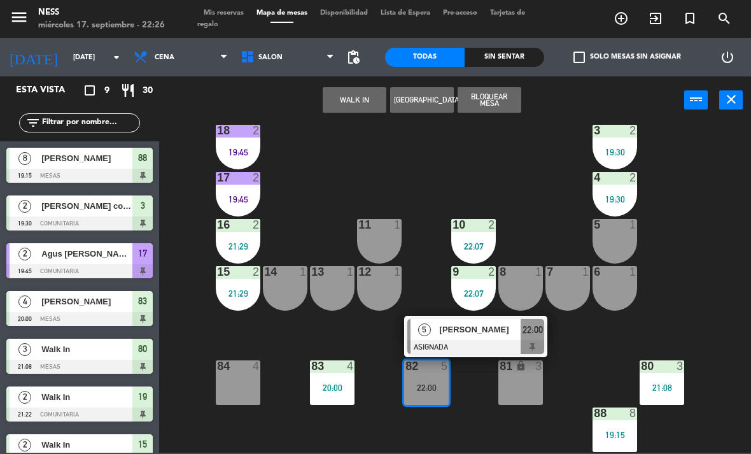
click at [464, 331] on span "[PERSON_NAME]" at bounding box center [481, 329] width 82 height 13
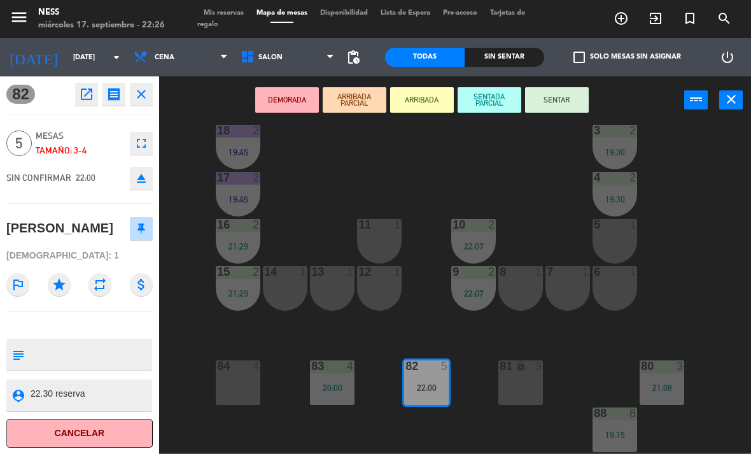
click at [572, 102] on button "SENTAR" at bounding box center [557, 99] width 64 height 25
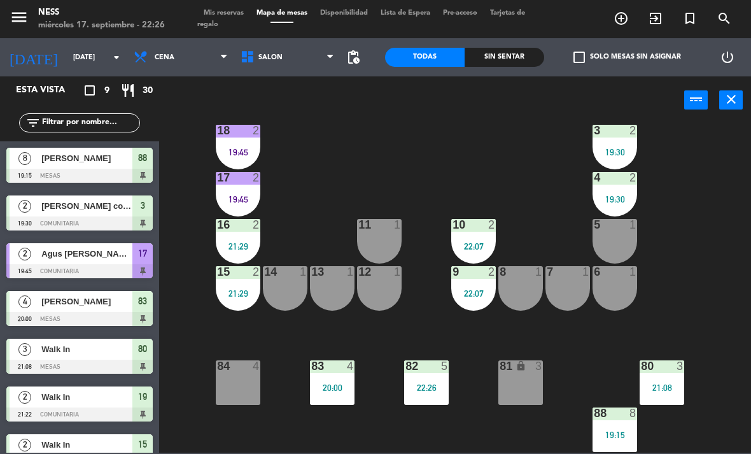
scroll to position [61, 0]
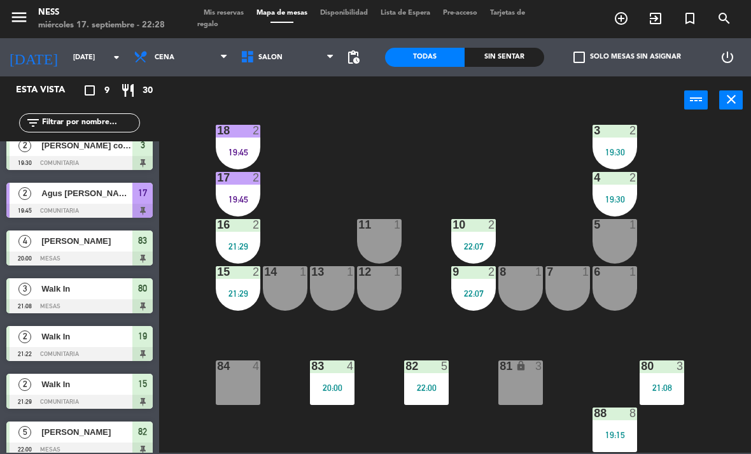
click at [751, 270] on html "close × Ness × chrome_reader_mode Listado de Reservas account_box Clientes acco…" at bounding box center [375, 227] width 751 height 454
